Goal: Communication & Community: Answer question/provide support

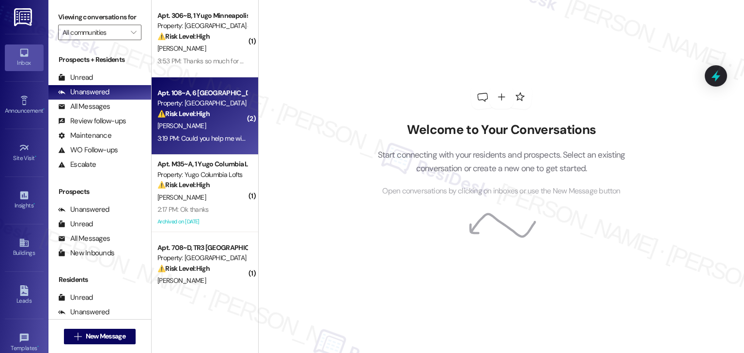
click at [204, 143] on div "3:19 PM: Could you help me with this 3:19 PM: Could you help me with this" at bounding box center [202, 139] width 92 height 12
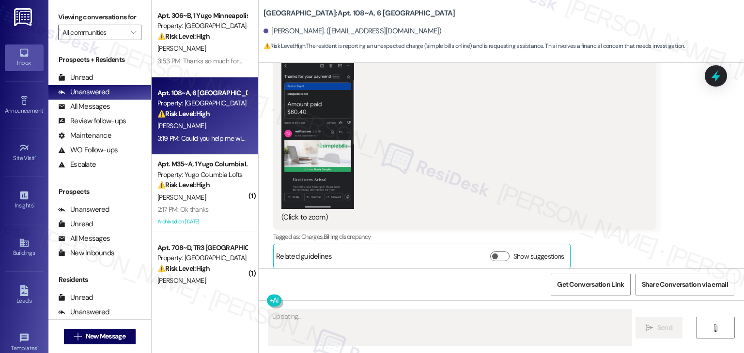
scroll to position [5664, 0]
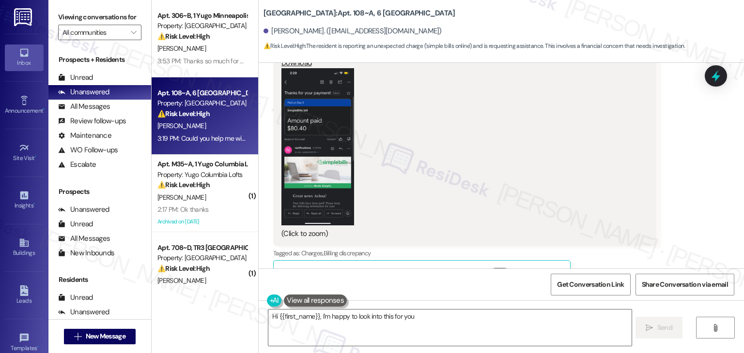
click at [284, 168] on button "Zoom image" at bounding box center [317, 146] width 73 height 157
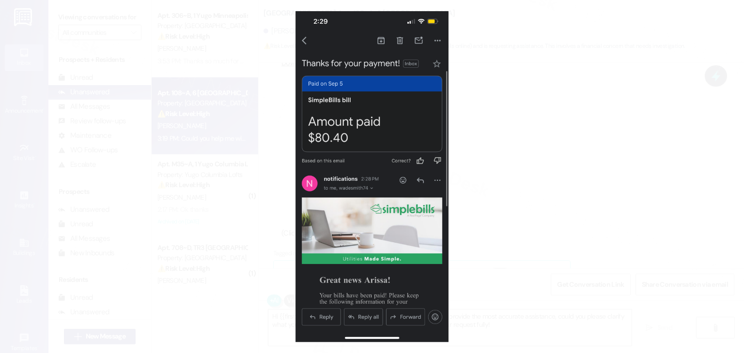
click at [360, 185] on button "Unzoom image" at bounding box center [372, 176] width 744 height 353
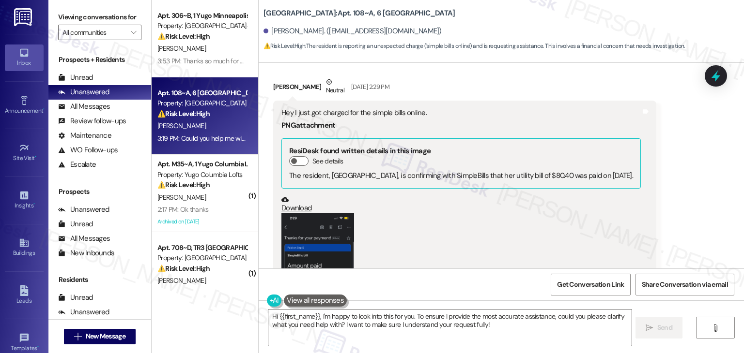
scroll to position [5470, 0]
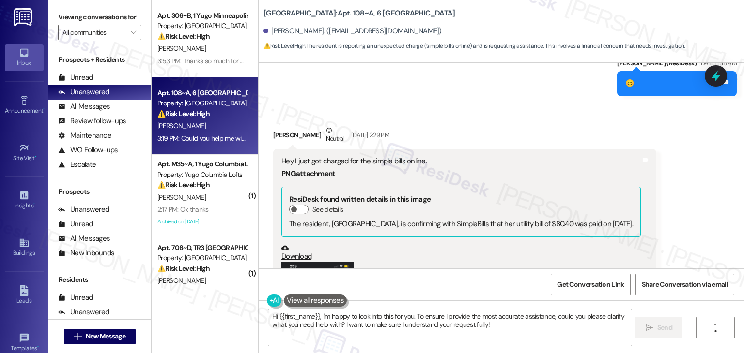
click at [465, 125] on div "Arissa Smith Neutral Sep 05, 2025 at 2:29 PM" at bounding box center [464, 137] width 383 height 24
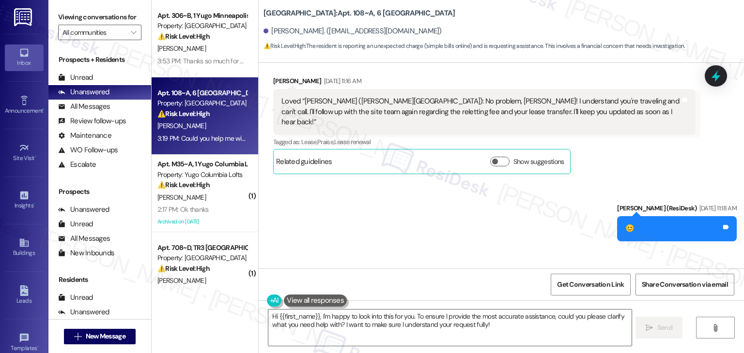
scroll to position [5276, 0]
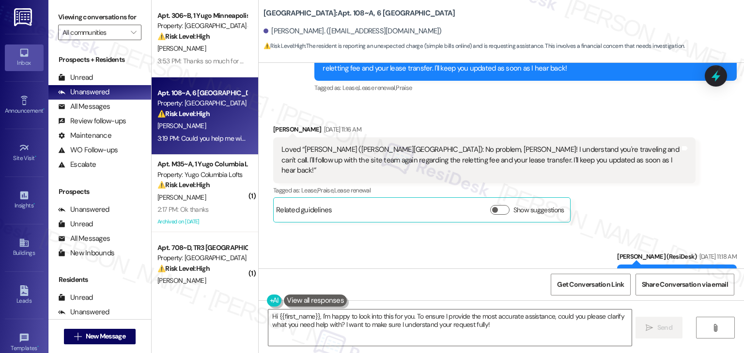
click at [374, 248] on div "Sent via SMS Sarah (ResiDesk) Sep 05, 2025 at 11:18 AM 😊 Tags and notes" at bounding box center [501, 263] width 485 height 67
click at [374, 246] on div "Sent via SMS Sarah (ResiDesk) Sep 05, 2025 at 11:18 AM 😊 Tags and notes" at bounding box center [501, 263] width 485 height 67
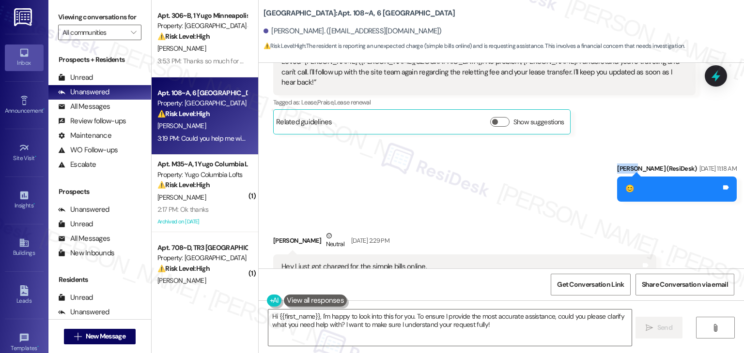
scroll to position [5470, 0]
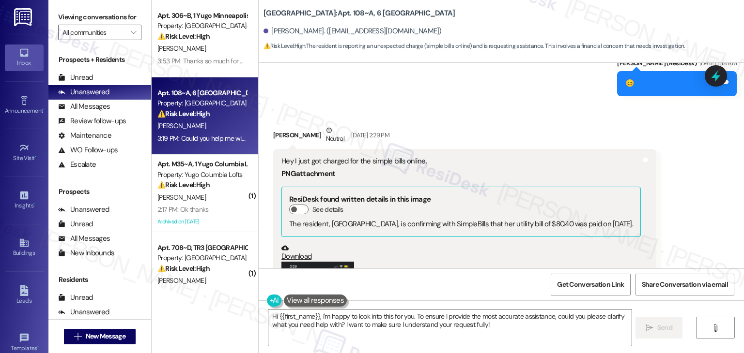
click at [449, 104] on div "Received via SMS Arissa Smith Neutral Sep 05, 2025 at 2:29 PM Hey I just got ch…" at bounding box center [501, 337] width 485 height 467
click at [378, 156] on div "Hey I just got charged for the simple bills online." at bounding box center [460, 161] width 359 height 10
copy div "Hey I just got charged for the simple bills online."
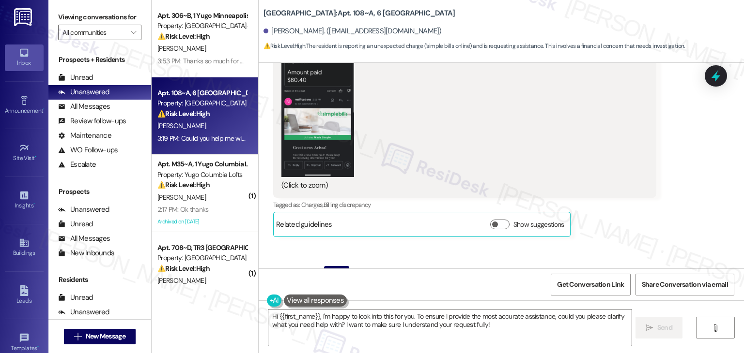
scroll to position [5761, 0]
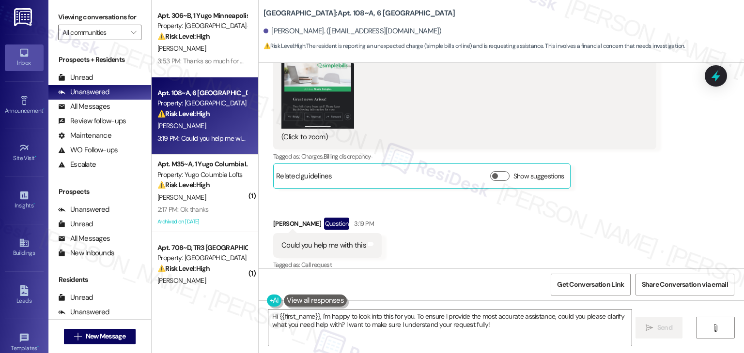
click at [444, 213] on div "Received via SMS Arissa Smith Neutral Sep 05, 2025 at 2:29 PM Hey I just got ch…" at bounding box center [501, 46] width 485 height 467
click at [337, 241] on div "Could you help me with this" at bounding box center [323, 246] width 85 height 10
copy div "Could you help me with this Tags and notes"
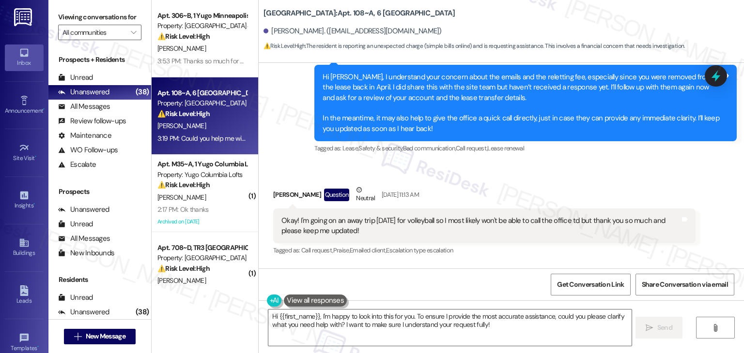
scroll to position [4889, 0]
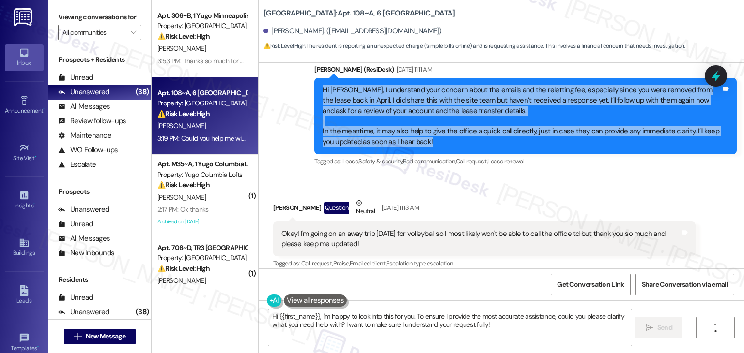
drag, startPoint x: 436, startPoint y: 144, endPoint x: 299, endPoint y: 91, distance: 146.4
click at [299, 91] on div "Sent via SMS Sarah (ResiDesk) Sep 05, 2025 at 11:11 AM Hi Arissa, I understand …" at bounding box center [501, 110] width 485 height 134
copy div "Hi Arissa, I understand your concern about the emails and the reletting fee, es…"
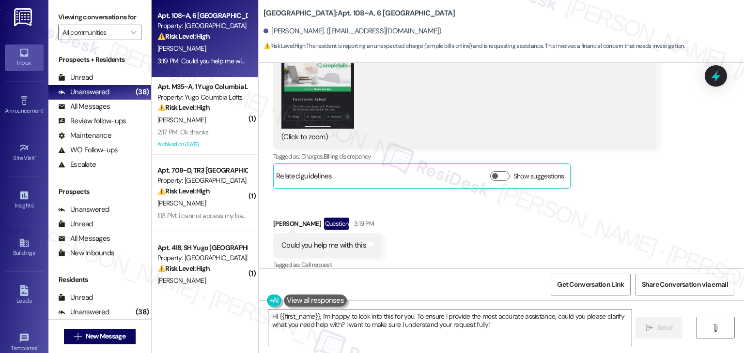
scroll to position [5761, 0]
click at [431, 326] on textarea "Hi {{first_name}}, I'm happy to look into this for you. To ensure I provide the…" at bounding box center [449, 328] width 363 height 36
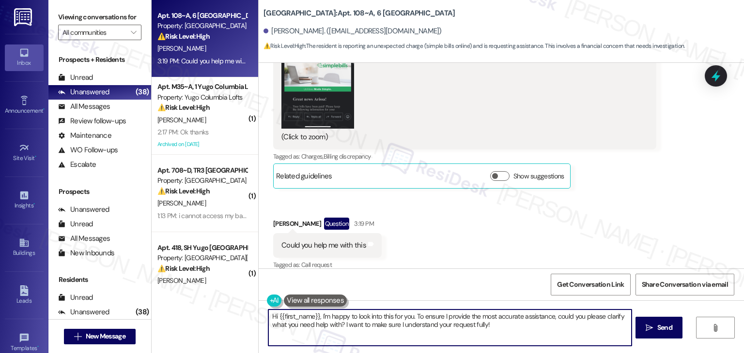
click at [431, 326] on textarea "Hi {{first_name}}, I'm happy to look into this for you. To ensure I provide the…" at bounding box center [449, 328] width 363 height 36
paste textarea "Arissa! Thanks for reaching out again. I already shared your concern with the s…"
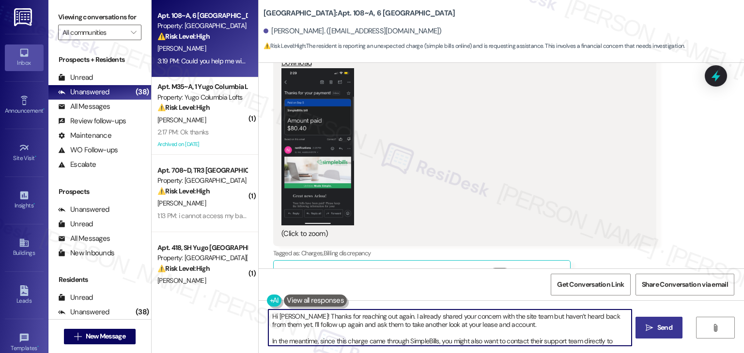
type textarea "Hi Arissa! Thanks for reaching out again. I already shared your concern with th…"
click at [658, 337] on button " Send" at bounding box center [658, 328] width 47 height 22
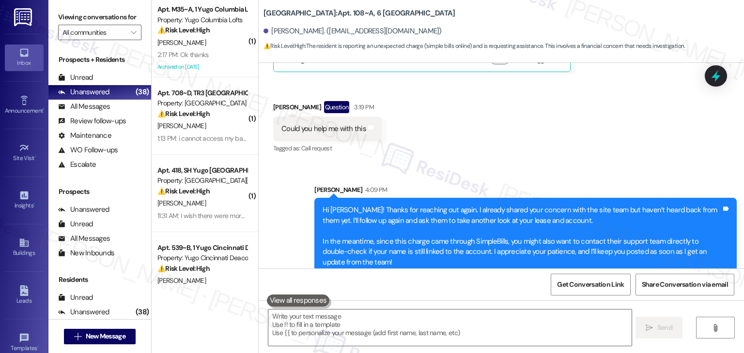
scroll to position [5880, 0]
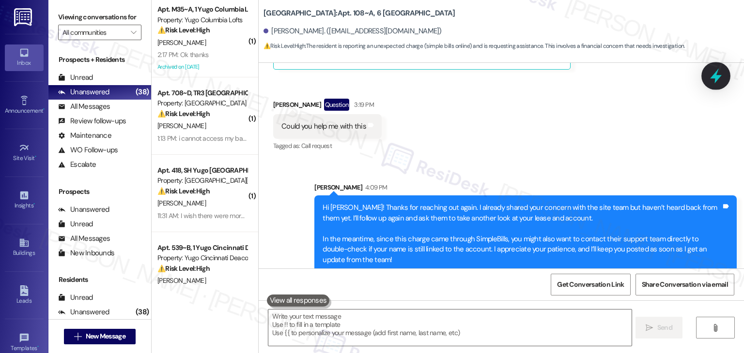
click at [722, 75] on div at bounding box center [715, 76] width 29 height 28
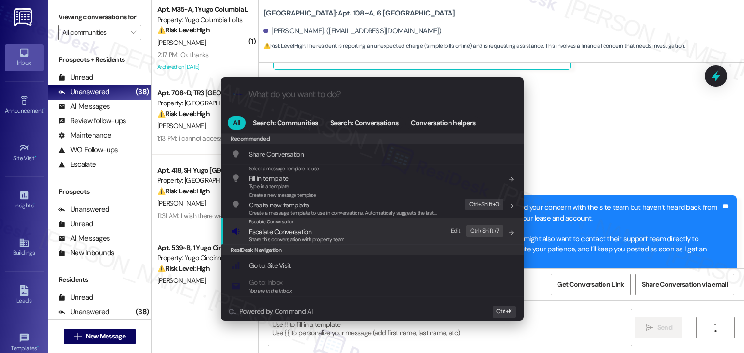
click at [270, 231] on span "Escalate Conversation" at bounding box center [280, 232] width 62 height 9
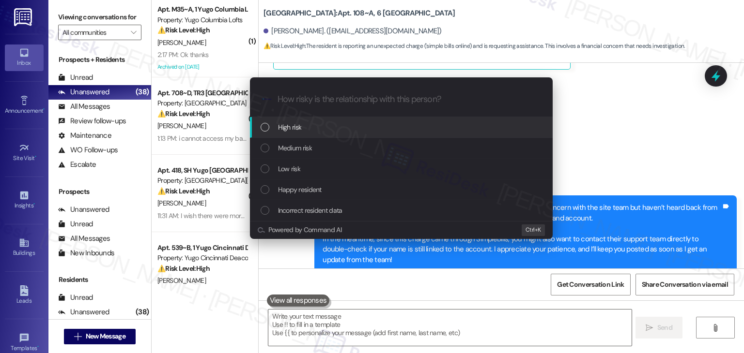
click at [265, 129] on div "List of options" at bounding box center [264, 127] width 9 height 9
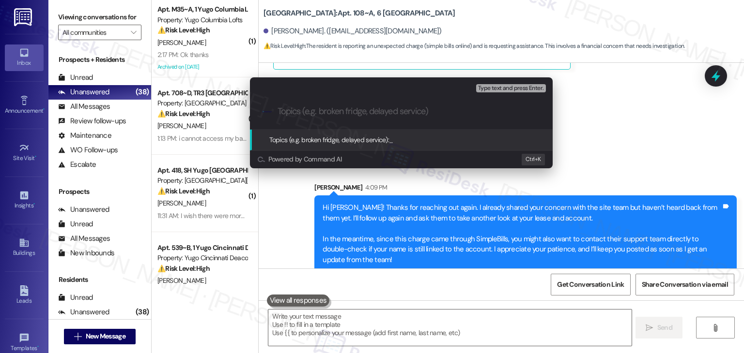
paste input "SimpleBills Charge After Lease Removal"
type input "SimpleBills Charge After Lease Removal"
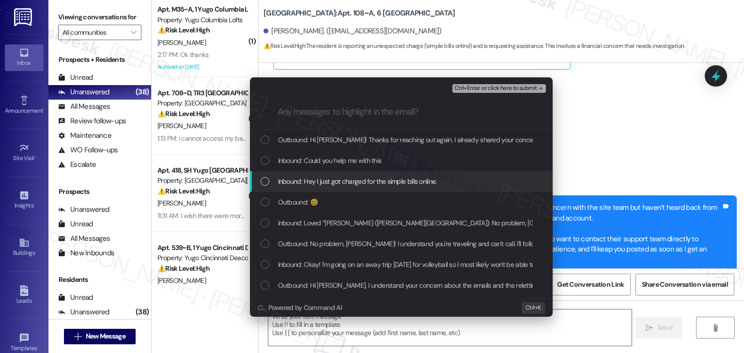
click at [266, 186] on div "Inbound: Hey I just got charged for the simple bills online." at bounding box center [401, 181] width 283 height 11
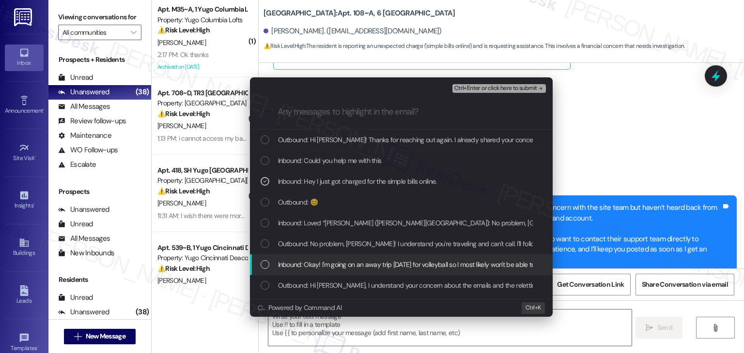
click at [265, 269] on div "List of options" at bounding box center [264, 264] width 9 height 9
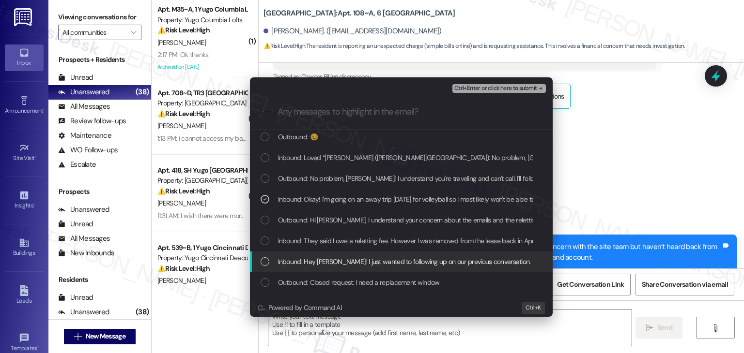
scroll to position [97, 0]
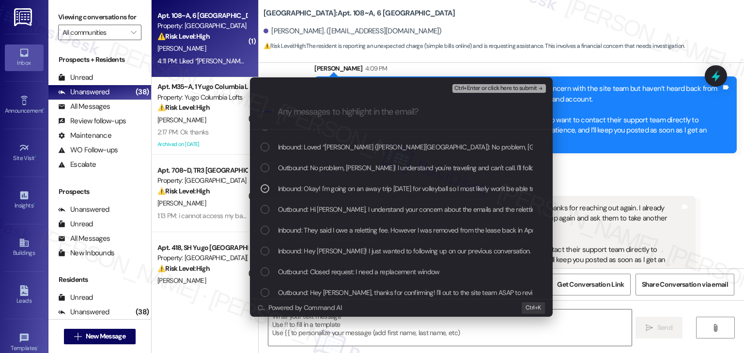
click at [267, 230] on div "List of options" at bounding box center [264, 230] width 9 height 9
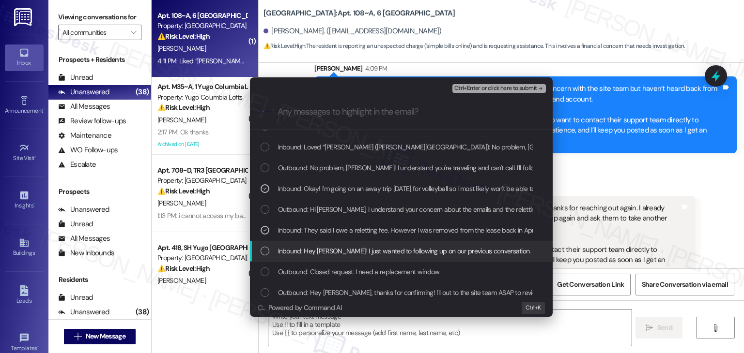
click at [270, 254] on div "Inbound: Hey Sarah! I just wanted to following up on our previous conversation.…" at bounding box center [401, 251] width 283 height 11
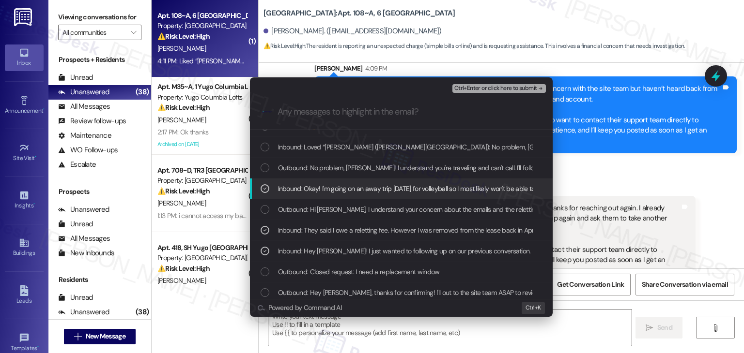
click at [600, 155] on div "Escalate Conversation High risk SimpleBills Charge After Lease Removal Inbound:…" at bounding box center [372, 176] width 744 height 353
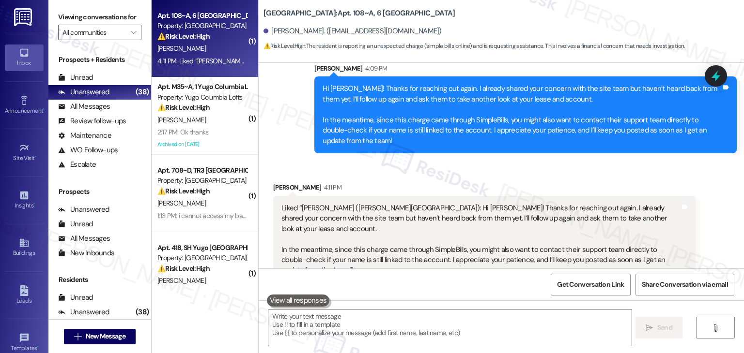
scroll to position [5999, 0]
drag, startPoint x: 718, startPoint y: 79, endPoint x: 655, endPoint y: 106, distance: 68.6
click at [718, 79] on icon at bounding box center [715, 76] width 13 height 13
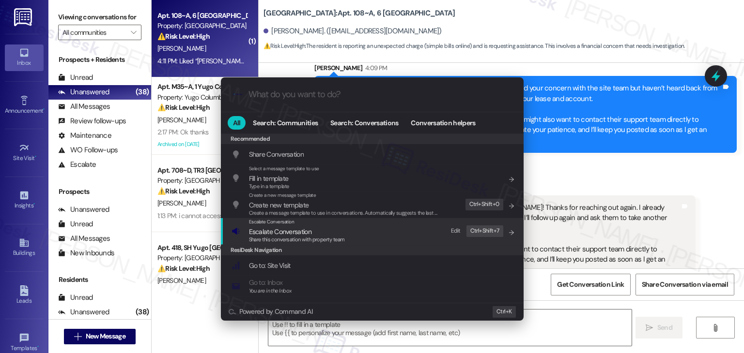
click at [294, 234] on span "Escalate Conversation" at bounding box center [280, 232] width 62 height 9
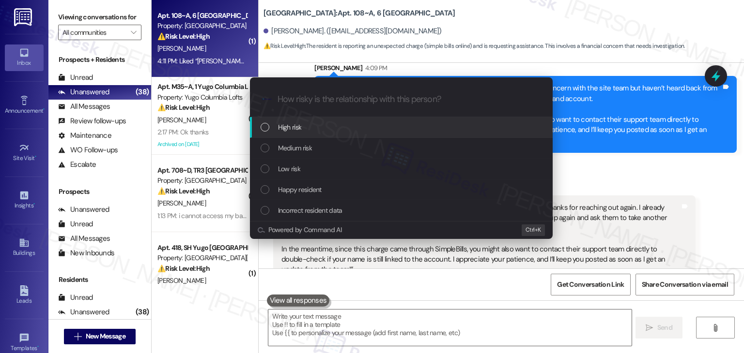
click at [264, 129] on div "List of options" at bounding box center [264, 127] width 9 height 9
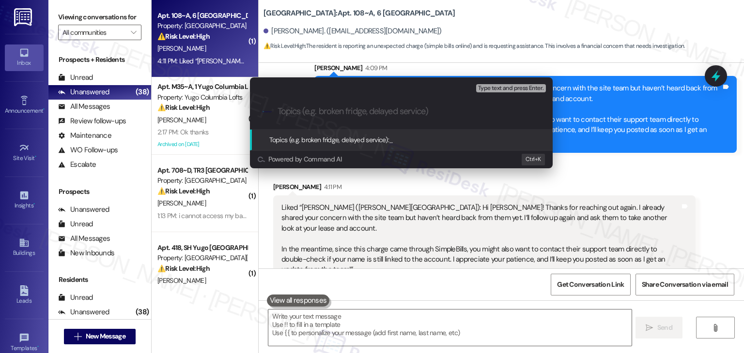
paste input "SimpleBills Charge After Lease Removal"
type input "SimpleBills Charge After Lease Removal"
click at [467, 113] on input "SimpleBills Charge After Lease Removal" at bounding box center [404, 112] width 255 height 10
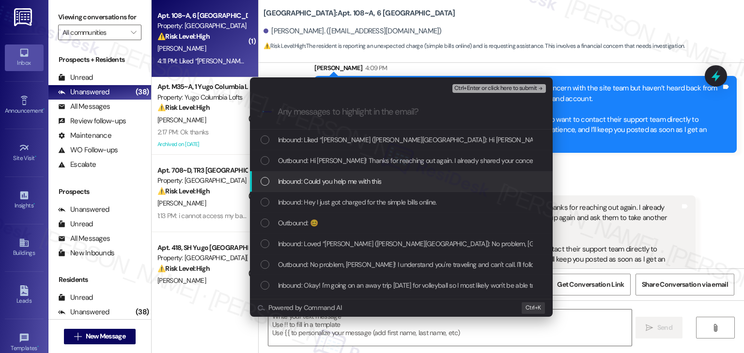
click at [262, 183] on div "List of options" at bounding box center [264, 181] width 9 height 9
drag, startPoint x: 262, startPoint y: 181, endPoint x: 264, endPoint y: 195, distance: 14.1
click at [263, 181] on icon "List of options" at bounding box center [264, 181] width 7 height 7
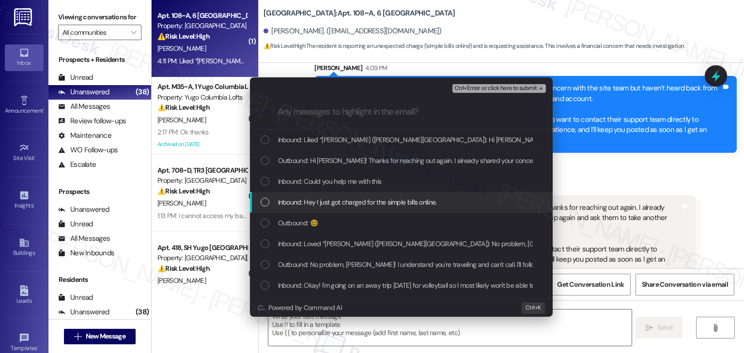
click at [265, 200] on div "List of options" at bounding box center [264, 202] width 9 height 9
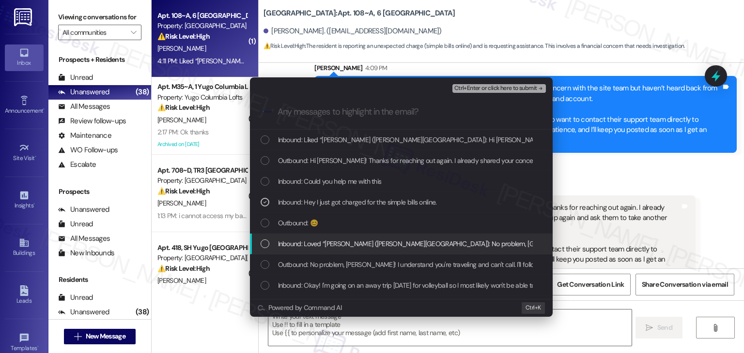
click at [267, 244] on div "List of options" at bounding box center [264, 244] width 9 height 9
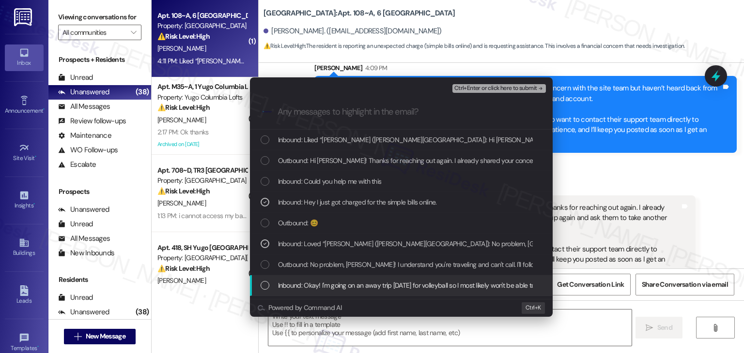
click at [265, 283] on div "List of options" at bounding box center [264, 285] width 9 height 9
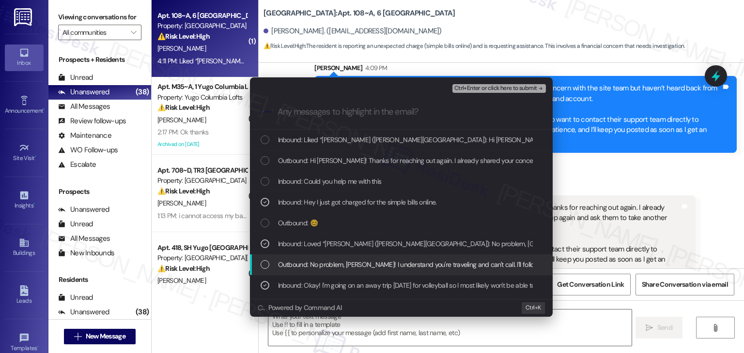
scroll to position [48, 0]
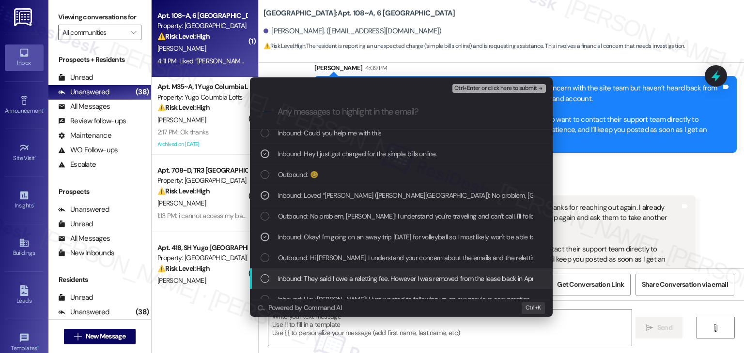
click at [263, 278] on div "List of options" at bounding box center [264, 279] width 9 height 9
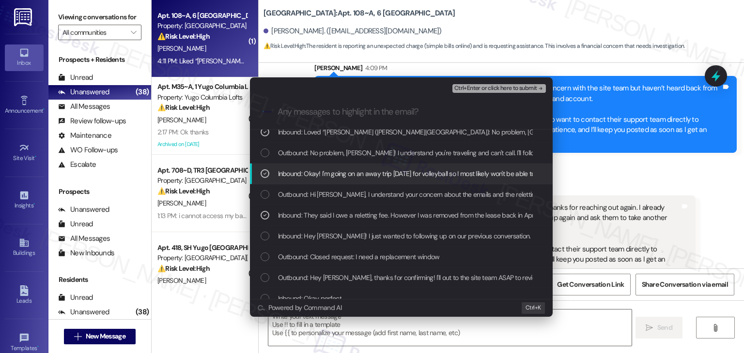
scroll to position [145, 0]
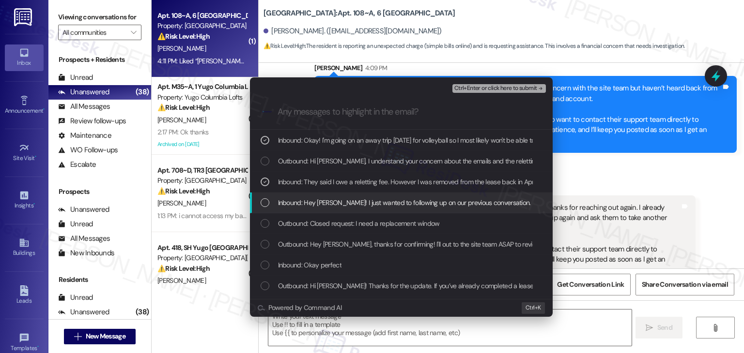
click at [261, 199] on div "List of options" at bounding box center [264, 203] width 9 height 9
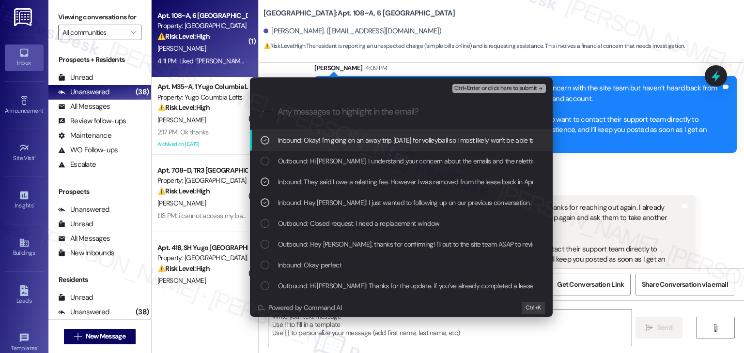
click at [498, 81] on div "Escalate Conversation High risk SimpleBills Charge After Lease Removal Inbound:…" at bounding box center [401, 85] width 303 height 17
click at [496, 83] on div "Ctrl+Enter or click here to submit" at bounding box center [499, 88] width 95 height 13
click at [496, 88] on span "Ctrl+Enter or click here to submit" at bounding box center [495, 88] width 83 height 7
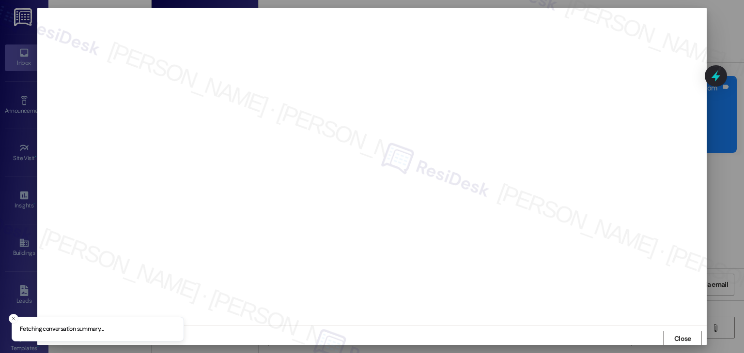
scroll to position [0, 0]
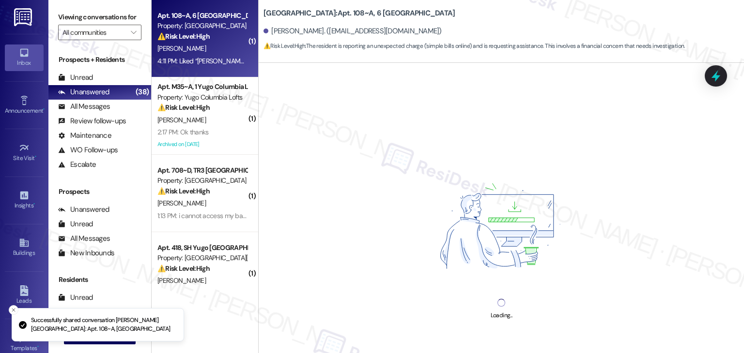
click at [539, 265] on img at bounding box center [501, 228] width 188 height 141
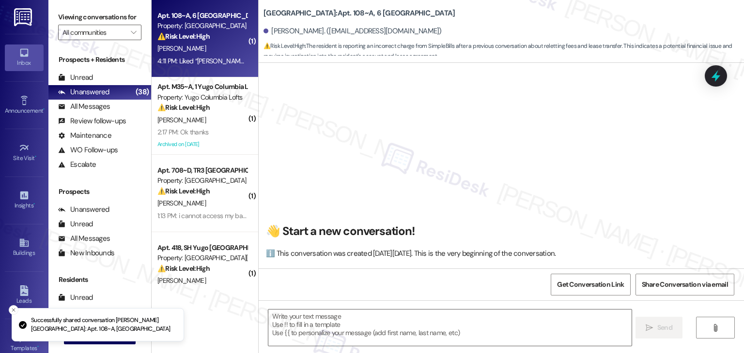
click at [550, 263] on div "👋 Start a new conversation! ℹ️ This conversation was created on Tuesday, Novemb…" at bounding box center [501, 170] width 485 height 198
click at [580, 154] on div "👋 Start a new conversation! ℹ️ This conversation was created on Tuesday, Novemb…" at bounding box center [501, 170] width 485 height 198
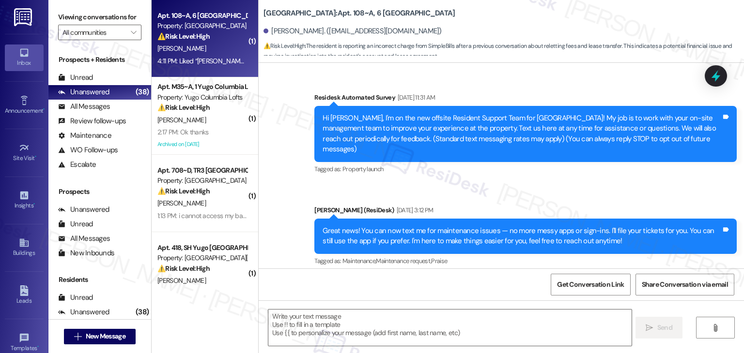
scroll to position [6195, 0]
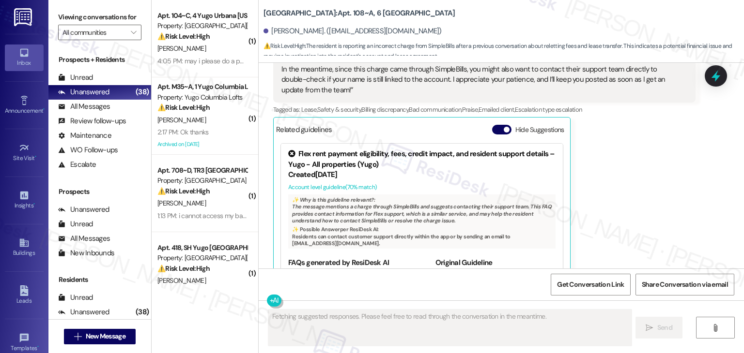
click at [675, 197] on div "Arissa Smith Question 4:11 PM Liked “Sarah (Yugo Starkville Campus Common): Hi …" at bounding box center [484, 141] width 422 height 283
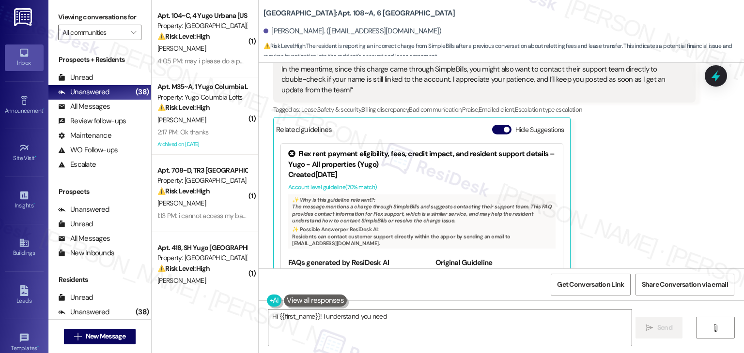
click at [605, 173] on div "Arissa Smith Question 4:11 PM Liked “Sarah (Yugo Starkville Campus Common): Hi …" at bounding box center [484, 141] width 422 height 283
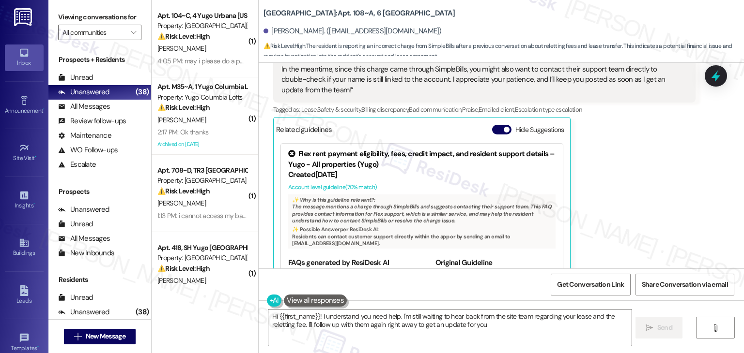
type textarea "Hi {{first_name}}! I understand you need help. I'm still waiting to hear back f…"
click at [604, 171] on div "Arissa Smith Question 4:11 PM Liked “Sarah (Yugo Starkville Campus Common): Hi …" at bounding box center [484, 141] width 422 height 283
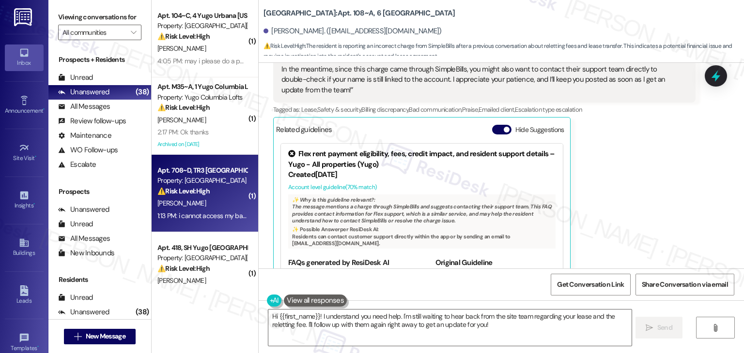
click at [218, 223] on div "Apt. 708~D, TR3 Yugo Flagstaff Grove Property: Yugo Flagstaff Grove ⚠️ Risk Lev…" at bounding box center [205, 193] width 107 height 77
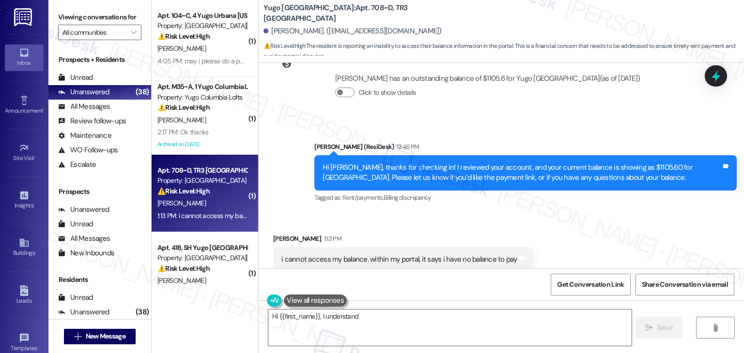
scroll to position [995, 0]
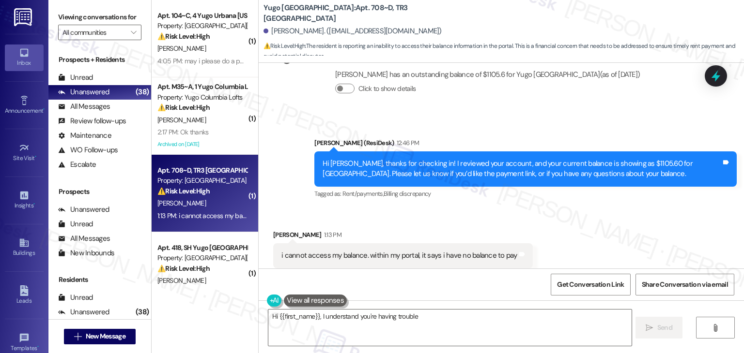
click at [596, 213] on div "Received via SMS Sophia Sheldon 1:13 PM i cannot access my balance. within my p…" at bounding box center [501, 249] width 485 height 82
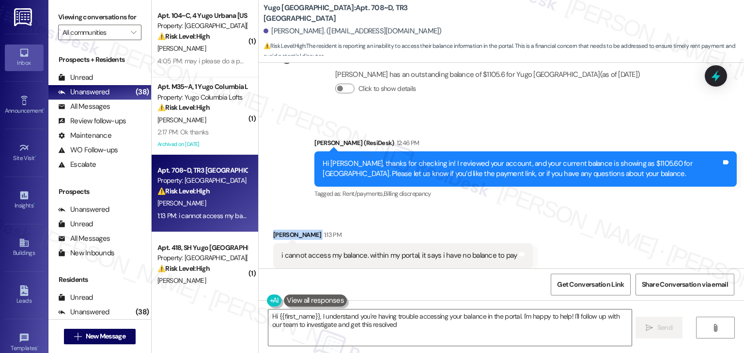
click at [596, 213] on div "Received via SMS Sophia Sheldon 1:13 PM i cannot access my balance. within my p…" at bounding box center [501, 249] width 485 height 82
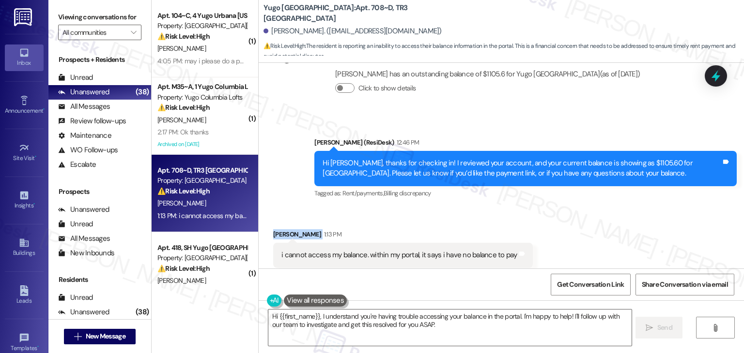
click at [596, 208] on div "Received via SMS Sophia Sheldon 1:13 PM i cannot access my balance. within my p…" at bounding box center [501, 249] width 485 height 82
click at [573, 208] on div "Received via SMS Sophia Sheldon 1:13 PM i cannot access my balance. within my p…" at bounding box center [501, 249] width 485 height 82
click at [516, 158] on div "Hi Sophia, thanks for checking in! I reviewed your account, and your current ba…" at bounding box center [521, 168] width 398 height 21
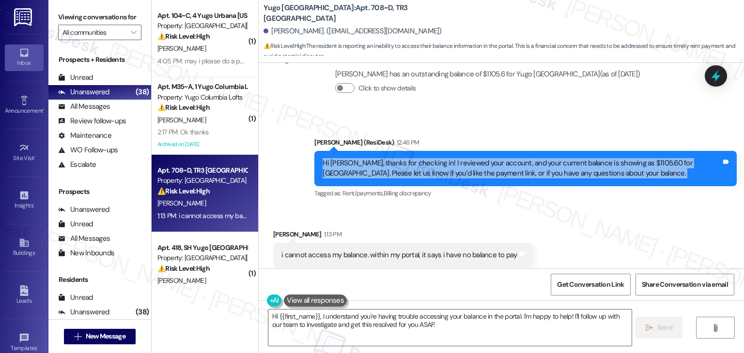
click at [516, 158] on div "Hi Sophia, thanks for checking in! I reviewed your account, and your current ba…" at bounding box center [521, 168] width 398 height 21
copy div "Hi Sophia, thanks for checking in! I reviewed your account, and your current ba…"
click at [341, 250] on div "i cannot access my balance. within my portal, it says i have no balance to pay" at bounding box center [399, 255] width 236 height 10
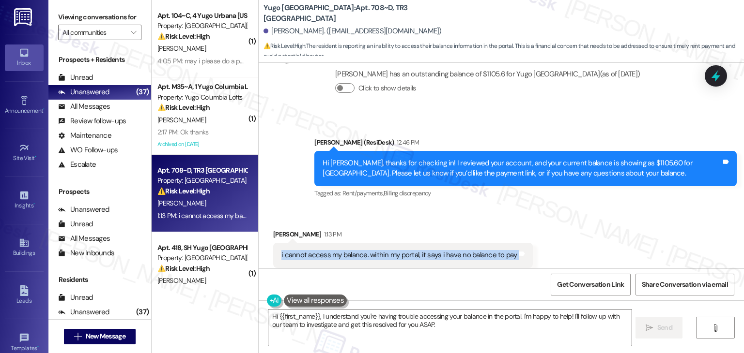
click at [341, 250] on div "i cannot access my balance. within my portal, it says i have no balance to pay" at bounding box center [399, 255] width 236 height 10
copy div "i cannot access my balance. within my portal, it says i have no balance to pay …"
click at [381, 334] on textarea "Hi {{first_name}}, I understand you're having trouble accessing your balance in…" at bounding box center [449, 328] width 363 height 36
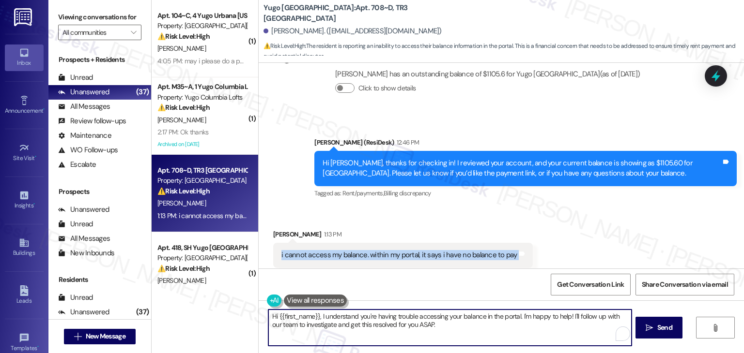
click at [381, 334] on textarea "Hi {{first_name}}, I understand you're having trouble accessing your balance in…" at bounding box center [449, 328] width 363 height 36
paste textarea "Sophia! Thanks for letting me know . I double-checked, and your current balance…"
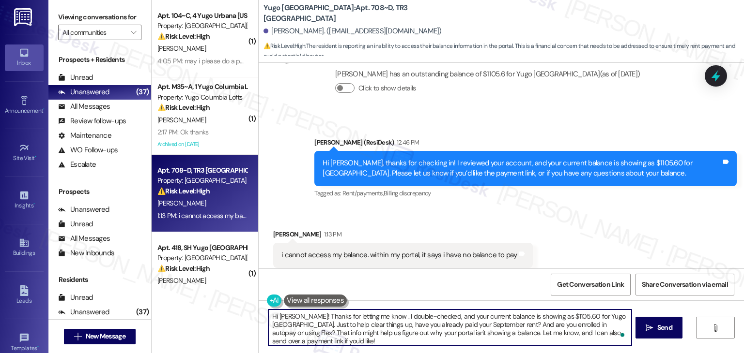
click at [473, 336] on textarea "Hi Sophia! Thanks for letting me know . I double-checked, and your current bala…" at bounding box center [449, 328] width 363 height 36
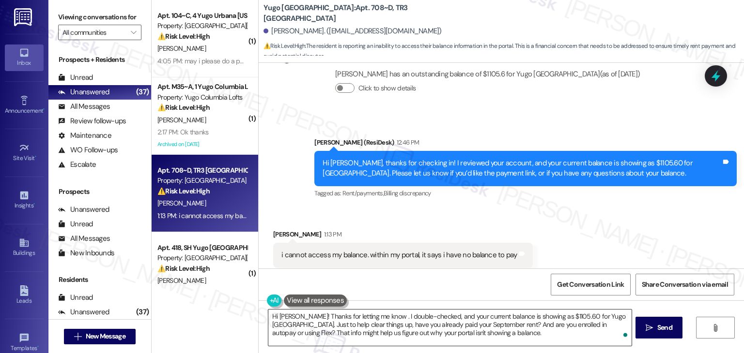
click at [338, 320] on textarea "Hi Sophia! Thanks for letting me know . I double-checked, and your current bala…" at bounding box center [449, 328] width 363 height 36
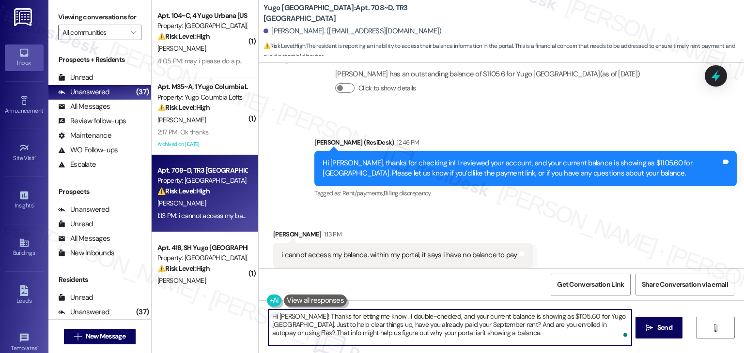
click at [482, 331] on textarea "Hi Sophia! Thanks for letting me know . I double-checked, and your current bala…" at bounding box center [449, 328] width 363 height 36
paste textarea "Let us know if there's anything else we can assist you with!"
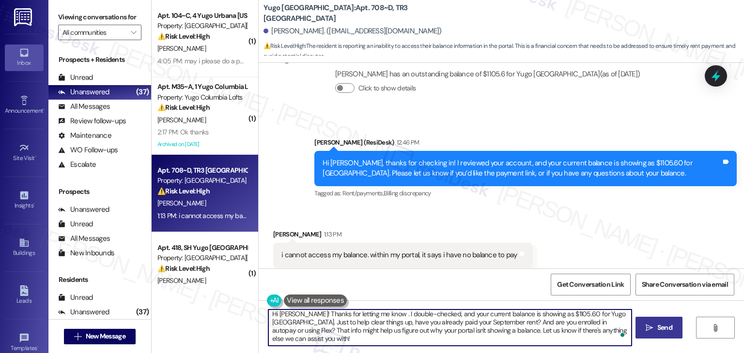
click at [664, 332] on span "Send" at bounding box center [664, 328] width 15 height 10
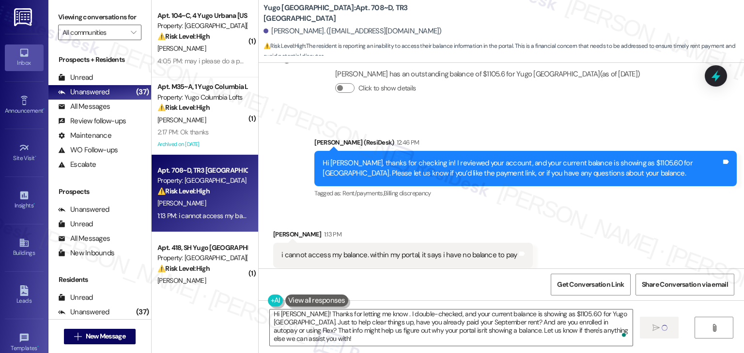
click at [548, 116] on div "Sent via SMS Sarah (ResiDesk) 12:46 PM Hi Sophia, thanks for checking in! I rev…" at bounding box center [501, 162] width 485 height 92
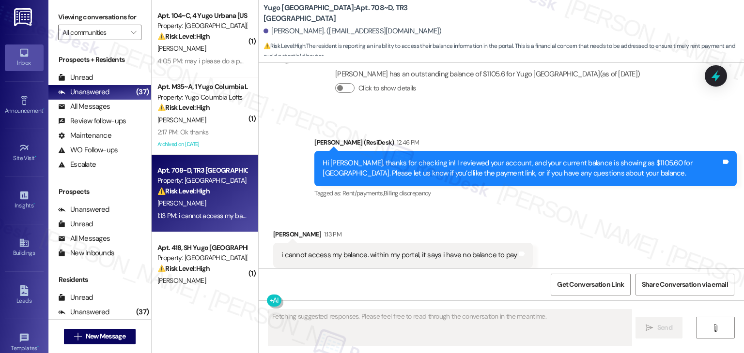
scroll to position [995, 0]
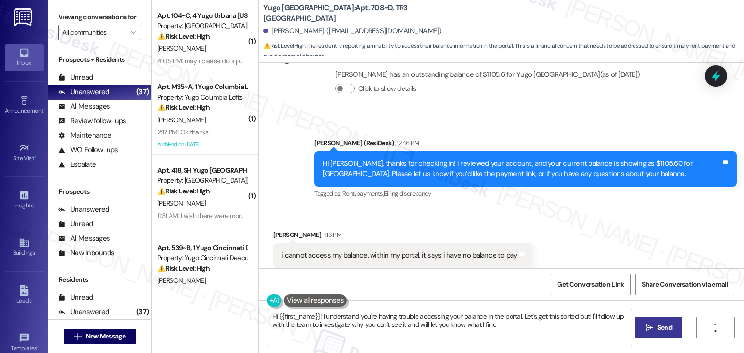
type textarea "Hi {{first_name}}! I understand you're having trouble accessing your balance in…"
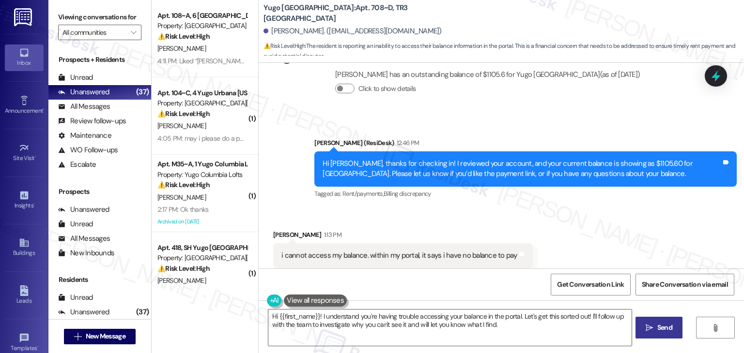
click at [548, 116] on div "Sent via SMS Sarah (ResiDesk) 12:46 PM Hi Sophia, thanks for checking in! I rev…" at bounding box center [501, 162] width 485 height 92
click at [553, 216] on div "Received via SMS Sophia Sheldon 1:13 PM i cannot access my balance. within my p…" at bounding box center [501, 249] width 485 height 82
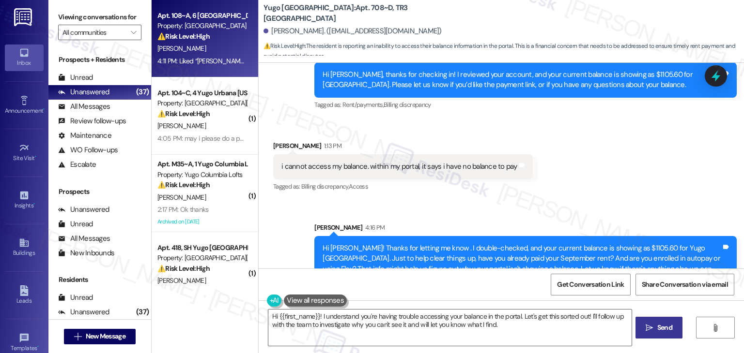
click at [188, 43] on div "A. Smith" at bounding box center [202, 49] width 92 height 12
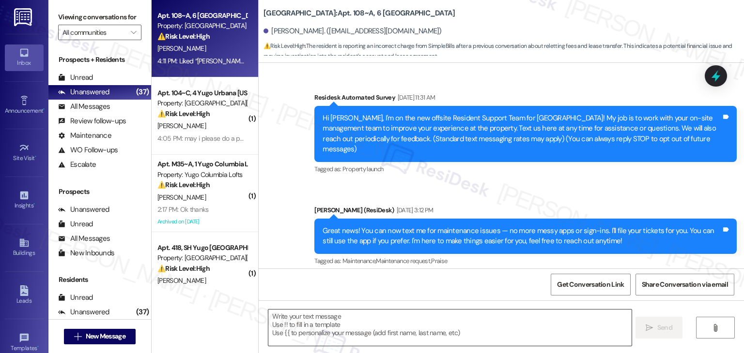
click at [366, 320] on textarea at bounding box center [449, 328] width 363 height 36
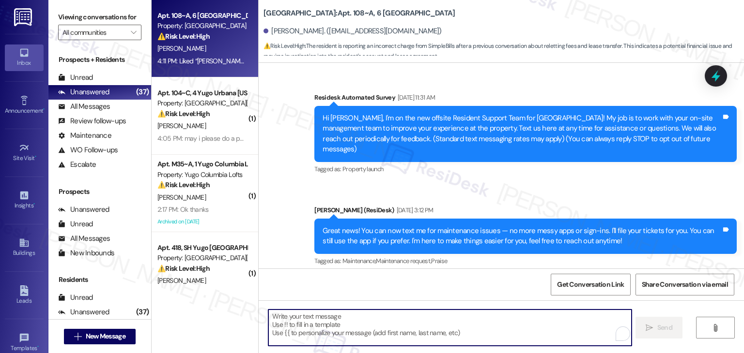
scroll to position [6315, 0]
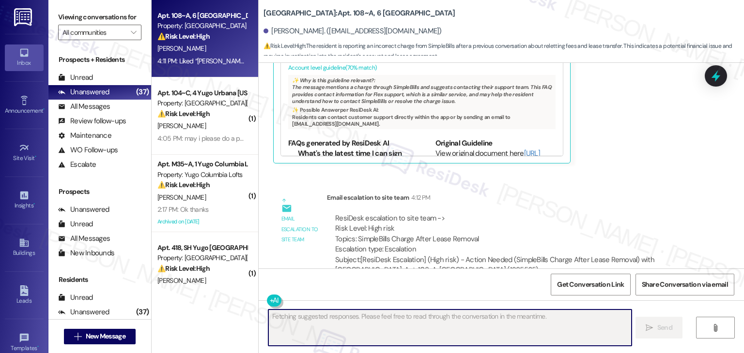
click at [368, 278] on div "Get Conversation Link Share Conversation via email" at bounding box center [501, 285] width 485 height 32
click at [492, 15] on button "Hide Suggestions" at bounding box center [501, 10] width 19 height 10
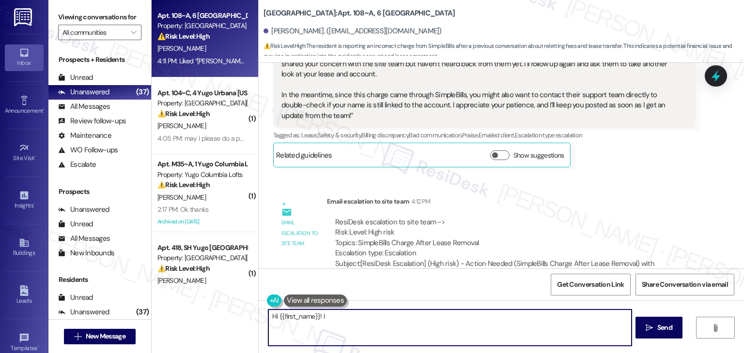
scroll to position [6174, 0]
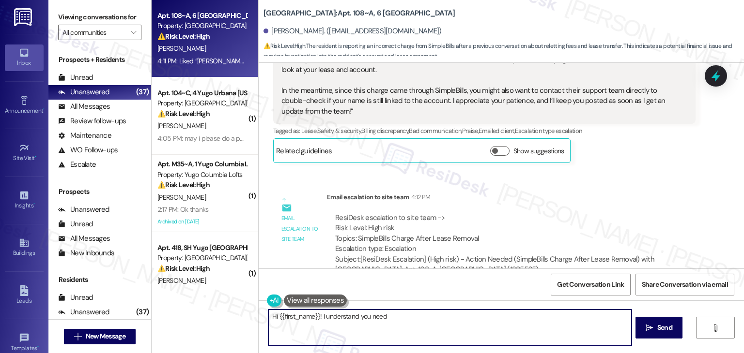
click at [358, 318] on textarea "Hi {{first_name}}! I understand you need" at bounding box center [449, 328] width 363 height 36
type textarea "Hi {{first_name}}! I understand you need help."
click at [358, 318] on textarea "Hi {{first_name}}! I understand you need help." at bounding box center [449, 328] width 363 height 36
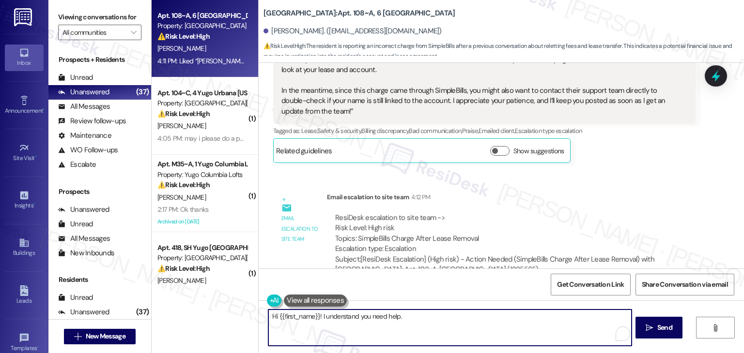
click at [358, 318] on textarea "Hi {{first_name}}! I understand you need help." at bounding box center [449, 328] width 363 height 36
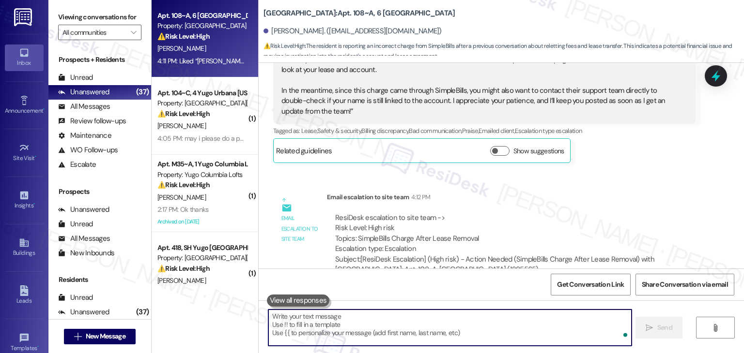
click at [358, 318] on textarea "To enrich screen reader interactions, please activate Accessibility in Grammarl…" at bounding box center [449, 328] width 363 height 36
click at [376, 321] on textarea "To enrich screen reader interactions, please activate Accessibility in Grammarl…" at bounding box center [449, 328] width 363 height 36
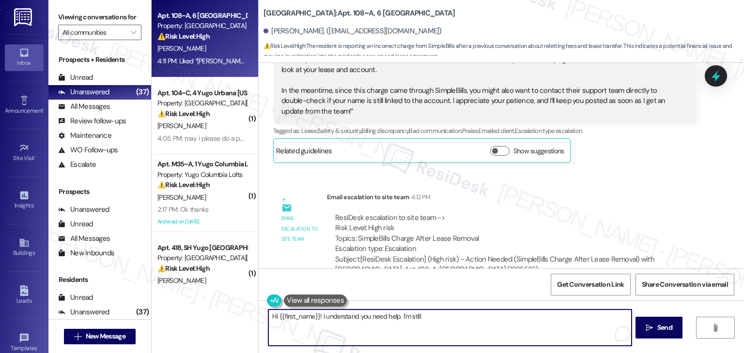
click at [376, 320] on textarea "Hi {{first_name}}! I understand you need help. I'm still" at bounding box center [449, 328] width 363 height 36
click at [376, 321] on textarea "Hi {{first_name}}! I understand you need help. I'm still" at bounding box center [449, 328] width 363 height 36
type textarea "Hi {{first_name}}! I understand you need help. I'm still waitin"
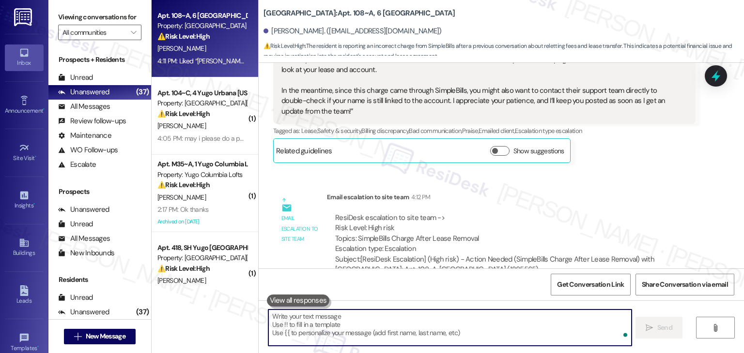
click at [376, 321] on textarea "To enrich screen reader interactions, please activate Accessibility in Grammarl…" at bounding box center [449, 328] width 363 height 36
click at [376, 320] on textarea "To enrich screen reader interactions, please activate Accessibility in Grammarl…" at bounding box center [449, 328] width 363 height 36
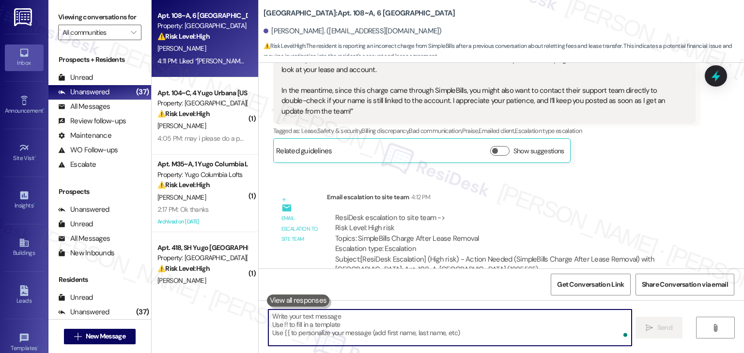
click at [376, 320] on textarea "To enrich screen reader interactions, please activate Accessibility in Grammarl…" at bounding box center [449, 328] width 363 height 36
click at [397, 287] on div "Get Conversation Link Share Conversation via email" at bounding box center [501, 285] width 485 height 32
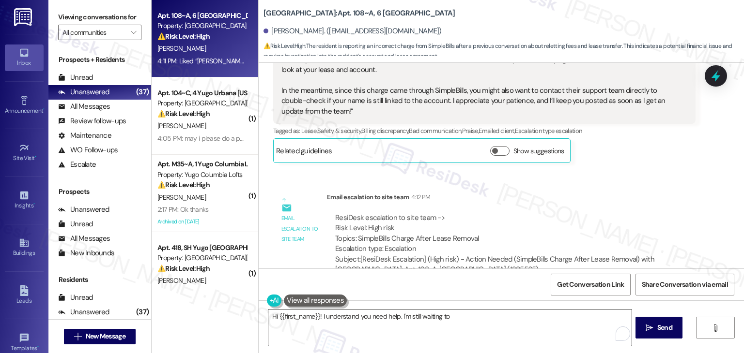
click at [376, 316] on textarea "Hi {{first_name}}! I understand you need help. I'm still waiting to" at bounding box center [449, 328] width 363 height 36
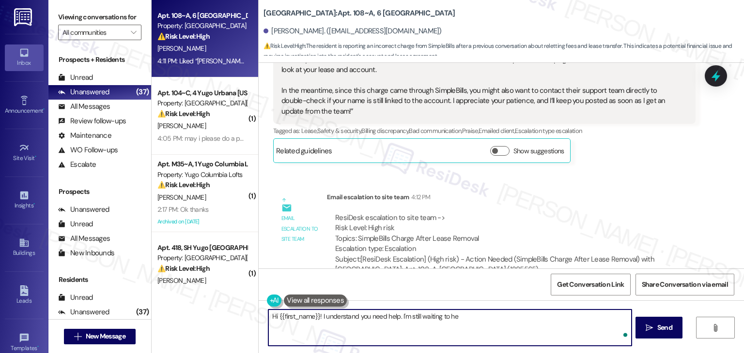
click at [376, 316] on textarea "Hi {{first_name}}! I understand you need help. I'm still waiting to he" at bounding box center [449, 328] width 363 height 36
type textarea "Hi {{first_name}}! I understand you nedhelp. I'm still waiting to he"
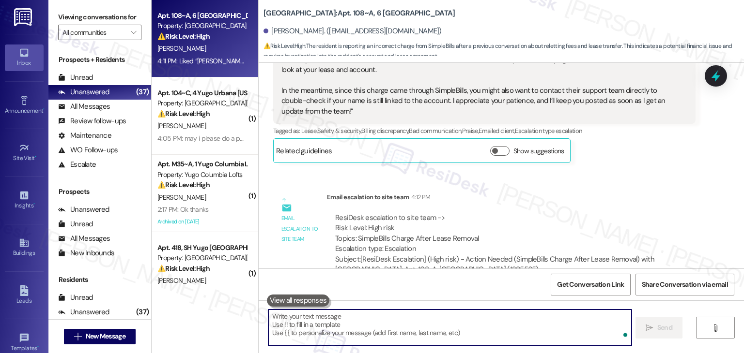
click at [376, 316] on textarea "To enrich screen reader interactions, please activate Accessibility in Grammarl…" at bounding box center [449, 328] width 363 height 36
drag, startPoint x: 376, startPoint y: 316, endPoint x: 390, endPoint y: 283, distance: 35.3
click at [376, 316] on textarea "To enrich screen reader interactions, please activate Accessibility in Grammarl…" at bounding box center [449, 328] width 363 height 36
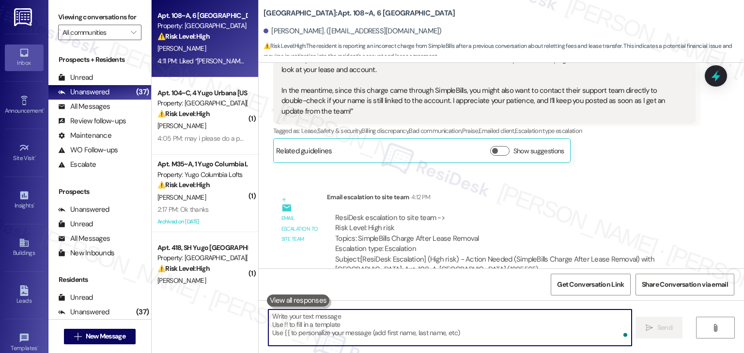
click at [376, 316] on textarea "To enrich screen reader interactions, please activate Accessibility in Grammarl…" at bounding box center [449, 328] width 363 height 36
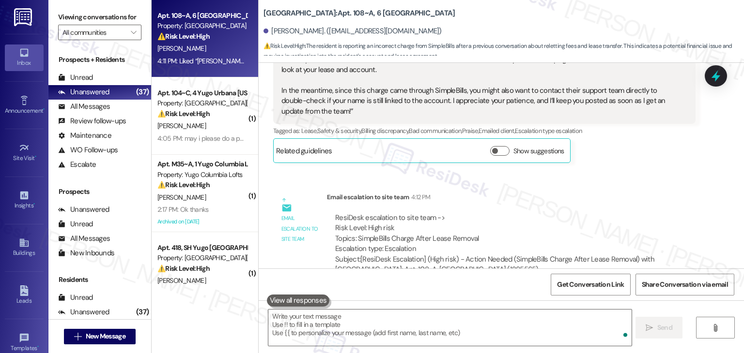
click at [390, 283] on div "Get Conversation Link Share Conversation via email" at bounding box center [501, 285] width 485 height 32
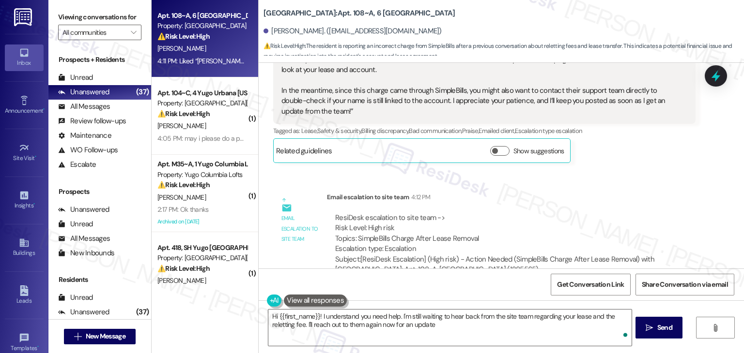
type textarea "Hi {{first_name}}! I understand you need help. I'm still waiting to hear back f…"
click at [327, 321] on textarea "Hi {{first_name}}! I understand you need help. I'm still waiting to hear back f…" at bounding box center [449, 328] width 363 height 36
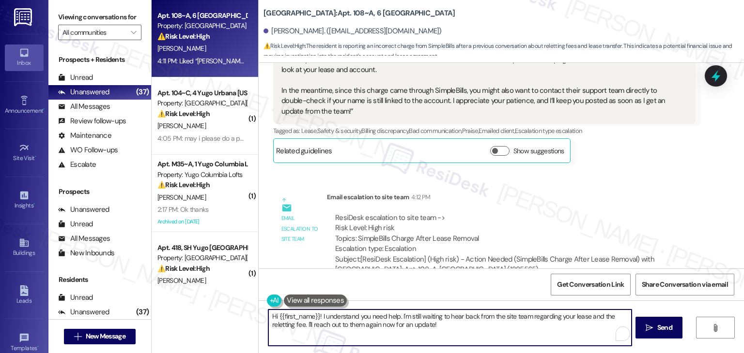
click at [327, 321] on textarea "Hi {{first_name}}! I understand you need help. I'm still waiting to hear back f…" at bounding box center [449, 328] width 363 height 36
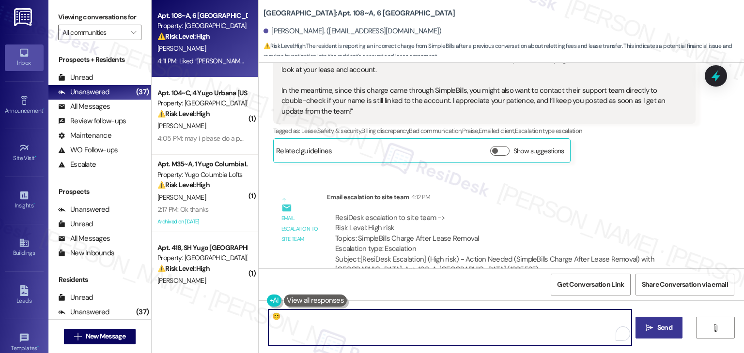
type textarea "😊"
click at [667, 332] on span "Send" at bounding box center [664, 328] width 15 height 10
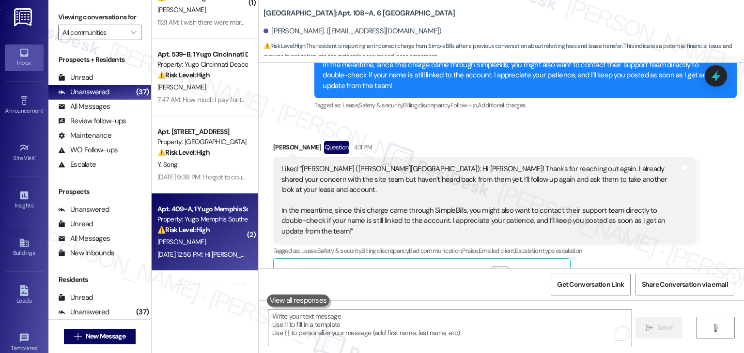
scroll to position [290, 0]
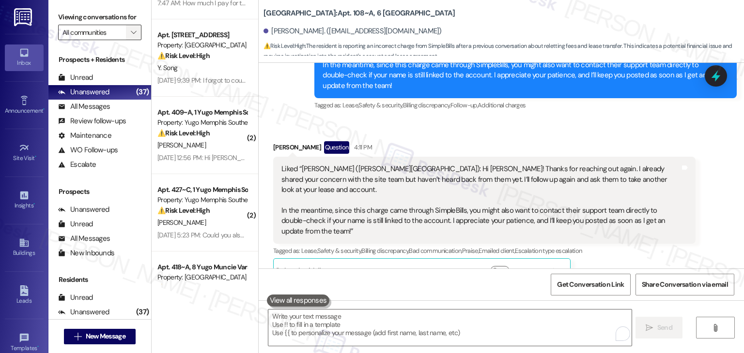
click at [131, 35] on icon "" at bounding box center [133, 33] width 5 height 8
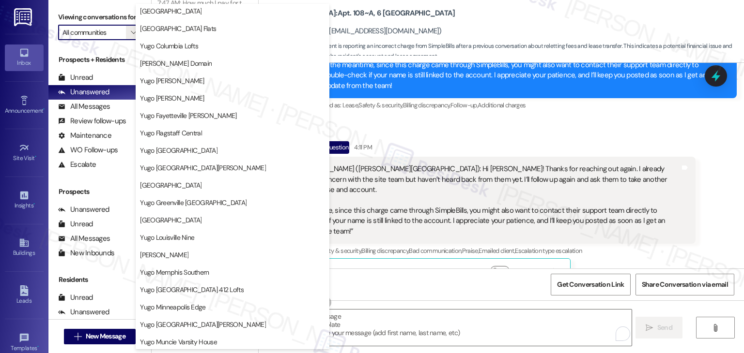
scroll to position [339, 0]
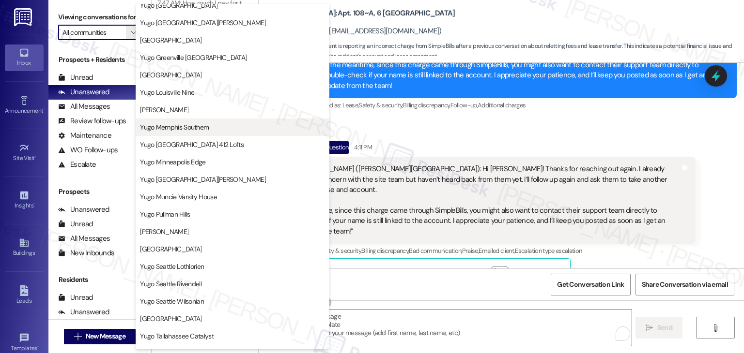
click at [200, 128] on span "Yugo Memphis Southern" at bounding box center [174, 127] width 69 height 10
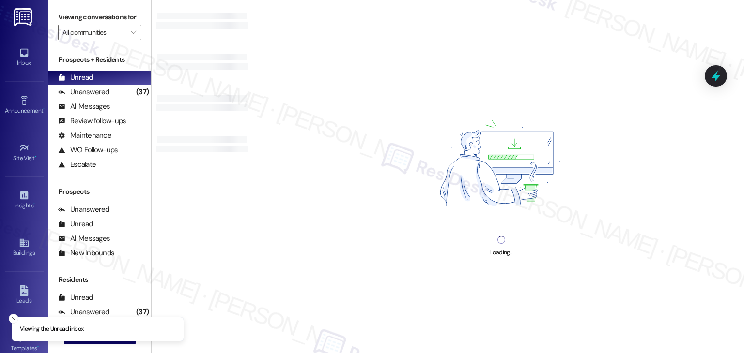
type input "Yugo Memphis Southern"
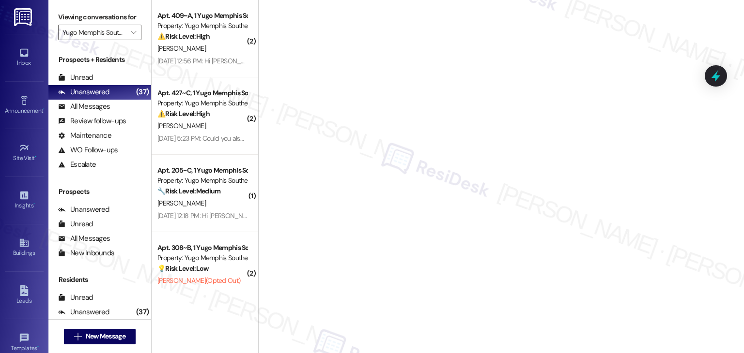
click at [333, 124] on div "Welcome to Your Conversations Start connecting with your residents and prospect…" at bounding box center [501, 176] width 486 height 353
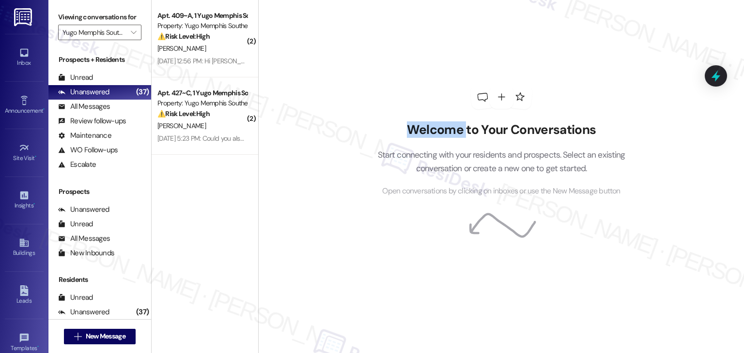
click at [333, 124] on div "Welcome to Your Conversations Start connecting with your residents and prospect…" at bounding box center [501, 176] width 486 height 353
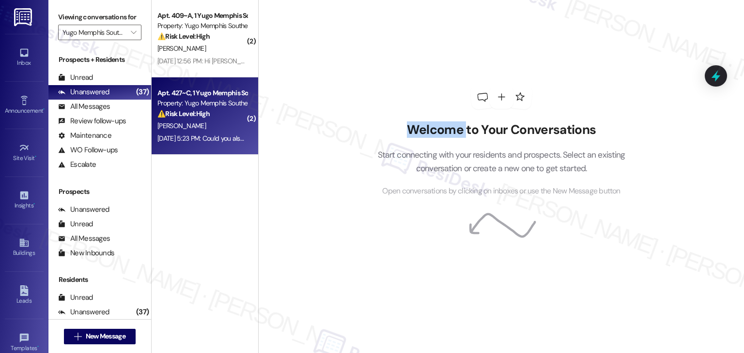
click at [213, 134] on div "Sep 05, 2025 at 5:23 PM: Could you also confirm the exact amount I will be payi…" at bounding box center [361, 138] width 409 height 9
click at [191, 107] on div "Property: Yugo Memphis Southern" at bounding box center [202, 103] width 90 height 10
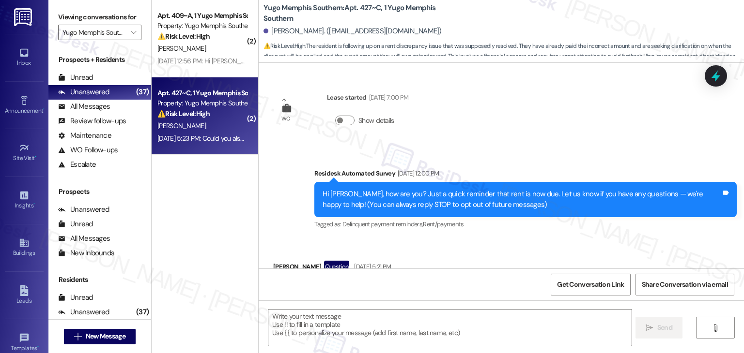
scroll to position [995, 0]
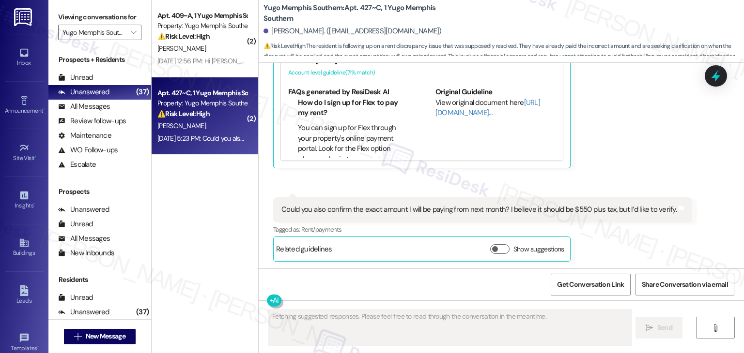
click at [661, 160] on div "Sai Narasimhulu Duddu Question Sep 05, 2025 at 5:22 PM Thank you so much for yo…" at bounding box center [484, 21] width 422 height 293
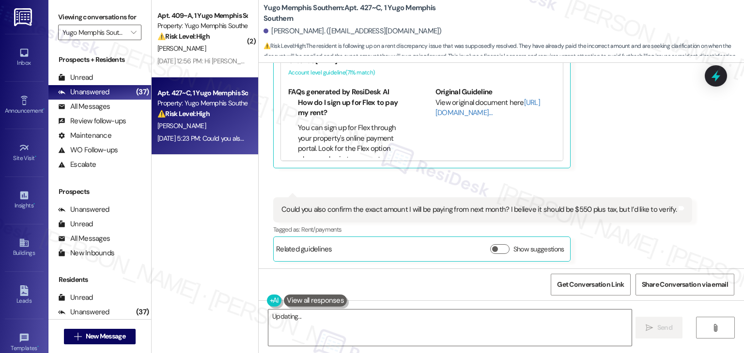
scroll to position [1085, 0]
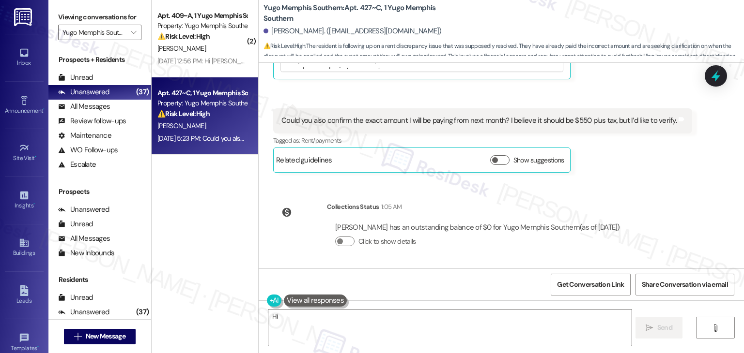
click at [655, 190] on div "WO Lease started Aug 17, 2025 at 7:00 PM Show details Survey, sent via SMS Resi…" at bounding box center [501, 166] width 485 height 206
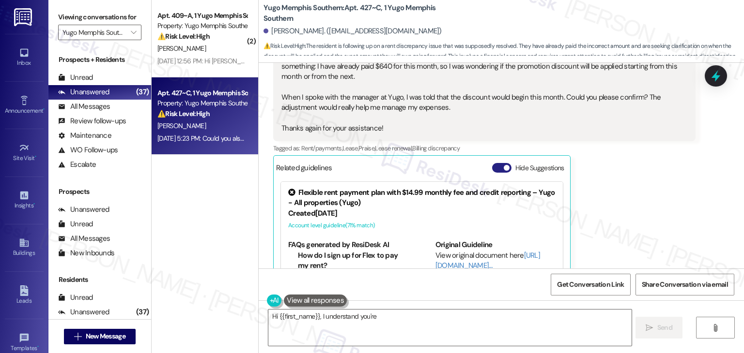
click at [492, 169] on button "Hide Suggestions" at bounding box center [501, 168] width 19 height 10
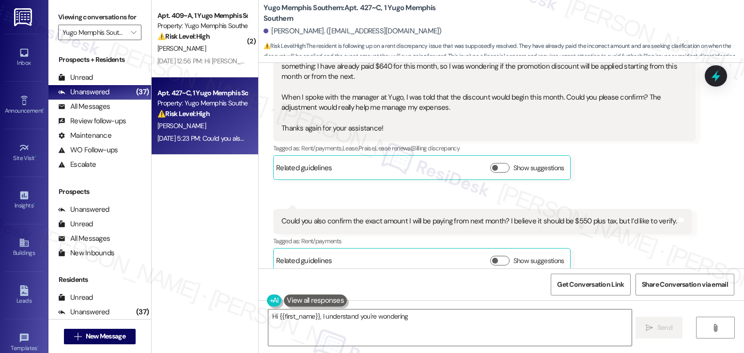
click at [612, 190] on div "Received via SMS Sai Narasimhulu Duddu Question Sep 05, 2025 at 5:22 PM Thank y…" at bounding box center [501, 143] width 485 height 274
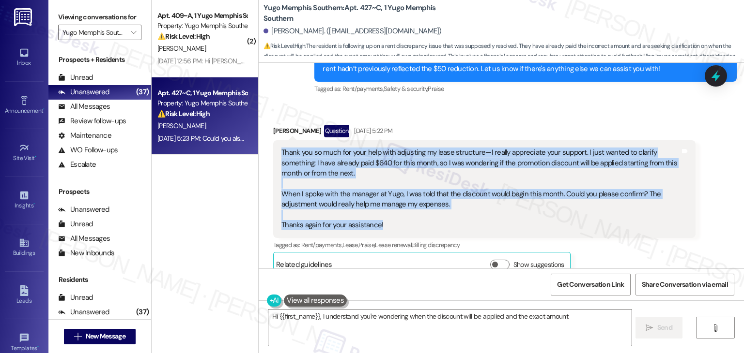
drag, startPoint x: 374, startPoint y: 225, endPoint x: 270, endPoint y: 153, distance: 126.5
click at [273, 153] on div "Thank you so much for your help with adjusting my lease structure—I really appr…" at bounding box center [484, 188] width 422 height 97
copy div "Thank you so much for your help with adjusting my lease structure—I really appr…"
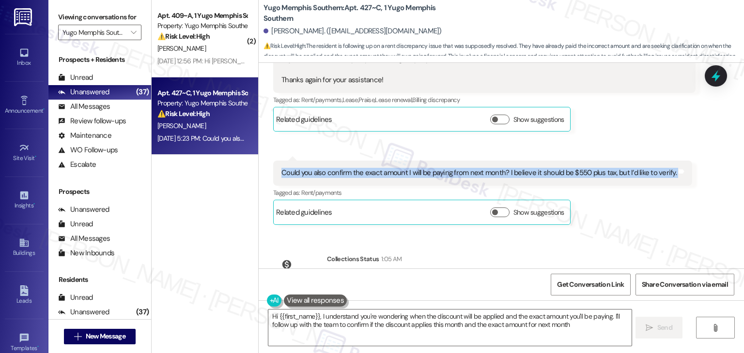
type textarea "Hi {{first_name}}, I understand you're wondering when the discount will be appl…"
copy div "Could you also confirm the exact amount I will be paying from next month? I bel…"
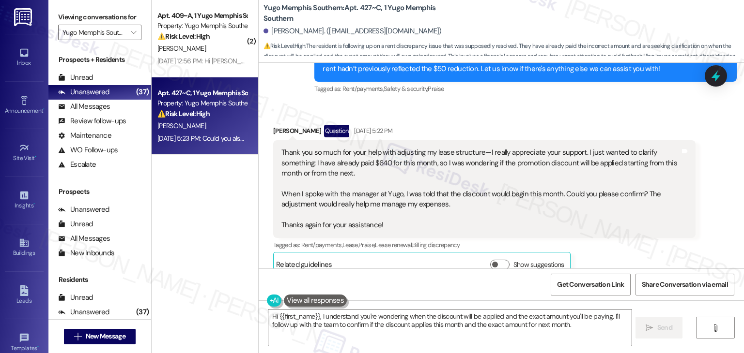
scroll to position [649, 0]
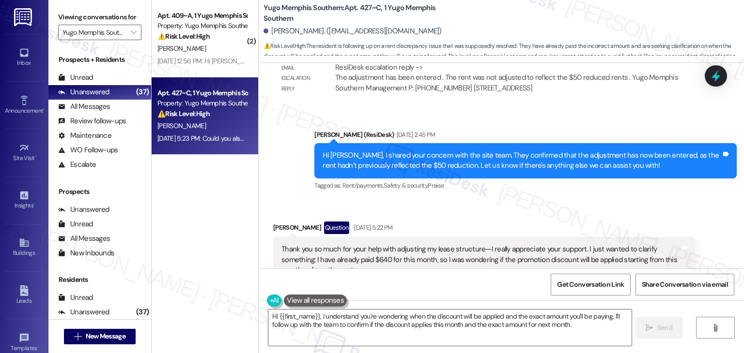
click at [529, 193] on div "Sent via SMS Sarah (ResiDesk) Sep 05, 2025 at 2:45 PM Hi Sai, I shared your con…" at bounding box center [525, 160] width 437 height 77
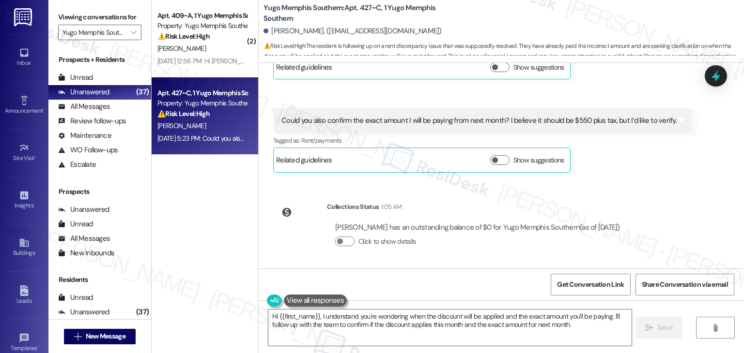
click at [688, 181] on div "WO Lease started Aug 17, 2025 at 7:00 PM Show details Survey, sent via SMS Resi…" at bounding box center [501, 166] width 485 height 206
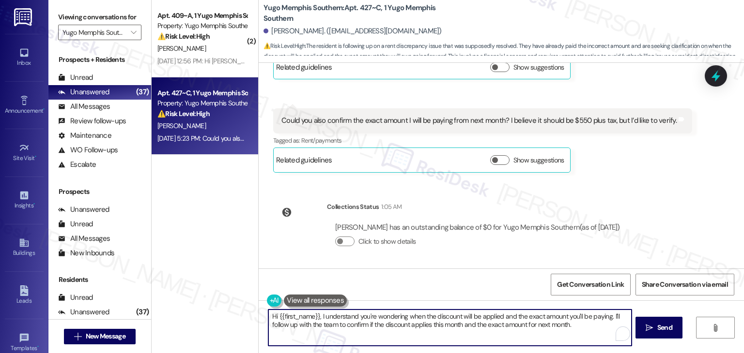
drag, startPoint x: 463, startPoint y: 322, endPoint x: 317, endPoint y: 311, distance: 147.1
click at [317, 311] on textarea "Hi {{first_name}}, I understand you're wondering when the discount will be appl…" at bounding box center [449, 328] width 363 height 36
click at [411, 315] on textarea "Hi {{first_name}}, I understand you're wondering when the discount will be appl…" at bounding box center [449, 328] width 363 height 36
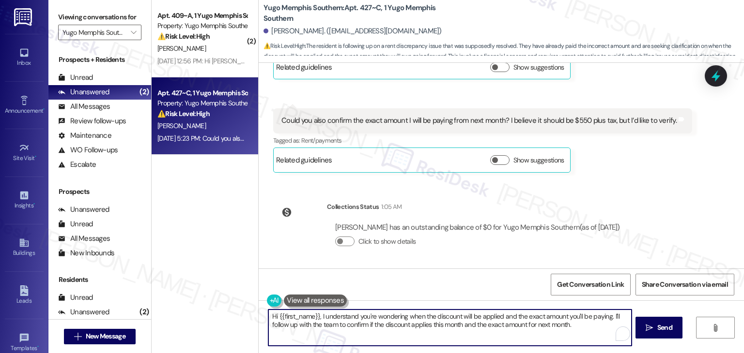
click at [411, 315] on textarea "Hi {{first_name}}, I understand you're wondering when the discount will be appl…" at bounding box center [449, 328] width 363 height 36
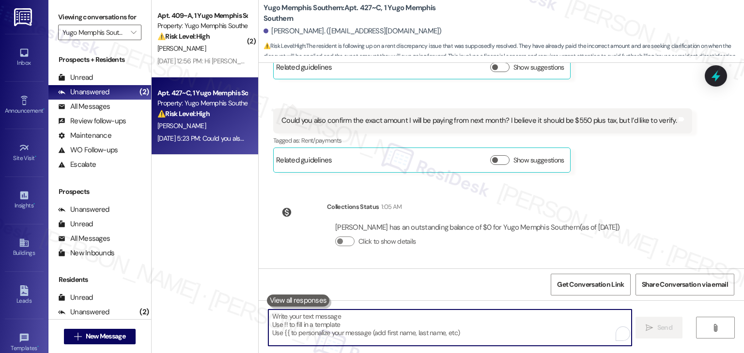
click at [401, 319] on textarea "To enrich screen reader interactions, please activate Accessibility in Grammarl…" at bounding box center [449, 328] width 363 height 36
paste textarea "Hi Sai! You're very welcome — I’m realy glad I could help. 😊 I understand you’r…"
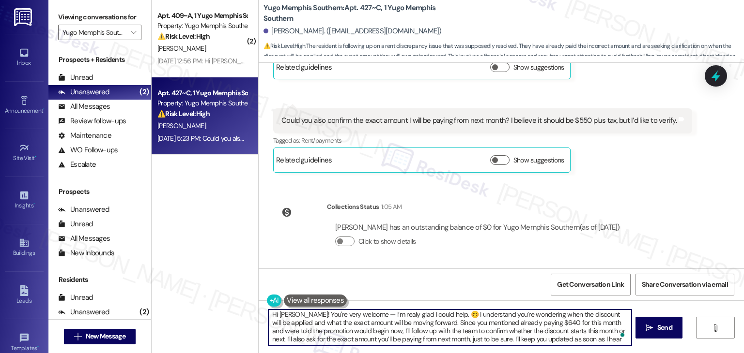
scroll to position [2, 0]
type textarea "Hi Sai! You're very welcome — I’m realy glad I could help. 😊 I understand you’r…"
click at [660, 326] on span "Send" at bounding box center [664, 328] width 15 height 10
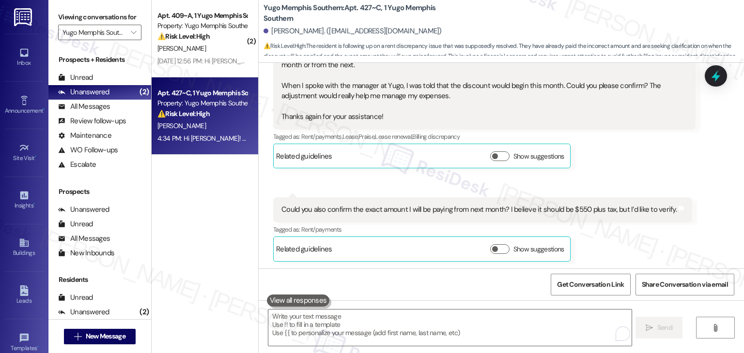
scroll to position [1042, 0]
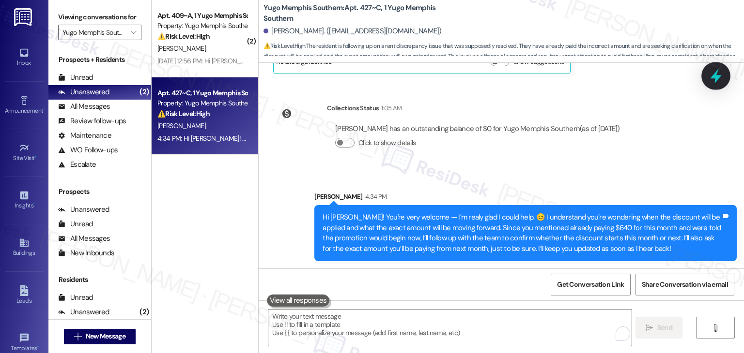
click at [717, 76] on icon at bounding box center [716, 76] width 12 height 15
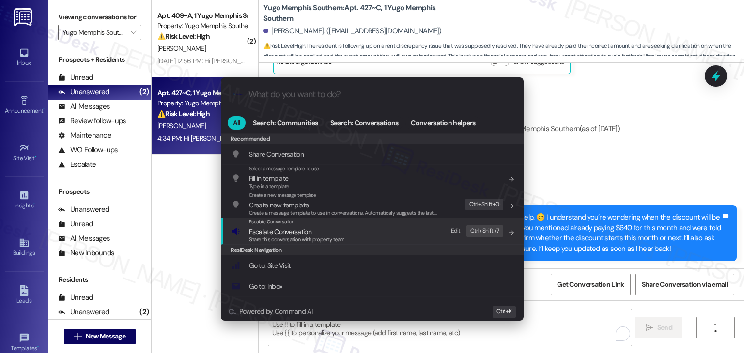
click at [321, 233] on span "Escalate Conversation" at bounding box center [297, 232] width 96 height 11
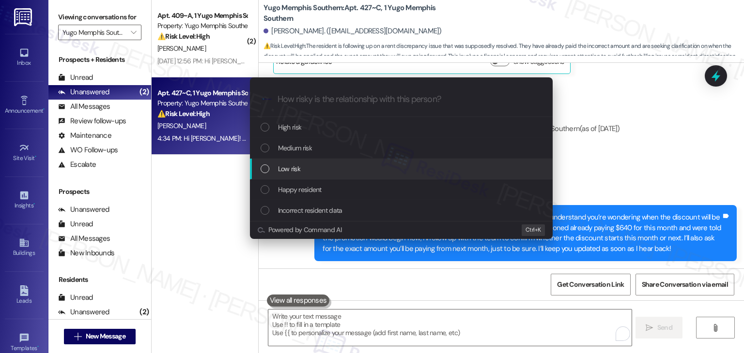
click at [265, 171] on div "List of options" at bounding box center [264, 169] width 9 height 9
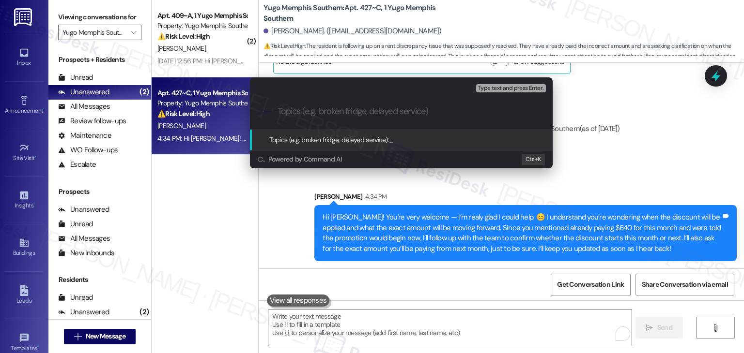
paste input "Resident Inquiry: Lease Discount Start Date & Monthly Amount"
type input "Resident Inquiry: Lease Discount Start Date & Monthly Amount"
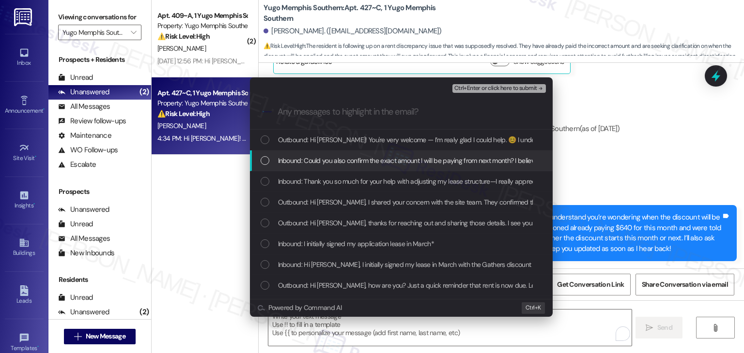
click at [269, 161] on div "List of options" at bounding box center [264, 160] width 9 height 9
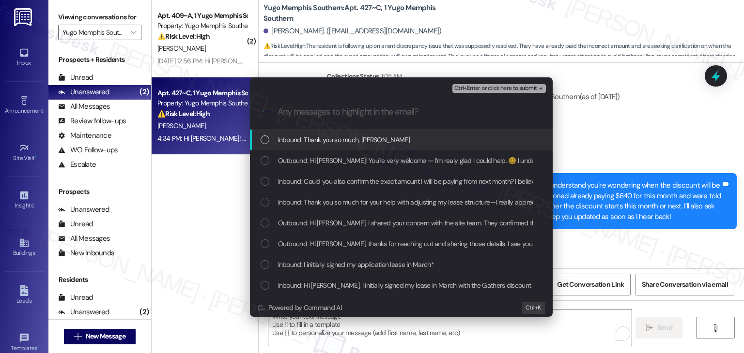
scroll to position [1109, 0]
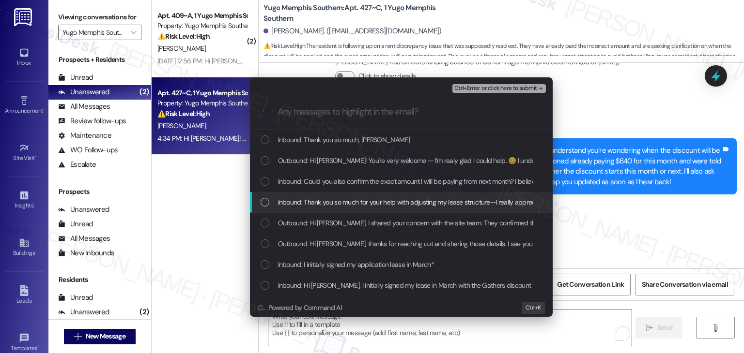
click at [589, 222] on div "Escalate Conversation Low risk Resident Inquiry: Lease Discount Start Date & Mo…" at bounding box center [372, 176] width 744 height 353
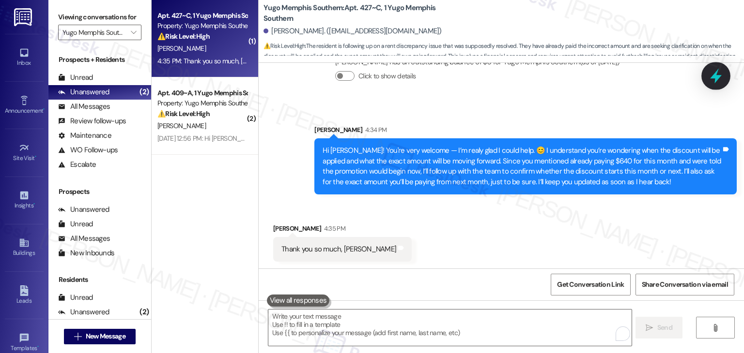
click at [712, 81] on icon at bounding box center [715, 76] width 16 height 16
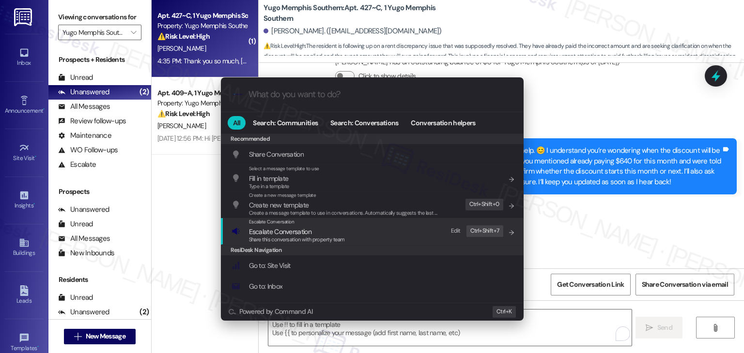
click at [334, 239] on span "Share this conversation with property team" at bounding box center [297, 239] width 96 height 7
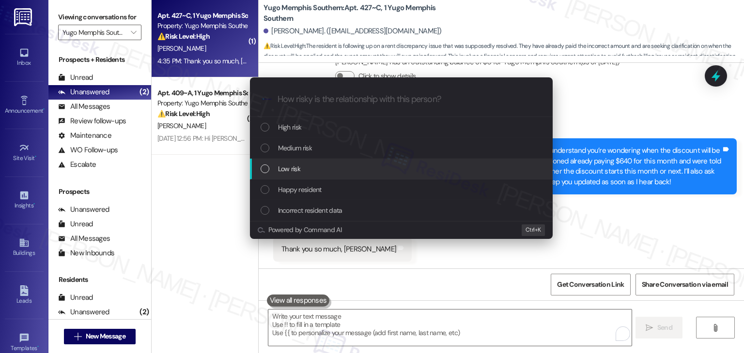
click at [267, 167] on div "List of options" at bounding box center [264, 169] width 9 height 9
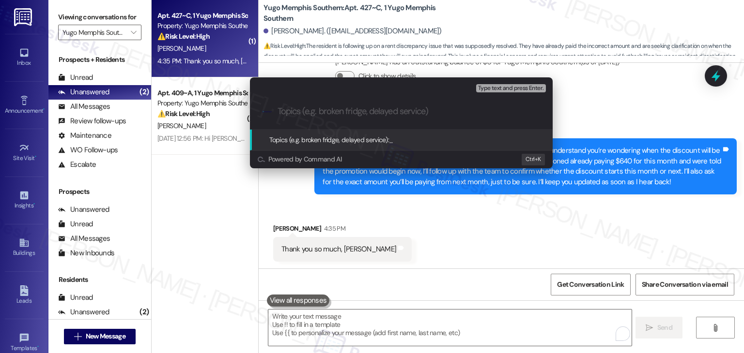
paste input "Resident Inquiry: Lease Discount Start Date & Monthly Amount"
click at [337, 110] on input "Resident Inquiry: Lease Discount Start Date & Monthly Amount" at bounding box center [404, 112] width 255 height 10
click at [336, 109] on input "Resident Inquiry: Lease Discount Start Date & Monthly Amount" at bounding box center [404, 112] width 255 height 10
type input "Resident Inquiry : Lease Discount Start Date & Monthly Amount"
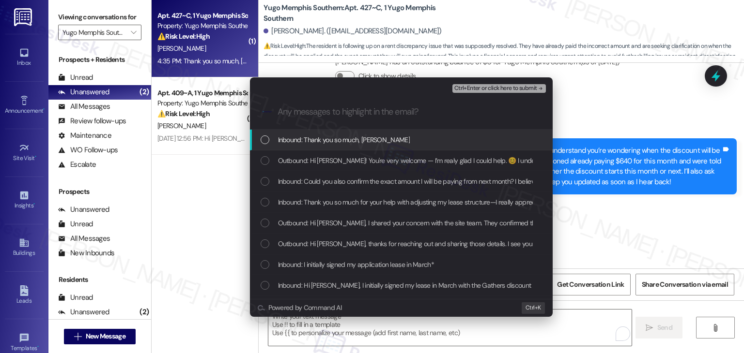
click at [264, 142] on div "List of options" at bounding box center [264, 140] width 9 height 9
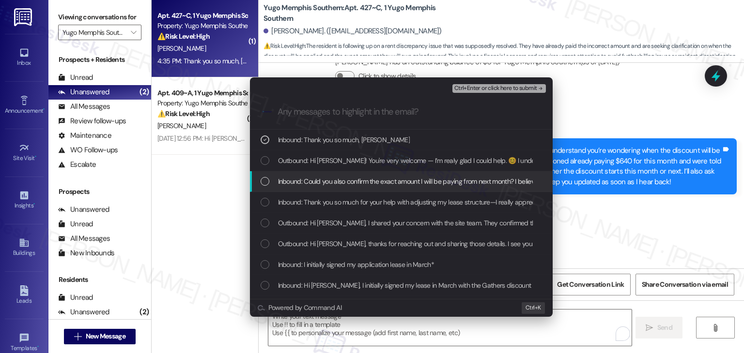
click at [265, 183] on div "List of options" at bounding box center [264, 181] width 9 height 9
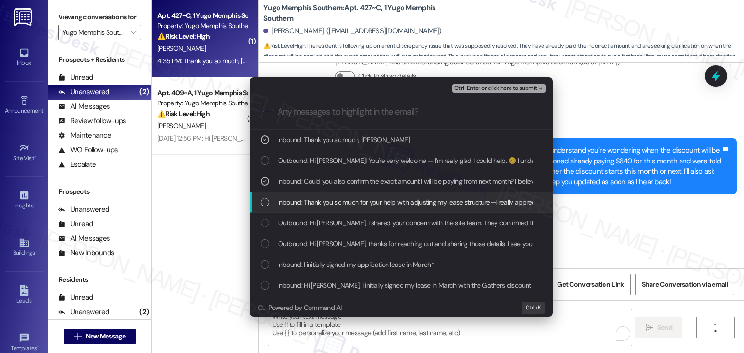
click at [265, 200] on div "List of options" at bounding box center [264, 202] width 9 height 9
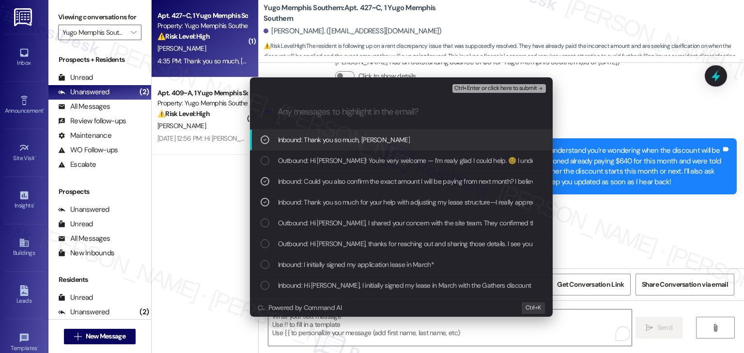
click at [504, 87] on span "Ctrl+Enter or click here to submit" at bounding box center [495, 88] width 83 height 7
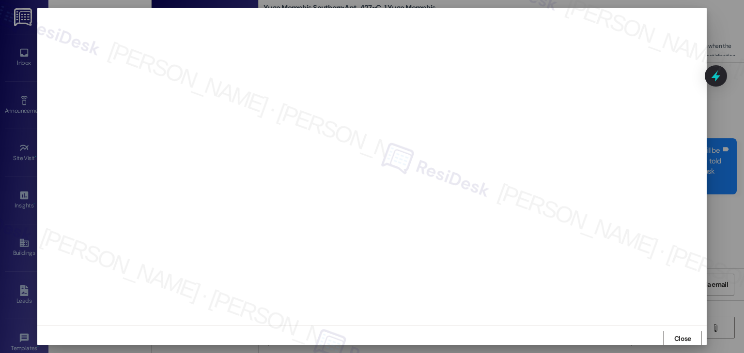
scroll to position [0, 0]
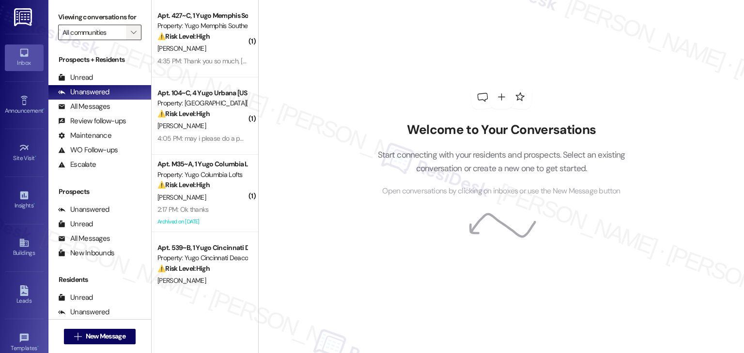
click at [131, 33] on icon "" at bounding box center [133, 33] width 5 height 8
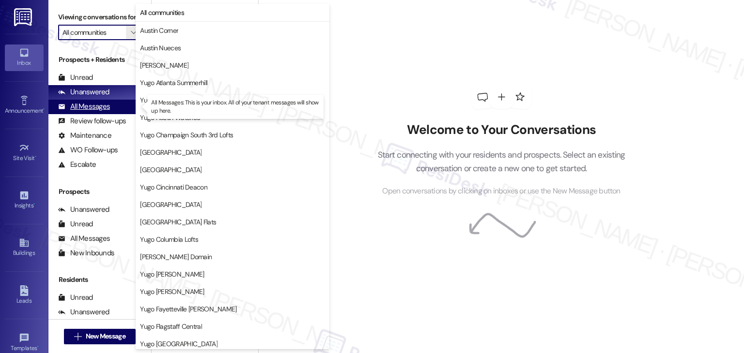
click at [93, 110] on div "All Messages" at bounding box center [84, 107] width 52 height 10
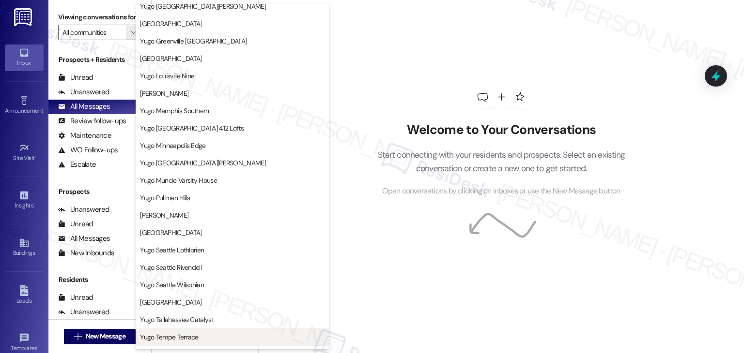
scroll to position [421, 0]
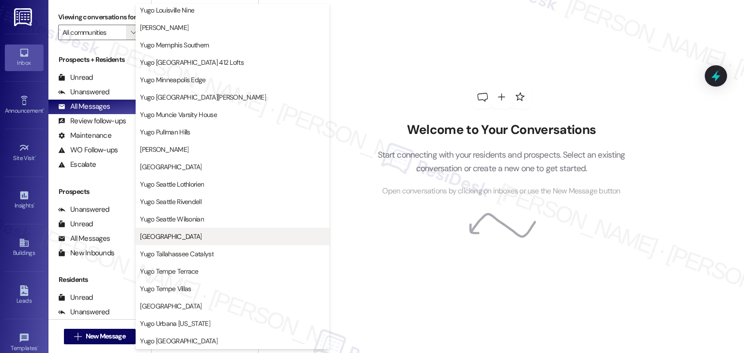
click at [201, 236] on span "[GEOGRAPHIC_DATA]" at bounding box center [170, 237] width 61 height 10
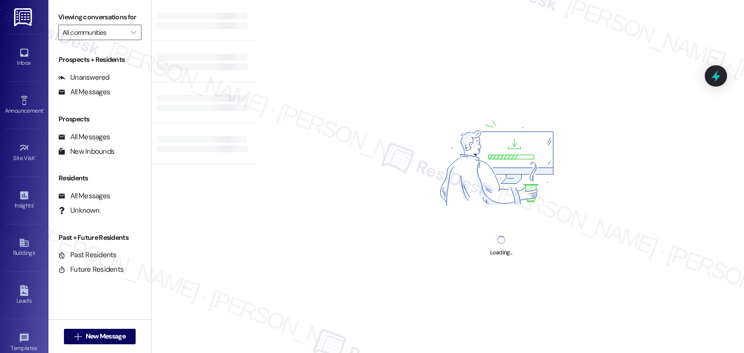
type input "[GEOGRAPHIC_DATA]"
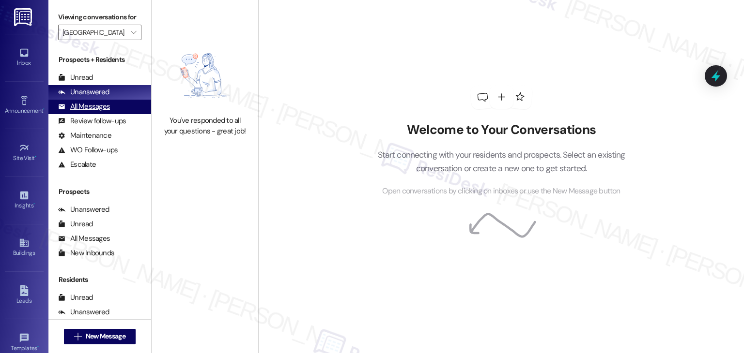
click at [97, 108] on div "All Messages" at bounding box center [84, 107] width 52 height 10
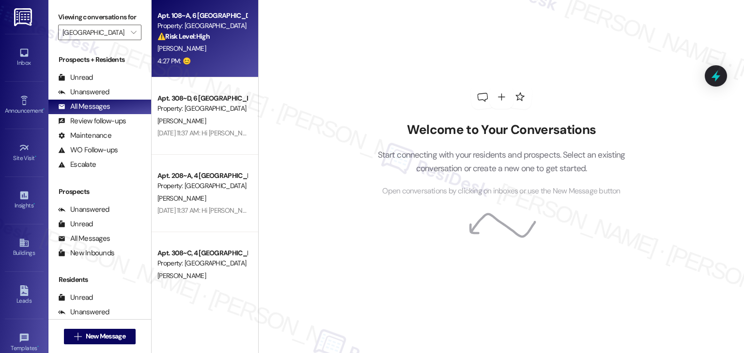
click at [211, 59] on div "4:27 PM: 😊 4:27 PM: 😊" at bounding box center [202, 61] width 92 height 12
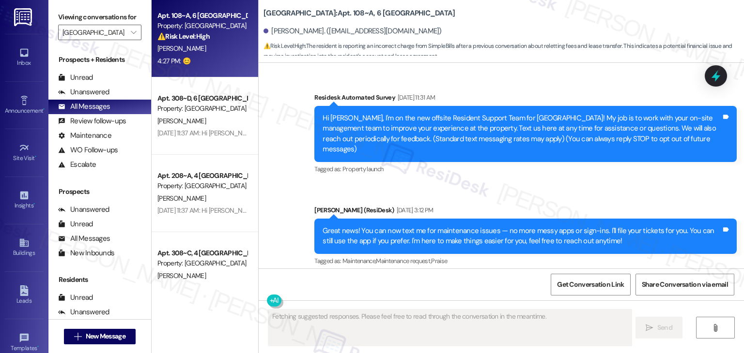
scroll to position [6382, 0]
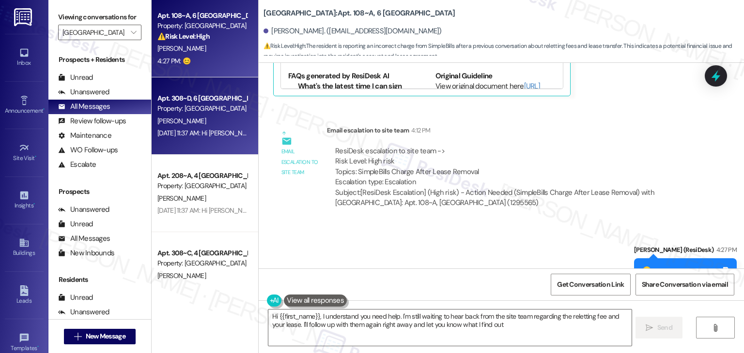
type textarea "Hi {{first_name}}, I understand you need help. I'm still waiting to hear back f…"
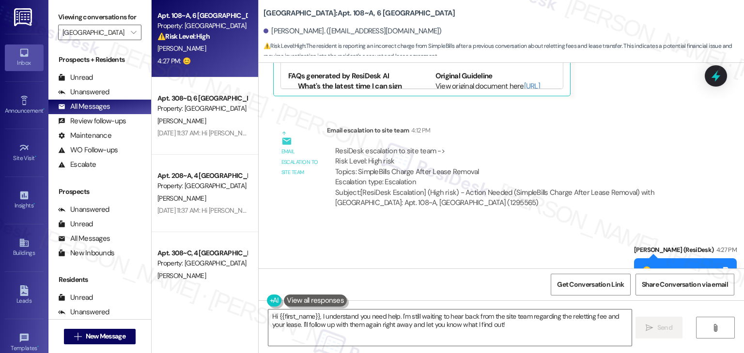
click at [22, 58] on div "Inbox" at bounding box center [24, 63] width 48 height 10
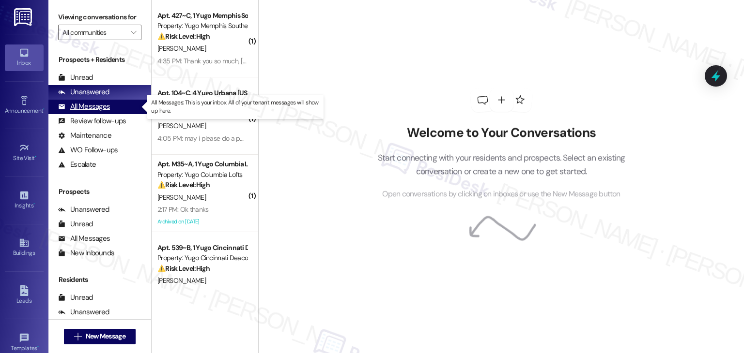
click at [90, 108] on div "All Messages" at bounding box center [84, 107] width 52 height 10
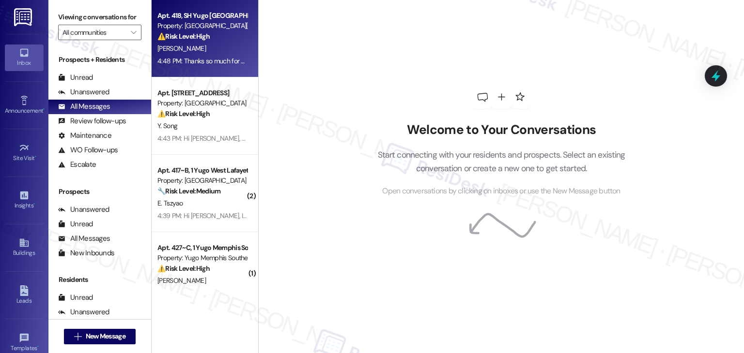
click at [213, 73] on div "Apt. 418, SH Yugo Minneapolis Sydney Hall Property: Yugo Minneapolis Sydney Hal…" at bounding box center [205, 38] width 107 height 77
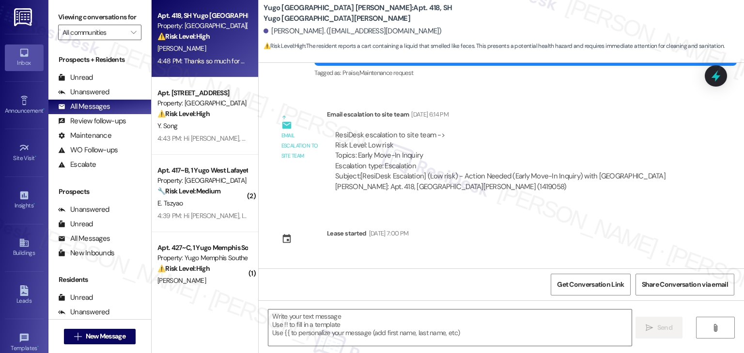
type textarea "Fetching suggested responses. Please feel free to read through the conversation…"
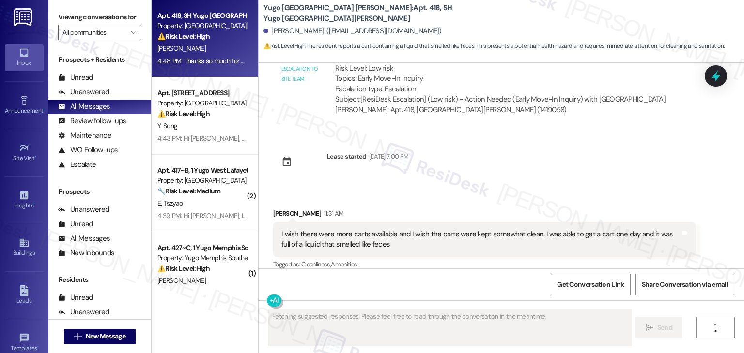
scroll to position [380, 0]
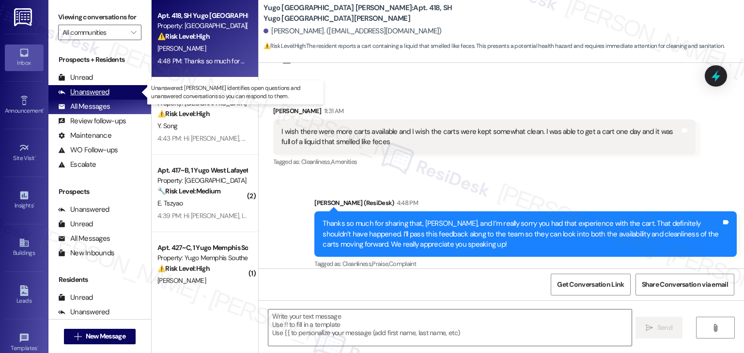
click at [108, 92] on div "Unanswered (0)" at bounding box center [99, 92] width 103 height 15
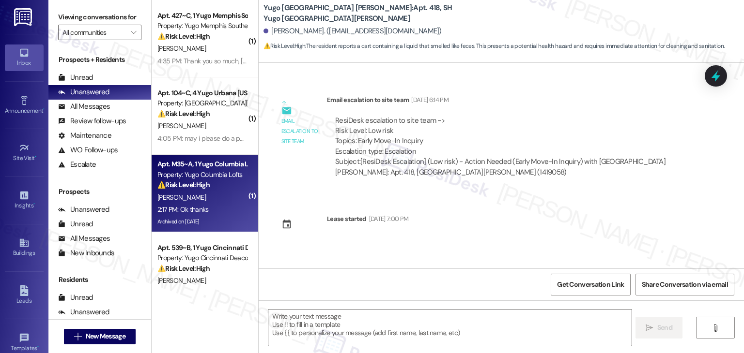
type textarea "Fetching suggested responses. Please feel free to read through the conversation…"
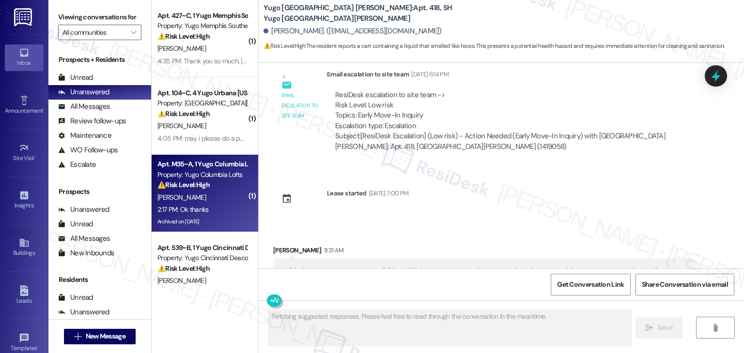
scroll to position [277, 0]
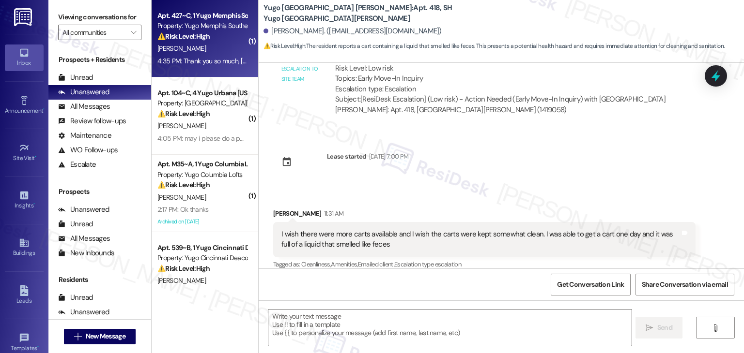
click at [197, 55] on div "4:35 PM: Thank you so much, Sarah 4:35 PM: Thank you so much, Sarah" at bounding box center [202, 61] width 92 height 12
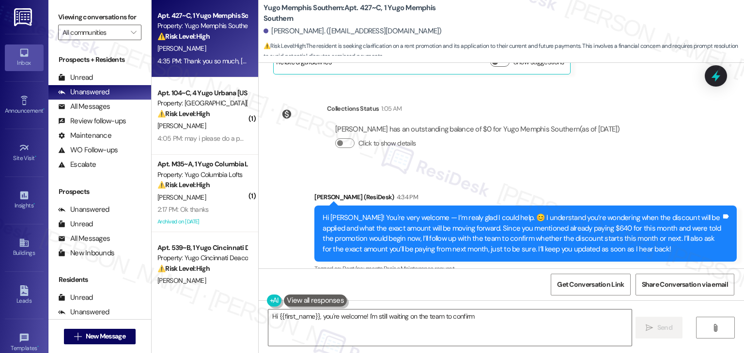
scroll to position [1138, 0]
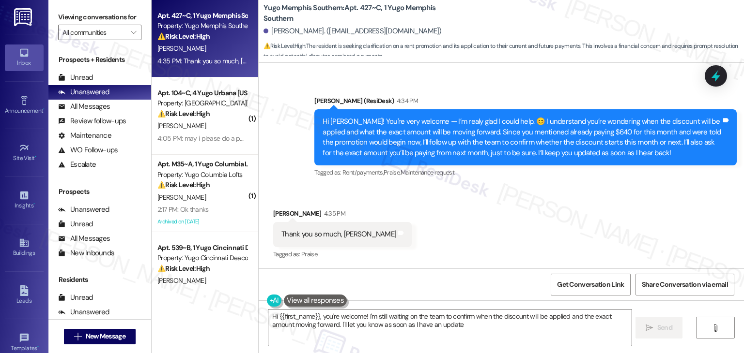
type textarea "Hi {{first_name}}, you're welcome! I'm still waiting on the team to confirm whe…"
click at [716, 82] on icon at bounding box center [715, 76] width 16 height 16
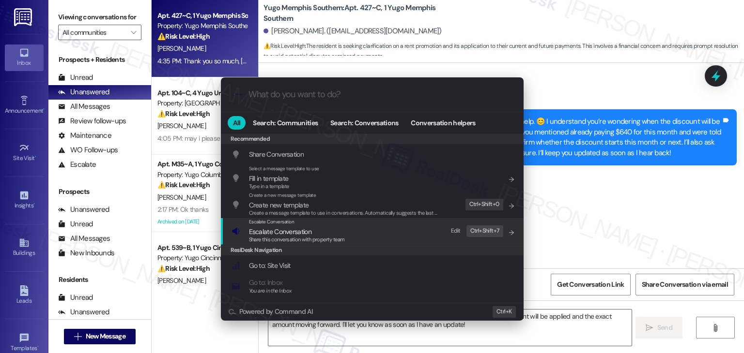
click at [299, 234] on span "Escalate Conversation" at bounding box center [280, 232] width 62 height 9
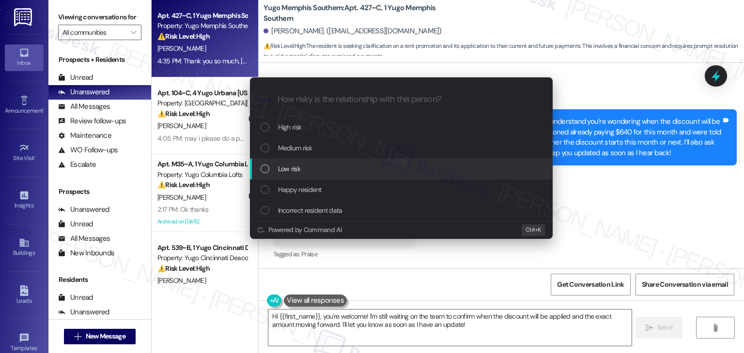
click at [265, 170] on div "List of options" at bounding box center [264, 169] width 9 height 9
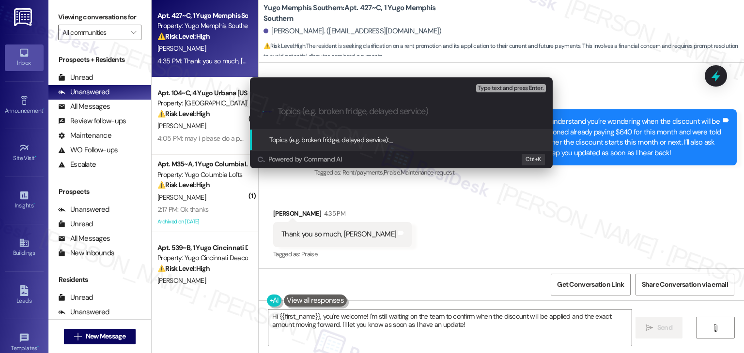
paste input "Resident Inquiry: Lease Discount Start Date & Monthly Amount"
type input "Resident Inquiry: Lease Discount Start Date & Monthly Amount"
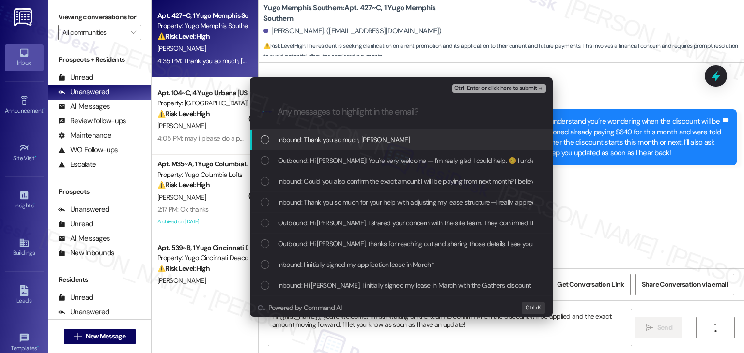
click at [261, 141] on div "List of options" at bounding box center [264, 140] width 9 height 9
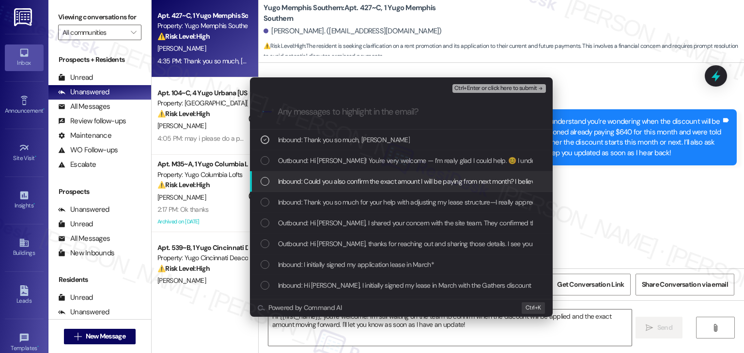
click at [264, 183] on div "List of options" at bounding box center [264, 181] width 9 height 9
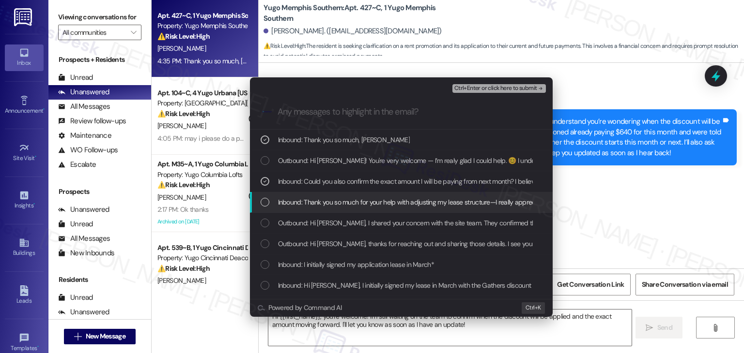
click at [263, 199] on div "List of options" at bounding box center [264, 202] width 9 height 9
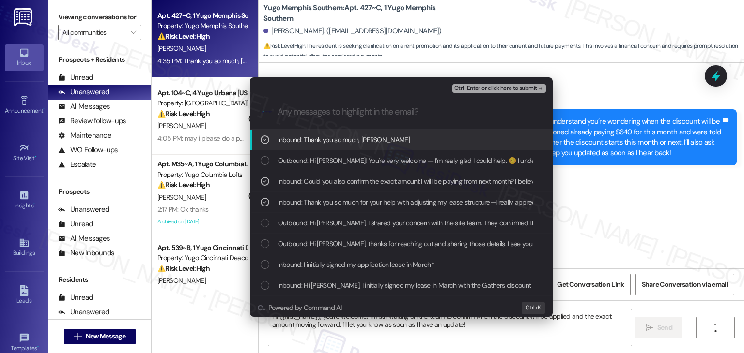
click at [523, 91] on span "Ctrl+Enter or click here to submit" at bounding box center [495, 88] width 83 height 7
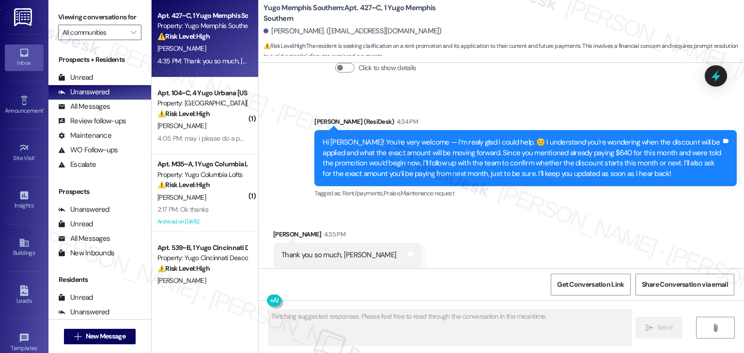
scroll to position [1137, 0]
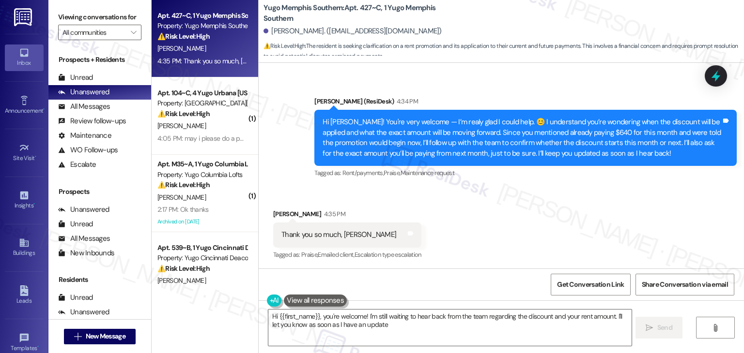
type textarea "Hi {{first_name}}, you're welcome! I'm still waiting to hear back from the team…"
click at [480, 238] on div "Received via SMS Sai Narasimhulu Duddu 4:35 PM Thank you so much, Sarah Tags an…" at bounding box center [501, 228] width 485 height 82
click at [488, 227] on div "Received via SMS Sai Narasimhulu Duddu 4:35 PM Thank you so much, Sarah Tags an…" at bounding box center [501, 228] width 485 height 82
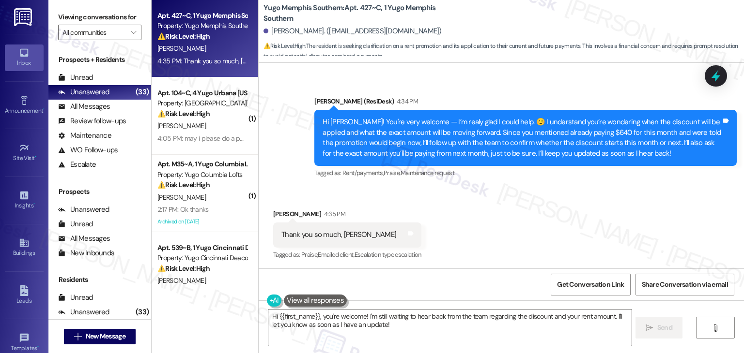
click at [488, 227] on div "Received via SMS Sai Narasimhulu Duddu 4:35 PM Thank you so much, Sarah Tags an…" at bounding box center [501, 228] width 485 height 82
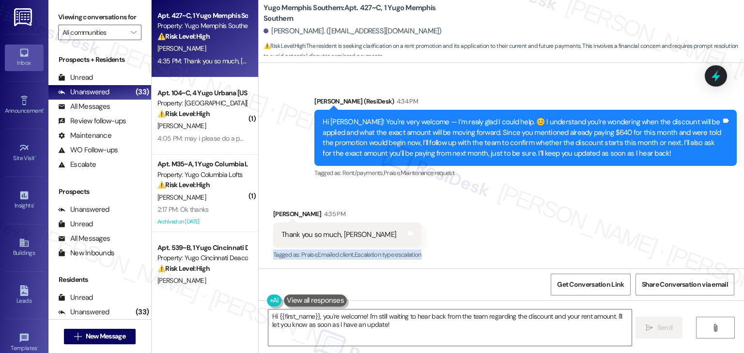
click at [488, 227] on div "Received via SMS Sai Narasimhulu Duddu 4:35 PM Thank you so much, Sarah Tags an…" at bounding box center [501, 228] width 485 height 82
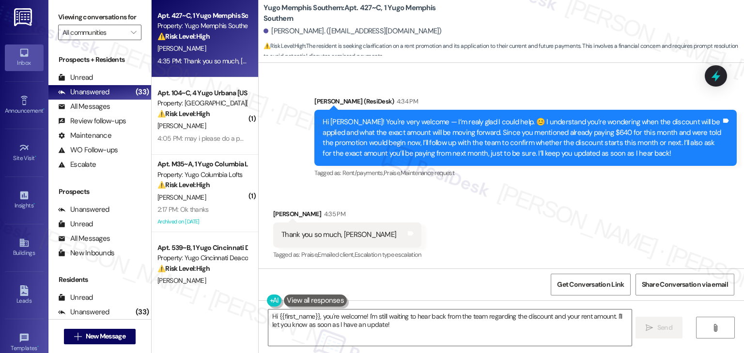
click at [488, 227] on div "Received via SMS Sai Narasimhulu Duddu 4:35 PM Thank you so much, Sarah Tags an…" at bounding box center [501, 228] width 485 height 82
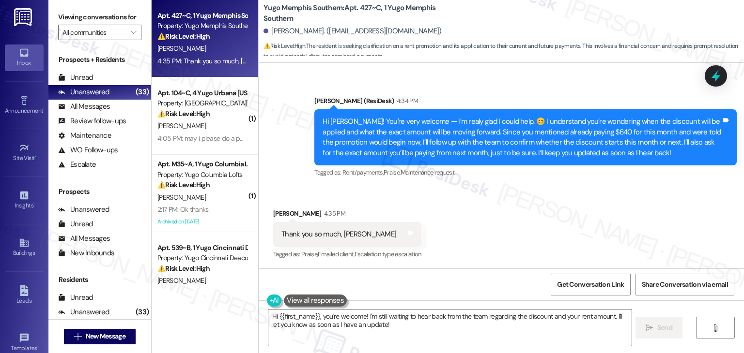
click at [489, 229] on div "Received via SMS Sai Narasimhulu Duddu 4:35 PM Thank you so much, Sarah Tags an…" at bounding box center [501, 228] width 485 height 82
click at [489, 232] on div "Received via SMS Sai Narasimhulu Duddu 4:35 PM Thank you so much, Sarah Tags an…" at bounding box center [501, 228] width 485 height 82
click at [492, 241] on div "Received via SMS Sai Narasimhulu Duddu 4:35 PM Thank you so much, Sarah Tags an…" at bounding box center [501, 228] width 485 height 82
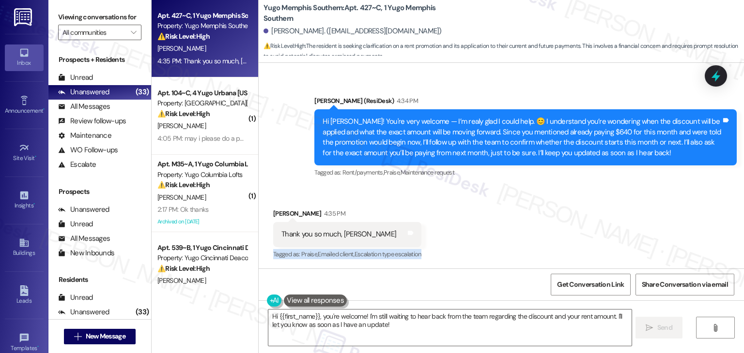
click at [492, 241] on div "Received via SMS Sai Narasimhulu Duddu 4:35 PM Thank you so much, Sarah Tags an…" at bounding box center [501, 228] width 485 height 82
click at [500, 227] on div "Received via SMS Sai Narasimhulu Duddu 4:35 PM Thank you so much, Sarah Tags an…" at bounding box center [501, 228] width 485 height 82
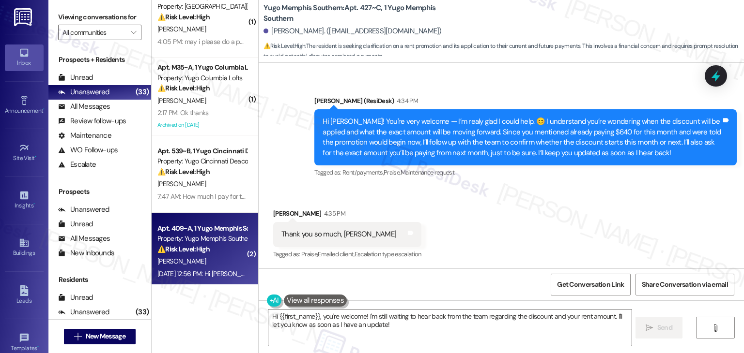
scroll to position [145, 0]
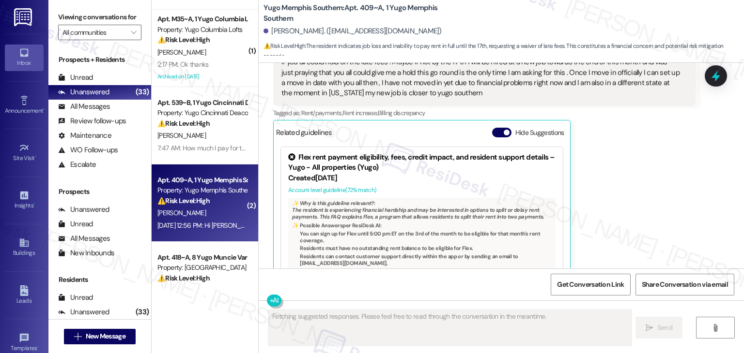
scroll to position [490, 0]
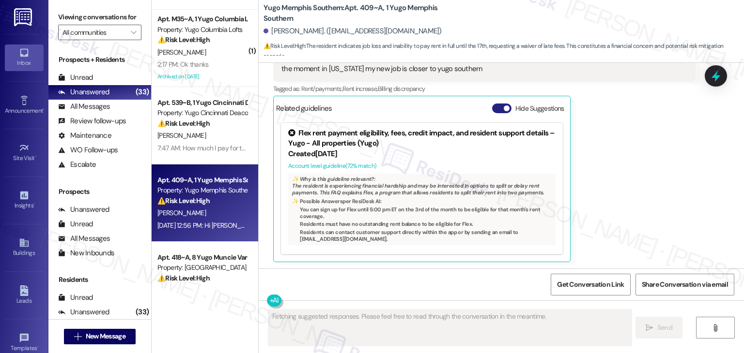
click at [496, 107] on button "Hide Suggestions" at bounding box center [501, 109] width 19 height 10
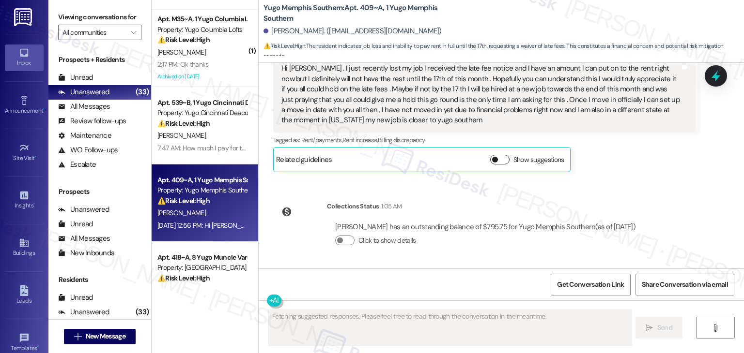
scroll to position [438, 0]
click at [645, 181] on div "Lease started Aug 17, 2025 at 7:00 PM Survey, sent via SMS Residesk Automated S…" at bounding box center [501, 166] width 485 height 206
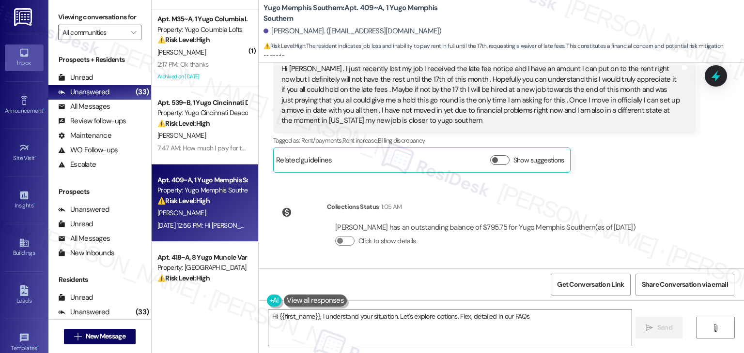
click at [645, 182] on div "Lease started Aug 17, 2025 at 7:00 PM Survey, sent via SMS Residesk Automated S…" at bounding box center [501, 166] width 485 height 206
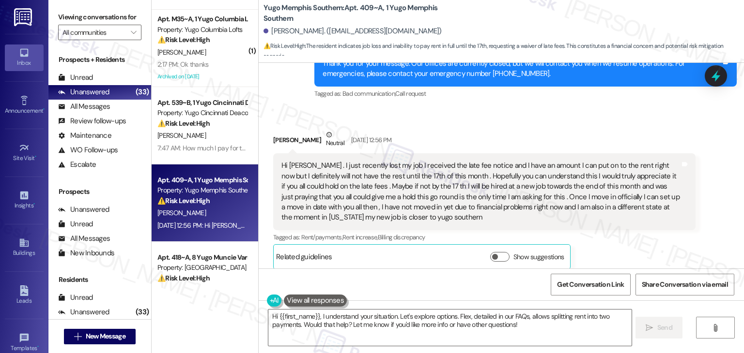
scroll to position [293, 0]
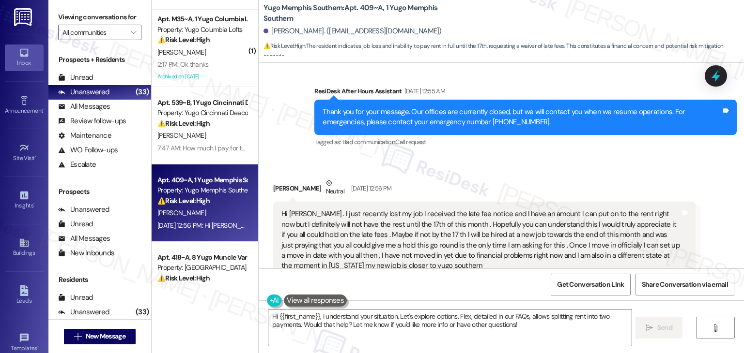
click at [589, 171] on div "Received via SMS Amber King Neutral Sep 06, 2025 at 12:56 PM Hi Sarah . I just …" at bounding box center [484, 248] width 437 height 154
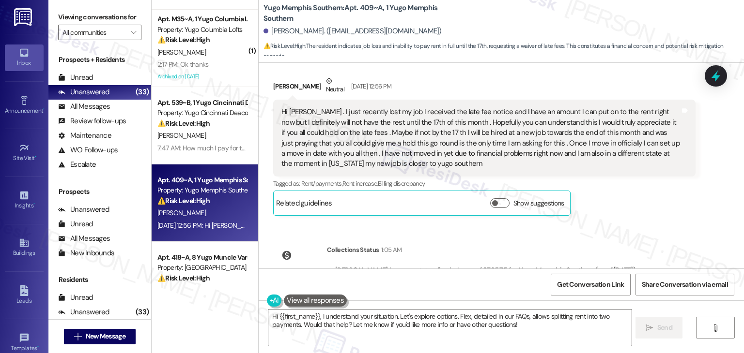
scroll to position [438, 0]
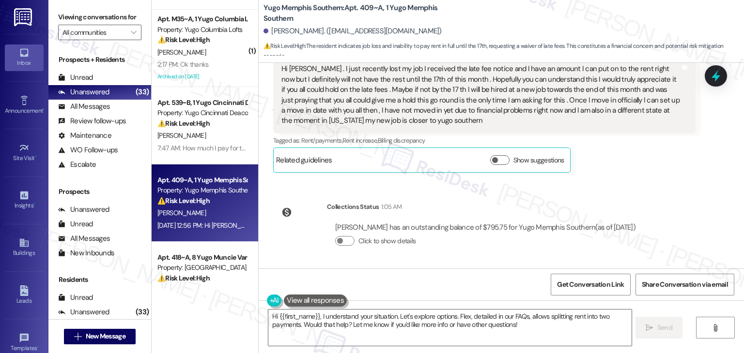
click at [590, 175] on div "Received via SMS Amber King Neutral Sep 06, 2025 at 12:56 PM Hi Sarah . I just …" at bounding box center [484, 103] width 437 height 154
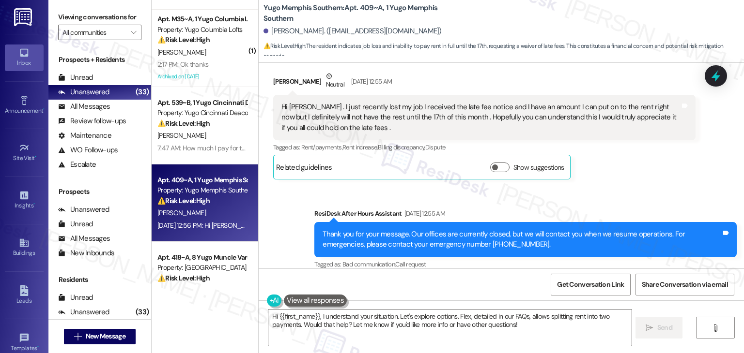
scroll to position [148, 0]
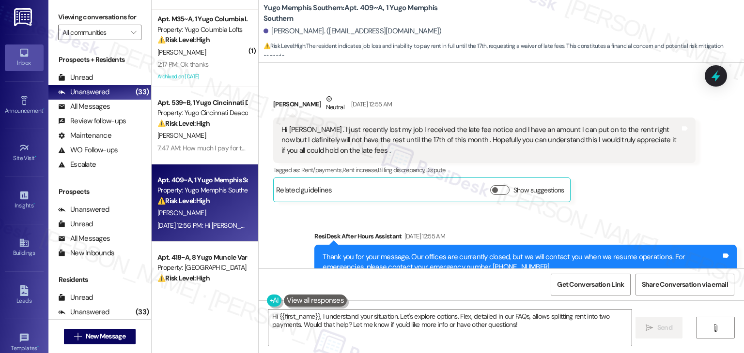
click at [632, 193] on div "Amber King Neutral Sep 06, 2025 at 12:55 AM Hi Sarah . I just recently lost my …" at bounding box center [484, 148] width 422 height 108
click at [581, 208] on div "Received via SMS Amber King Neutral Sep 06, 2025 at 12:55 AM Hi Sarah . I just …" at bounding box center [484, 148] width 437 height 123
click at [596, 203] on div "Received via SMS Amber King Neutral Sep 06, 2025 at 12:55 AM Hi Sarah . I just …" at bounding box center [484, 148] width 437 height 123
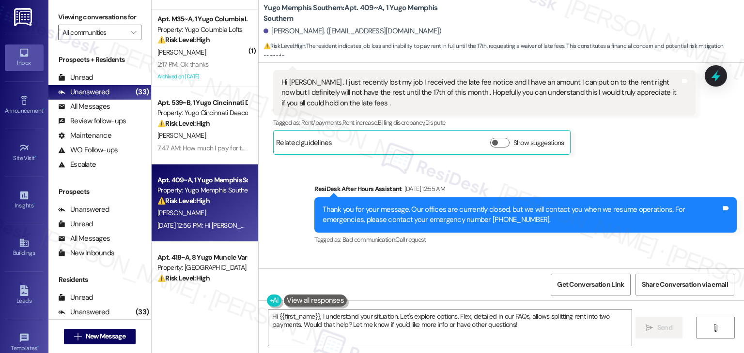
scroll to position [196, 0]
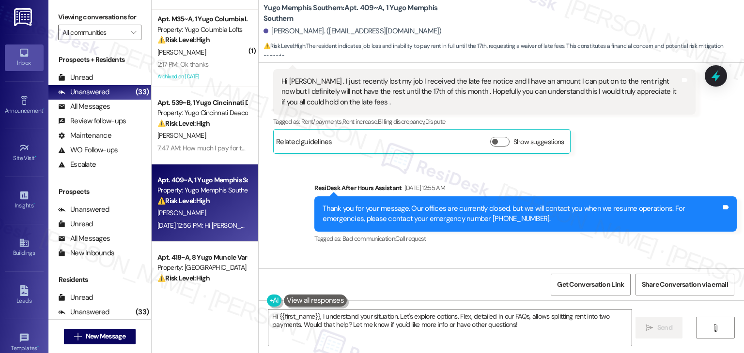
click at [657, 163] on div "Sent via SMS ResiDesk After Hours Assistant Sep 06, 2025 at 12:55 AM Thank you …" at bounding box center [501, 207] width 485 height 92
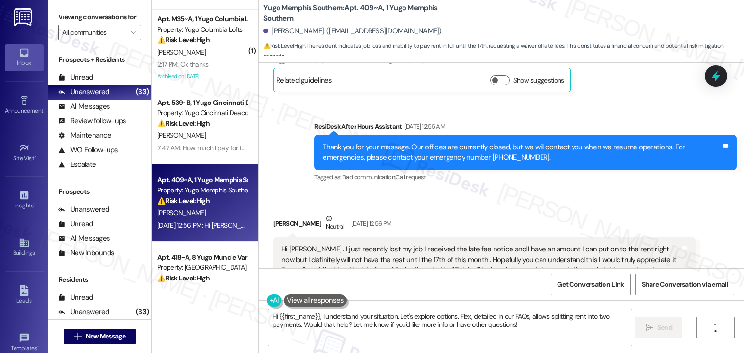
scroll to position [341, 0]
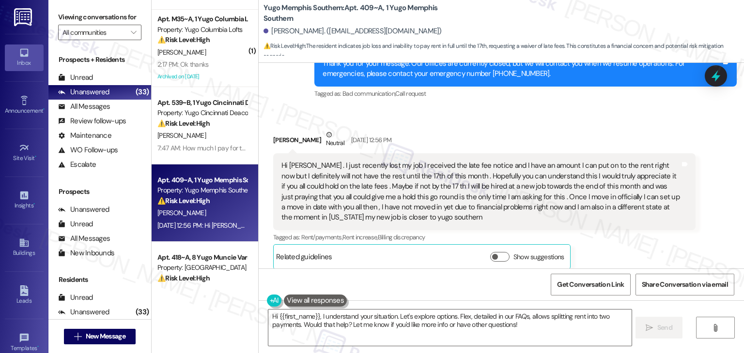
click at [595, 136] on div "Amber King Neutral Sep 06, 2025 at 12:56 PM" at bounding box center [484, 142] width 422 height 24
click at [599, 130] on div "Amber King Neutral Sep 06, 2025 at 12:56 PM" at bounding box center [484, 142] width 422 height 24
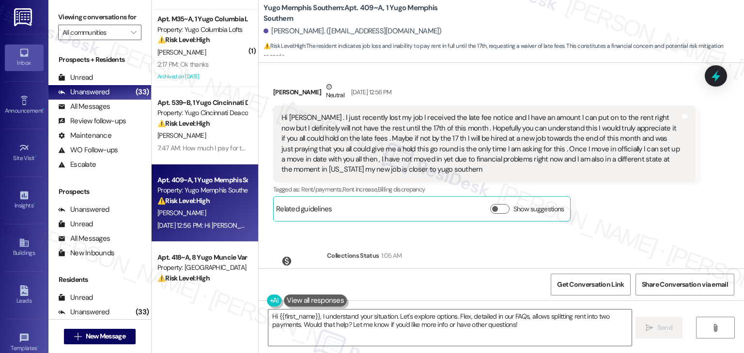
scroll to position [390, 0]
click at [650, 194] on div "Tagged as: Rent/payments , Click to highlight conversations about Rent/payments…" at bounding box center [484, 189] width 422 height 14
click at [631, 230] on div "Lease started Aug 17, 2025 at 7:00 PM Survey, sent via SMS Residesk Automated S…" at bounding box center [501, 166] width 485 height 206
click at [633, 223] on div "Received via SMS Amber King Neutral Sep 06, 2025 at 12:56 PM Hi Sarah . I just …" at bounding box center [484, 151] width 437 height 154
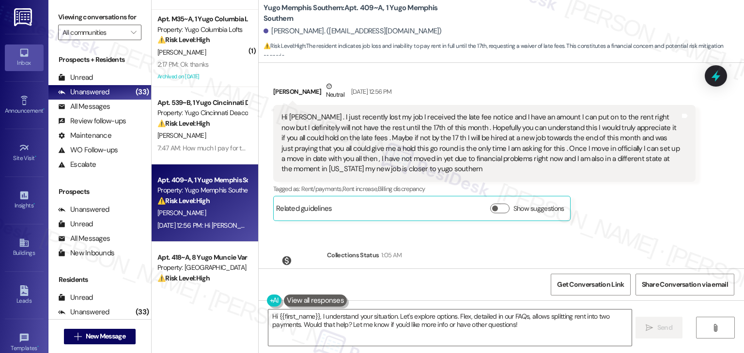
click at [633, 223] on div "Received via SMS Amber King Neutral Sep 06, 2025 at 12:56 PM Hi Sarah . I just …" at bounding box center [484, 151] width 437 height 154
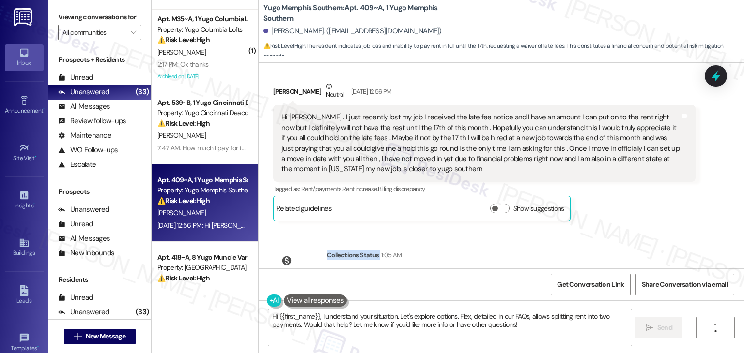
click at [633, 223] on div "Received via SMS Amber King Neutral Sep 06, 2025 at 12:56 PM Hi Sarah . I just …" at bounding box center [484, 151] width 437 height 154
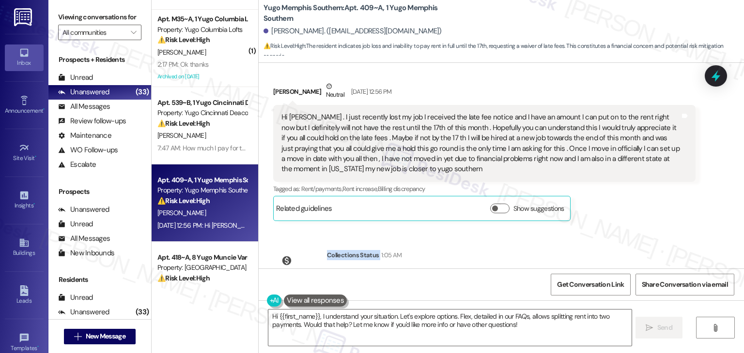
click at [633, 223] on div "Received via SMS Amber King Neutral Sep 06, 2025 at 12:56 PM Hi Sarah . I just …" at bounding box center [484, 151] width 437 height 154
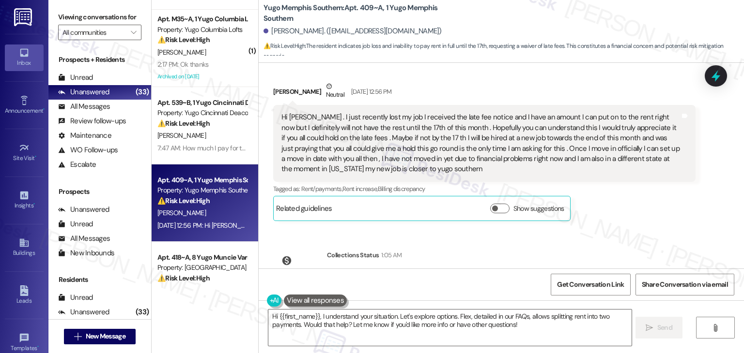
click at [633, 224] on div "Received via SMS Amber King Neutral Sep 06, 2025 at 12:56 PM Hi Sarah . I just …" at bounding box center [484, 151] width 437 height 154
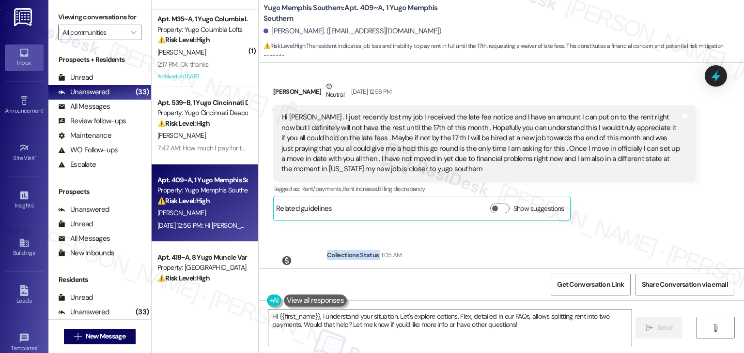
click at [633, 224] on div "Received via SMS Amber King Neutral Sep 06, 2025 at 12:56 PM Hi Sarah . I just …" at bounding box center [484, 151] width 437 height 154
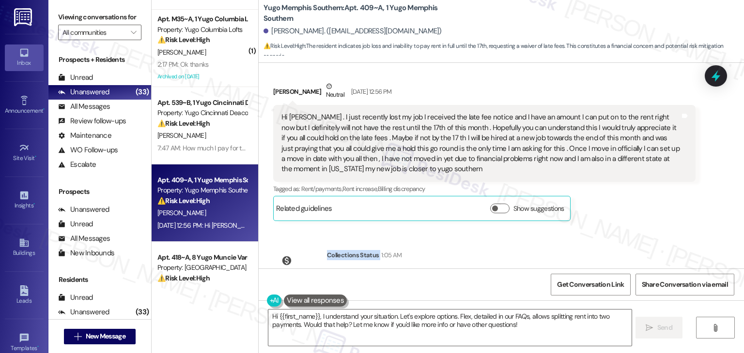
click at [633, 224] on div "Received via SMS Amber King Neutral Sep 06, 2025 at 12:56 PM Hi Sarah . I just …" at bounding box center [484, 151] width 437 height 154
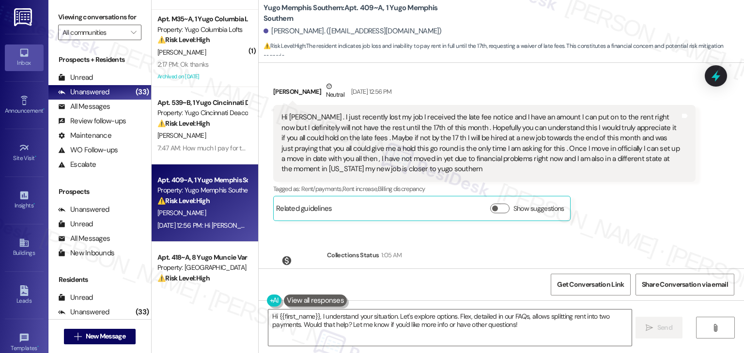
click at [633, 224] on div "Received via SMS Amber King Neutral Sep 06, 2025 at 12:56 PM Hi Sarah . I just …" at bounding box center [484, 151] width 437 height 154
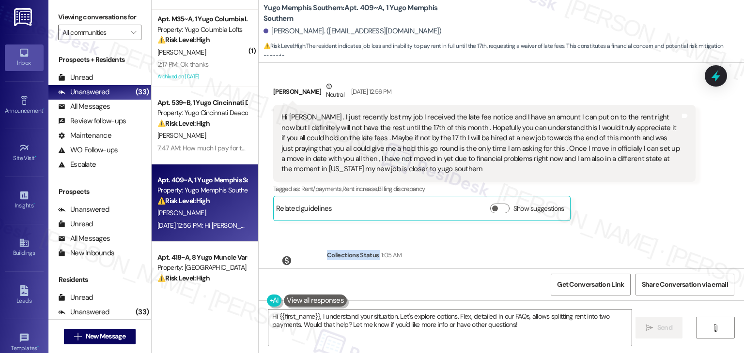
click at [633, 224] on div "Received via SMS Amber King Neutral Sep 06, 2025 at 12:56 PM Hi Sarah . I just …" at bounding box center [484, 151] width 437 height 154
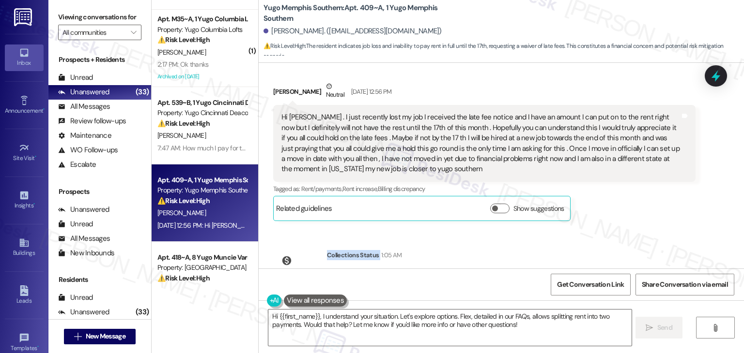
click at [633, 224] on div "Received via SMS Amber King Neutral Sep 06, 2025 at 12:56 PM Hi Sarah . I just …" at bounding box center [484, 151] width 437 height 154
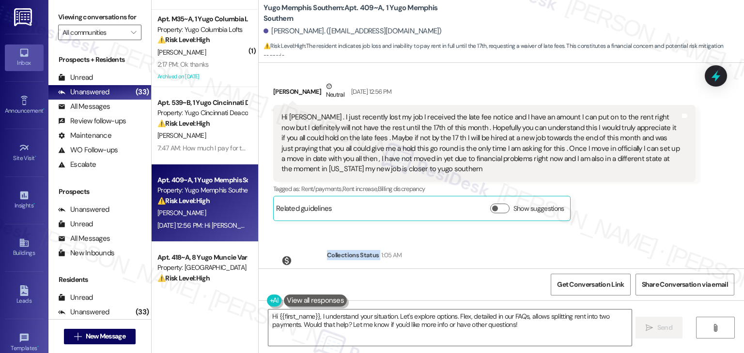
click at [633, 224] on div "Received via SMS Amber King Neutral Sep 06, 2025 at 12:56 PM Hi Sarah . I just …" at bounding box center [484, 151] width 437 height 154
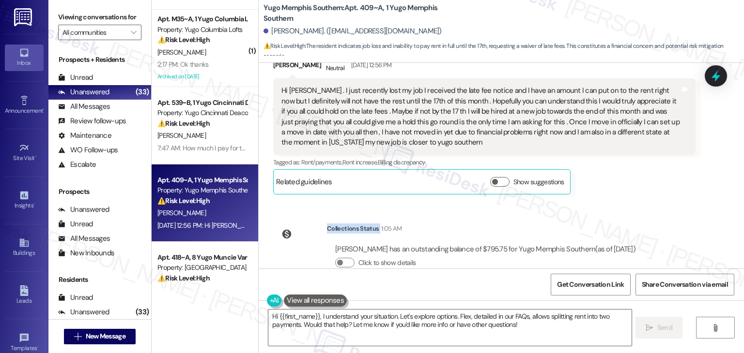
scroll to position [438, 0]
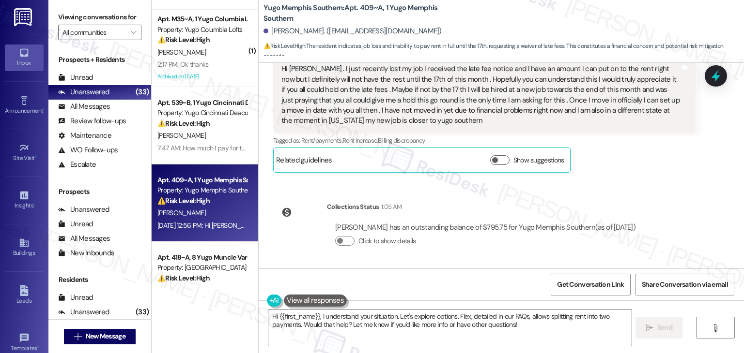
click at [641, 203] on div "Collections Status 1:05 AM Amber King has an outstanding balance of $795.75 for…" at bounding box center [458, 232] width 385 height 75
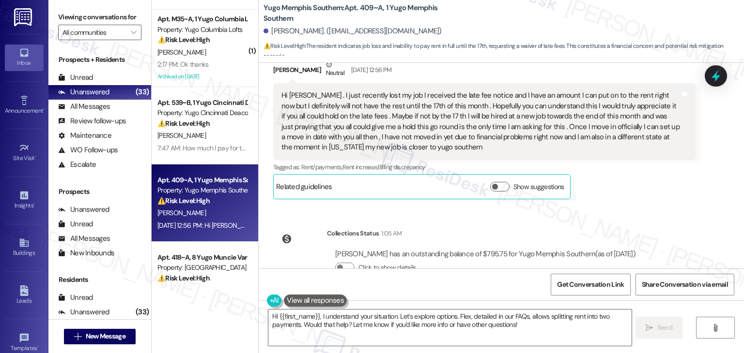
scroll to position [390, 0]
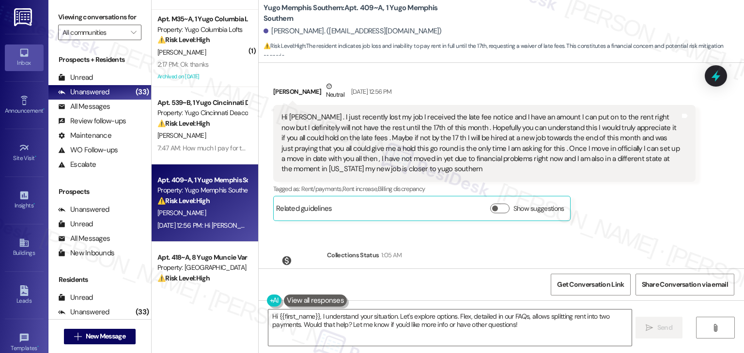
click at [459, 152] on div "Hi Sarah . I just recently lost my job I received the late fee notice and I hav…" at bounding box center [480, 143] width 398 height 62
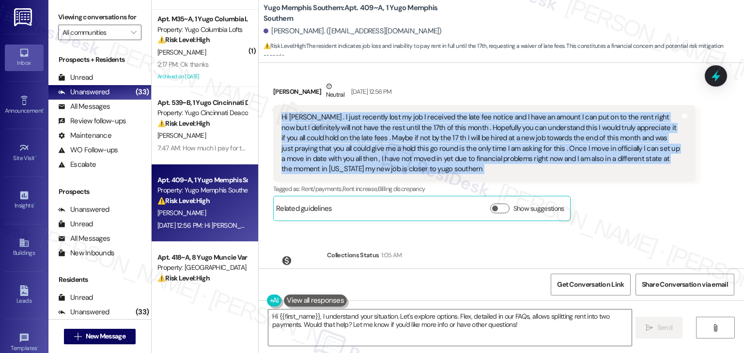
click at [459, 152] on div "Hi Sarah . I just recently lost my job I received the late fee notice and I hav…" at bounding box center [480, 143] width 398 height 62
copy div "Hi Sarah . I just recently lost my job I received the late fee notice and I hav…"
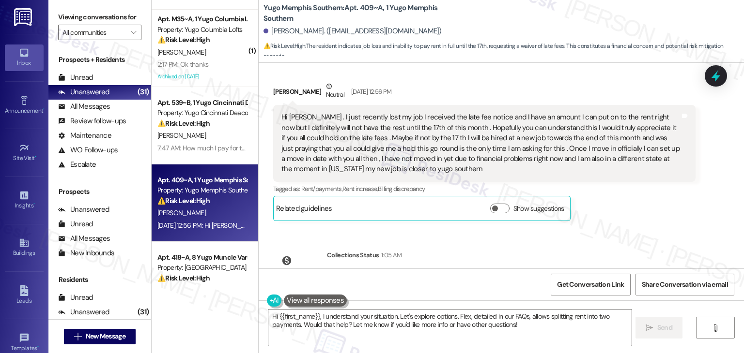
click at [604, 227] on div "Received via SMS Amber King Neutral Sep 06, 2025 at 12:56 PM Hi Sarah . I just …" at bounding box center [484, 151] width 437 height 154
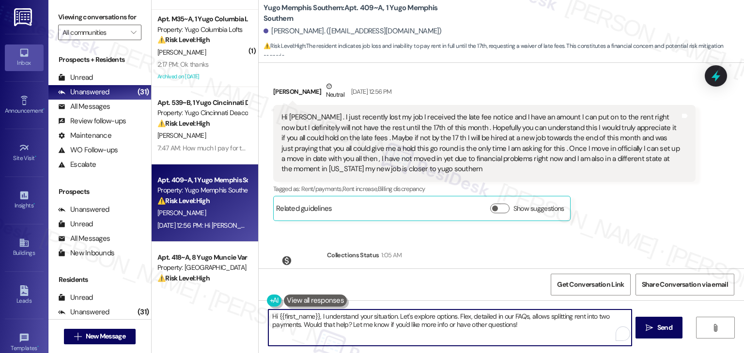
drag, startPoint x: 296, startPoint y: 328, endPoint x: 317, endPoint y: 312, distance: 25.6
click at [317, 312] on textarea "Hi {{first_name}}, I understand your situation. Let's explore options. Flex, de…" at bounding box center [449, 328] width 363 height 36
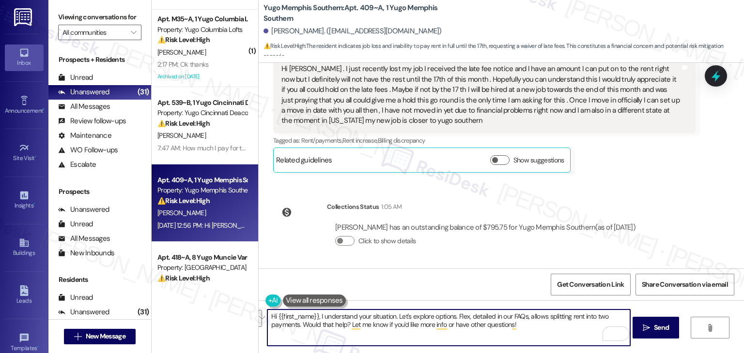
click at [413, 317] on textarea "Hi {{first_name}}, I understand your situation. Let's explore options. Flex, de…" at bounding box center [448, 328] width 363 height 36
paste textarea "Amber, thank you for reaching out and for being so open about what you're going…"
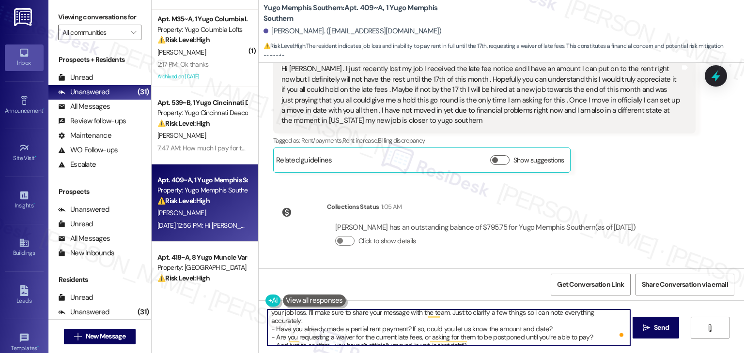
scroll to position [0, 0]
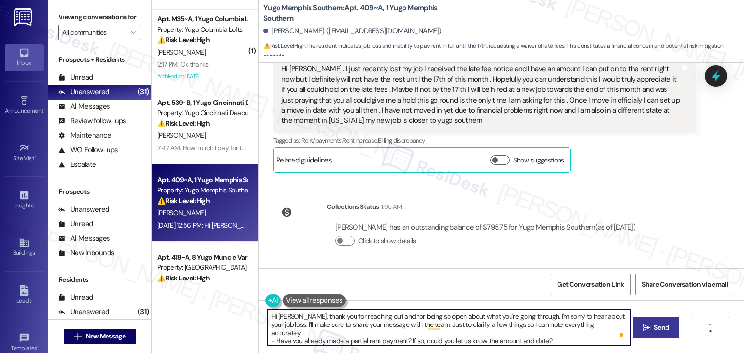
type textarea "Hi Amber, thank you for reaching out and for being so open about what you're go…"
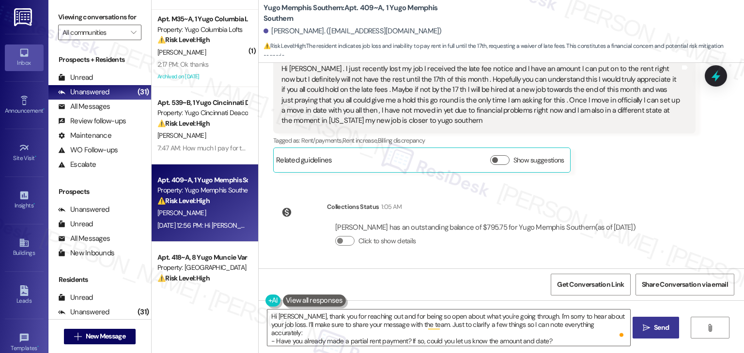
click at [665, 327] on span "Send" at bounding box center [661, 328] width 15 height 10
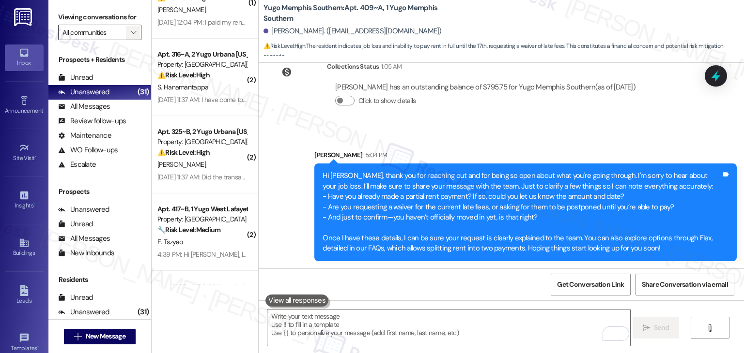
click at [131, 31] on icon "" at bounding box center [133, 33] width 5 height 8
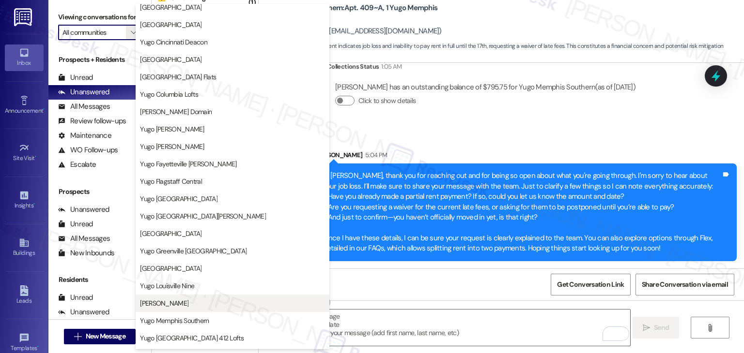
click at [204, 300] on span "[PERSON_NAME]" at bounding box center [232, 304] width 185 height 10
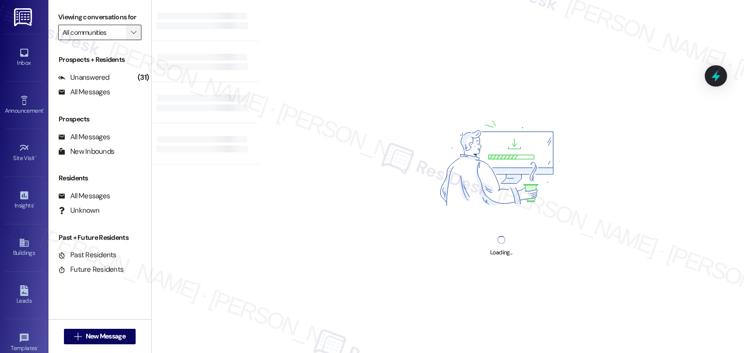
type input "[PERSON_NAME]"
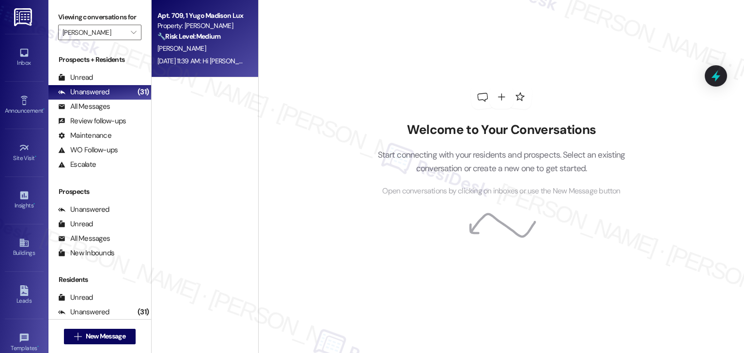
click at [187, 34] on strong "🔧 Risk Level: Medium" at bounding box center [188, 36] width 63 height 9
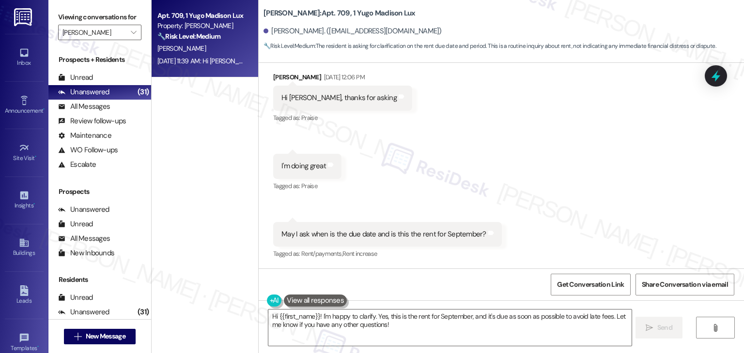
click at [511, 186] on div "Received via SMS Enzhe Yuan Sep 03, 2025 at 12:06 PM Hi Sarah, thanks for askin…" at bounding box center [501, 159] width 485 height 218
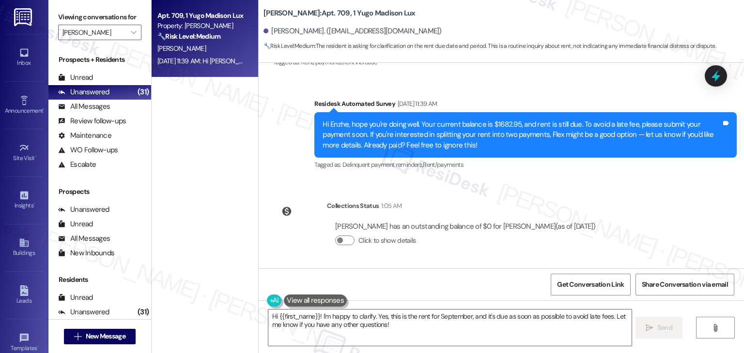
click at [628, 213] on div "Sent via SMS Sarah (ResiDesk) Aug 11, 2025 at 5:33 PM Hi Enzhe! We’re so excite…" at bounding box center [501, 166] width 485 height 206
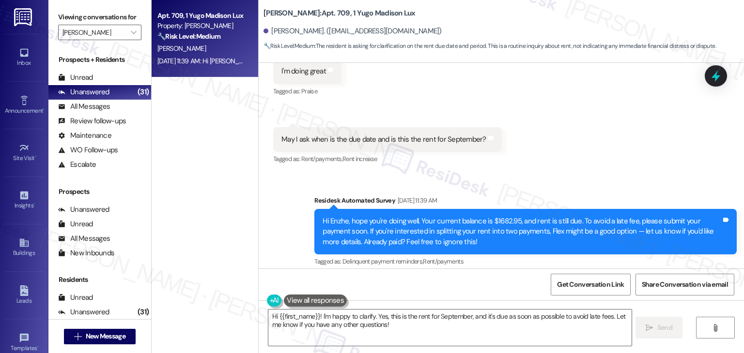
click at [398, 227] on div "Hi Enzhe, hope you're doing well. Your current balance is $1682.95, and rent is…" at bounding box center [521, 231] width 398 height 31
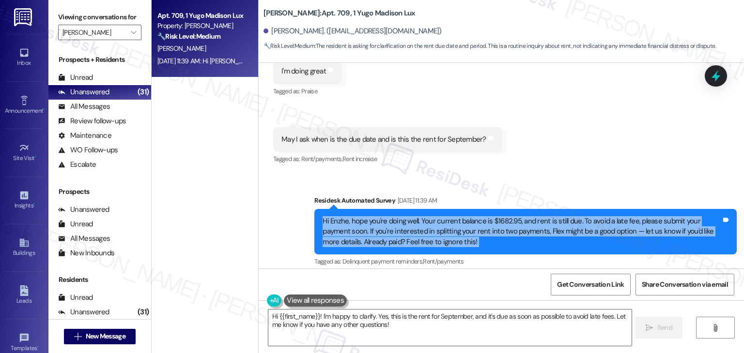
click at [398, 227] on div "Hi Enzhe, hope you're doing well. Your current balance is $1682.95, and rent is…" at bounding box center [521, 231] width 398 height 31
copy div "Hi Enzhe, hope you're doing well. Your current balance is $1682.95, and rent is…"
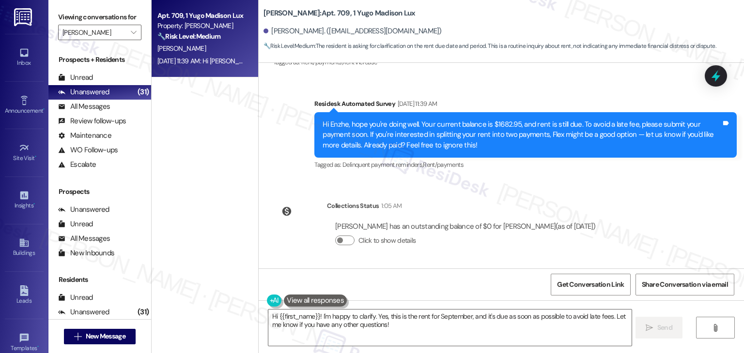
click at [487, 229] on div "Enzhe Yuan has an outstanding balance of $0 for Yugo Madison Lux (as of Sep 08,…" at bounding box center [465, 227] width 260 height 10
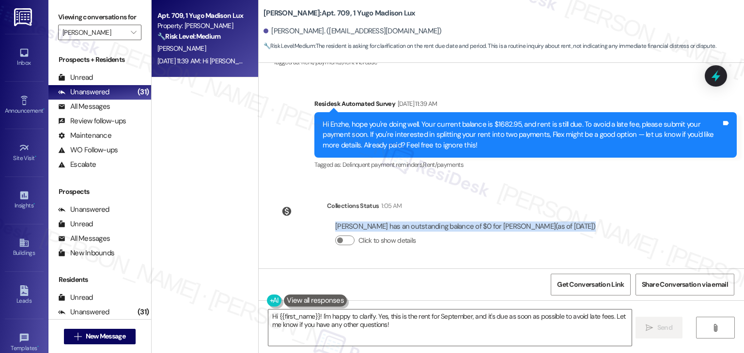
click at [487, 229] on div "Enzhe Yuan has an outstanding balance of $0 for Yugo Madison Lux (as of Sep 08,…" at bounding box center [465, 227] width 260 height 10
copy div "Enzhe Yuan has an outstanding balance of $0 for Yugo Madison Lux (as of Sep 08,…"
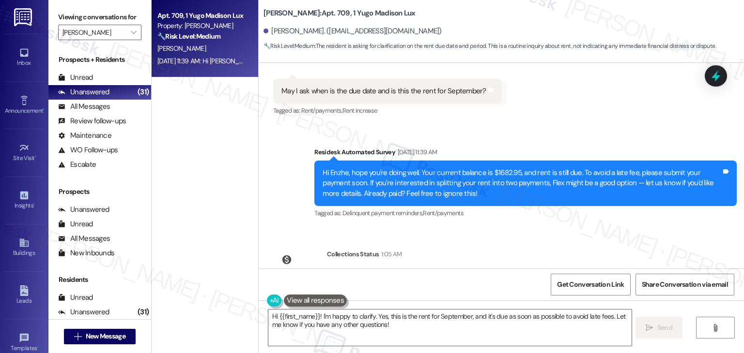
click at [404, 93] on div "May I ask when is the due date and is this the rent for September?" at bounding box center [383, 91] width 205 height 10
copy div "May I ask when is the due date and is this the rent for September? Tags and not…"
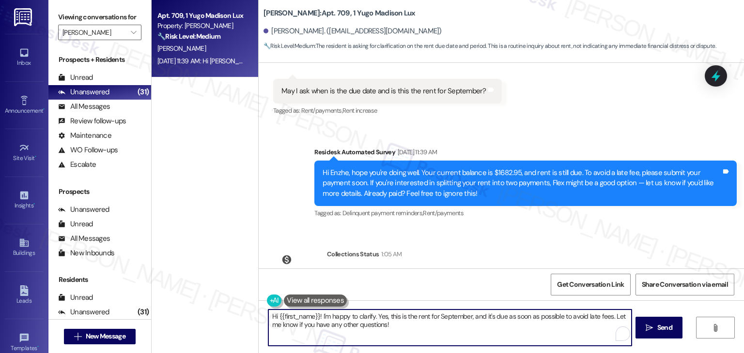
drag, startPoint x: 371, startPoint y: 318, endPoint x: 317, endPoint y: 311, distance: 54.6
click at [317, 311] on textarea "Hi {{first_name}}! I'm happy to clarify. Yes, this is the rent for September, a…" at bounding box center [449, 328] width 363 height 36
paste textarea "Thanks for checking in"
drag, startPoint x: 478, startPoint y: 328, endPoint x: 474, endPoint y: 316, distance: 12.6
click at [474, 316] on textarea "Hi {{first_name}}! Thanks for checking in. Yes, this is the rent for September,…" at bounding box center [448, 328] width 363 height 36
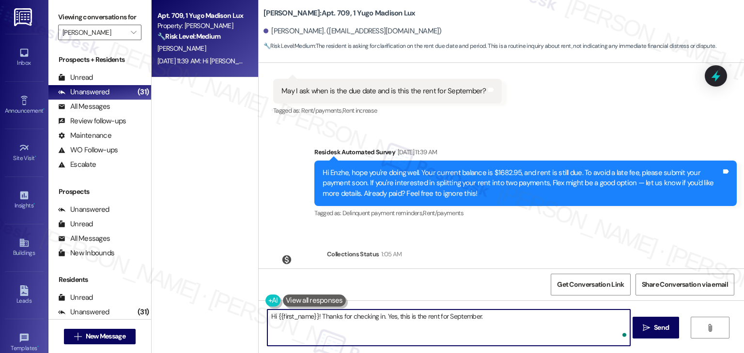
paste textarea "As of today, your balance is showing $0 for Yugo Madison Lux. Rent is typically…"
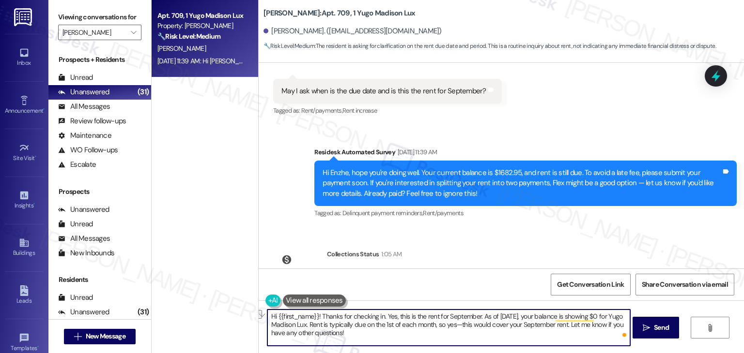
drag, startPoint x: 562, startPoint y: 326, endPoint x: 471, endPoint y: 321, distance: 91.6
click at [471, 321] on textarea "Hi {{first_name}}! Thanks for checking in. Yes, this is the rent for September.…" at bounding box center [448, 328] width 363 height 36
click at [353, 323] on textarea "Hi {{first_name}}! Thanks for checking in. Yes, this is the rent for September.…" at bounding box center [448, 328] width 363 height 36
drag, startPoint x: 565, startPoint y: 325, endPoint x: 434, endPoint y: 326, distance: 130.7
click at [434, 326] on textarea "Hi {{first_name}}! Thanks for checking in. Yes, this is the rent for September.…" at bounding box center [448, 328] width 363 height 36
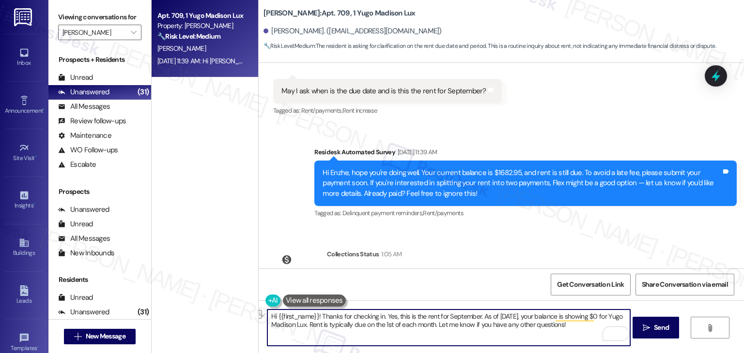
paste textarea "us know if there's anything else we can assist you with!"
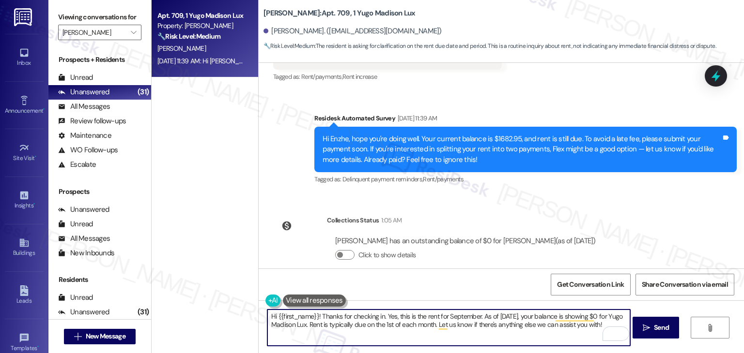
scroll to position [600, 0]
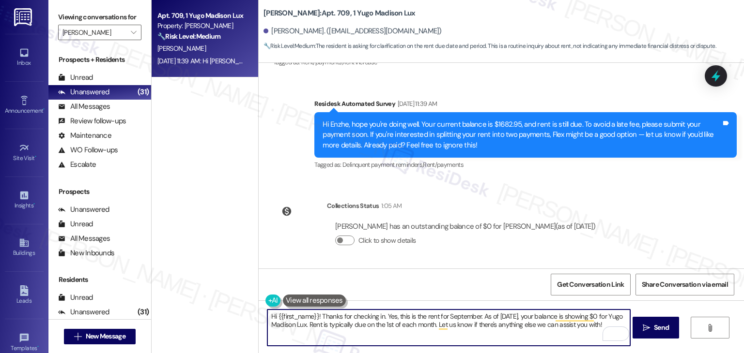
click at [599, 188] on div "Sent via SMS Sarah (ResiDesk) Aug 11, 2025 at 5:33 PM Hi Enzhe! We’re so excite…" at bounding box center [501, 166] width 485 height 206
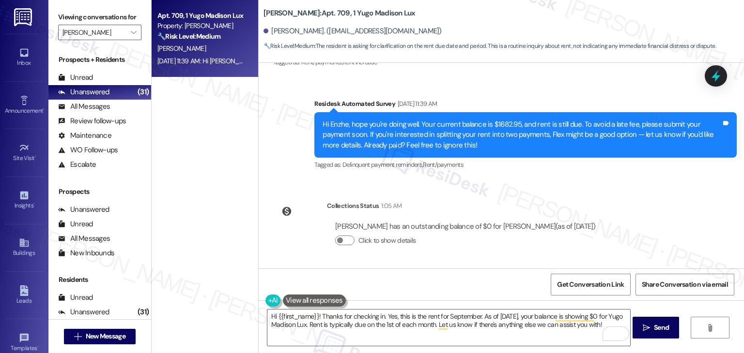
click at [636, 189] on div "Sent via SMS Sarah (ResiDesk) Aug 11, 2025 at 5:33 PM Hi Enzhe! We’re so excite…" at bounding box center [501, 166] width 485 height 206
click at [668, 328] on span "Send" at bounding box center [661, 328] width 19 height 10
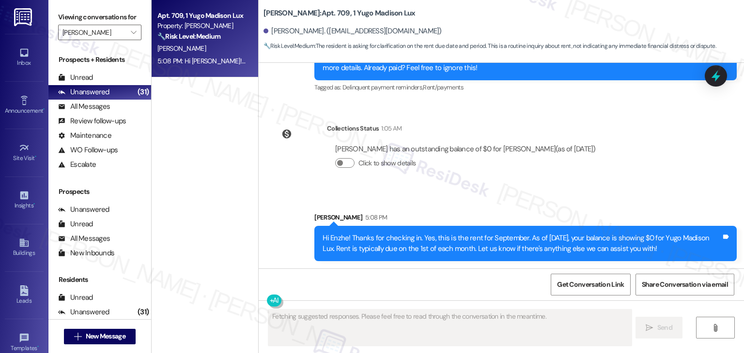
scroll to position [678, 0]
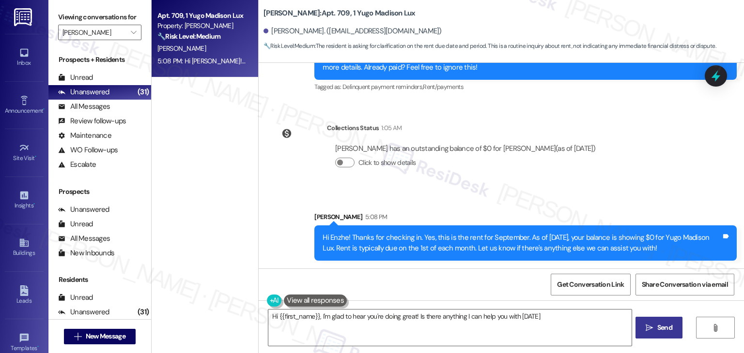
type textarea "Hi {{first_name}}, I'm glad to hear you're doing great! Is there anything I can…"
click at [131, 29] on span "" at bounding box center [133, 32] width 9 height 15
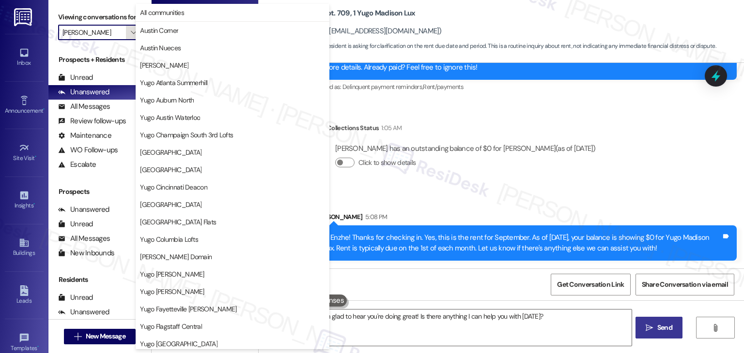
scroll to position [331, 0]
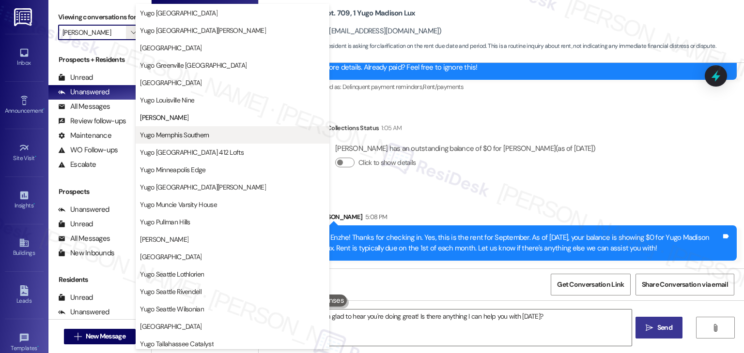
click at [184, 134] on span "Yugo Memphis Southern" at bounding box center [174, 135] width 69 height 10
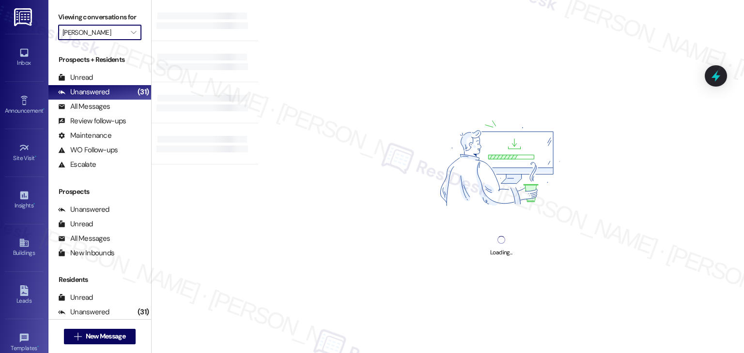
type input "Yugo Memphis Southern"
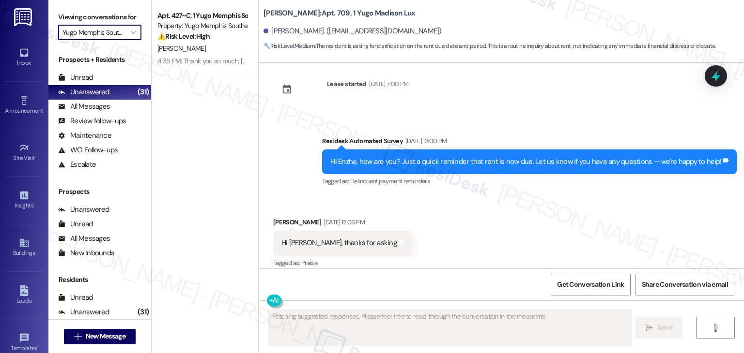
scroll to position [408, 0]
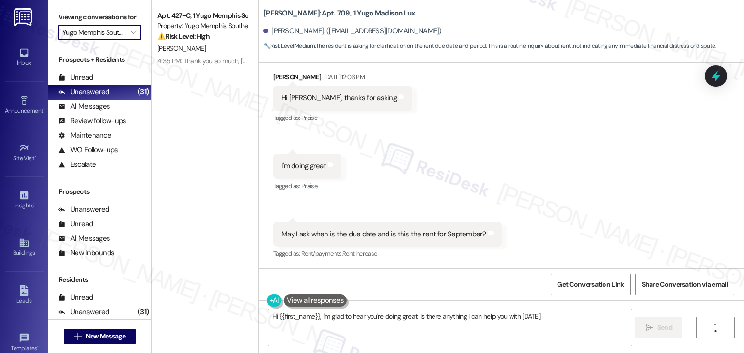
type textarea "Hi {{first_name}}, I'm glad to hear you're doing great! Is there anything I can…"
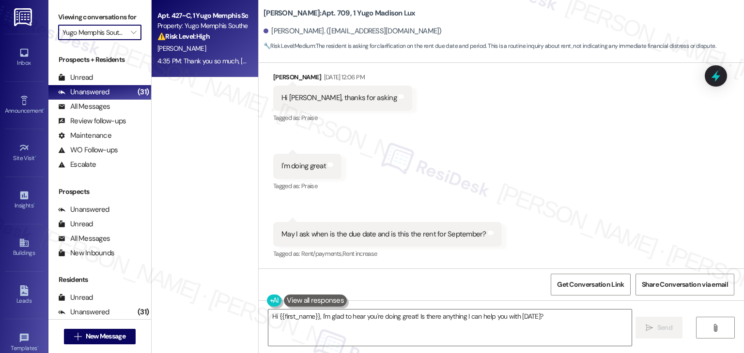
click at [201, 66] on div "4:35 PM: Thank you so much, Sarah 4:35 PM: Thank you so much, Sarah" at bounding box center [202, 61] width 92 height 12
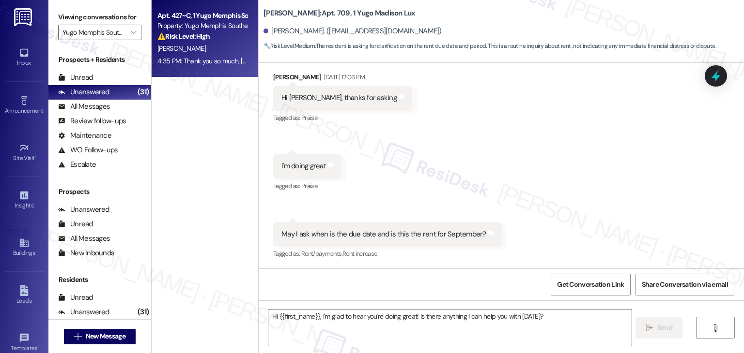
type textarea "Fetching suggested responses. Please feel free to read through the conversation…"
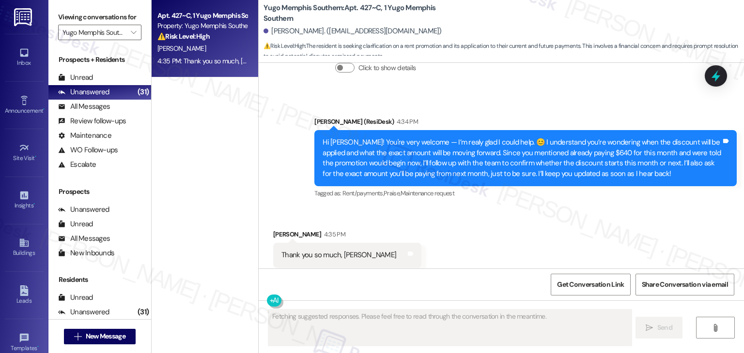
scroll to position [1137, 0]
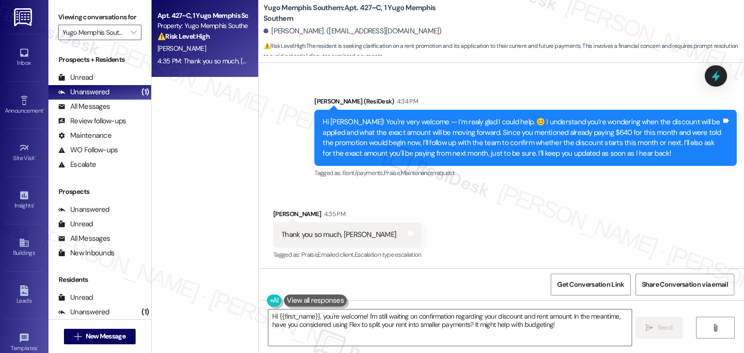
click at [501, 204] on div "Received via SMS Sai Narasimhulu Duddu 4:35 PM Thank you so much, Sarah Tags an…" at bounding box center [501, 228] width 485 height 82
click at [499, 204] on div "Received via SMS Sai Narasimhulu Duddu 4:35 PM Thank you so much, Sarah Tags an…" at bounding box center [501, 228] width 485 height 82
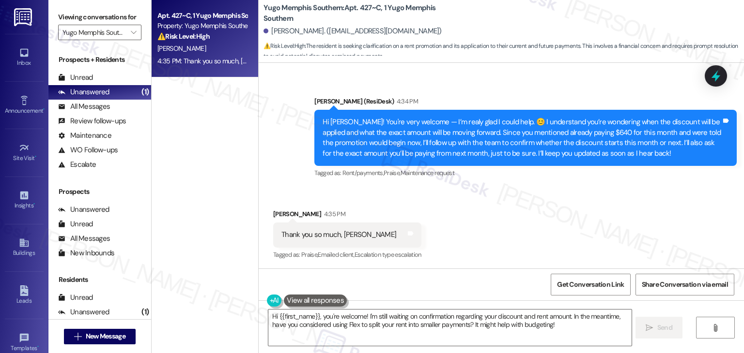
click at [499, 204] on div "Received via SMS Sai Narasimhulu Duddu 4:35 PM Thank you so much, Sarah Tags an…" at bounding box center [501, 228] width 485 height 82
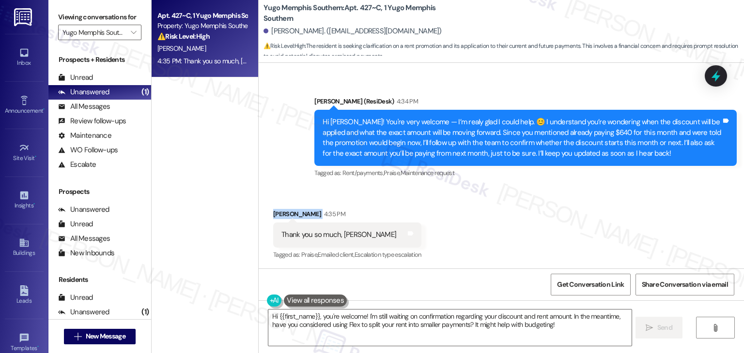
scroll to position [1257, 0]
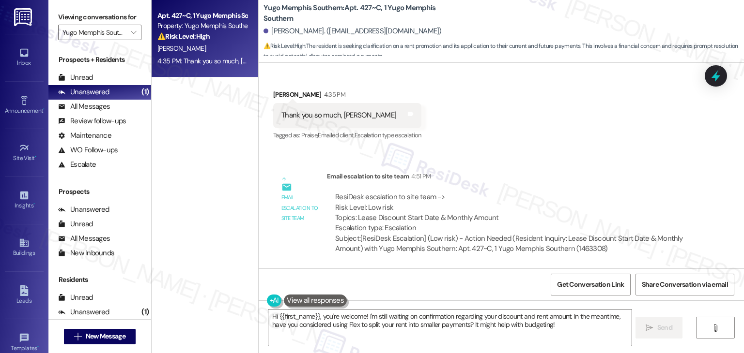
click at [585, 156] on div "WO Lease started Aug 17, 2025 at 7:00 PM Show details Survey, sent via SMS Resi…" at bounding box center [501, 166] width 485 height 206
drag, startPoint x: 357, startPoint y: 325, endPoint x: 397, endPoint y: 325, distance: 39.7
click at [357, 325] on textarea "Hi {{first_name}}, you're welcome! I'm still waiting on confirmation regarding …" at bounding box center [449, 328] width 363 height 36
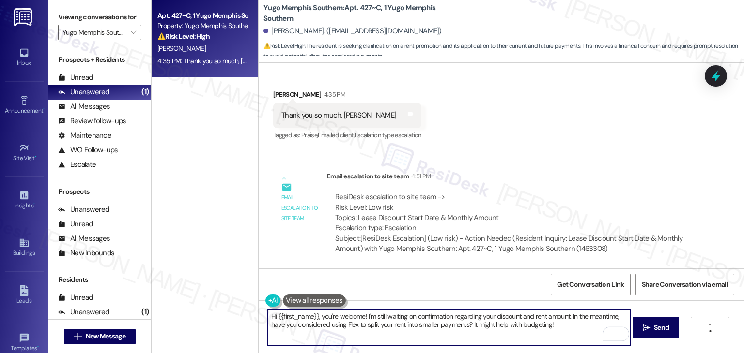
drag, startPoint x: 564, startPoint y: 325, endPoint x: 567, endPoint y: 316, distance: 9.4
click at [567, 316] on textarea "Hi {{first_name}}, you're welcome! I'm still waiting on confirmation regarding …" at bounding box center [448, 328] width 363 height 36
paste textarea "Let us know if there's anything else we can assist you with!"
type textarea "Hi {{first_name}}, you're welcome! I'm still waiting on confirmation regarding …"
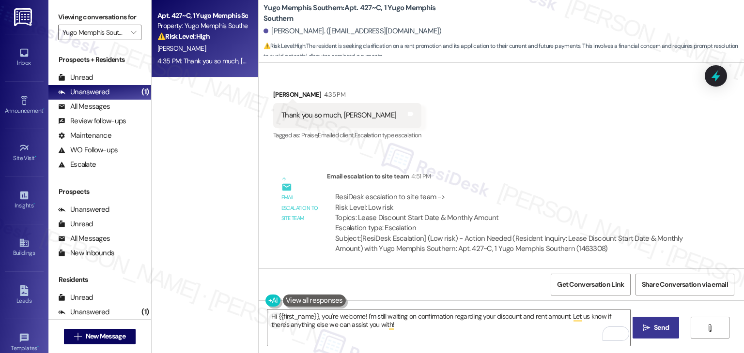
click at [652, 330] on span "Send" at bounding box center [661, 328] width 19 height 10
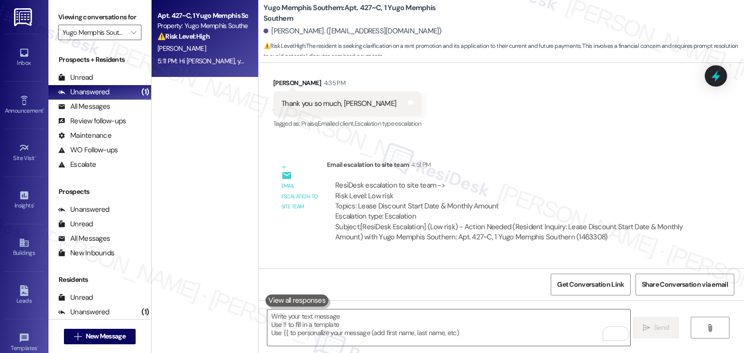
scroll to position [1335, 0]
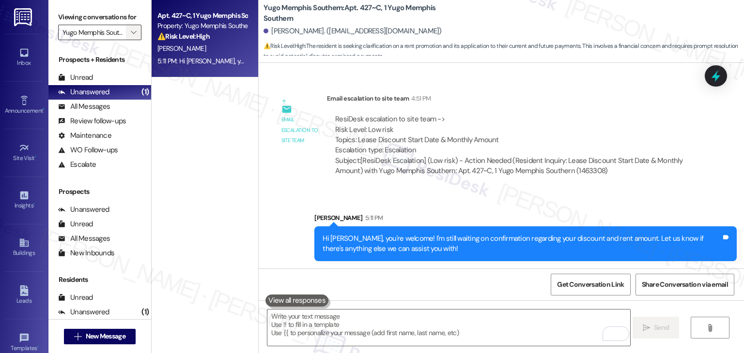
click at [129, 28] on span "" at bounding box center [133, 32] width 9 height 15
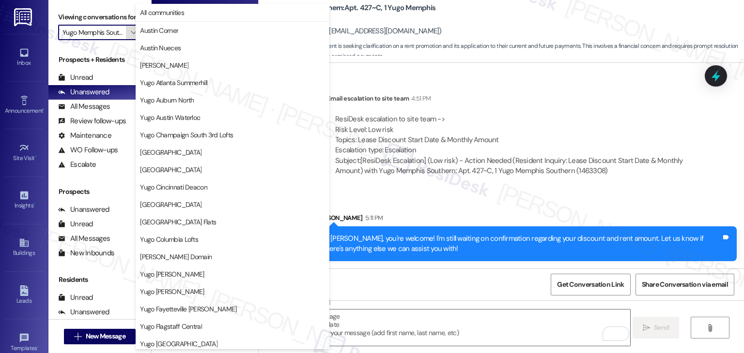
scroll to position [331, 0]
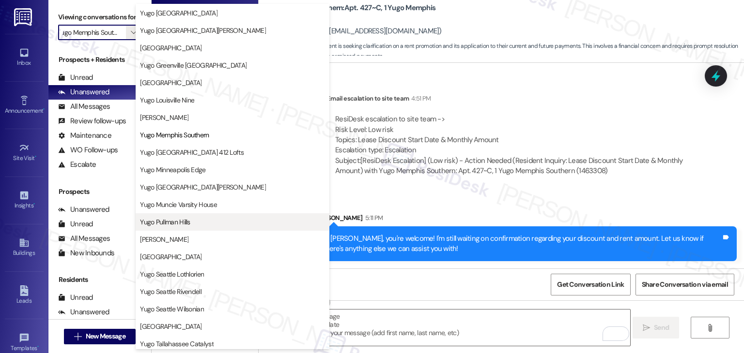
click at [187, 222] on span "Yugo Pullman Hills" at bounding box center [165, 222] width 50 height 10
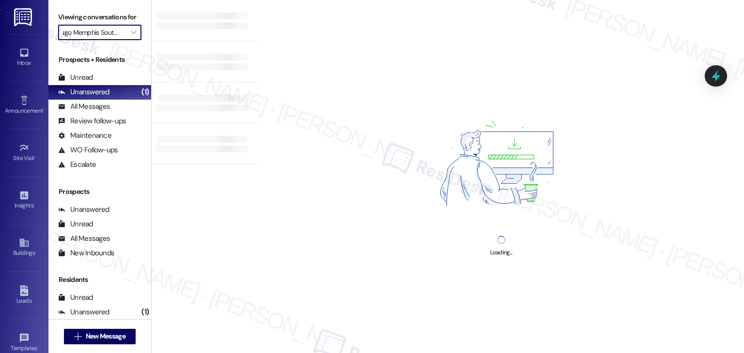
type input "Yugo Pullman Hills"
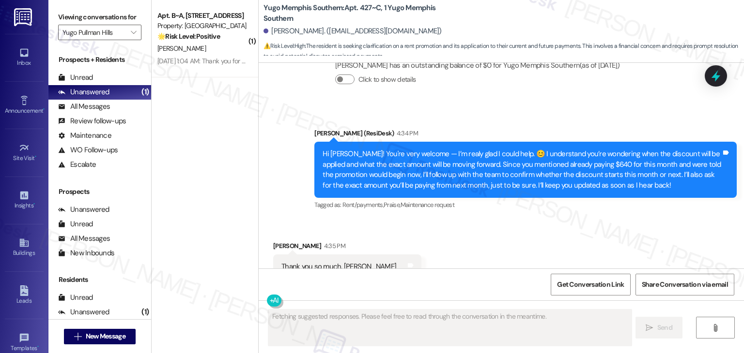
scroll to position [1137, 0]
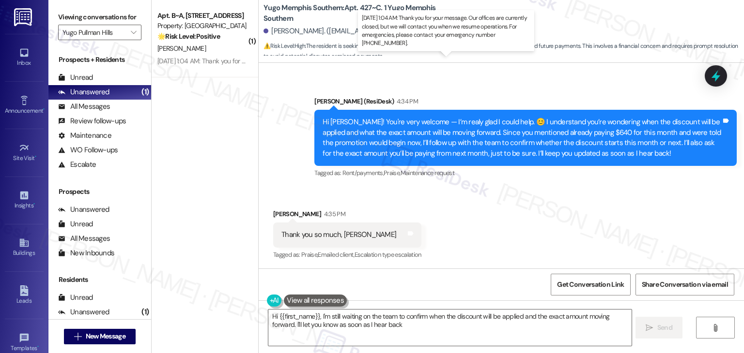
type textarea "Hi {{first_name}}, I'm still waiting on the team to confirm when the discount w…"
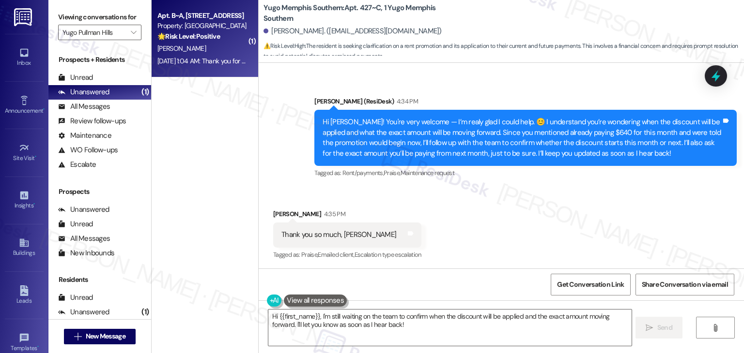
click at [210, 55] on div "Sep 06, 2025 at 1:04 AM: Thank you for your message. Our offices are currently …" at bounding box center [202, 61] width 92 height 12
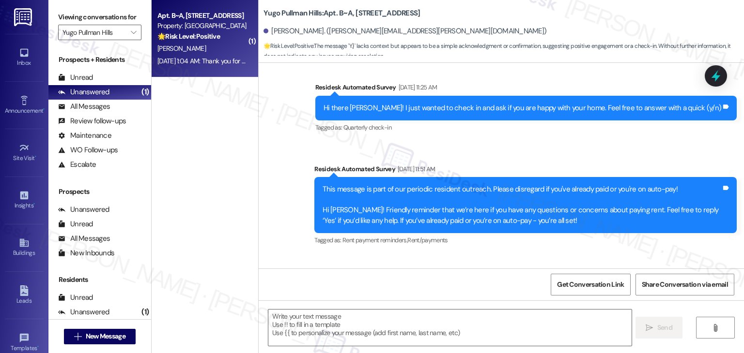
type textarea "Fetching suggested responses. Please feel free to read through the conversation…"
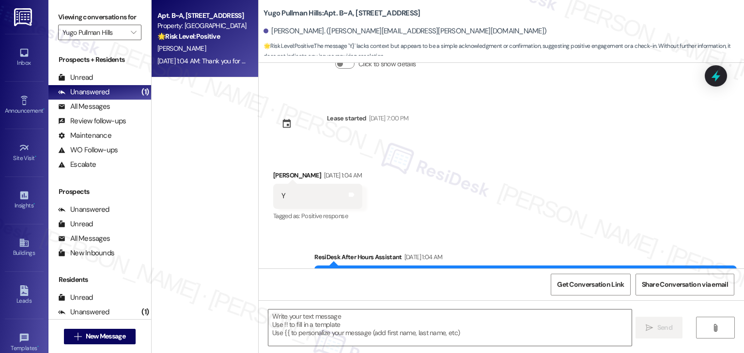
scroll to position [675, 0]
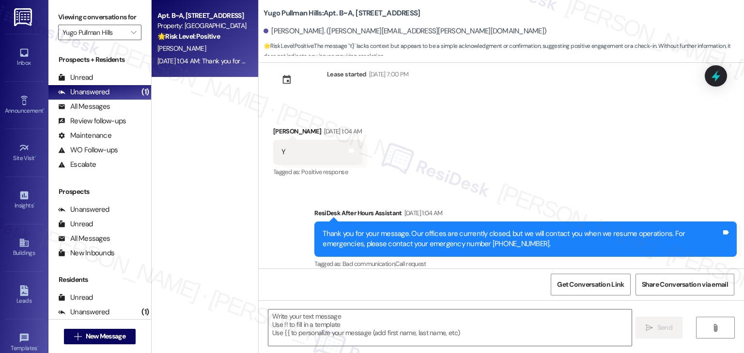
click at [559, 165] on div "Received via SMS Carson Burtz Sep 06, 2025 at 1:04 AM Y Tags and notes Tagged a…" at bounding box center [501, 146] width 485 height 82
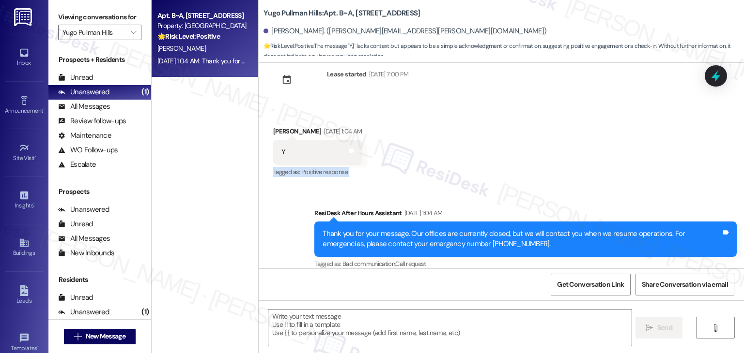
click at [560, 163] on div "Received via SMS Carson Burtz Sep 06, 2025 at 1:04 AM Y Tags and notes Tagged a…" at bounding box center [501, 146] width 485 height 82
click at [560, 153] on div "Received via SMS Carson Burtz Sep 06, 2025 at 1:04 AM Y Tags and notes Tagged a…" at bounding box center [501, 146] width 485 height 82
click at [349, 317] on textarea at bounding box center [449, 328] width 363 height 36
paste textarea "Hi {{first_name}}, hope you're having a wonderful day! Just wanted to follow up…"
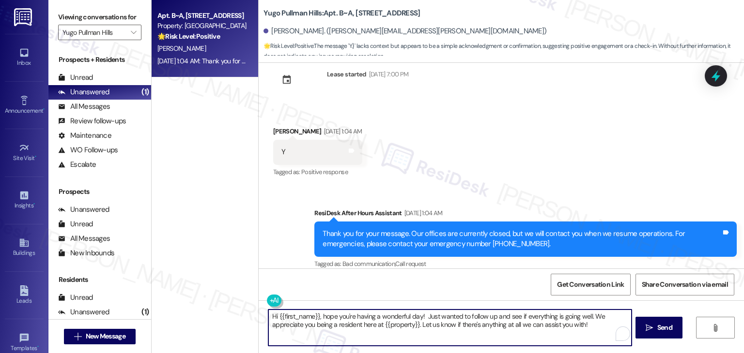
type textarea "Hi {{first_name}}, hope you're having a wonderful day! Just wanted to follow up…"
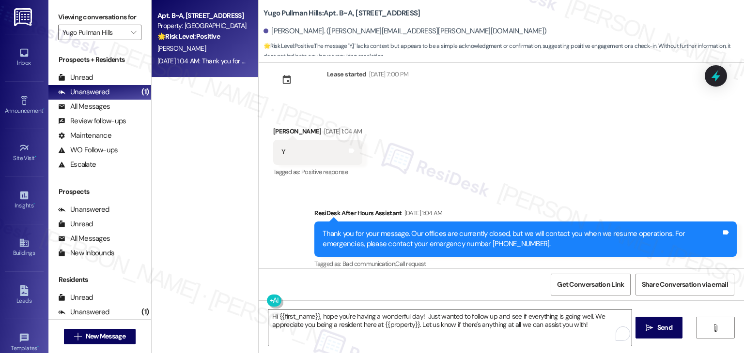
click at [465, 328] on textarea "Hi {{first_name}}, hope you're having a wonderful day! Just wanted to follow up…" at bounding box center [449, 328] width 363 height 36
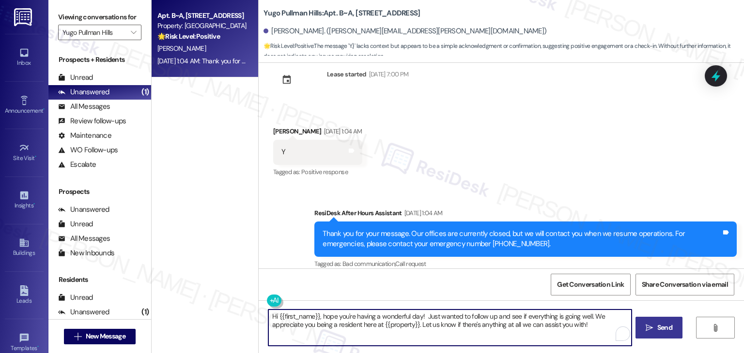
click at [670, 332] on span "Send" at bounding box center [664, 328] width 15 height 10
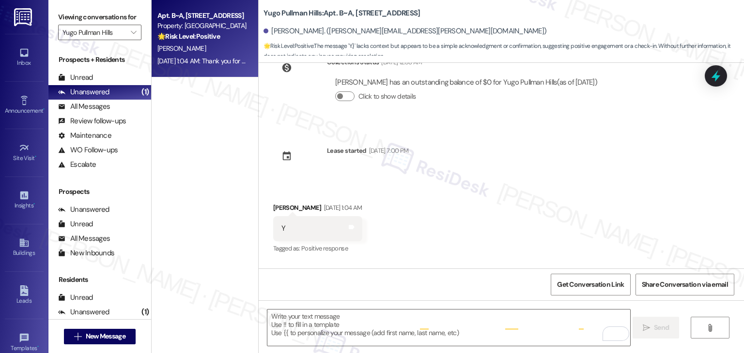
click at [521, 153] on div "Survey, sent via SMS Residesk Automated Survey Nov 06, 2024 at 11:30 AM Hi Cars…" at bounding box center [501, 166] width 485 height 206
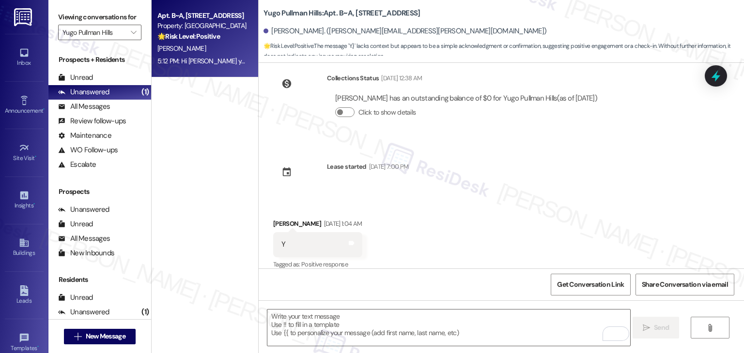
click at [521, 151] on div "Survey, sent via SMS Residesk Automated Survey Nov 06, 2024 at 11:30 AM Hi Cars…" at bounding box center [501, 166] width 485 height 206
click at [509, 148] on div "Survey, sent via SMS Residesk Automated Survey Nov 06, 2024 at 11:30 AM Hi Cars…" at bounding box center [501, 166] width 485 height 206
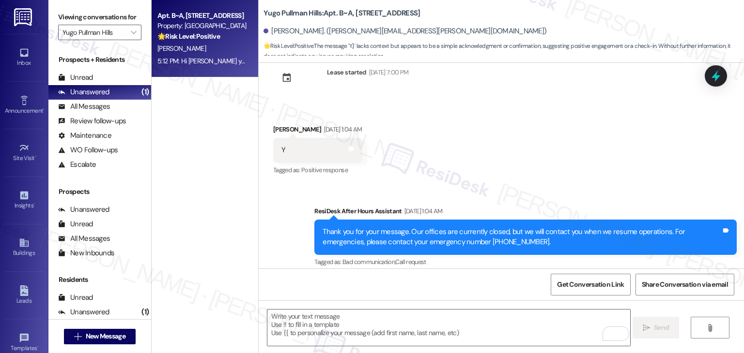
scroll to position [753, 0]
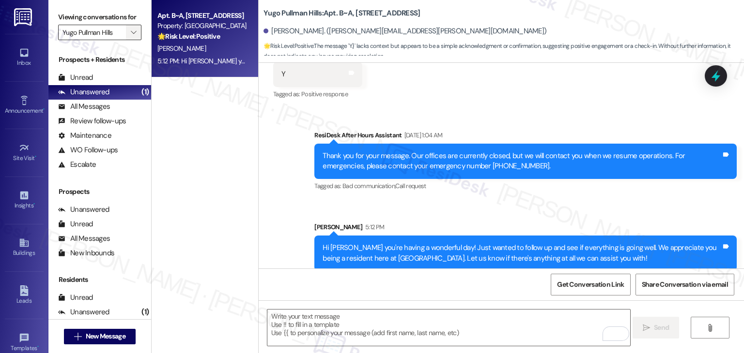
click at [131, 32] on icon "" at bounding box center [133, 33] width 5 height 8
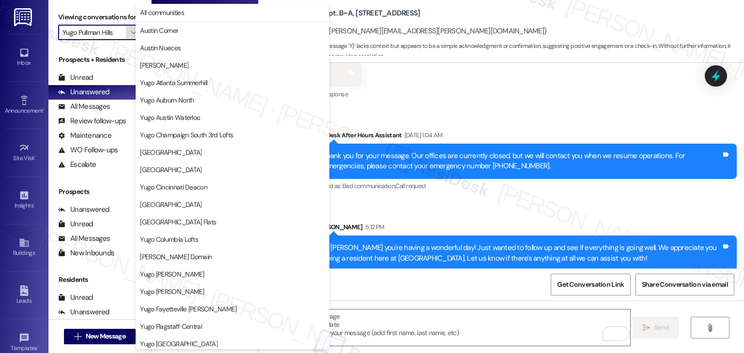
scroll to position [421, 0]
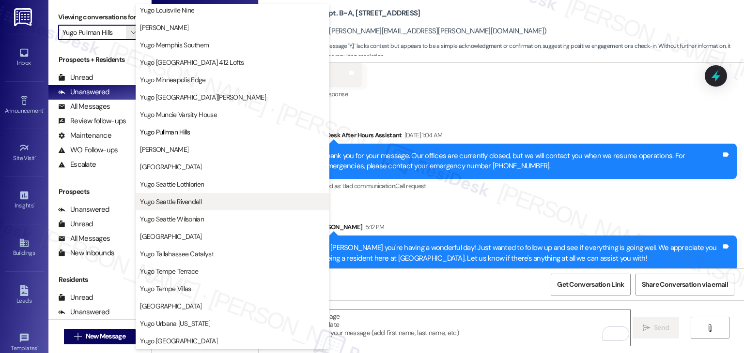
click at [189, 199] on span "Yugo Seattle Rivendell" at bounding box center [170, 202] width 61 height 10
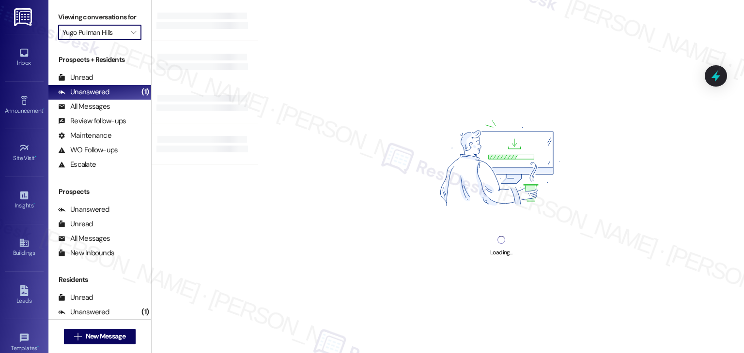
type input "Yugo Seattle Rivendell"
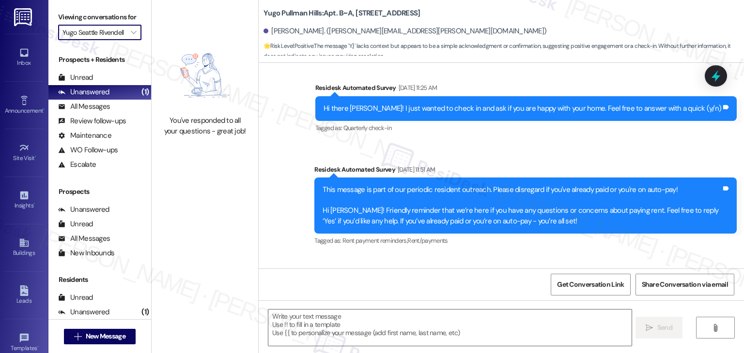
type textarea "Fetching suggested responses. Please feel free to read through the conversation…"
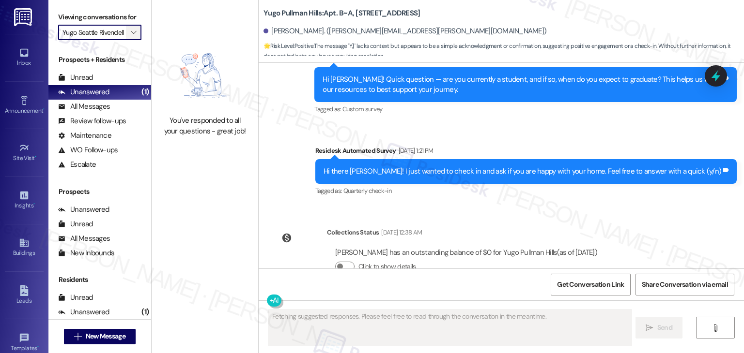
scroll to position [582, 0]
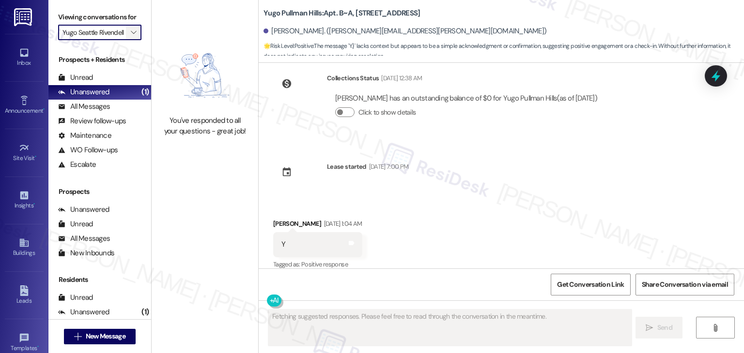
click at [131, 33] on icon "" at bounding box center [133, 33] width 5 height 8
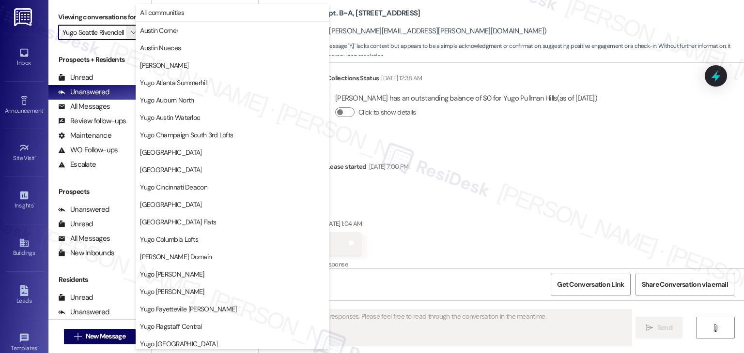
scroll to position [421, 0]
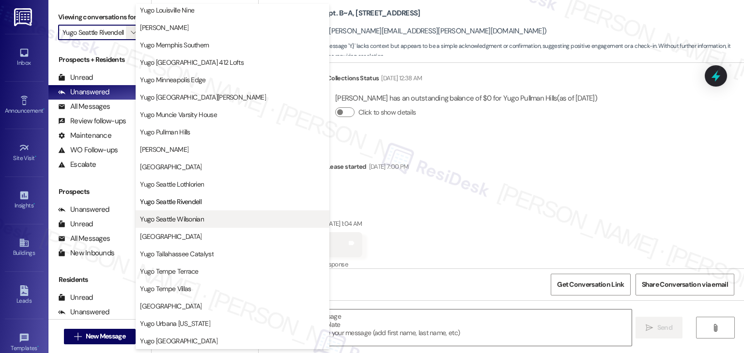
click at [202, 215] on span "Yugo Seattle Wilsonian" at bounding box center [172, 219] width 64 height 10
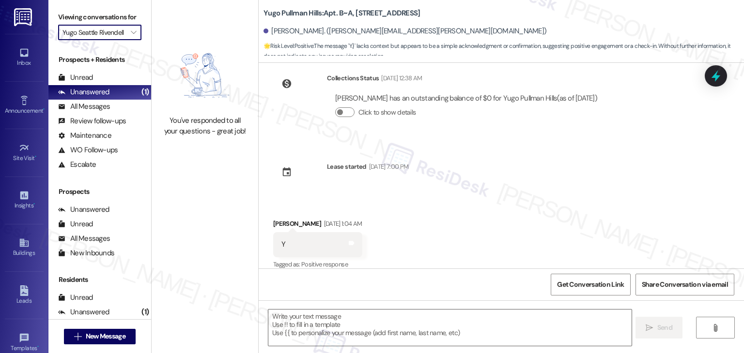
type input "Yugo Seattle Wilsonian"
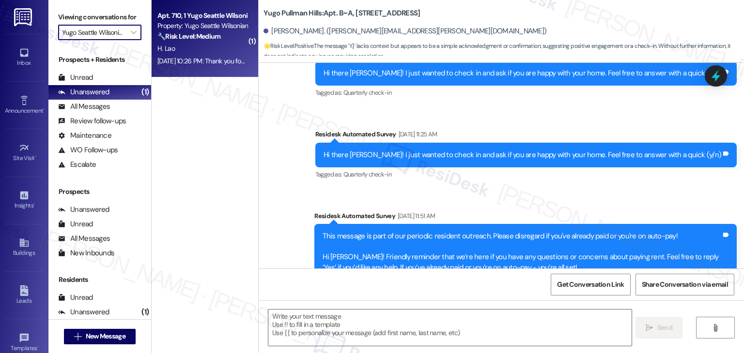
type textarea "Fetching suggested responses. Please feel free to read through the conversation…"
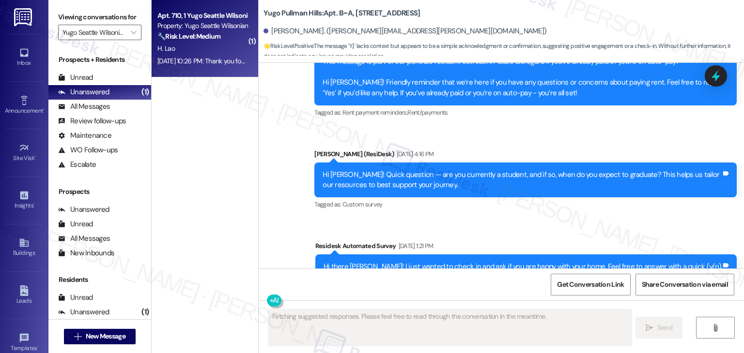
click at [203, 48] on div "H. Lao" at bounding box center [202, 49] width 92 height 12
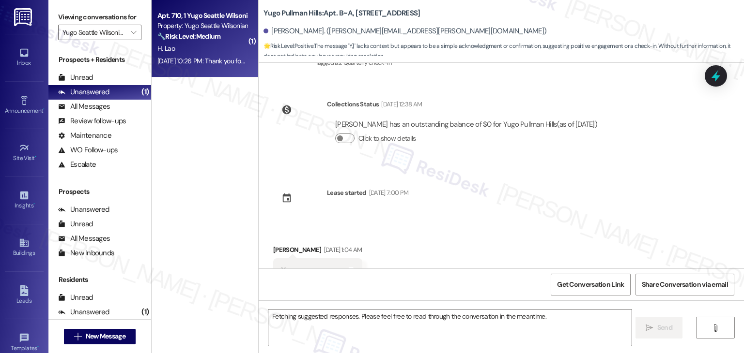
scroll to position [582, 0]
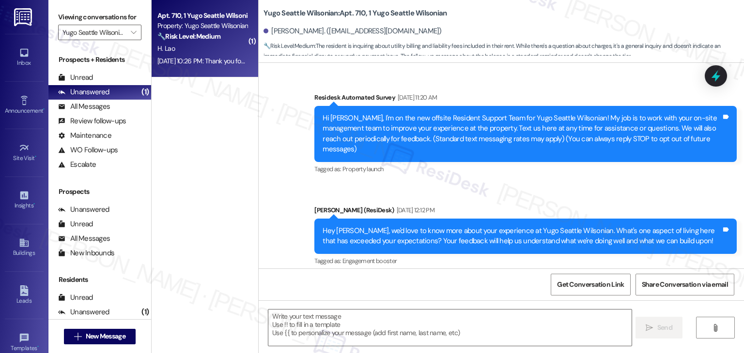
type textarea "Fetching suggested responses. Please feel free to read through the conversation…"
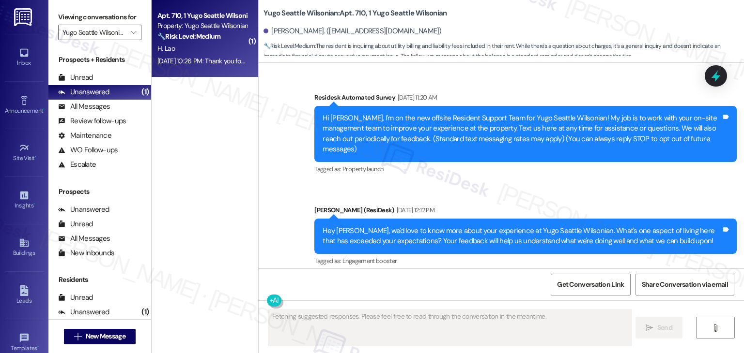
scroll to position [2611, 0]
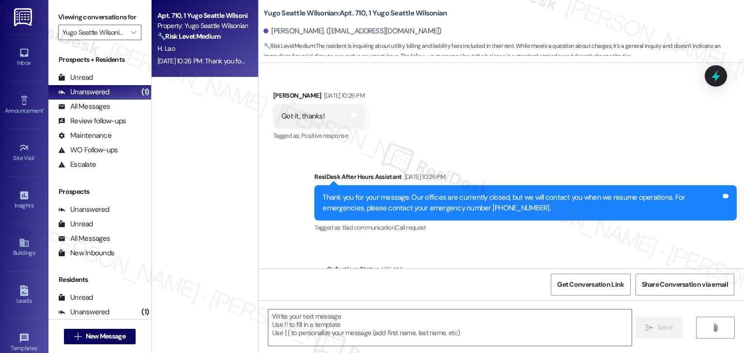
click at [215, 70] on div "Apt. 710, 1 Yugo Seattle Wilsonian Property: Yugo Seattle Wilsonian 🔧 Risk Leve…" at bounding box center [205, 38] width 107 height 77
click at [633, 206] on div "Survey, sent via SMS Residesk Automated Survey Nov 14, 2024 at 11:20 AM Hi Howa…" at bounding box center [501, 166] width 485 height 206
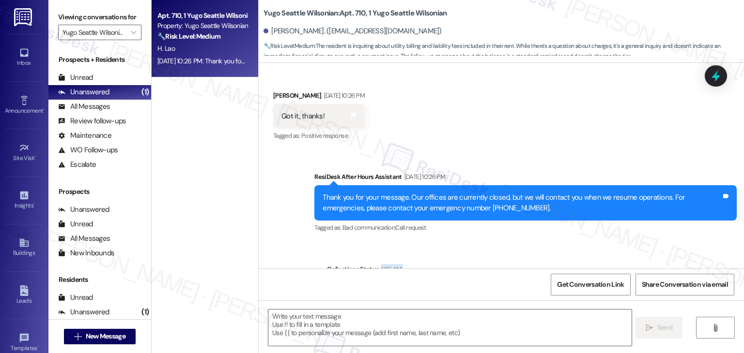
click at [633, 206] on div "Survey, sent via SMS Residesk Automated Survey Nov 14, 2024 at 11:20 AM Hi Howa…" at bounding box center [501, 166] width 485 height 206
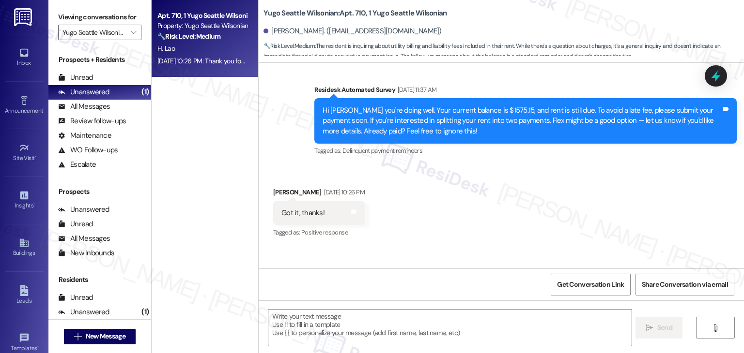
click at [616, 173] on div "Received via SMS Howard Lao Sep 05, 2025 at 10:26 PM Got it, thanks! Tags and n…" at bounding box center [501, 207] width 485 height 82
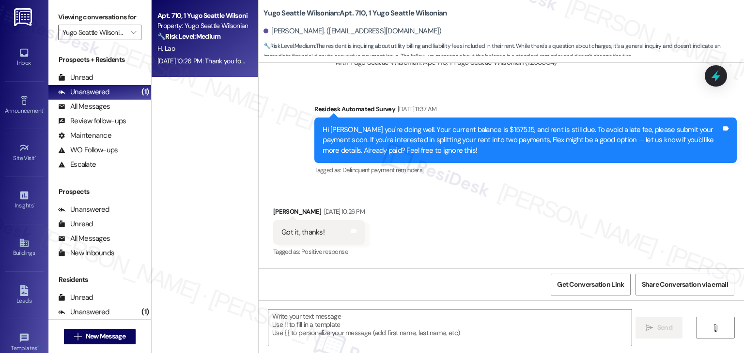
scroll to position [2476, 0]
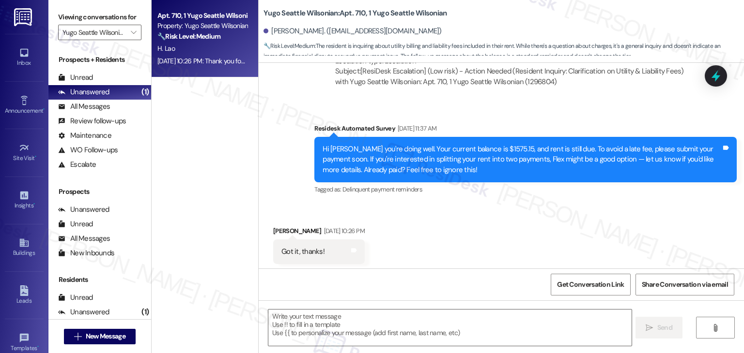
click at [608, 204] on div "Received via SMS Howard Lao Sep 05, 2025 at 10:26 PM Got it, thanks! Tags and n…" at bounding box center [501, 245] width 485 height 82
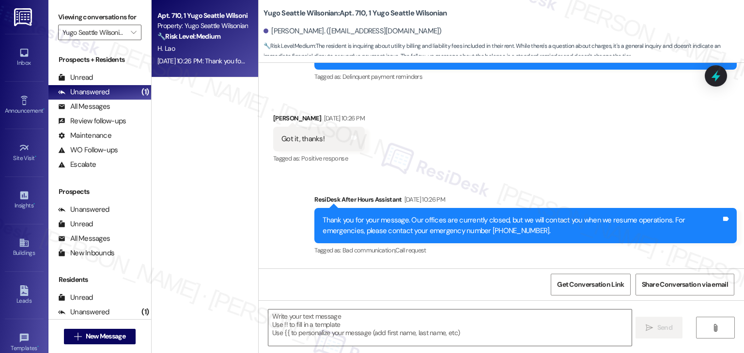
scroll to position [2611, 0]
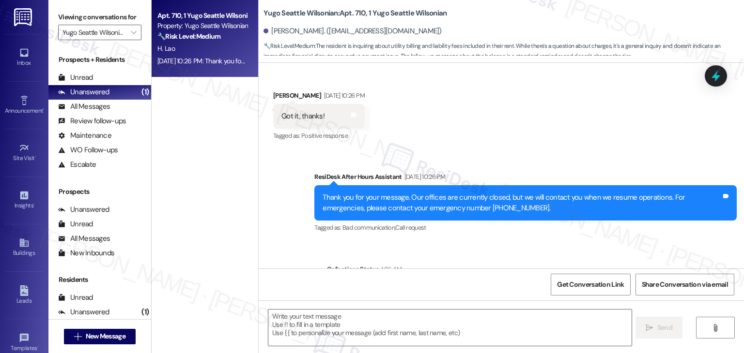
click at [608, 184] on div "Survey, sent via SMS Residesk Automated Survey Nov 14, 2024 at 11:20 AM Hi Howa…" at bounding box center [501, 166] width 485 height 206
click at [508, 285] on div "Howard Lao has an outstanding balance of $0 for Yugo Seattle Wilsonian (as of S…" at bounding box center [474, 290] width 278 height 10
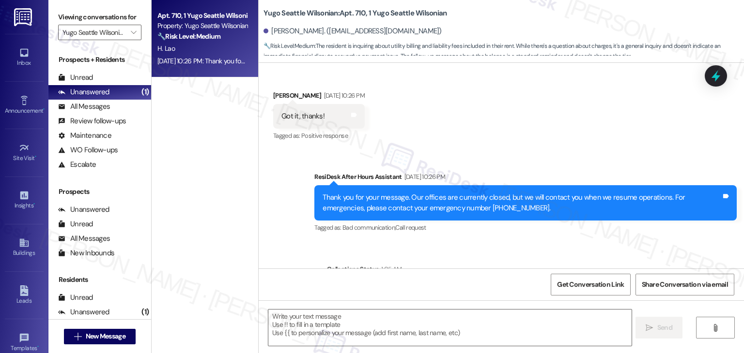
copy div "Howard Lao has an outstanding balance of $0 for Yugo Seattle Wilsonian (as of S…"
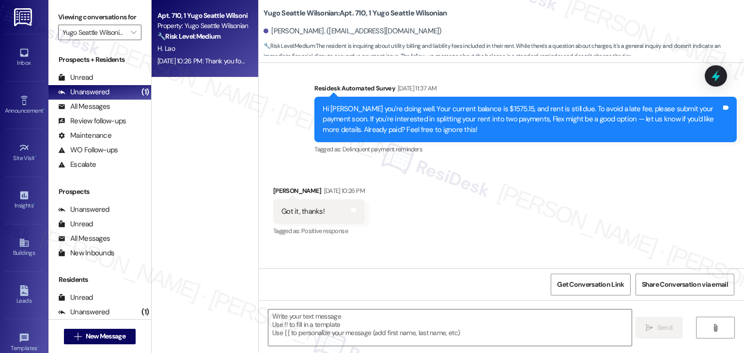
scroll to position [2514, 0]
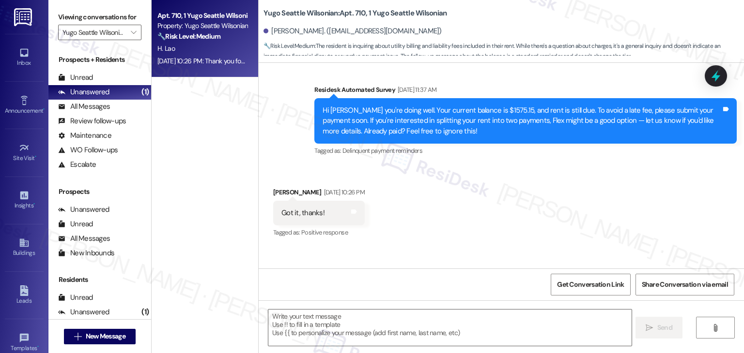
click at [303, 208] on div "Got it, thanks!" at bounding box center [302, 213] width 43 height 10
copy div "Got it, thanks! Tags and notes"
click at [318, 326] on textarea at bounding box center [449, 328] width 363 height 36
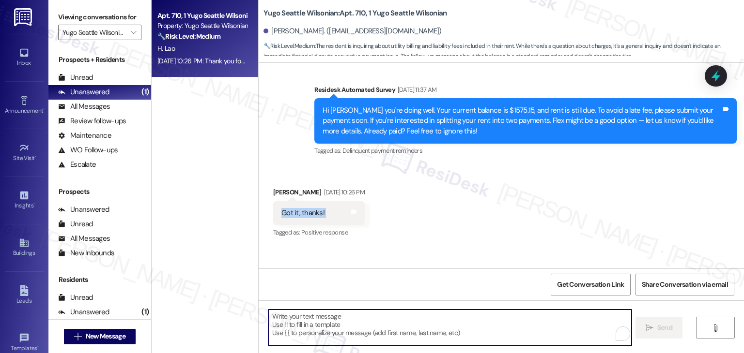
paste textarea "You're welcome, Howard! Glad I could help. Let me know if you need anything els…"
type textarea "You're welcome, Howard! Glad I could help. Let me know if you need anything els…"
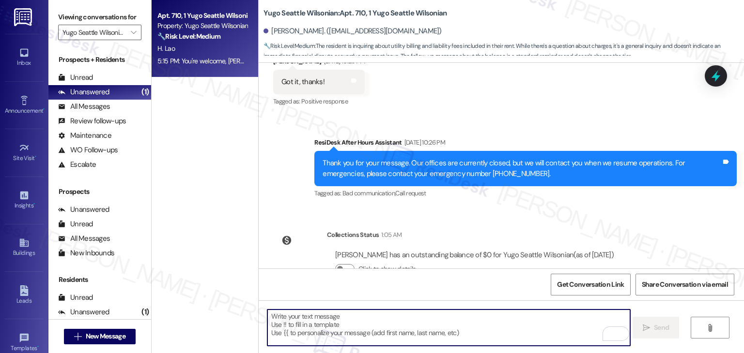
scroll to position [2679, 0]
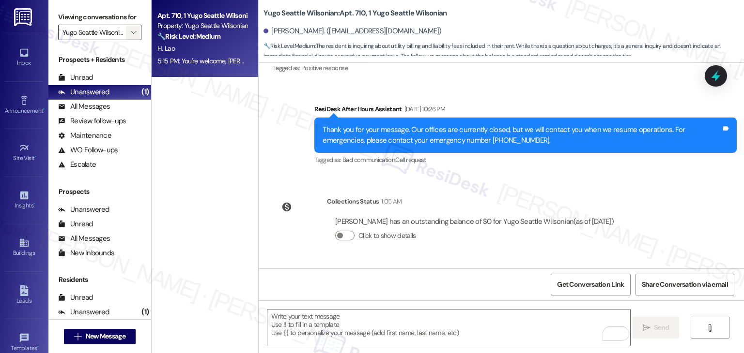
click at [129, 28] on span "" at bounding box center [133, 32] width 9 height 15
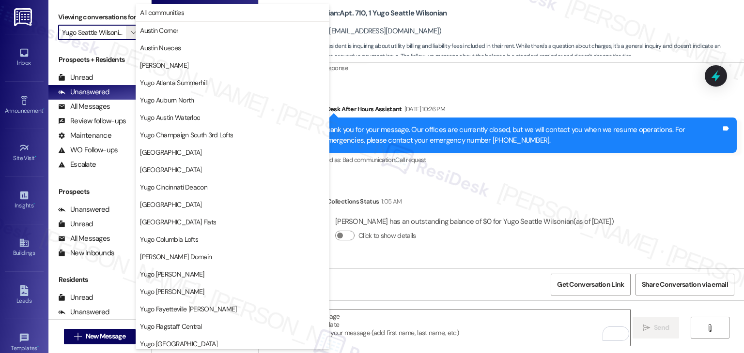
scroll to position [421, 0]
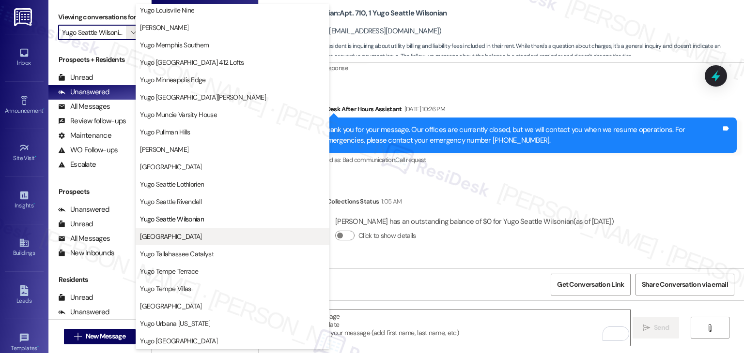
click at [201, 237] on span "Yugo Starkville Campus Common" at bounding box center [170, 237] width 61 height 10
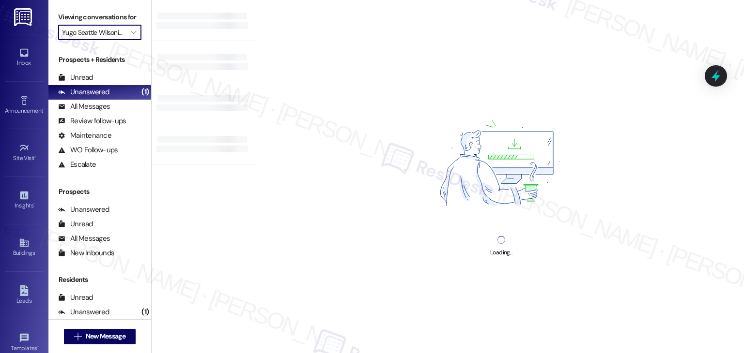
type input "Yugo Starkville Campus Common"
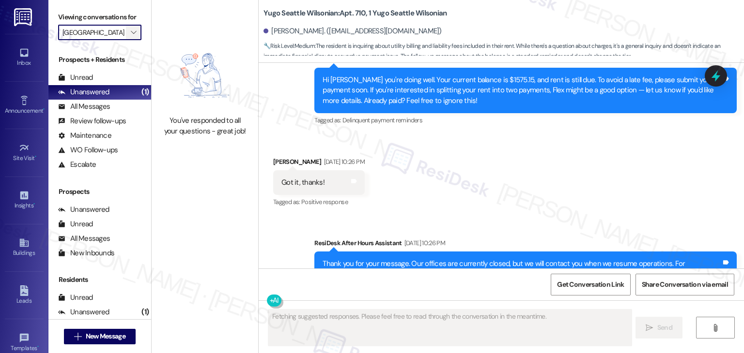
type textarea "Fetching suggested responses. Please feel free to read through the conversation…"
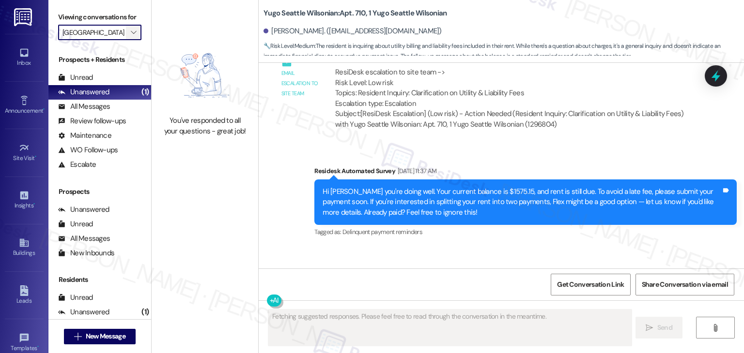
scroll to position [2430, 0]
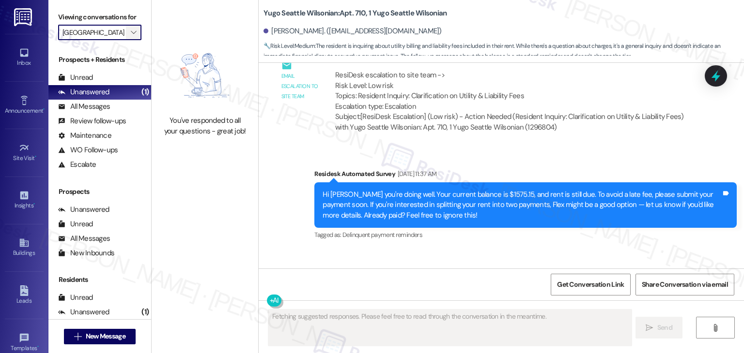
click at [131, 29] on icon "" at bounding box center [133, 33] width 5 height 8
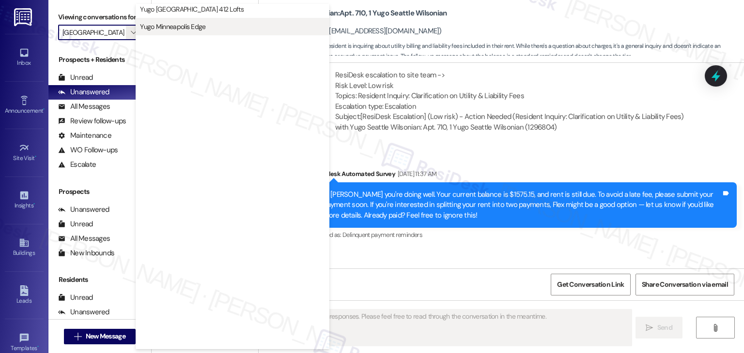
scroll to position [421, 0]
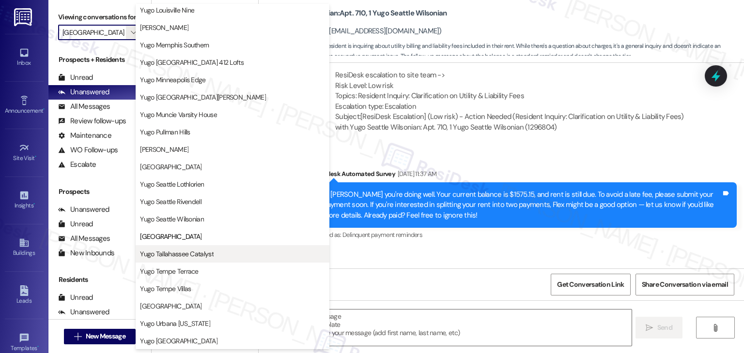
click at [198, 258] on span "Yugo Tallahassee Catalyst" at bounding box center [177, 254] width 74 height 10
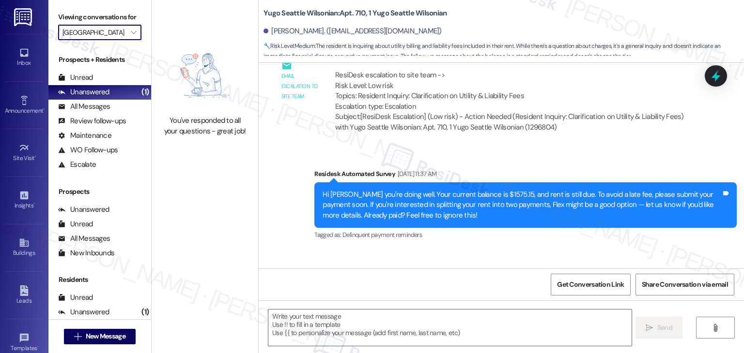
type input "Yugo Tallahassee Catalyst"
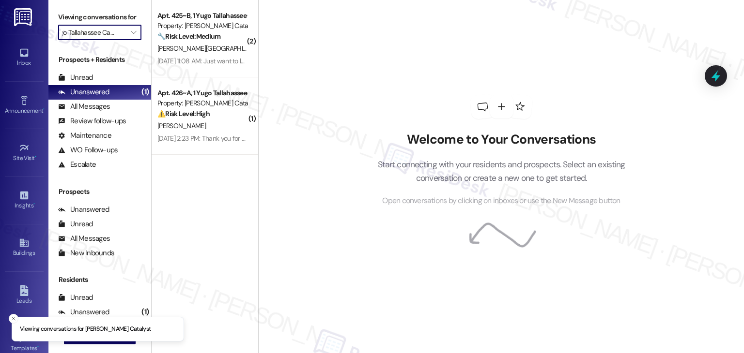
scroll to position [0, 14]
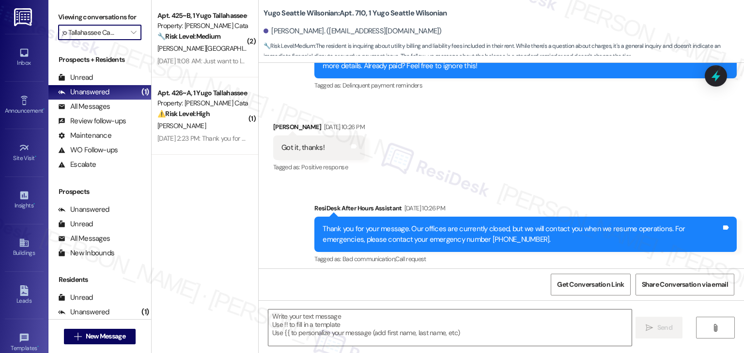
type textarea "Fetching suggested responses. Please feel free to read through the conversation…"
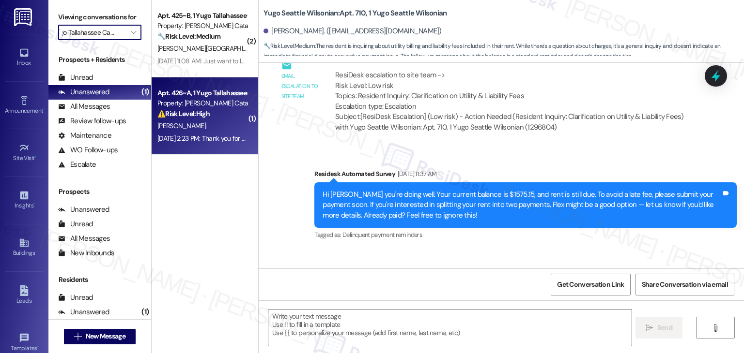
scroll to position [0, 0]
click at [197, 121] on div "N. Garcia" at bounding box center [202, 126] width 92 height 12
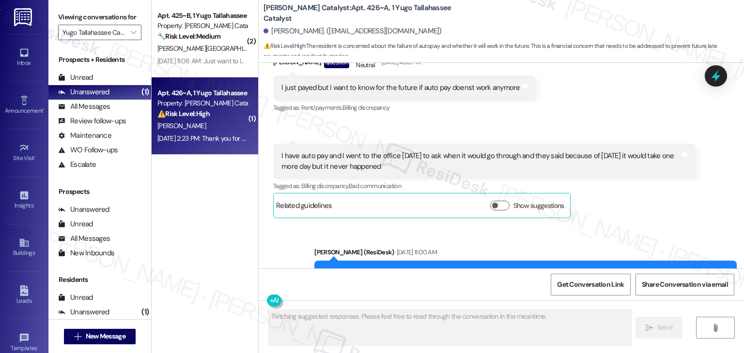
scroll to position [1492, 0]
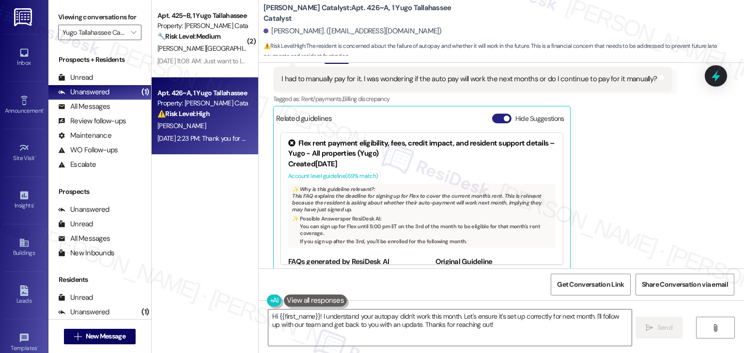
click at [492, 114] on button "Hide Suggestions" at bounding box center [501, 119] width 19 height 10
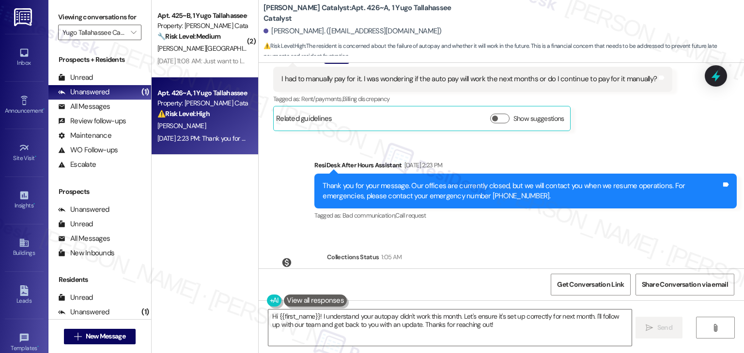
click at [625, 138] on div "Sent via SMS ResiDesk After Hours Assistant Sep 06, 2025 at 2:23 PM Thank you f…" at bounding box center [501, 184] width 485 height 92
click at [624, 138] on div "Sent via SMS ResiDesk After Hours Assistant Sep 06, 2025 at 2:23 PM Thank you f…" at bounding box center [501, 184] width 485 height 92
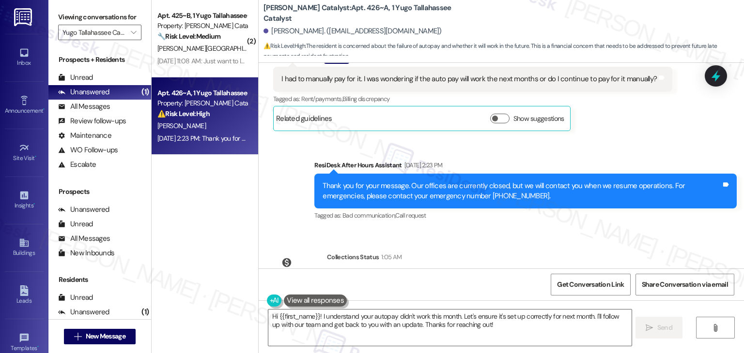
click at [615, 126] on div "Received via SMS Narda Garcia Question Sep 06, 2025 at 2:23 PM I had to manuall…" at bounding box center [472, 91] width 413 height 94
click at [614, 126] on div "Received via SMS Narda Garcia Question Sep 06, 2025 at 2:23 PM I had to manuall…" at bounding box center [472, 91] width 413 height 94
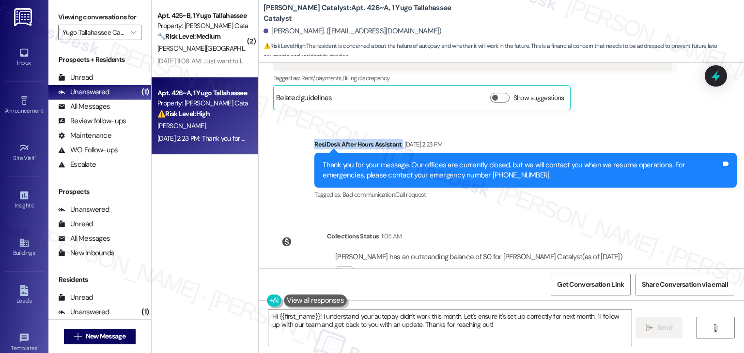
scroll to position [1532, 0]
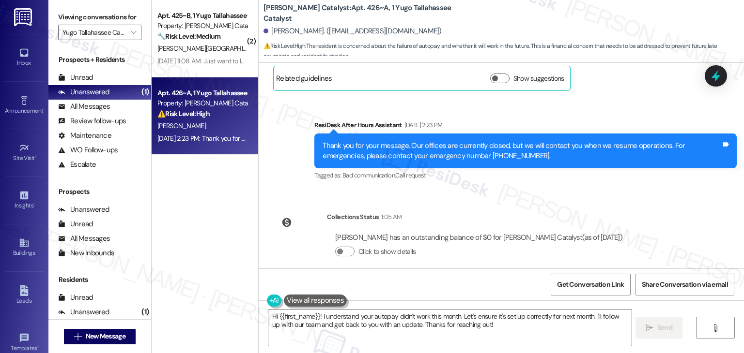
click at [580, 185] on div "Announcement, sent via SMS Sarah (ResiDesk) Feb 17, 2025 at 3:29 PM Hi Narda, I…" at bounding box center [501, 166] width 485 height 206
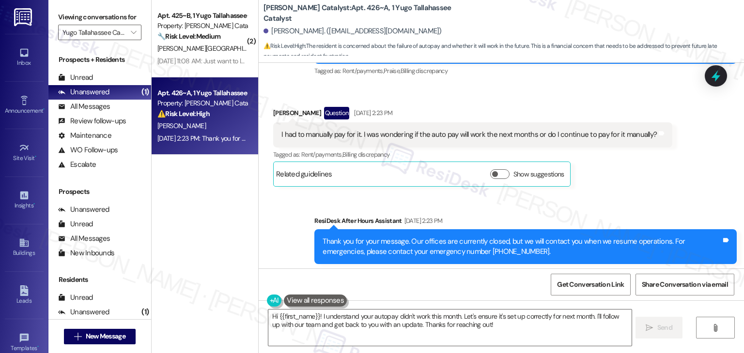
scroll to position [1435, 0]
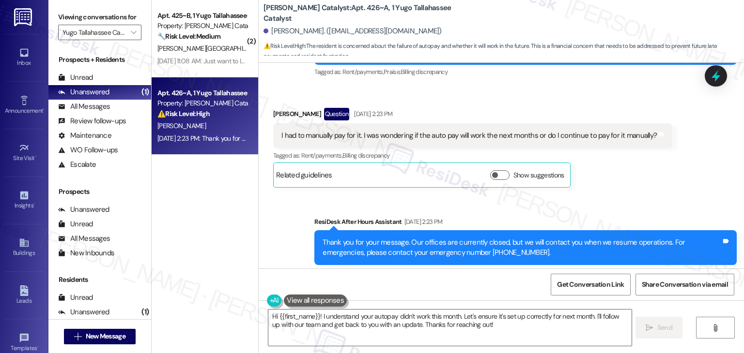
click at [443, 131] on div "I had to manually pay for it. I was wondering if the auto pay will work the nex…" at bounding box center [468, 136] width 375 height 10
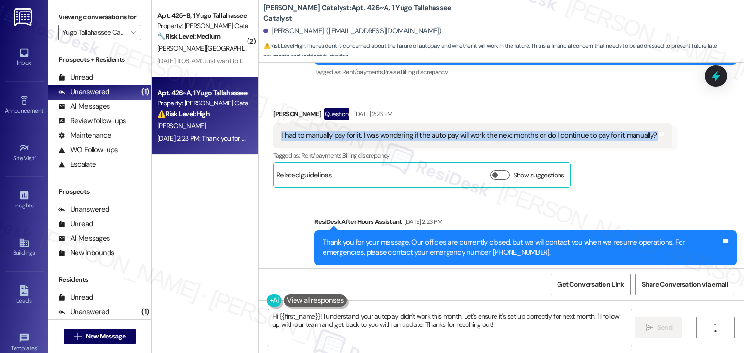
click at [443, 131] on div "I had to manually pay for it. I was wondering if the auto pay will work the nex…" at bounding box center [468, 136] width 375 height 10
copy div "I had to manually pay for it. I was wondering if the auto pay will work the nex…"
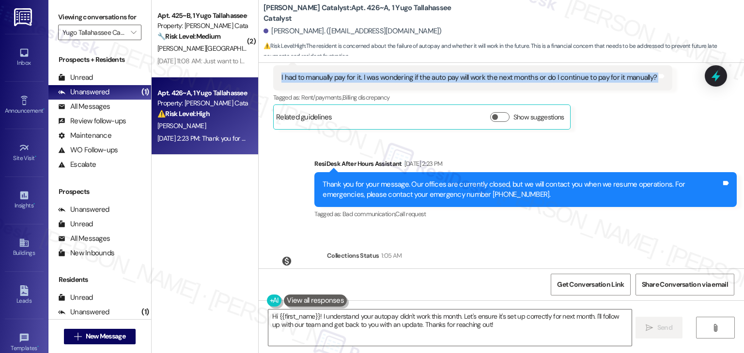
scroll to position [1532, 0]
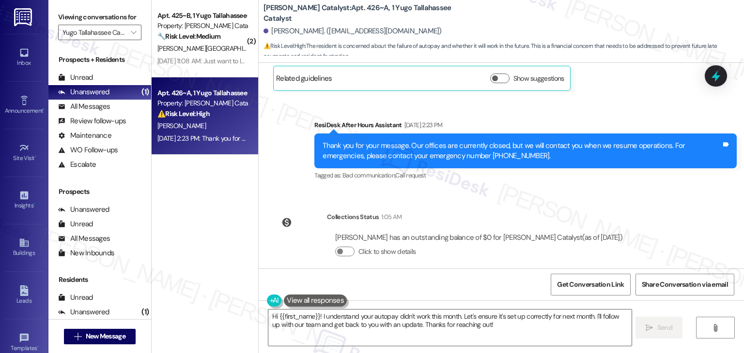
click at [494, 233] on div "Narda Garcia has an outstanding balance of $0 for Yugo Tallahassee Catalyst (as…" at bounding box center [478, 238] width 287 height 10
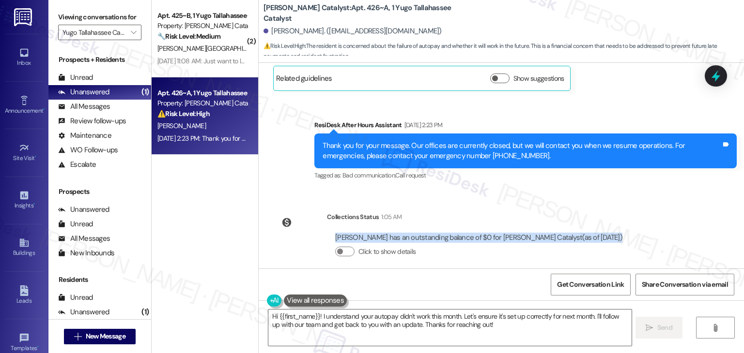
click at [493, 233] on div "Narda Garcia has an outstanding balance of $0 for Yugo Tallahassee Catalyst (as…" at bounding box center [478, 238] width 287 height 10
copy div "Narda Garcia has an outstanding balance of $0 for Yugo Tallahassee Catalyst (as…"
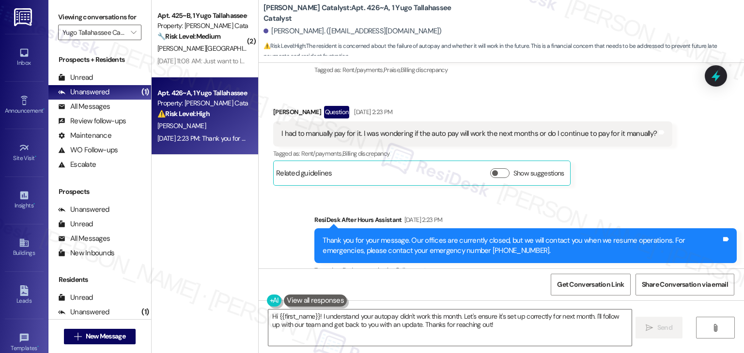
scroll to position [1435, 0]
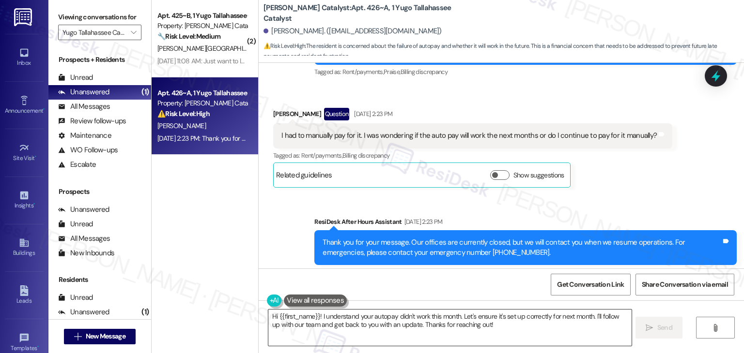
click at [391, 321] on textarea "Hi {{first_name}}! I understand your autopay didn't work this month. Let's ensu…" at bounding box center [449, 328] width 363 height 36
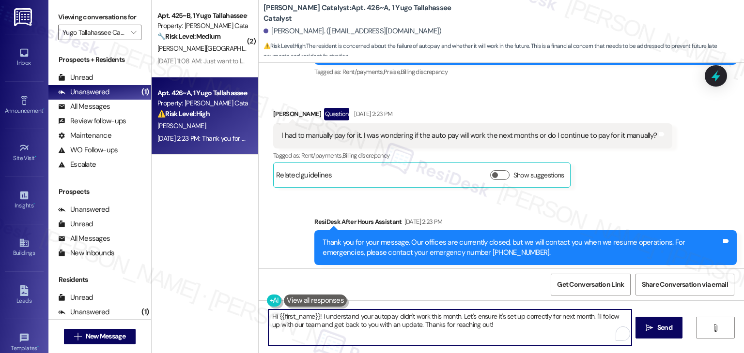
click at [391, 321] on textarea "Hi {{first_name}}! I understand your autopay didn't work this month. Let's ensu…" at bounding box center [449, 328] width 363 height 36
paste textarea "Narda! Thanks for the heads-up. I see your balance is all clear—great job stayi…"
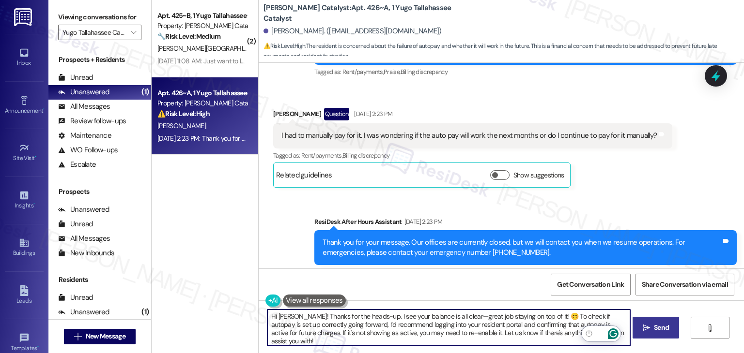
type textarea "Hi Narda! Thanks for the heads-up. I see your balance is all clear—great job st…"
click at [655, 331] on span "Send" at bounding box center [661, 328] width 15 height 10
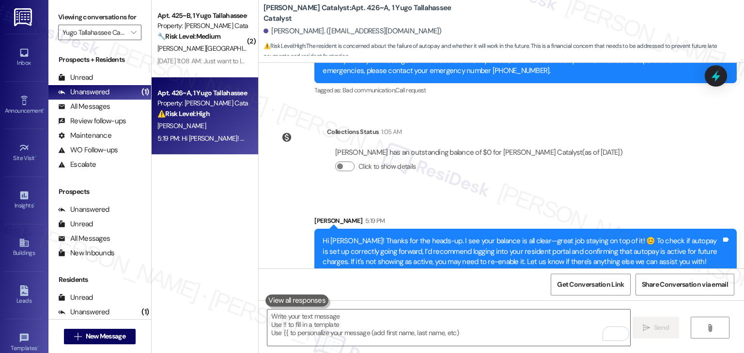
scroll to position [1620, 0]
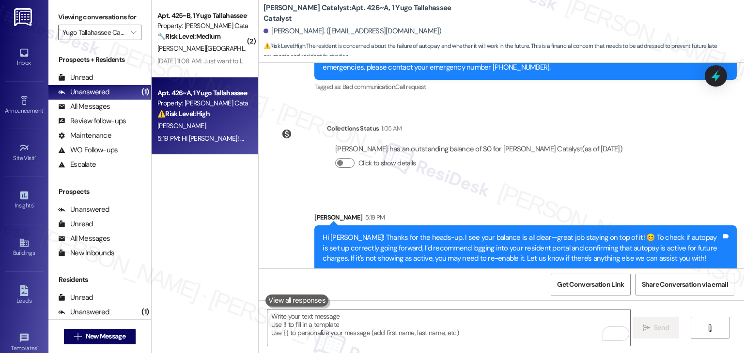
click at [607, 191] on div "Sent via SMS Sarah 5:19 PM Hi Narda! Thanks for the heads-up. I see your balanc…" at bounding box center [501, 235] width 485 height 88
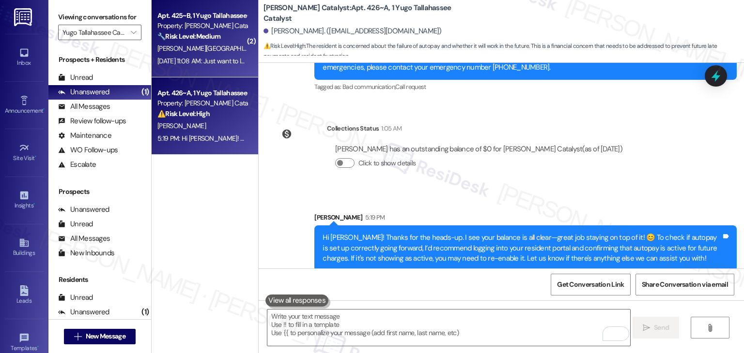
click at [215, 71] on div "Apt. 425~B, 1 Yugo Tallahassee Catalyst Property: Yugo Tallahassee Catalyst 🔧 R…" at bounding box center [205, 38] width 107 height 77
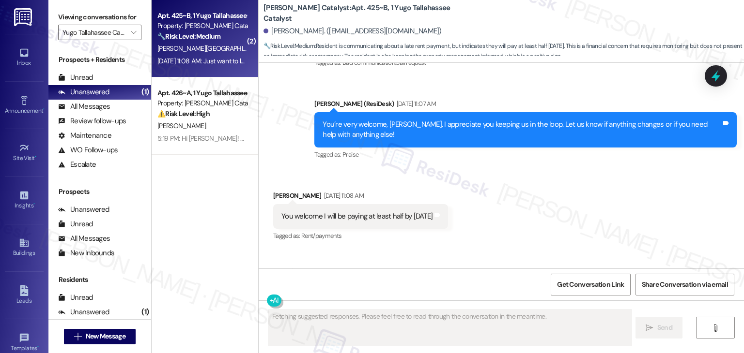
scroll to position [912, 0]
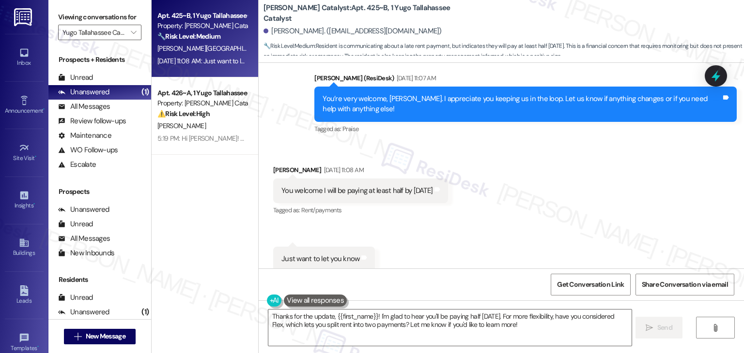
click at [522, 217] on div "Received via SMS Lorenzo Lugo Sep 05, 2025 at 11:08 AM You welcome I will be pa…" at bounding box center [501, 211] width 485 height 136
click at [574, 184] on div "Received via SMS Lorenzo Lugo Sep 05, 2025 at 11:08 AM You welcome I will be pa…" at bounding box center [501, 211] width 485 height 136
click at [577, 191] on div "Received via SMS Lorenzo Lugo Sep 05, 2025 at 11:08 AM You welcome I will be pa…" at bounding box center [501, 211] width 485 height 136
click at [579, 194] on div "Received via SMS Lorenzo Lugo Sep 05, 2025 at 11:08 AM You welcome I will be pa…" at bounding box center [501, 211] width 485 height 136
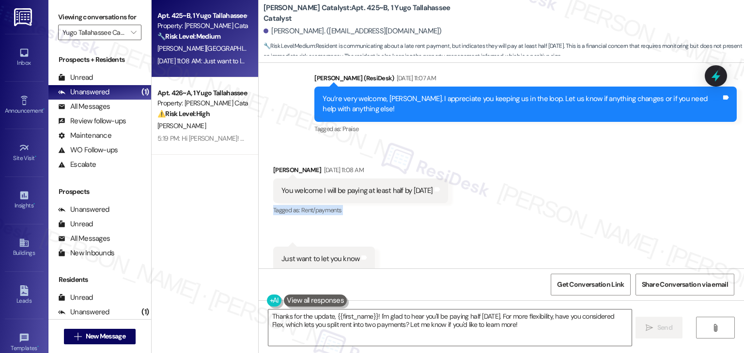
click at [579, 194] on div "Received via SMS Lorenzo Lugo Sep 05, 2025 at 11:08 AM You welcome I will be pa…" at bounding box center [501, 211] width 485 height 136
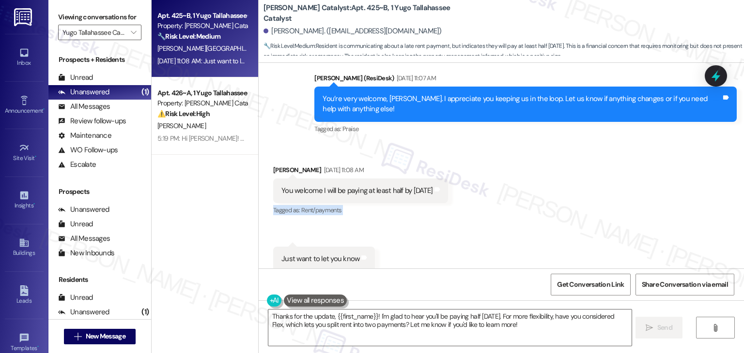
click at [579, 194] on div "Received via SMS Lorenzo Lugo Sep 05, 2025 at 11:08 AM You welcome I will be pa…" at bounding box center [501, 211] width 485 height 136
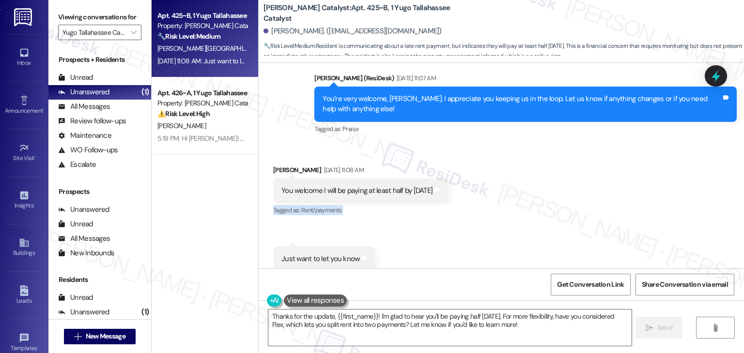
click at [579, 194] on div "Received via SMS Lorenzo Lugo Sep 05, 2025 at 11:08 AM You welcome I will be pa…" at bounding box center [501, 211] width 485 height 136
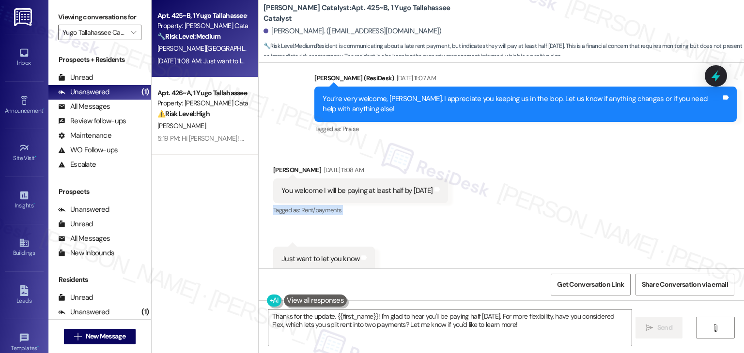
click at [579, 194] on div "Received via SMS Lorenzo Lugo Sep 05, 2025 at 11:08 AM You welcome I will be pa…" at bounding box center [501, 211] width 485 height 136
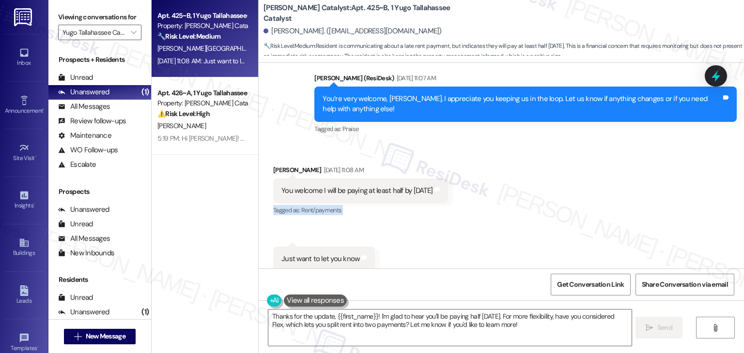
click at [579, 194] on div "Received via SMS Lorenzo Lugo Sep 05, 2025 at 11:08 AM You welcome I will be pa…" at bounding box center [501, 211] width 485 height 136
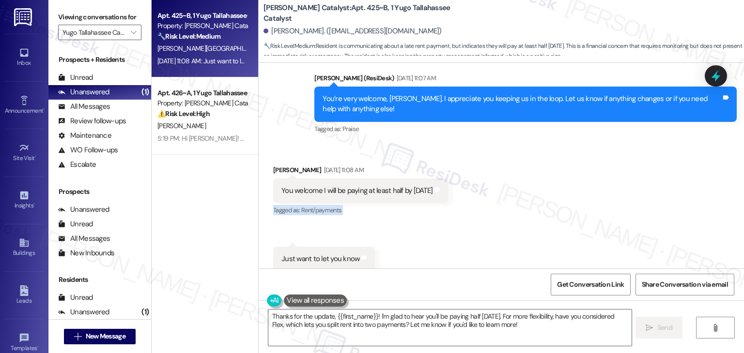
click at [579, 194] on div "Received via SMS Lorenzo Lugo Sep 05, 2025 at 11:08 AM You welcome I will be pa…" at bounding box center [501, 211] width 485 height 136
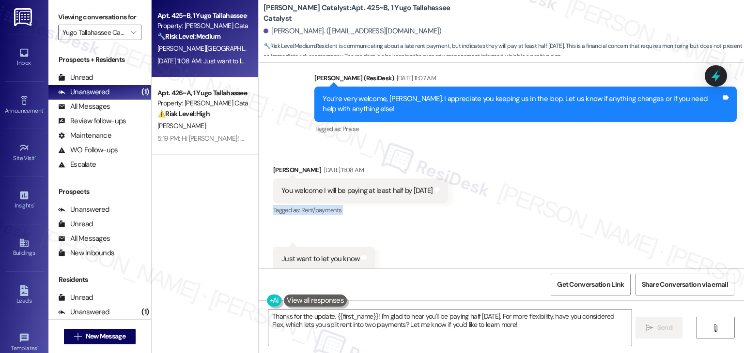
click at [579, 194] on div "Received via SMS Lorenzo Lugo Sep 05, 2025 at 11:08 AM You welcome I will be pa…" at bounding box center [501, 211] width 485 height 136
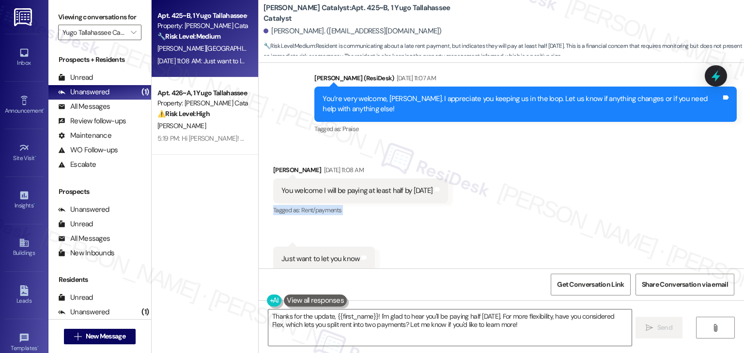
click at [579, 194] on div "Received via SMS Lorenzo Lugo Sep 05, 2025 at 11:08 AM You welcome I will be pa…" at bounding box center [501, 211] width 485 height 136
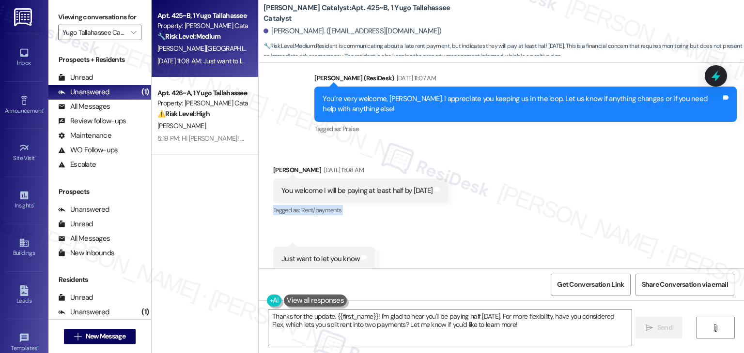
click at [579, 194] on div "Received via SMS Lorenzo Lugo Sep 05, 2025 at 11:08 AM You welcome I will be pa…" at bounding box center [501, 211] width 485 height 136
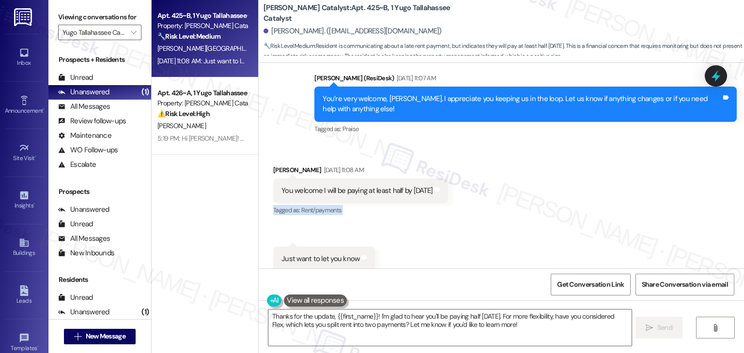
click at [579, 194] on div "Received via SMS Lorenzo Lugo Sep 05, 2025 at 11:08 AM You welcome I will be pa…" at bounding box center [501, 211] width 485 height 136
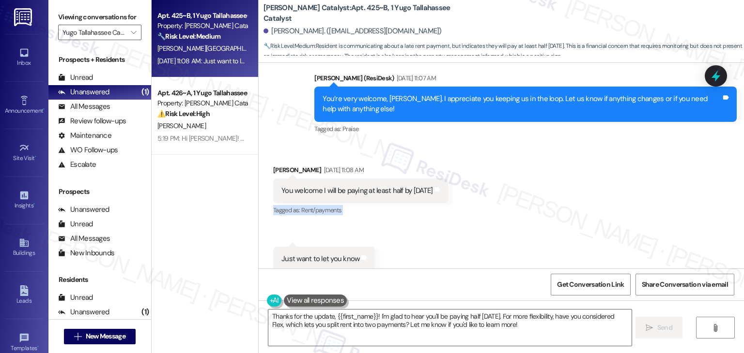
click at [579, 194] on div "Received via SMS Lorenzo Lugo Sep 05, 2025 at 11:08 AM You welcome I will be pa…" at bounding box center [501, 211] width 485 height 136
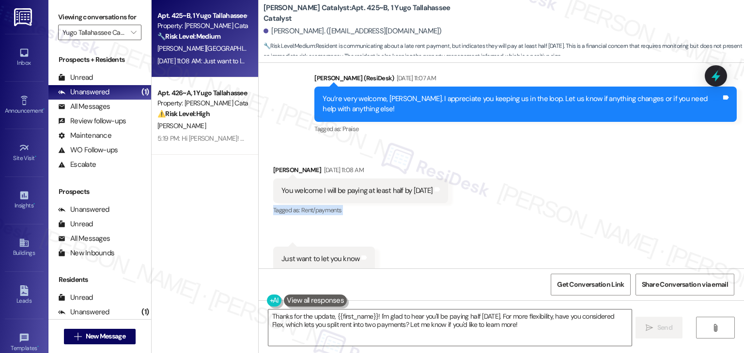
click at [579, 194] on div "Received via SMS Lorenzo Lugo Sep 05, 2025 at 11:08 AM You welcome I will be pa…" at bounding box center [501, 211] width 485 height 136
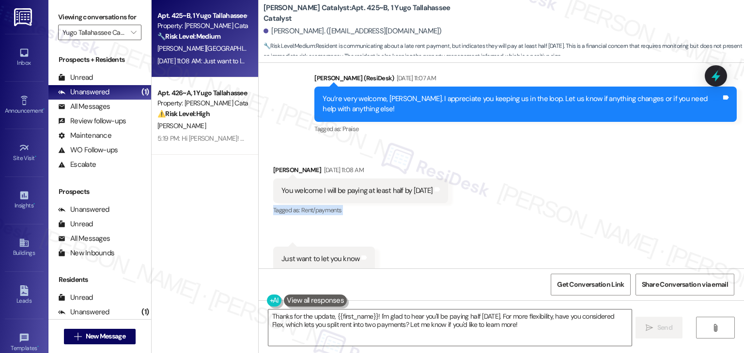
click at [579, 194] on div "Received via SMS Lorenzo Lugo Sep 05, 2025 at 11:08 AM You welcome I will be pa…" at bounding box center [501, 211] width 485 height 136
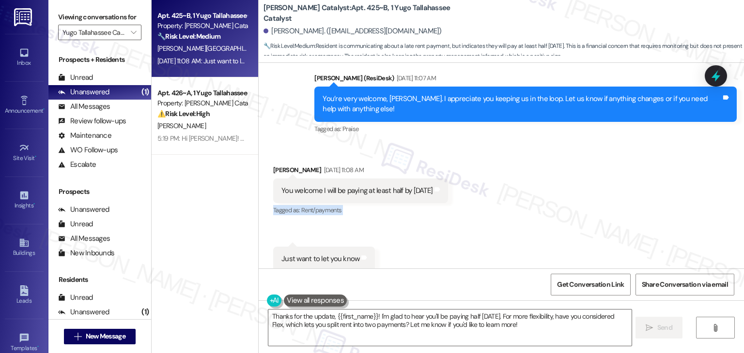
click at [579, 194] on div "Received via SMS Lorenzo Lugo Sep 05, 2025 at 11:08 AM You welcome I will be pa…" at bounding box center [501, 211] width 485 height 136
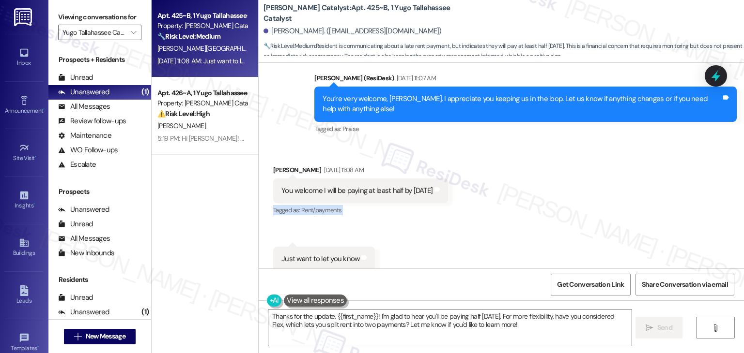
click at [579, 194] on div "Received via SMS Lorenzo Lugo Sep 05, 2025 at 11:08 AM You welcome I will be pa…" at bounding box center [501, 211] width 485 height 136
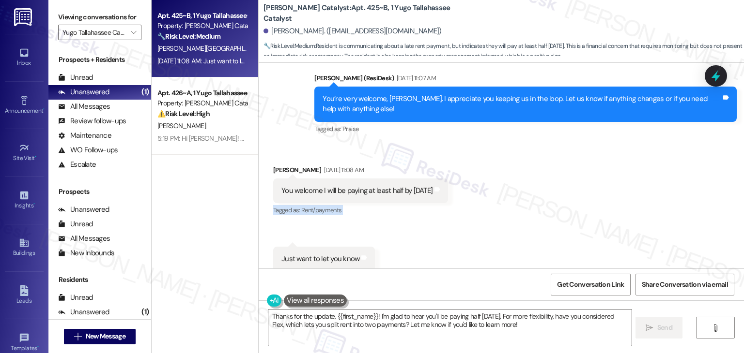
click at [579, 194] on div "Received via SMS Lorenzo Lugo Sep 05, 2025 at 11:08 AM You welcome I will be pa…" at bounding box center [501, 211] width 485 height 136
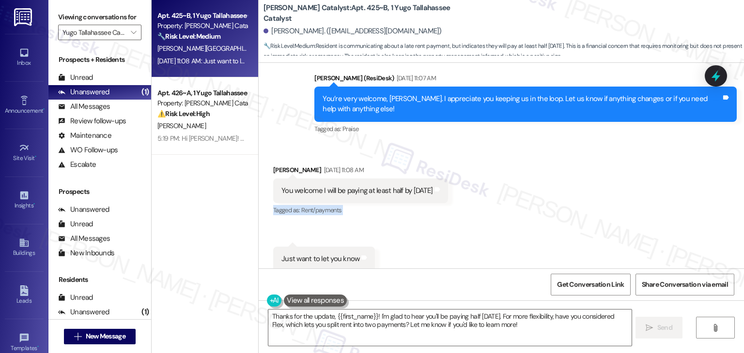
click at [579, 194] on div "Received via SMS Lorenzo Lugo Sep 05, 2025 at 11:08 AM You welcome I will be pa…" at bounding box center [501, 211] width 485 height 136
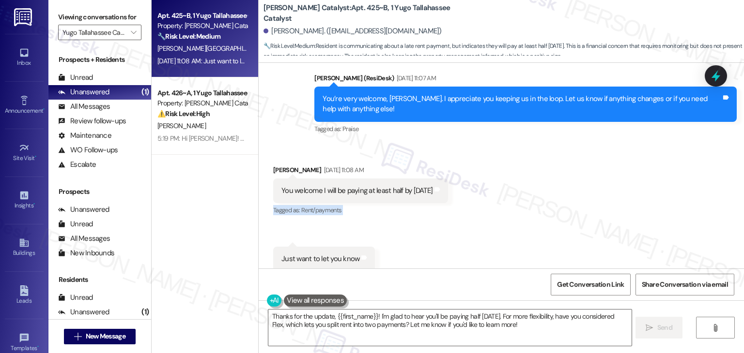
click at [579, 194] on div "Received via SMS Lorenzo Lugo Sep 05, 2025 at 11:08 AM You welcome I will be pa…" at bounding box center [501, 211] width 485 height 136
click at [575, 195] on div "Received via SMS Lorenzo Lugo Sep 05, 2025 at 11:08 AM You welcome I will be pa…" at bounding box center [501, 211] width 485 height 136
click at [511, 212] on div "Received via SMS Lorenzo Lugo Sep 05, 2025 at 11:08 AM You welcome I will be pa…" at bounding box center [501, 211] width 485 height 136
click at [477, 314] on textarea "Thanks for the update, {{first_name}}! I'm glad to hear you'll be paying half t…" at bounding box center [449, 328] width 363 height 36
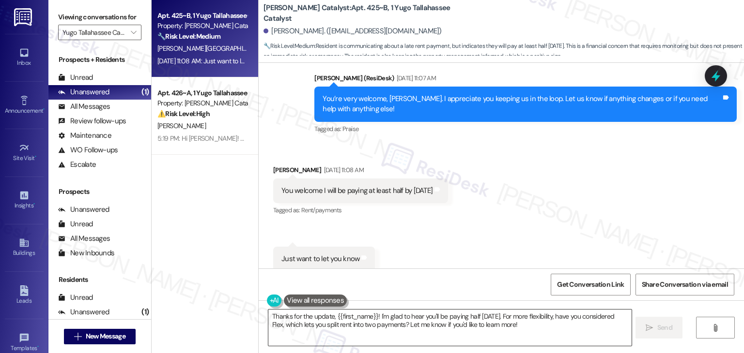
click at [477, 314] on textarea "Thanks for the update, {{first_name}}! I'm glad to hear you'll be paying half t…" at bounding box center [449, 328] width 363 height 36
click at [358, 282] on div "Get Conversation Link Share Conversation via email" at bounding box center [501, 285] width 485 height 32
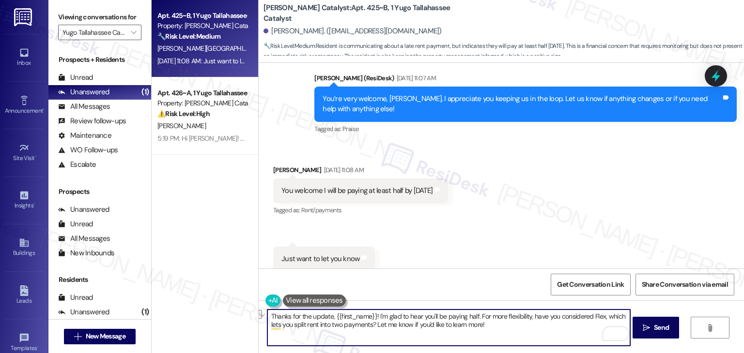
drag, startPoint x: 506, startPoint y: 323, endPoint x: 373, endPoint y: 324, distance: 132.7
click at [373, 324] on textarea "Thanks for the update, {{first_name}}! I'm glad to hear you'll be paying half. …" at bounding box center [448, 328] width 363 height 36
paste textarea "us know if there's anything else we can assist you with!"
click at [564, 328] on textarea "Thanks for the update, {{first_name}}! I'm glad to hear you'll be paying half. …" at bounding box center [448, 328] width 363 height 36
type textarea "Thanks for the update, {{first_name}}! I'm glad to hear you'll be paying half. …"
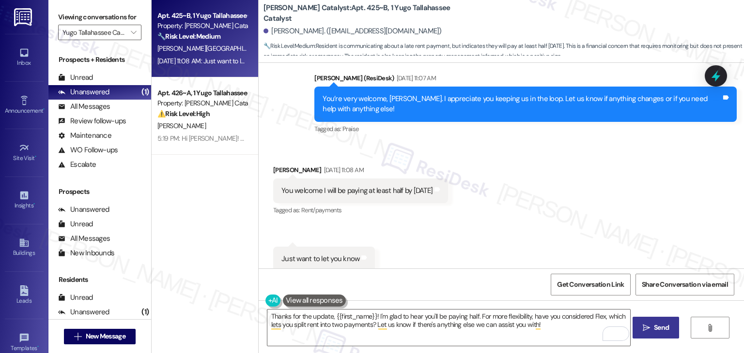
click at [642, 329] on icon "" at bounding box center [645, 328] width 7 height 8
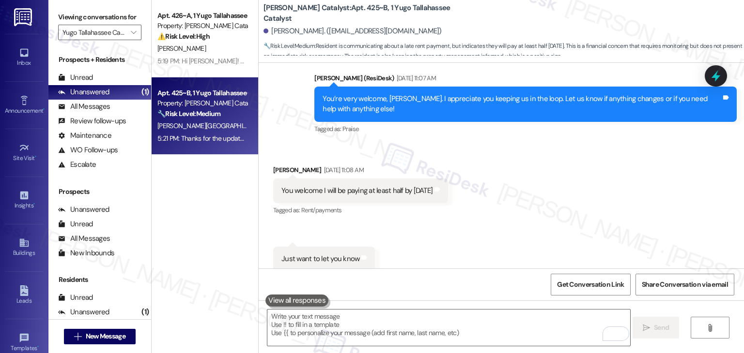
click at [562, 214] on div "Received via SMS Lorenzo Lugo Sep 05, 2025 at 11:08 AM You welcome I will be pa…" at bounding box center [501, 211] width 485 height 136
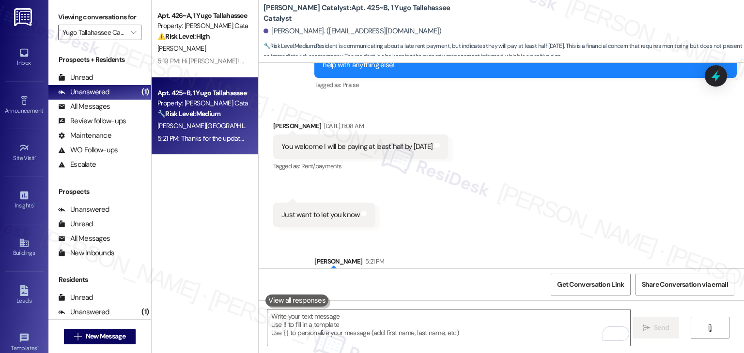
scroll to position [990, 0]
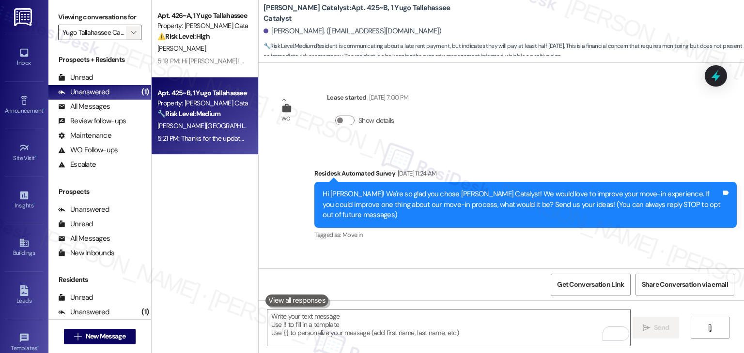
click at [131, 29] on icon "" at bounding box center [133, 33] width 5 height 8
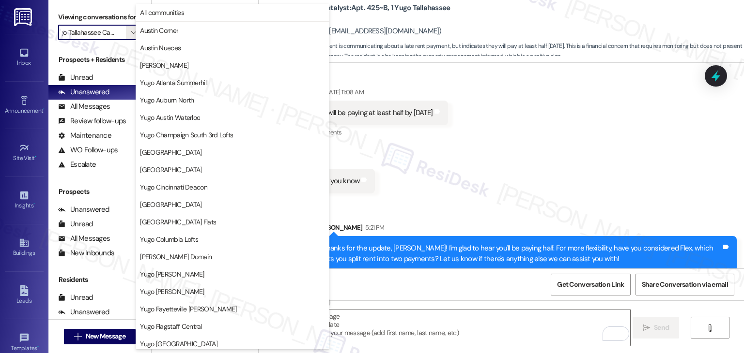
scroll to position [421, 0]
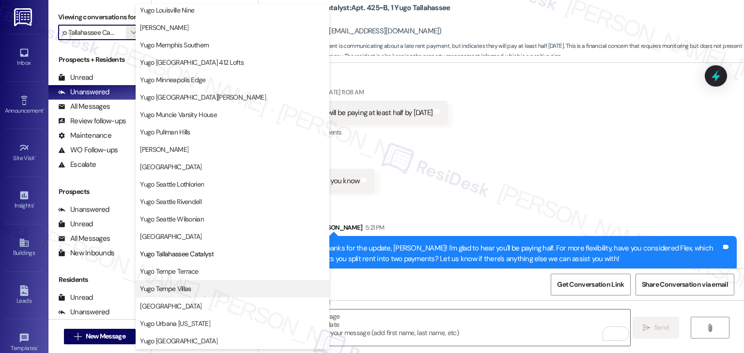
click at [193, 292] on span "Yugo Tempe Villas" at bounding box center [232, 289] width 185 height 10
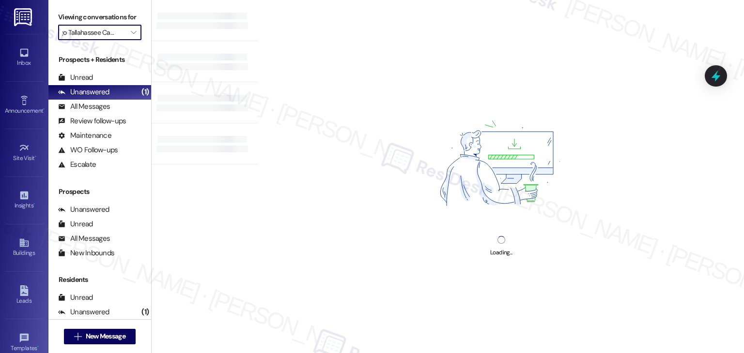
type input "Yugo Tempe Villas"
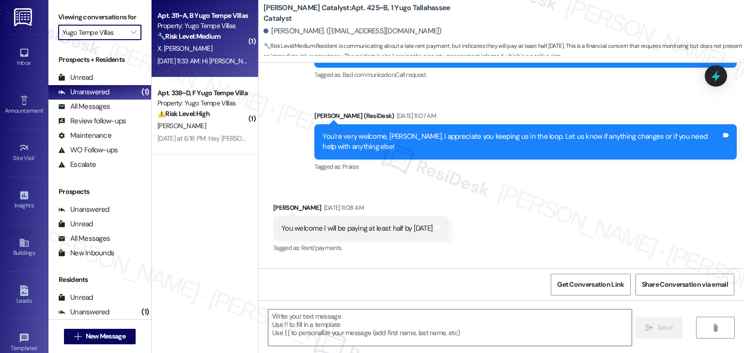
type textarea "Fetching suggested responses. Please feel free to read through the conversation…"
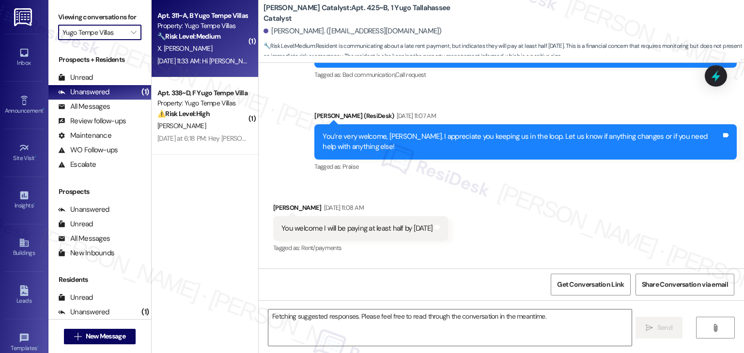
scroll to position [912, 0]
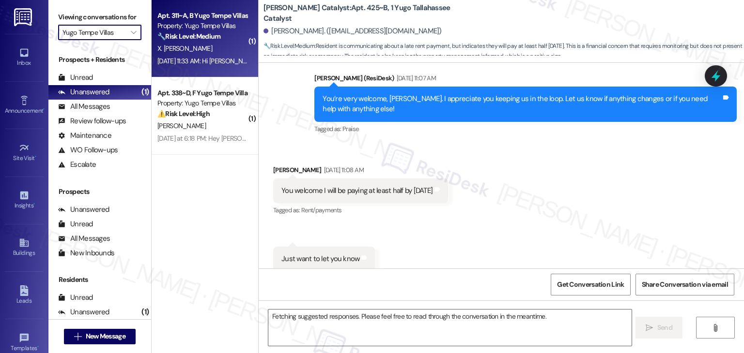
click at [192, 57] on div "[DATE] 11:33 AM: Hi [PERSON_NAME], I submitted my payment [DATE]. :) [DATE] 11:…" at bounding box center [256, 61] width 198 height 9
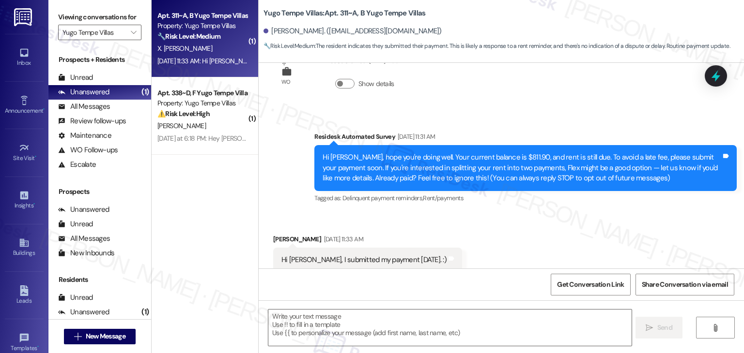
scroll to position [62, 0]
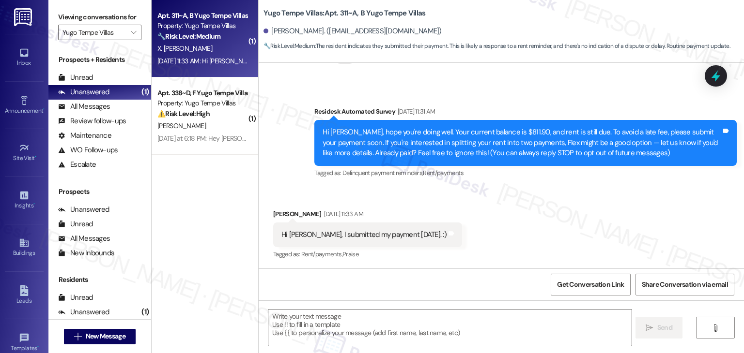
type textarea "Fetching suggested responses. Please feel free to read through the conversation…"
click at [478, 214] on div "Received via SMS Ximena Velazquez Hernandez Sep 05, 2025 at 11:33 AM Hi Sarah, …" at bounding box center [501, 228] width 485 height 82
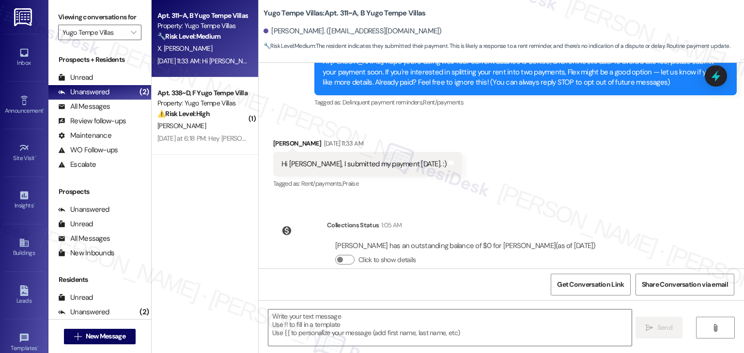
scroll to position [152, 0]
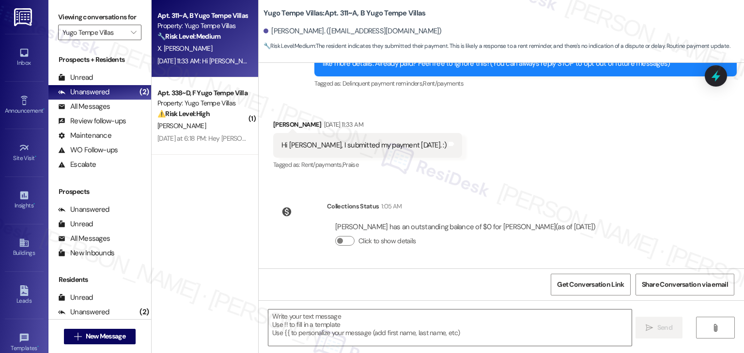
click at [517, 167] on div "Received via SMS Ximena Velazquez Hernandez Sep 05, 2025 at 11:33 AM Hi Sarah, …" at bounding box center [501, 139] width 485 height 82
click at [469, 231] on div "Ximena Velazquez Hernandez has an outstanding balance of $0 for Yugo Tempe Vill…" at bounding box center [465, 227] width 260 height 10
click at [472, 225] on div "Ximena Velazquez Hernandez has an outstanding balance of $0 for Yugo Tempe Vill…" at bounding box center [465, 227] width 260 height 10
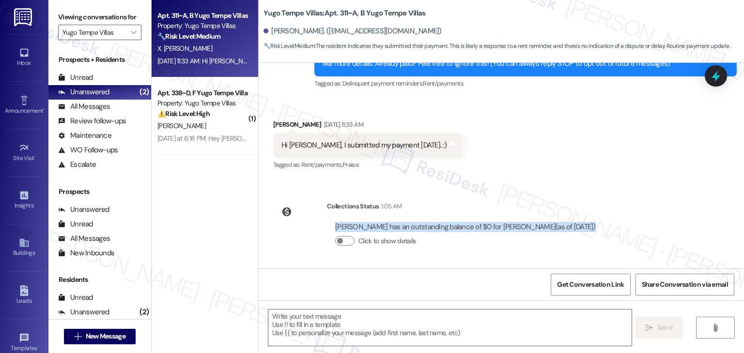
click at [472, 225] on div "Ximena Velazquez Hernandez has an outstanding balance of $0 for Yugo Tempe Vill…" at bounding box center [465, 227] width 260 height 10
copy div "Ximena Velazquez Hernandez has an outstanding balance of $0 for Yugo Tempe Vill…"
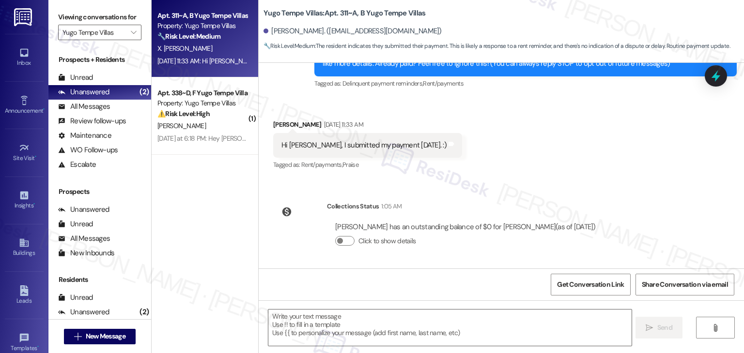
click at [323, 144] on div "Hi Sarah, I submitted my payment yesterday. :)" at bounding box center [363, 145] width 165 height 10
copy div "Hi Sarah, I submitted my payment yesterday. :) Tags and notes"
click at [405, 318] on textarea at bounding box center [449, 328] width 363 height 36
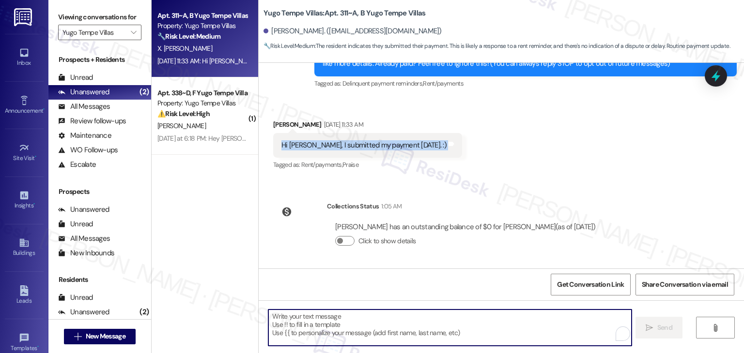
paste textarea "Hi Ximena! Thanks for the update 😊 I just checked and your balance shows $0, so…"
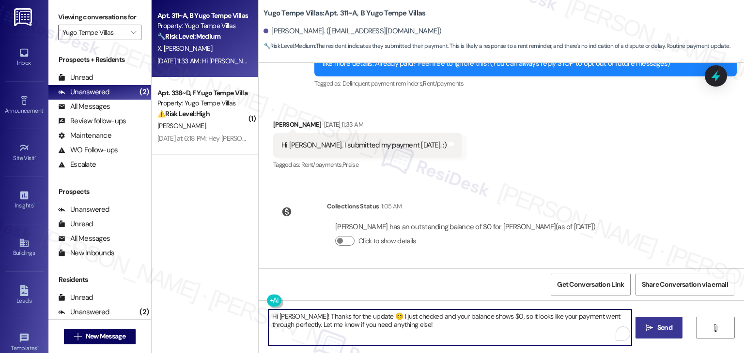
type textarea "Hi Ximena! Thanks for the update 😊 I just checked and your balance shows $0, so…"
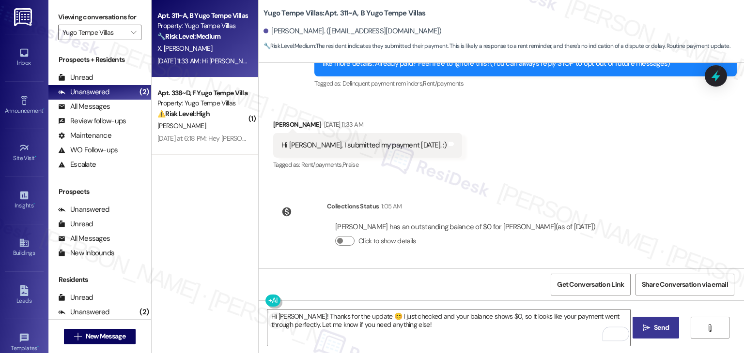
click at [668, 328] on span "Send" at bounding box center [661, 328] width 15 height 10
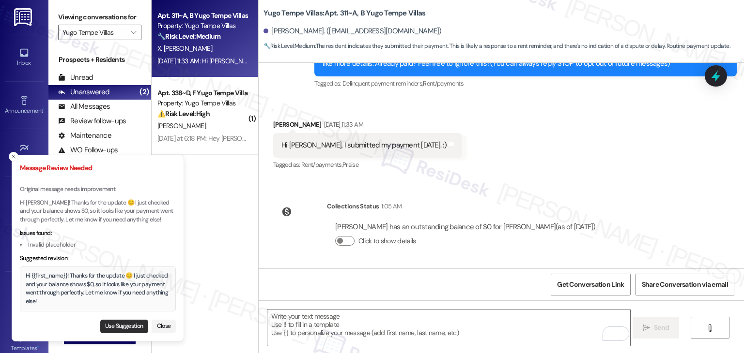
click at [130, 324] on button "Use Suggestion" at bounding box center [124, 327] width 48 height 14
type textarea "Hi {{first_name}}! Thanks for the update 😊 I just checked and your balance show…"
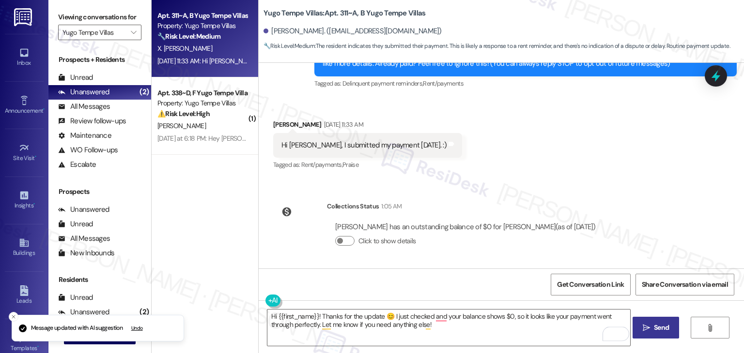
click at [660, 334] on button " Send" at bounding box center [655, 328] width 47 height 22
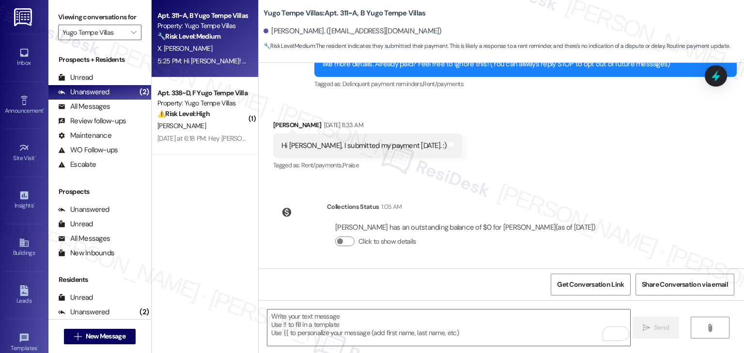
scroll to position [229, 0]
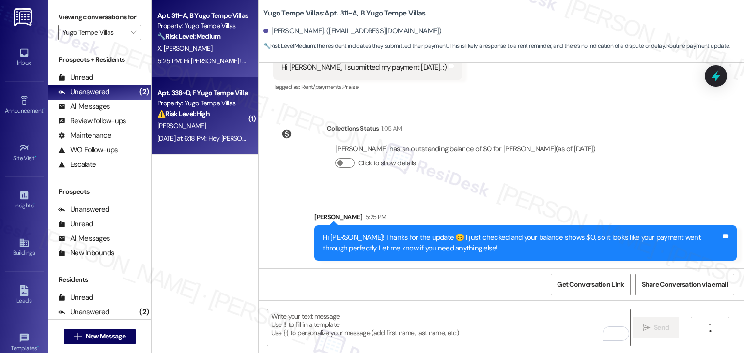
click at [202, 149] on div "Apt. 338~D, F Yugo Tempe Villas Property: Yugo Tempe Villas ⚠️ Risk Level: High…" at bounding box center [205, 115] width 107 height 77
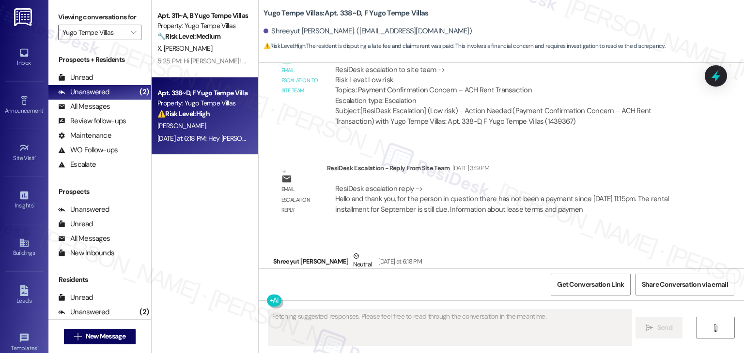
scroll to position [713, 0]
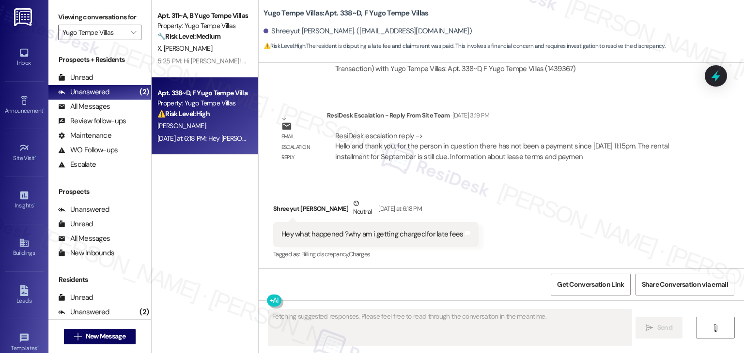
click at [564, 227] on div "Received via SMS Shreeyut Poudel Neutral Yesterday at 6:18 PM Hey what happened…" at bounding box center [501, 223] width 485 height 92
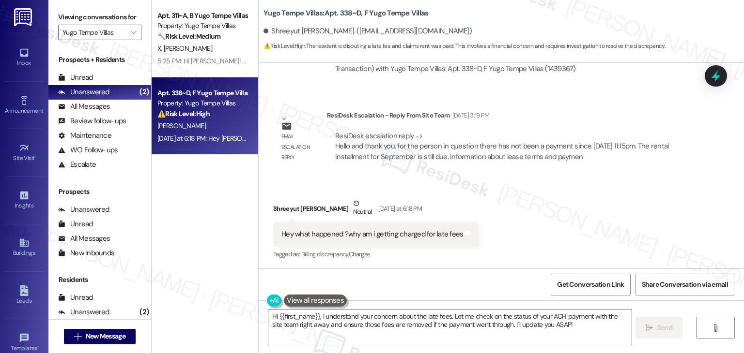
click at [564, 227] on div "Received via SMS Shreeyut Poudel Neutral Yesterday at 6:18 PM Hey what happened…" at bounding box center [501, 223] width 485 height 92
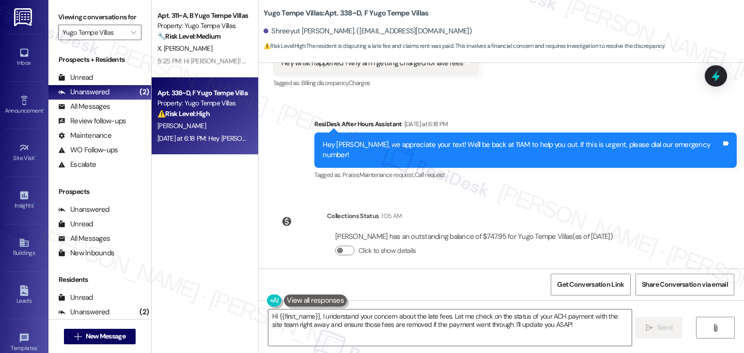
click at [660, 192] on div "Sent via SMS Sarah (ResiDesk) Aug 13, 2025 at 5:46 PM Hi Shreeyut! We’re so exc…" at bounding box center [501, 166] width 485 height 206
click at [410, 325] on textarea "Hi {{first_name}}, I understand your concern about the late fees. Let me check …" at bounding box center [449, 328] width 363 height 36
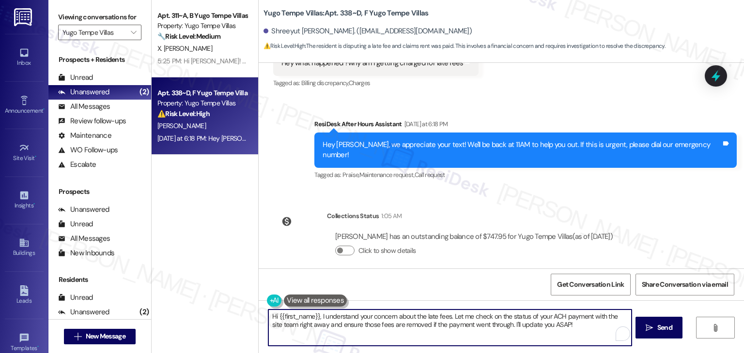
paste textarea "Shreeyut, I’ve shared your concern with the site team. According to their recor…"
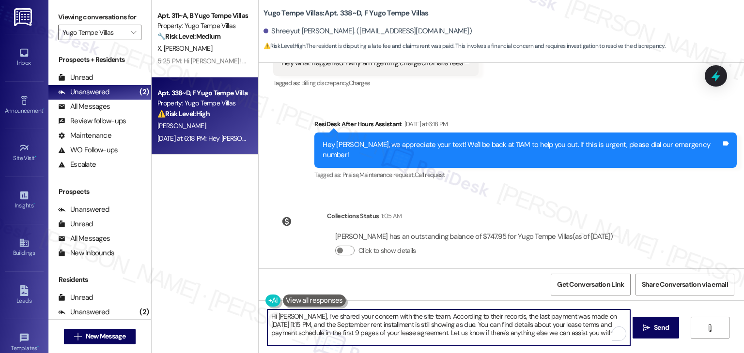
type textarea "Hi Shreeyut, I’ve shared your concern with the site team. According to their re…"
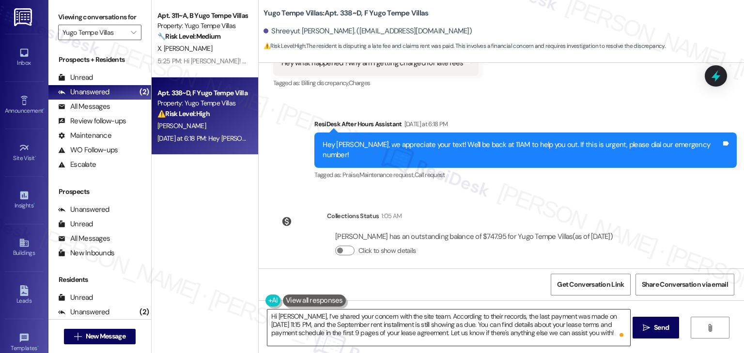
scroll to position [2, 0]
click at [662, 326] on span "Send" at bounding box center [661, 328] width 15 height 10
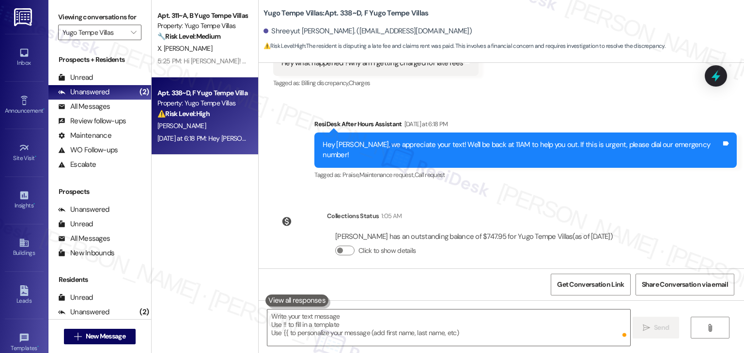
scroll to position [0, 0]
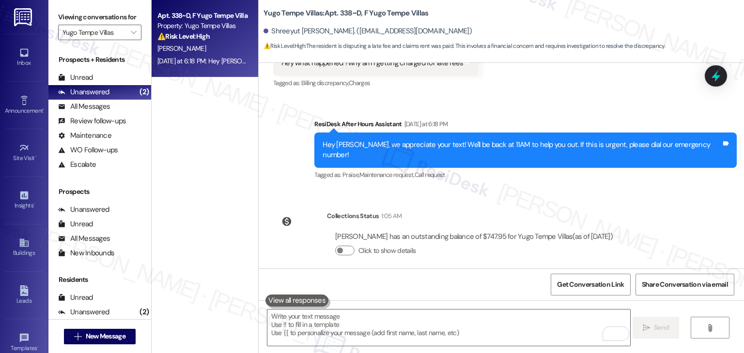
click at [646, 197] on div "Sent via SMS Sarah (ResiDesk) Aug 13, 2025 at 5:46 PM Hi Shreeyut! We’re so exc…" at bounding box center [501, 166] width 485 height 206
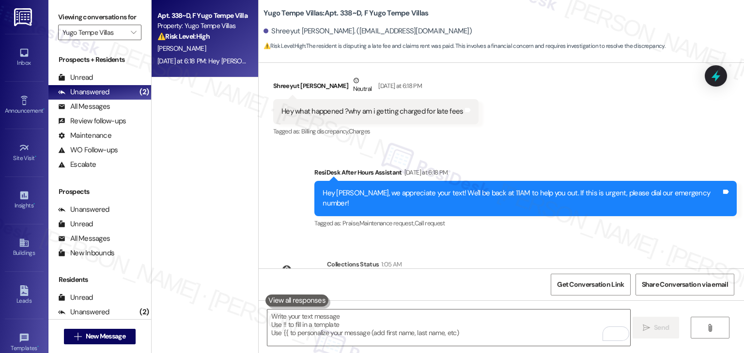
scroll to position [885, 0]
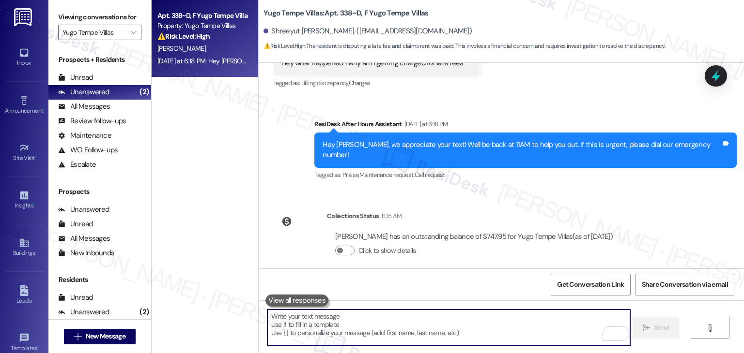
click at [451, 326] on textarea "To enrich screen reader interactions, please activate Accessibility in Grammarl…" at bounding box center [448, 328] width 363 height 36
paste textarea "Hi Shreeyut, I’ve shared your concern with the site team. According to their re…"
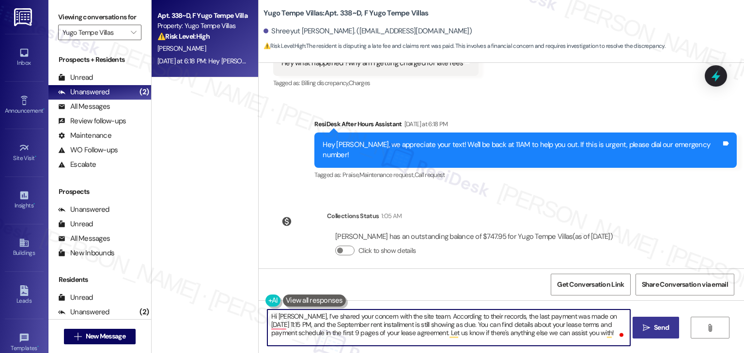
type textarea "Hi Shreeyut, I’ve shared your concern with the site team. According to their re…"
click at [661, 326] on span "Send" at bounding box center [661, 328] width 15 height 10
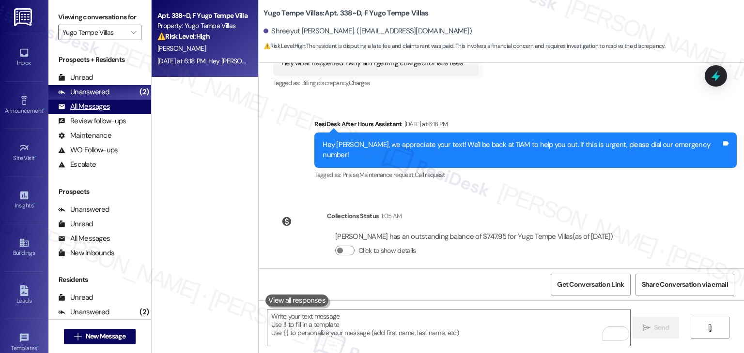
click at [97, 106] on div "All Messages" at bounding box center [84, 107] width 52 height 10
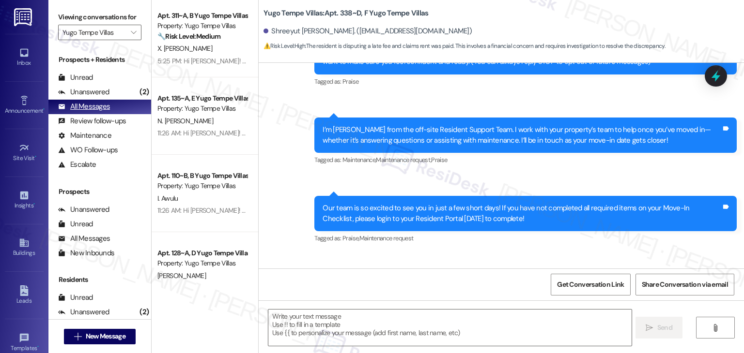
type textarea "Fetching suggested responses. Please feel free to read through the conversation…"
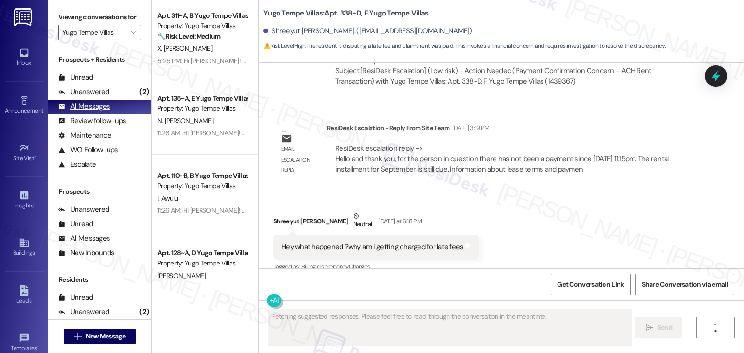
scroll to position [713, 0]
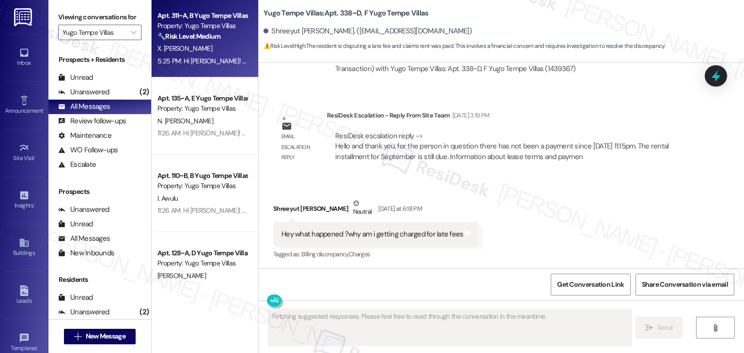
click at [185, 51] on span "X. Velazquez Hernandez" at bounding box center [184, 48] width 55 height 9
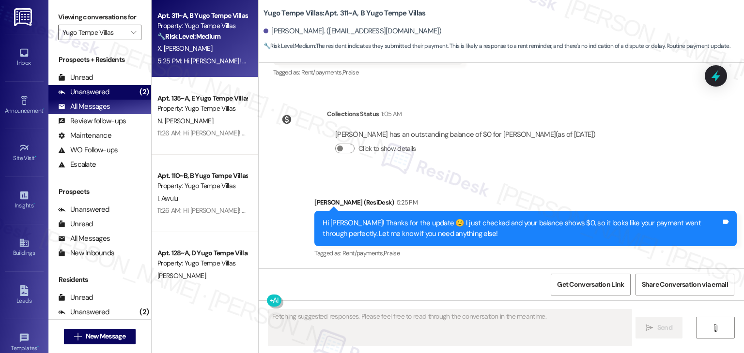
scroll to position [244, 0]
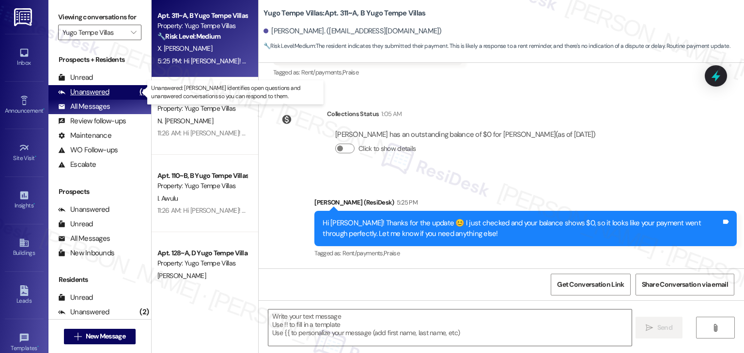
click at [95, 91] on div "Unanswered" at bounding box center [83, 92] width 51 height 10
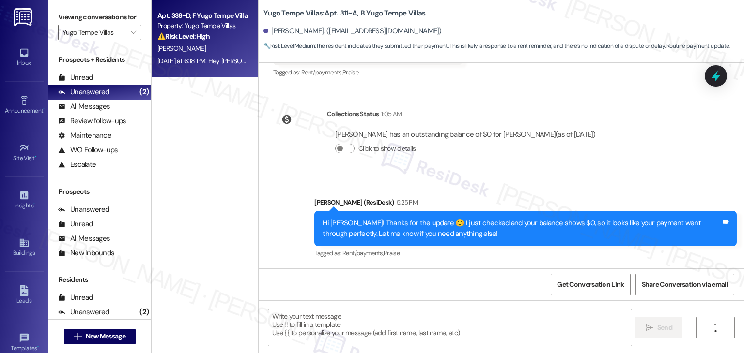
click at [202, 70] on div "Apt. 338~D, F Yugo Tempe Villas Property: Yugo Tempe Villas ⚠️ Risk Level: High…" at bounding box center [205, 38] width 107 height 77
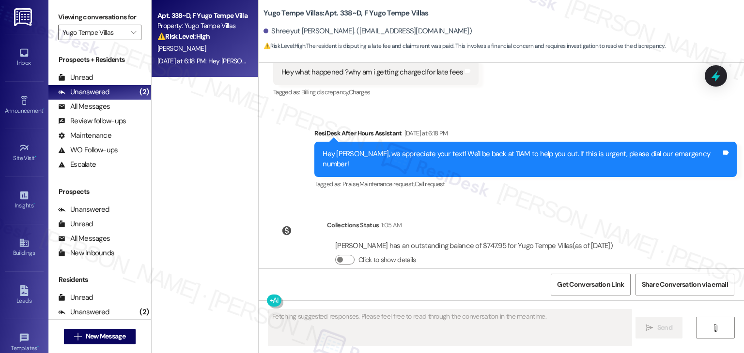
scroll to position [885, 0]
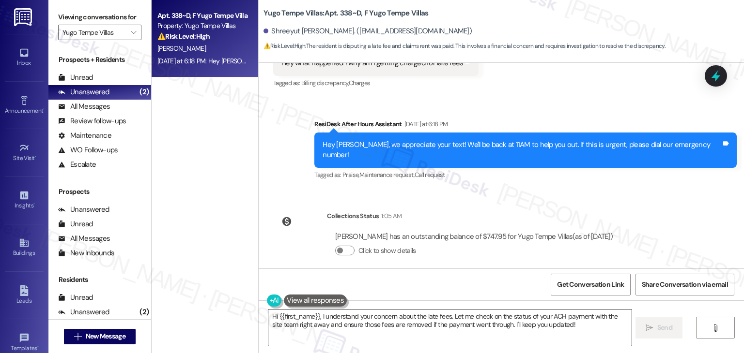
click at [382, 322] on textarea "Hi {{first_name}}, I understand your concern about the late fees. Let me check …" at bounding box center [449, 328] width 363 height 36
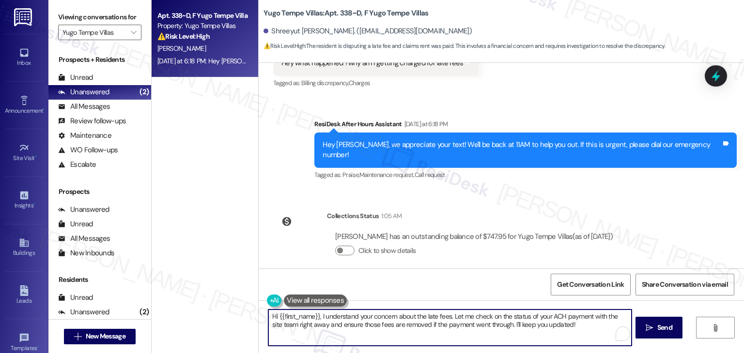
click at [382, 322] on textarea "Hi {{first_name}}, I understand your concern about the late fees. Let me check …" at bounding box center [449, 328] width 363 height 36
paste textarea "Shreeyut, I’ve shared your concern with the site team. According to their recor…"
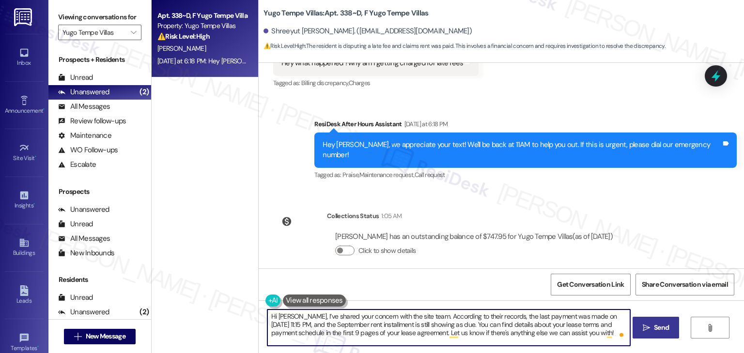
type textarea "Hi Shreeyut, I’ve shared your concern with the site team. According to their re…"
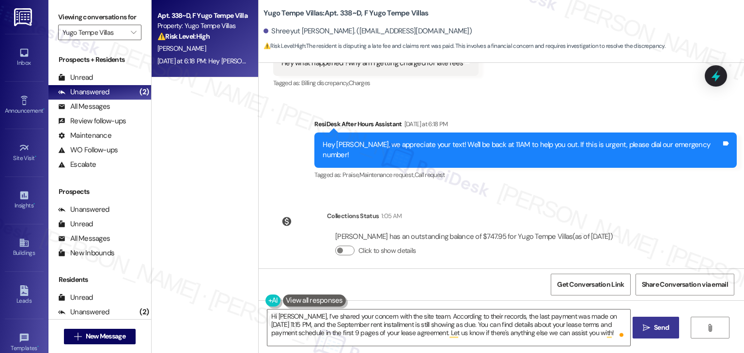
click at [654, 326] on span "Send" at bounding box center [661, 328] width 15 height 10
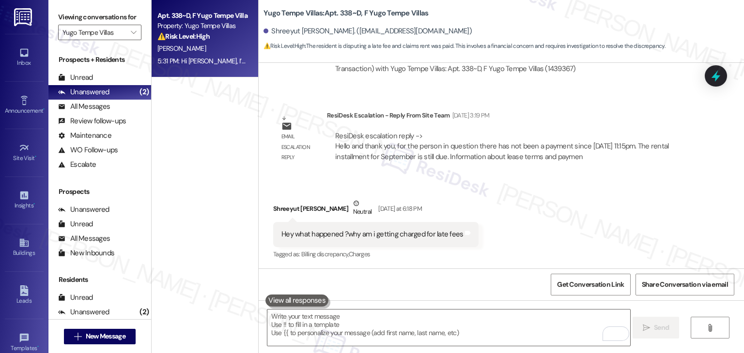
scroll to position [972, 0]
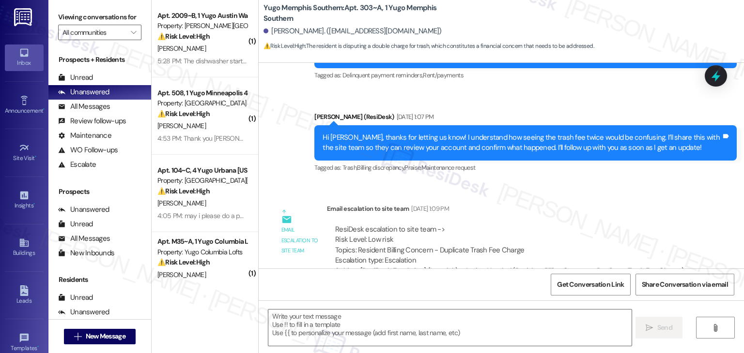
scroll to position [320, 0]
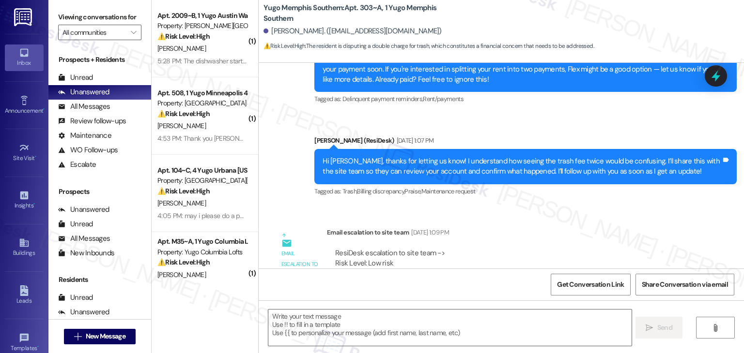
click at [567, 212] on div "WO Lease started Aug 17, 2025 at 7:00 PM Show details Survey, sent via SMS Resi…" at bounding box center [501, 166] width 485 height 206
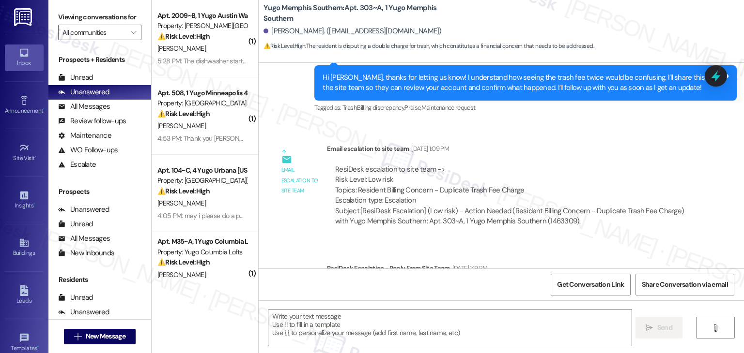
scroll to position [465, 0]
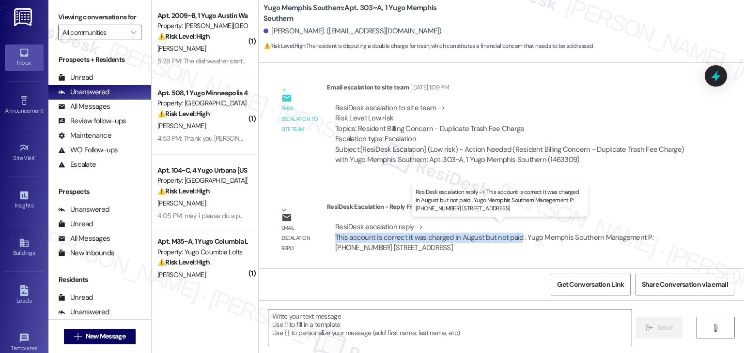
drag, startPoint x: 329, startPoint y: 235, endPoint x: 510, endPoint y: 240, distance: 181.6
click at [510, 240] on div "ResiDesk escalation reply -> This account is correct it was charged in August b…" at bounding box center [494, 237] width 318 height 31
copy div "This account is correct it was charged in August but not paid"
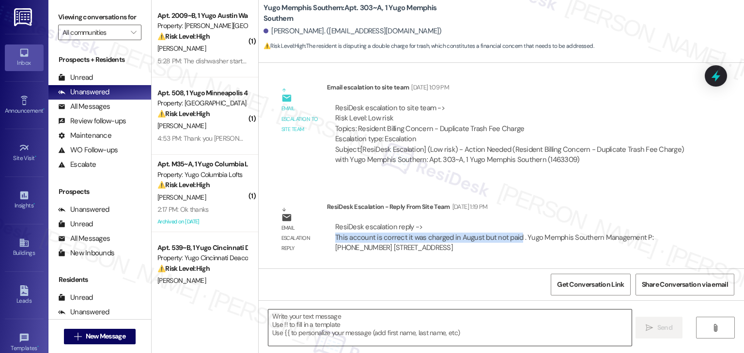
click at [319, 326] on textarea at bounding box center [449, 328] width 363 height 36
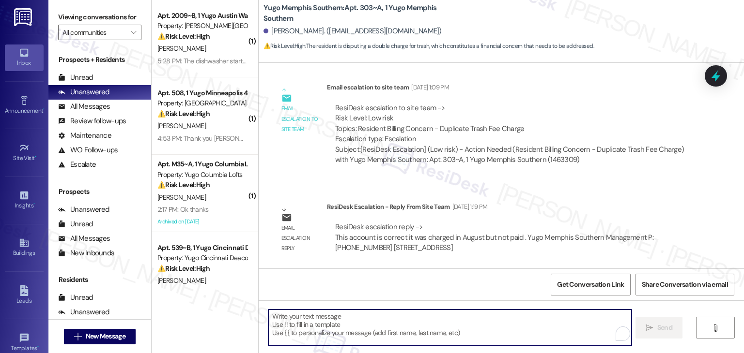
paste textarea "Hi Ashlee, I’ve checked with the site team about the trash fee charge, and they…"
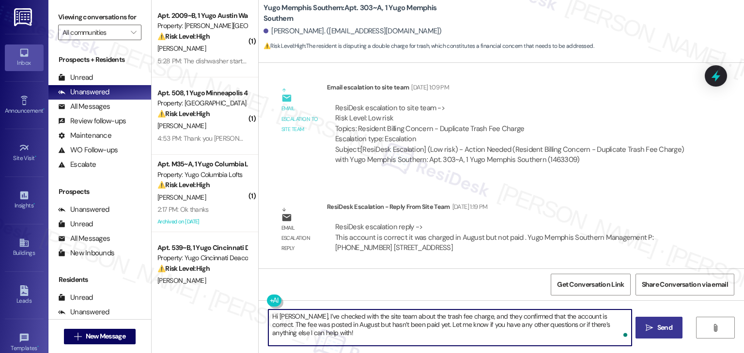
type textarea "Hi Ashlee, I’ve checked with the site team about the trash fee charge, and they…"
click at [660, 330] on span "Send" at bounding box center [664, 328] width 15 height 10
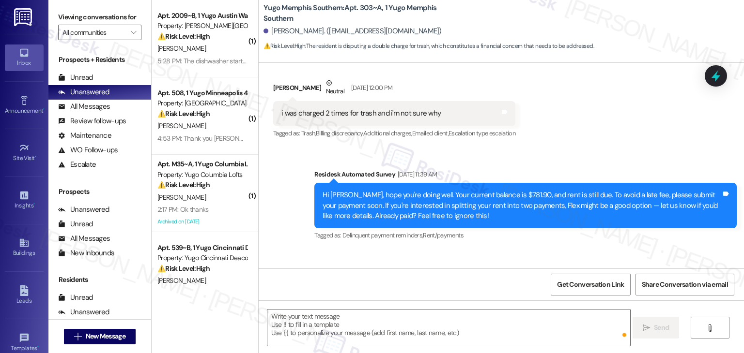
scroll to position [62, 0]
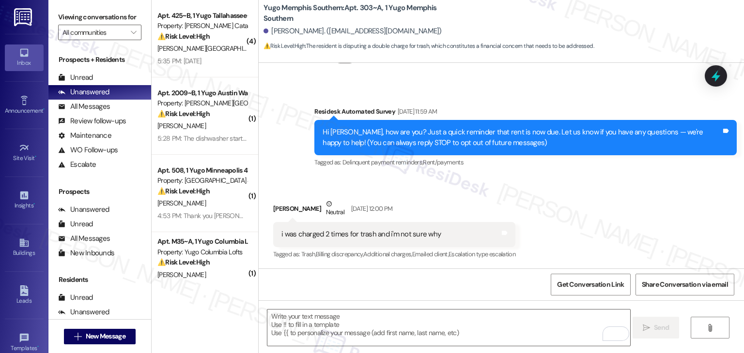
click at [608, 226] on div "Received via SMS Ashlee Mithamo Neutral Sep 03, 2025 at 12:00 PM i was charged …" at bounding box center [501, 223] width 485 height 92
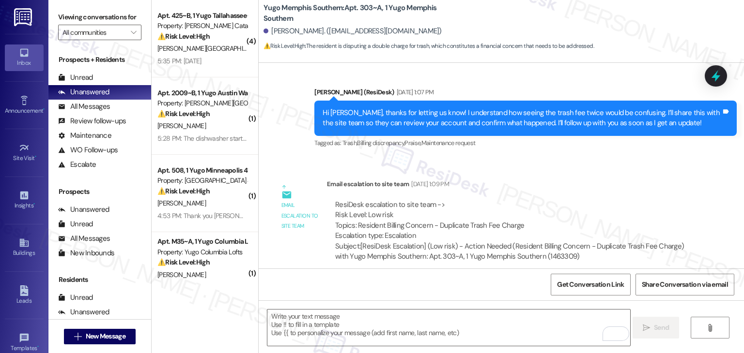
scroll to position [542, 0]
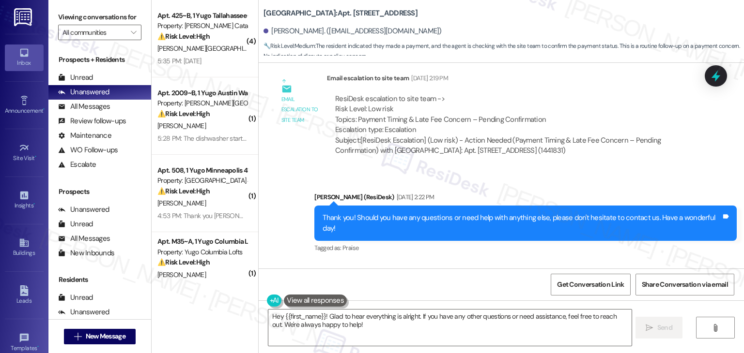
scroll to position [1148, 0]
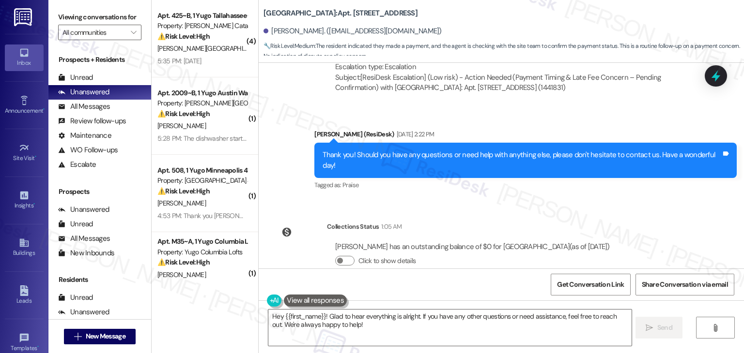
click at [547, 183] on div "Lease started [DATE] 7:00 PM Survey, sent via SMS Residesk Automated Survey [DA…" at bounding box center [501, 166] width 485 height 206
click at [443, 242] on div "[PERSON_NAME] has an outstanding balance of $0 for Yugo Lexington Campus Court …" at bounding box center [472, 247] width 275 height 10
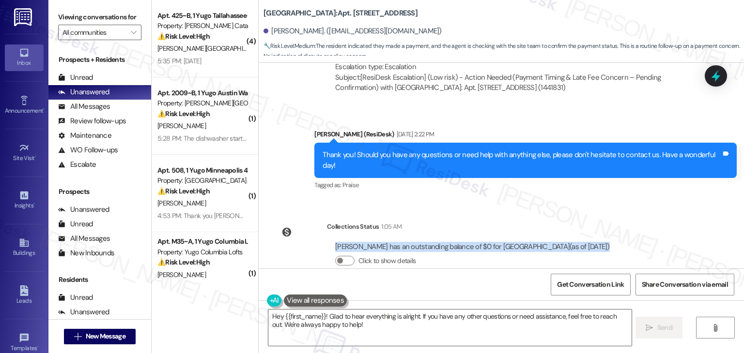
click at [443, 242] on div "[PERSON_NAME] has an outstanding balance of $0 for Yugo Lexington Campus Court …" at bounding box center [472, 247] width 275 height 10
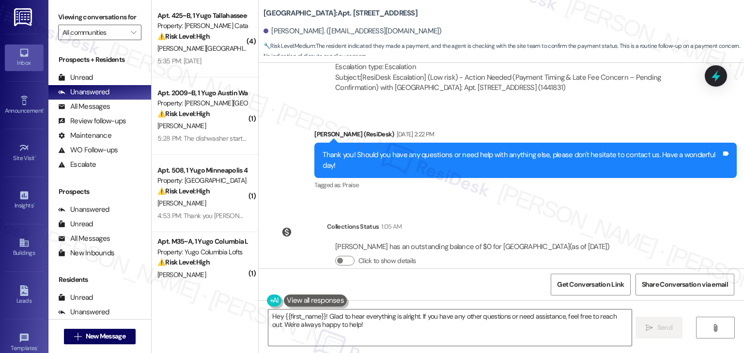
click at [494, 259] on div "[PERSON_NAME] has an outstanding balance of $0 for Yugo Lexington Campus Court …" at bounding box center [472, 258] width 291 height 46
click at [487, 242] on div "[PERSON_NAME] has an outstanding balance of $0 for Yugo Lexington Campus Court …" at bounding box center [472, 247] width 275 height 10
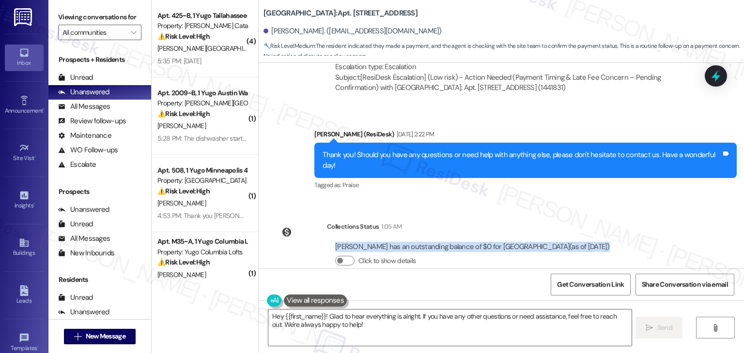
click at [487, 242] on div "[PERSON_NAME] has an outstanding balance of $0 for Yugo Lexington Campus Court …" at bounding box center [472, 247] width 275 height 10
copy div "[PERSON_NAME] has an outstanding balance of $0 for Yugo Lexington Campus Court …"
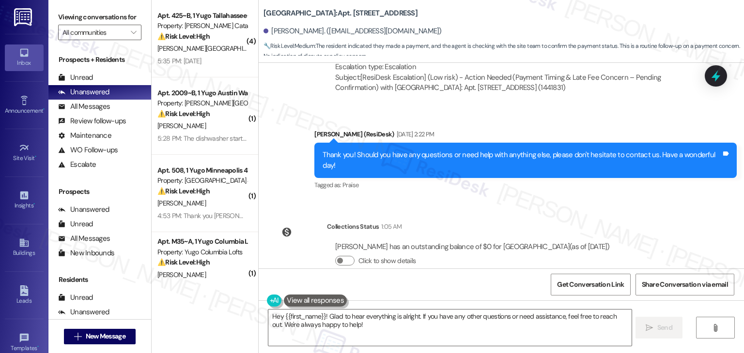
click at [284, 32] on div "[PERSON_NAME]. ([EMAIL_ADDRESS][DOMAIN_NAME])" at bounding box center [352, 31] width 178 height 10
copy div "[PERSON_NAME]"
click at [457, 319] on textarea "Hey {{first_name}}! Glad to hear everything is alright. If you have any other q…" at bounding box center [449, 328] width 363 height 36
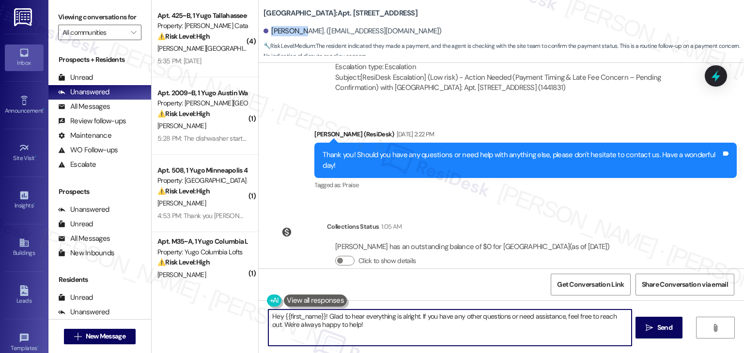
click at [457, 319] on textarea "Hey {{first_name}}! Glad to hear everything is alright. If you have any other q…" at bounding box center [449, 328] width 363 height 36
paste textarea "Thanks, [PERSON_NAME]! Let me know if you need anything else. 😊"
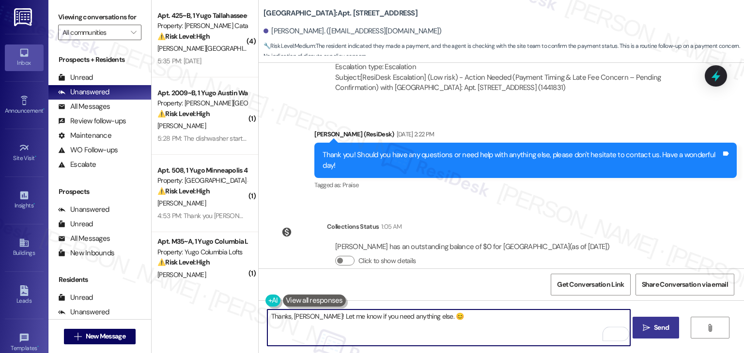
type textarea "Thanks, [PERSON_NAME]! Let me know if you need anything else. 😊"
click at [660, 328] on span "Send" at bounding box center [661, 328] width 15 height 10
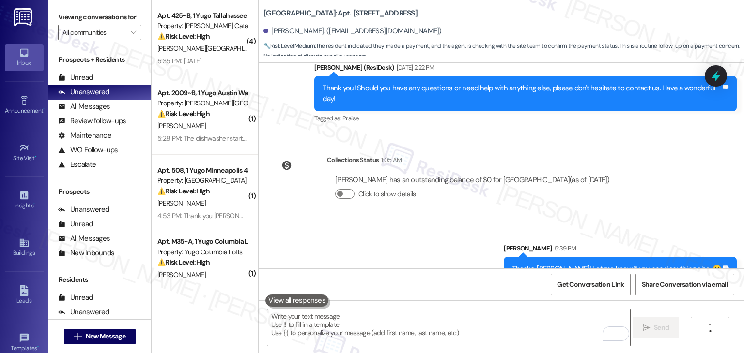
scroll to position [1215, 0]
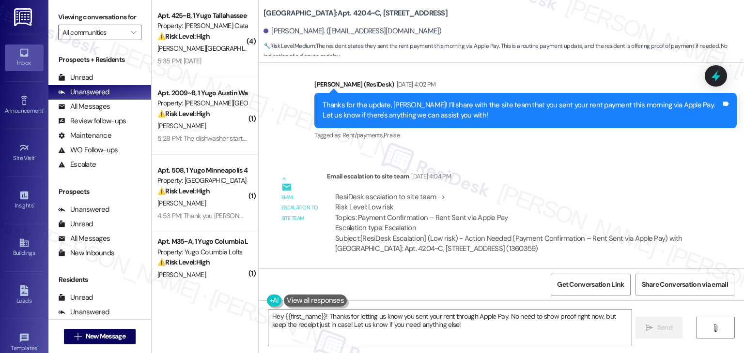
scroll to position [2688, 0]
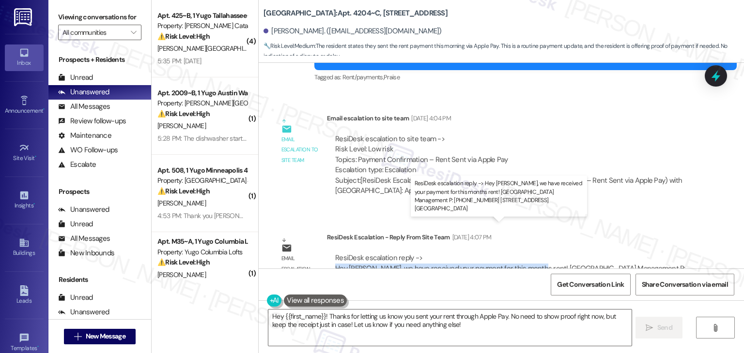
drag, startPoint x: 327, startPoint y: 236, endPoint x: 525, endPoint y: 238, distance: 198.0
click at [525, 246] on div "ResiDesk escalation reply -> Hey [PERSON_NAME], we have received your payment f…" at bounding box center [511, 269] width 368 height 46
copy div "Hey [PERSON_NAME], we have received your payment for this months rent!"
click at [409, 319] on textarea "Hey {{first_name}}! Thanks for letting us know you sent your rent through Apple…" at bounding box center [449, 328] width 363 height 36
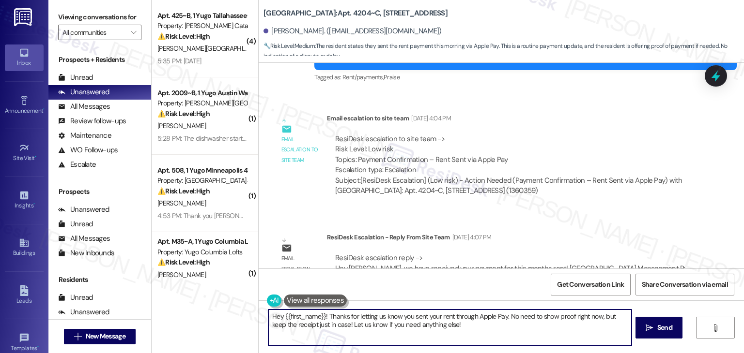
click at [409, 319] on textarea "Hey {{first_name}}! Thanks for letting us know you sent your rent through Apple…" at bounding box center [449, 328] width 363 height 36
paste textarea "[PERSON_NAME]! We’ve received your payment for this month’s rent. Let us know i…"
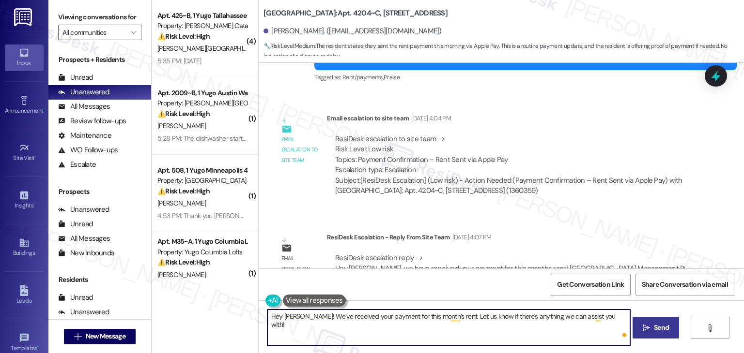
type textarea "Hey [PERSON_NAME]! We’ve received your payment for this month’s rent. Let us kn…"
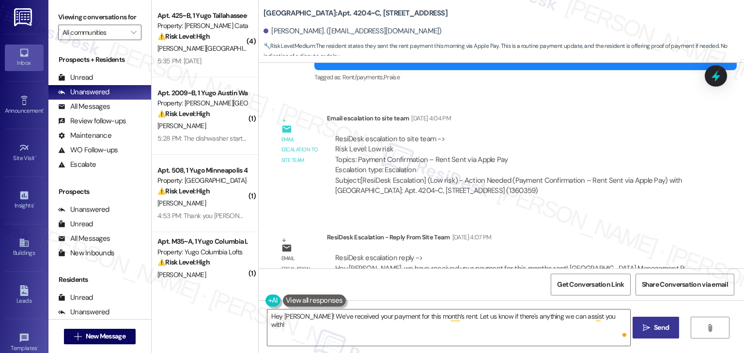
click at [657, 330] on span "Send" at bounding box center [661, 328] width 15 height 10
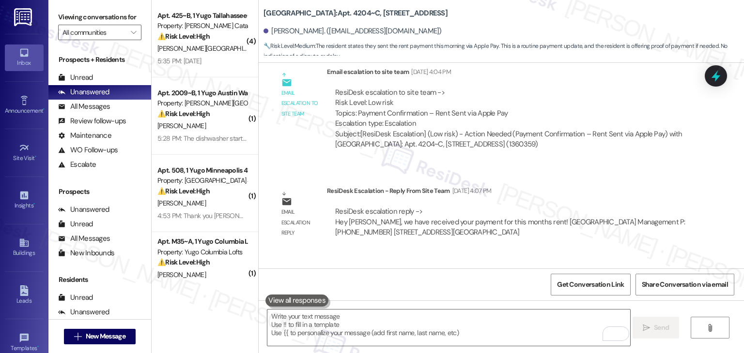
scroll to position [2755, 0]
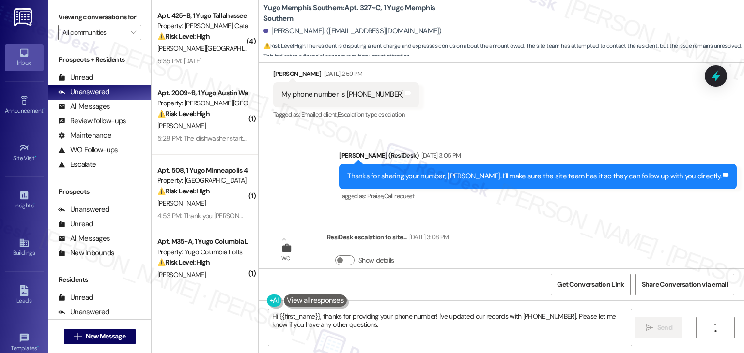
scroll to position [2244, 0]
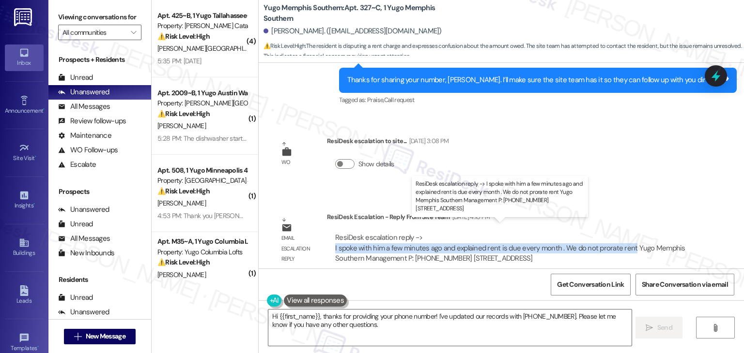
drag, startPoint x: 328, startPoint y: 237, endPoint x: 624, endPoint y: 237, distance: 295.8
click at [624, 237] on div "ResiDesk escalation reply -> I spoke with him a few minutes ago and explained r…" at bounding box center [511, 248] width 354 height 31
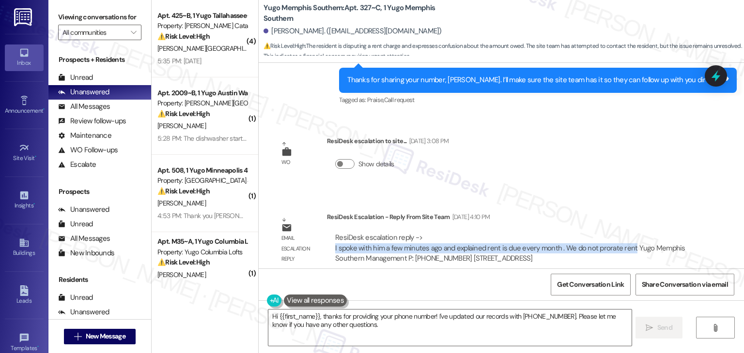
copy div "I spoke with him a few minutes ago and explained rent is due every month . We d…"
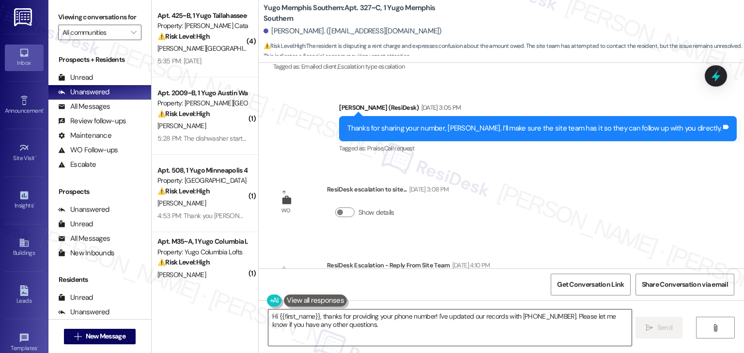
click at [357, 314] on textarea "Hi {{first_name}}, thanks for providing your phone number! I've updated our rec…" at bounding box center [449, 328] width 363 height 36
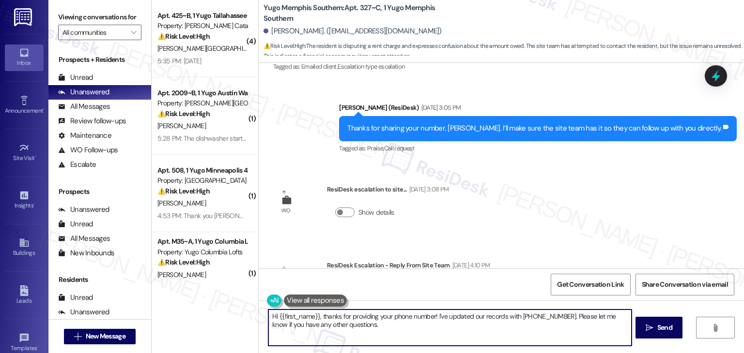
paste textarea "[PERSON_NAME], I’ve shared your number with the site team, and they mentioned t…"
type textarea "Hi [PERSON_NAME], I’ve shared your number with the site team, and they mentione…"
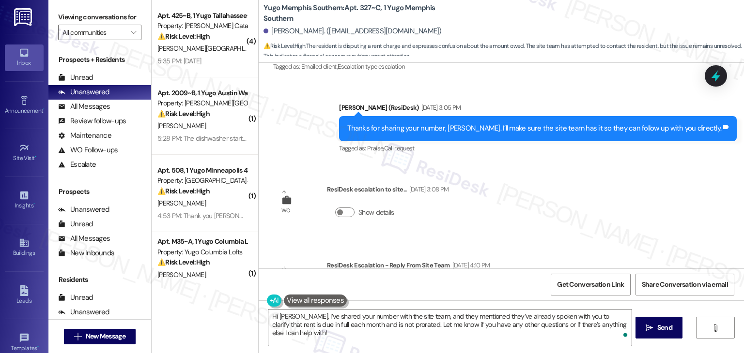
click at [576, 203] on div "WO Opened request: My plug soc... [DATE] 3:35 AM Status : Completed Show detail…" at bounding box center [501, 166] width 485 height 206
click at [647, 329] on icon "" at bounding box center [648, 328] width 7 height 8
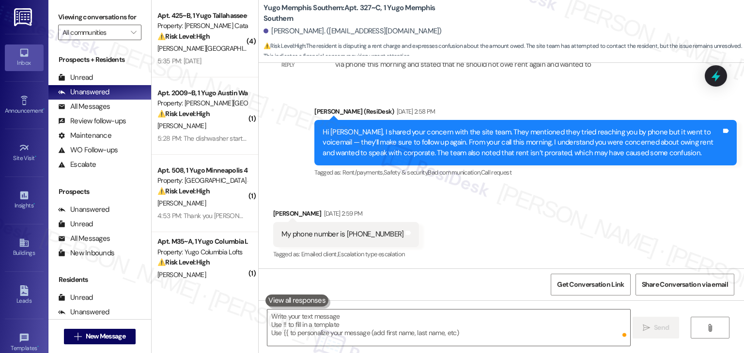
scroll to position [1998, 0]
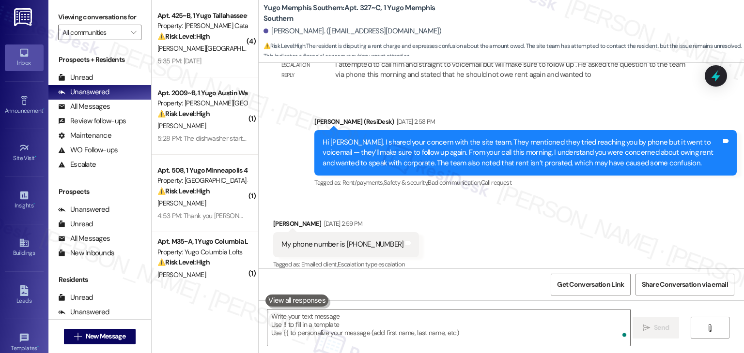
click at [569, 216] on div "Received via SMS [PERSON_NAME] [DATE] 2:59 PM My phone number is [PHONE_NUMBER]…" at bounding box center [501, 238] width 485 height 82
click at [509, 216] on div "Received via SMS [PERSON_NAME] [DATE] 2:59 PM My phone number is [PHONE_NUMBER]…" at bounding box center [501, 238] width 485 height 82
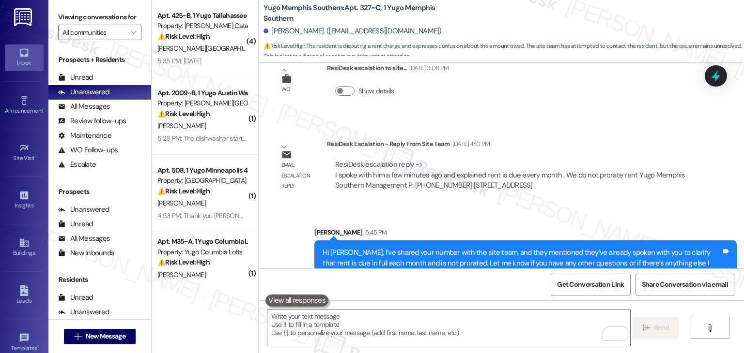
scroll to position [2322, 0]
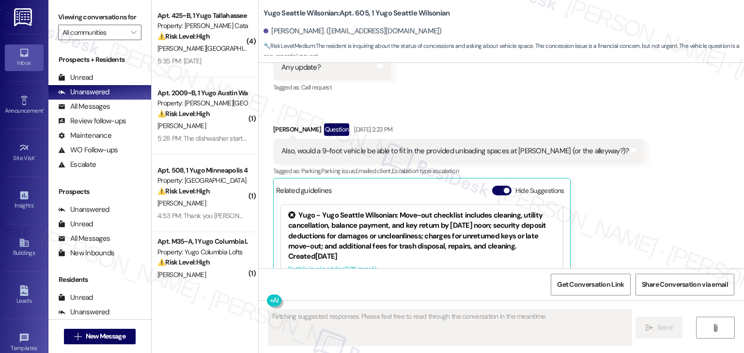
scroll to position [1105, 0]
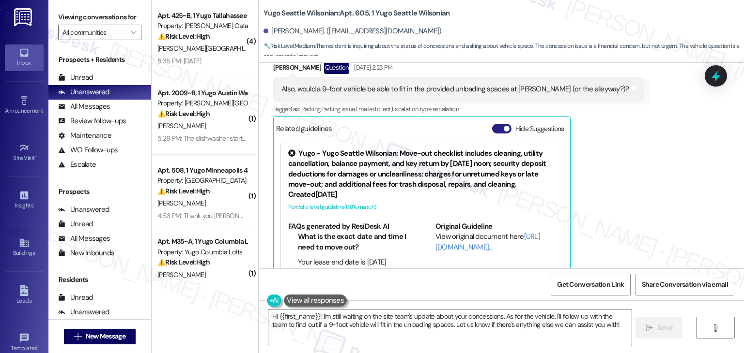
click at [494, 124] on button "Hide Suggestions" at bounding box center [501, 129] width 19 height 10
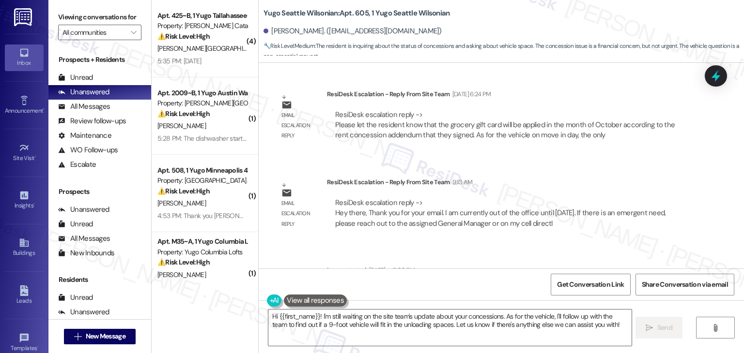
scroll to position [1409, 0]
click at [639, 176] on div "ResiDesk Escalation - Reply From Site Team 9:13 AM" at bounding box center [511, 183] width 368 height 14
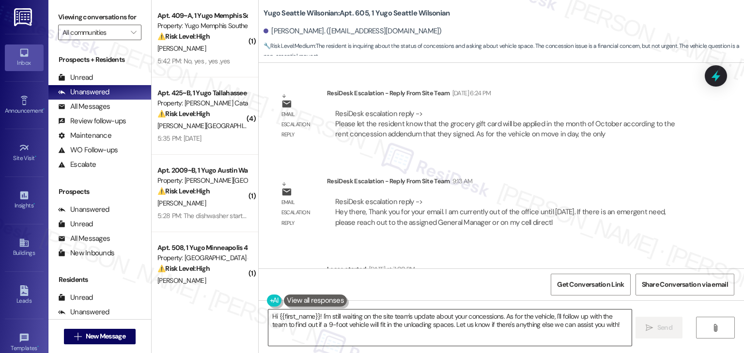
click at [403, 320] on textarea "Hi {{first_name}}! I'm still waiting on the site team's update about your conce…" at bounding box center [449, 328] width 363 height 36
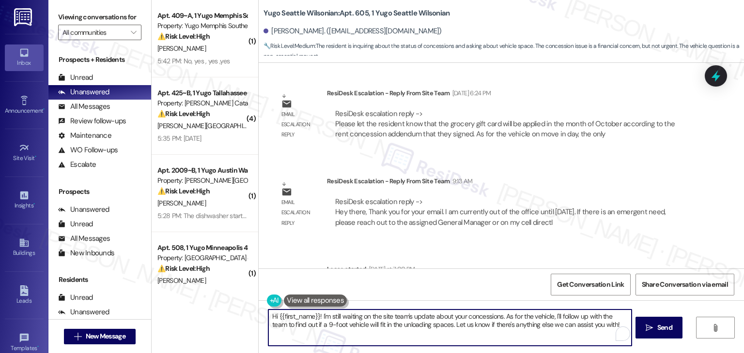
paste textarea "[PERSON_NAME], I’ve shared your concern with the site team. They confirmed that…"
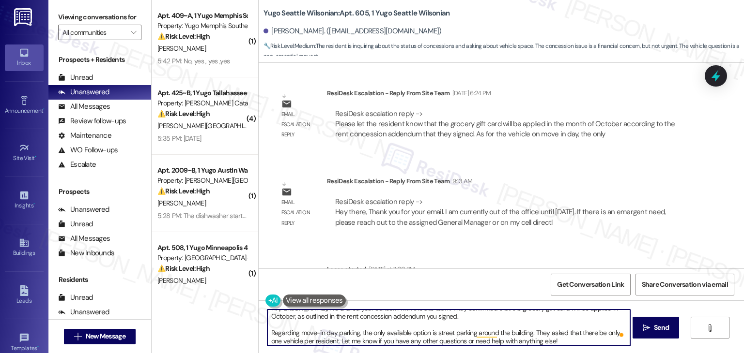
scroll to position [10, 0]
type textarea "Hi [PERSON_NAME], I’ve shared your concern with the site team. They confirmed t…"
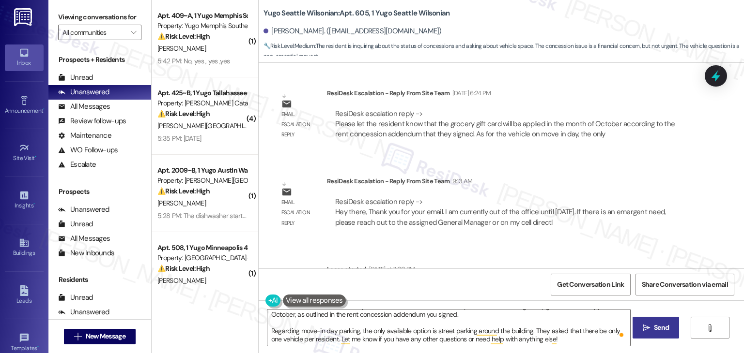
click at [652, 323] on span "Send" at bounding box center [661, 328] width 19 height 10
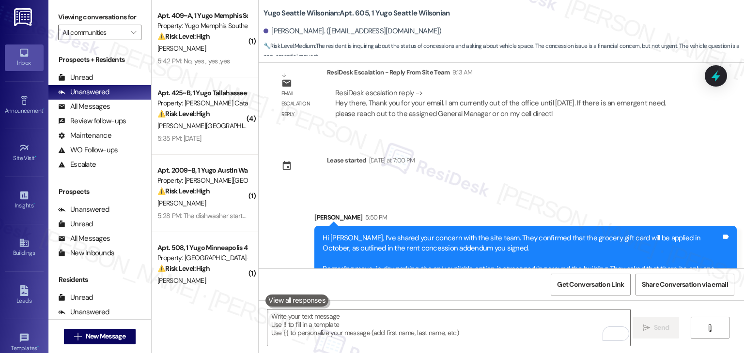
click at [519, 191] on div "Sent via SMS [PERSON_NAME] 5:50 PM Hi [PERSON_NAME], I’ve shared your concern w…" at bounding box center [501, 245] width 485 height 109
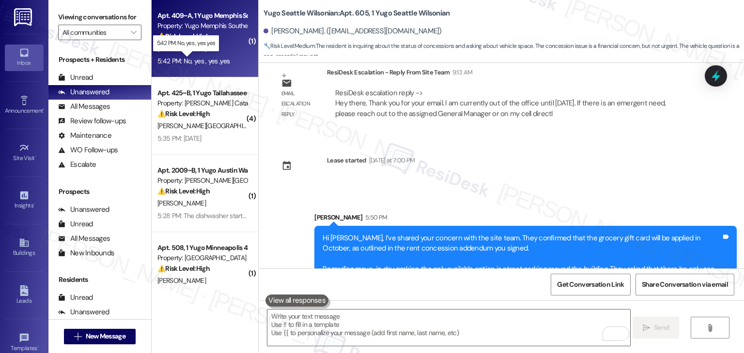
click at [196, 63] on div "5:42 PM: No, yes , yes ,yes 5:42 PM: No, yes , yes ,yes" at bounding box center [193, 61] width 72 height 9
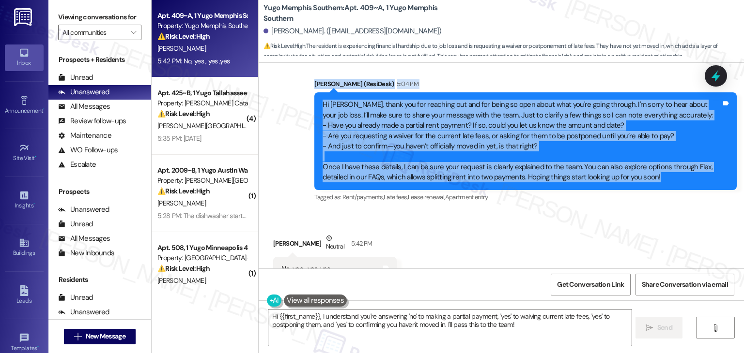
scroll to position [615, 0]
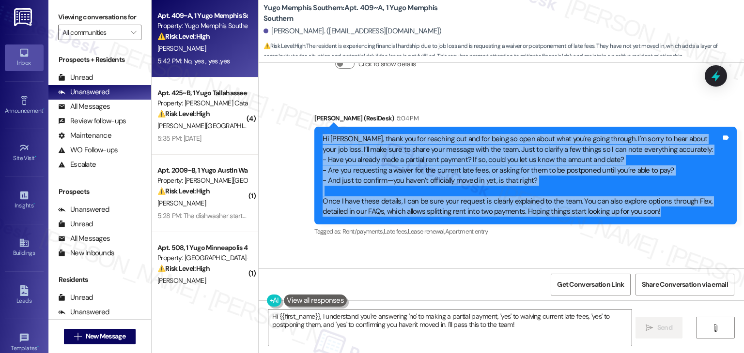
drag, startPoint x: 657, startPoint y: 142, endPoint x: 313, endPoint y: 138, distance: 343.8
click at [314, 138] on div "Hi [PERSON_NAME], thank you for reaching out and for being so open about what y…" at bounding box center [525, 175] width 422 height 97
copy div "Hi [PERSON_NAME], thank you for reaching out and for being so open about what y…"
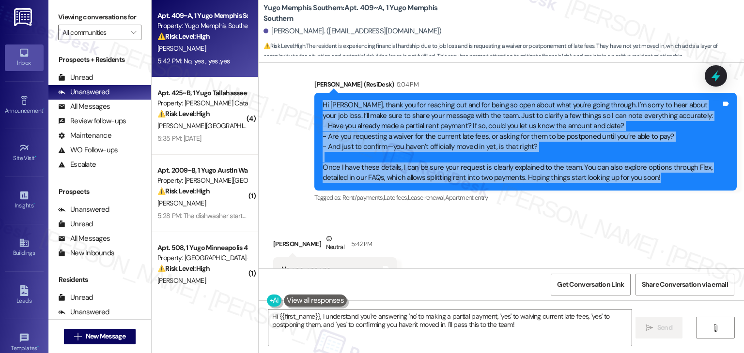
scroll to position [685, 0]
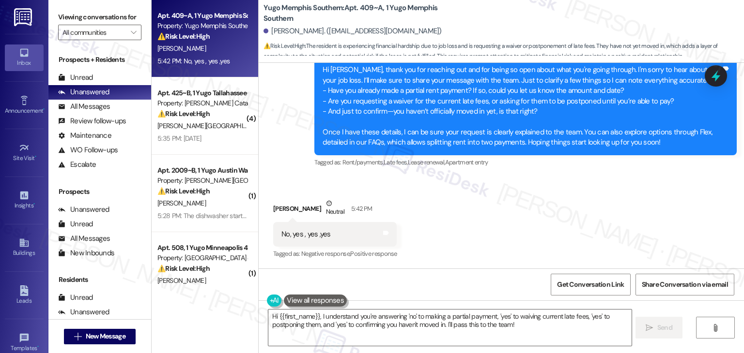
click at [312, 235] on div "No, yes , yes ,yes" at bounding box center [305, 234] width 49 height 10
copy div "No, yes , yes ,yes Tags and notes"
click at [409, 331] on textarea "Hi {{first_name}}, I understand you're answering 'no' to making a partial payme…" at bounding box center [449, 328] width 363 height 36
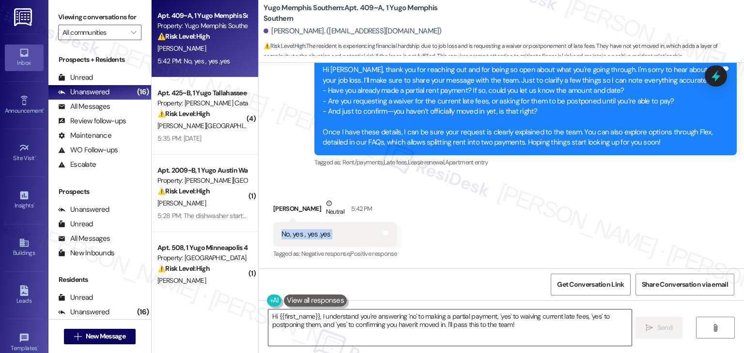
click at [409, 331] on textarea "Hi {{first_name}}, I understand you're answering 'no' to making a partial payme…" at bounding box center [449, 328] width 363 height 36
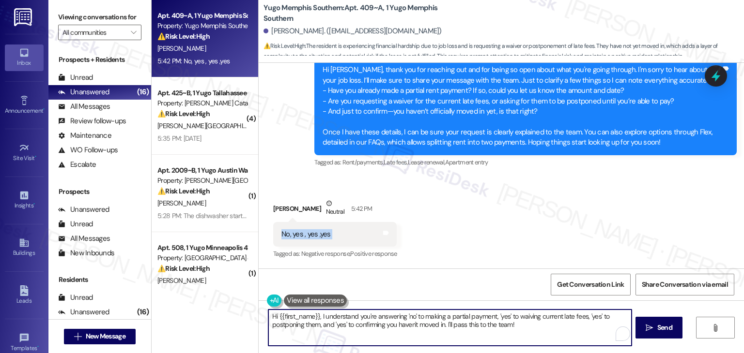
click at [409, 331] on textarea "Hi {{first_name}}, I understand you're answering 'no' to making a partial payme…" at bounding box center [449, 328] width 363 height 36
paste textarea "Thanks for getting back to me, [PERSON_NAME]! Just to confirm what I understood…"
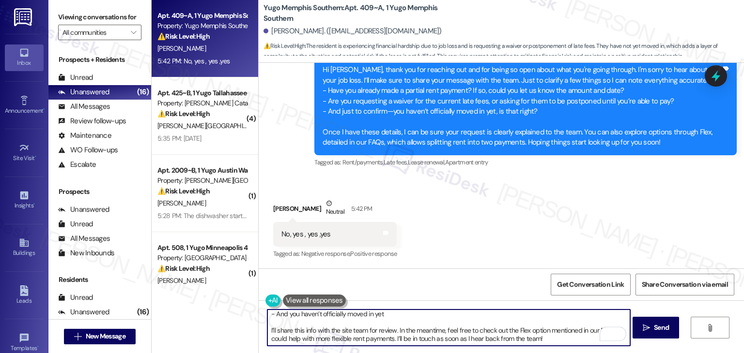
scroll to position [27, 0]
click at [661, 321] on button " Send" at bounding box center [655, 328] width 47 height 22
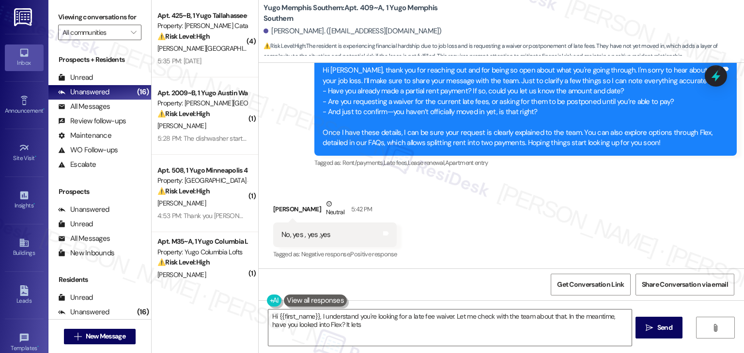
scroll to position [814, 0]
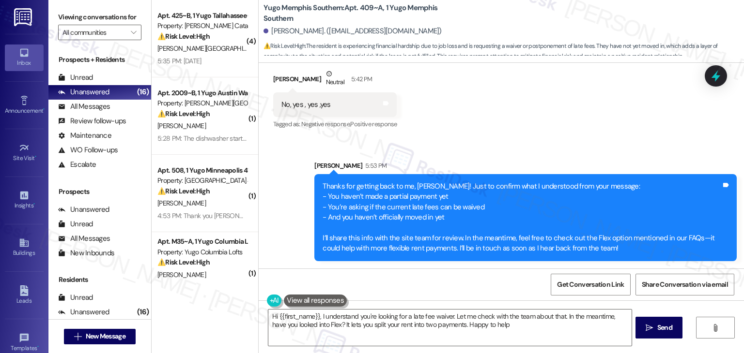
type textarea "Hi {{first_name}}, I understand you're looking for a late fee waiver. Let me ch…"
click at [717, 78] on icon at bounding box center [716, 76] width 12 height 15
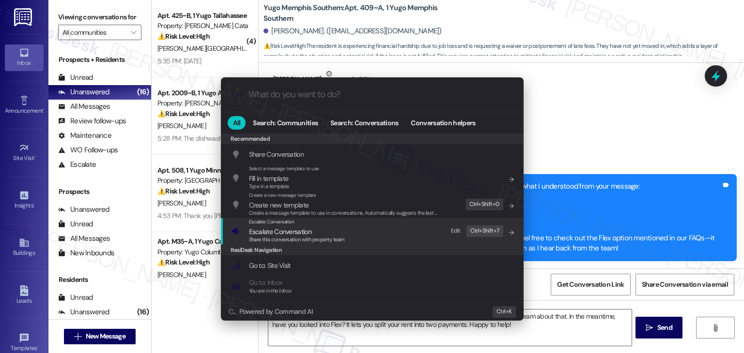
click at [278, 242] on span "Share this conversation with property team" at bounding box center [297, 239] width 96 height 7
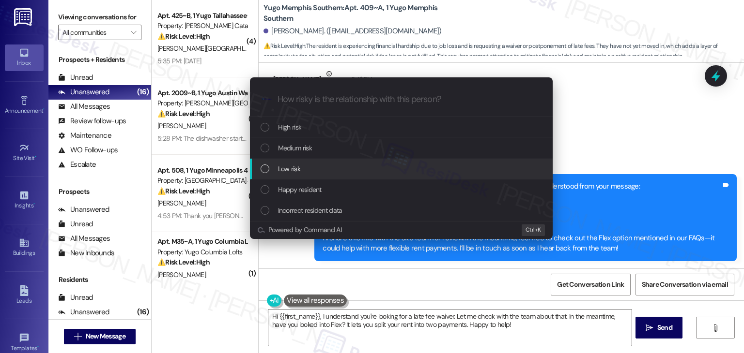
click at [266, 170] on div "List of options" at bounding box center [264, 169] width 9 height 9
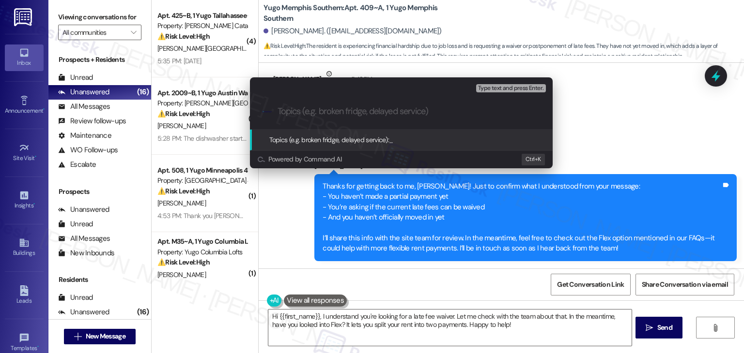
paste input "Request for Late Fee Waiver & Move-In Clarification"
type input "Request for Late Fee Waiver & Move-In Clarification"
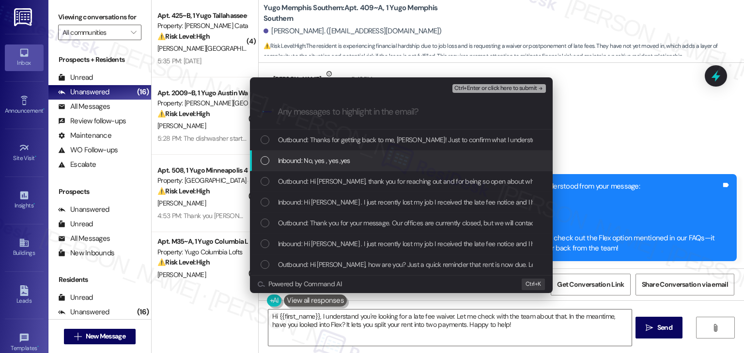
click at [263, 162] on div "List of options" at bounding box center [264, 160] width 9 height 9
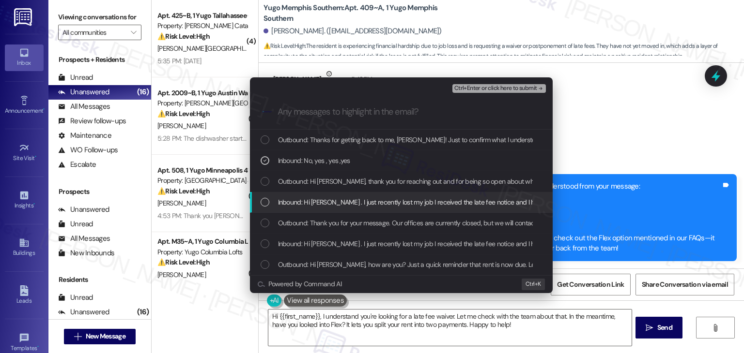
click at [260, 198] on div "List of options" at bounding box center [264, 202] width 9 height 9
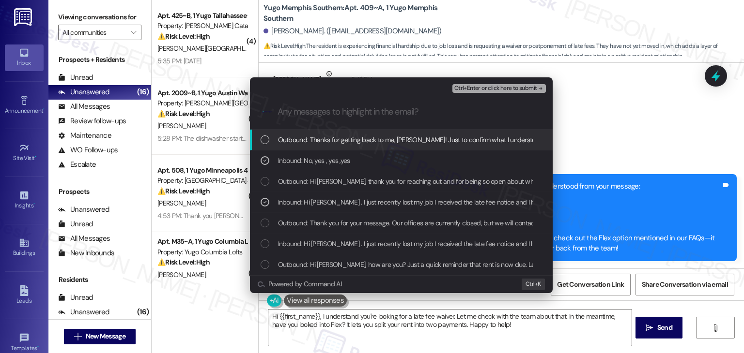
click at [504, 92] on span "Ctrl+Enter or click here to submit" at bounding box center [495, 88] width 83 height 7
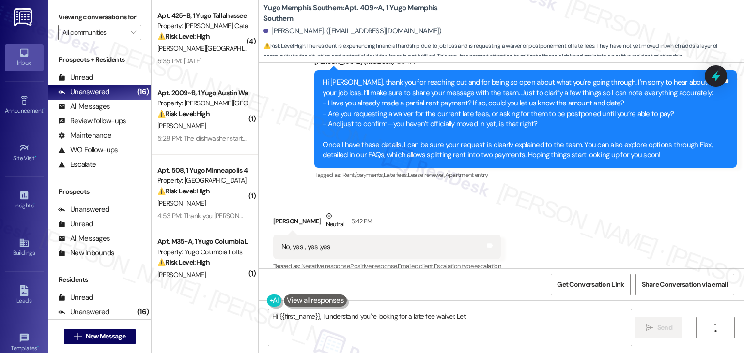
scroll to position [684, 0]
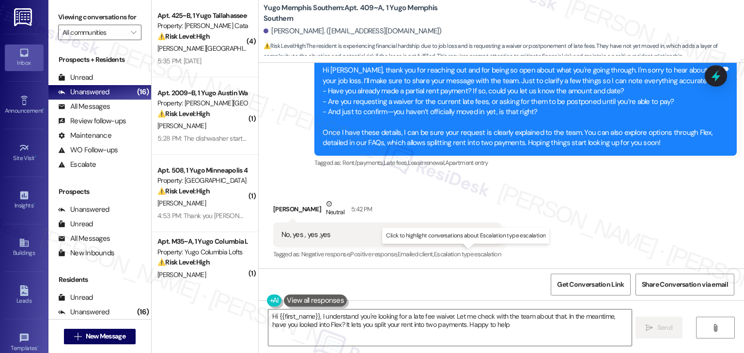
type textarea "Hi {{first_name}}, I understand you're looking for a late fee waiver. Let me ch…"
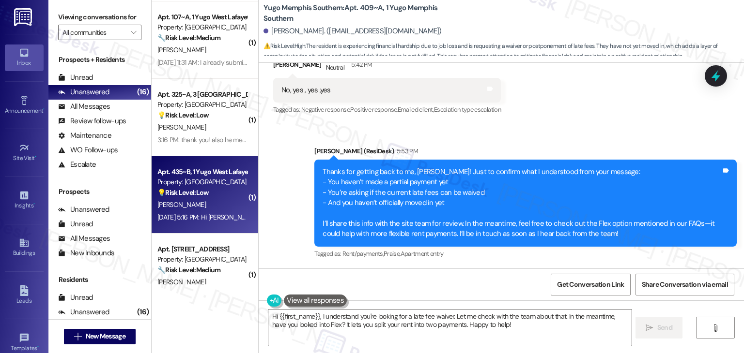
scroll to position [984, 0]
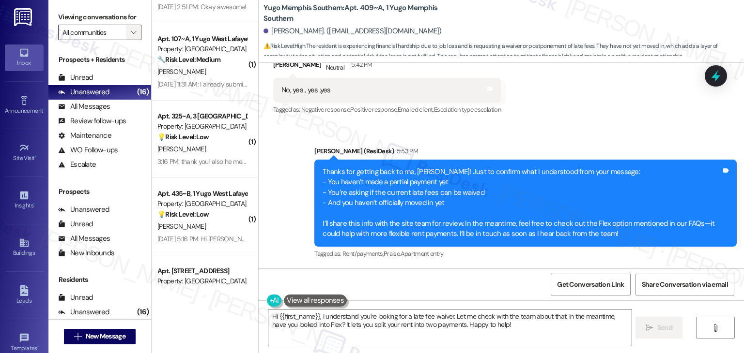
click at [131, 35] on icon "" at bounding box center [133, 33] width 5 height 8
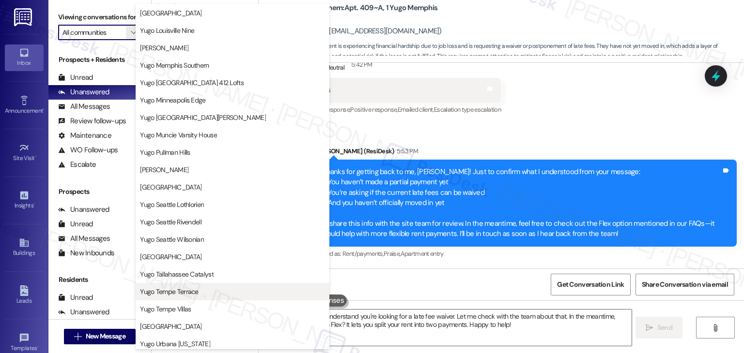
scroll to position [421, 0]
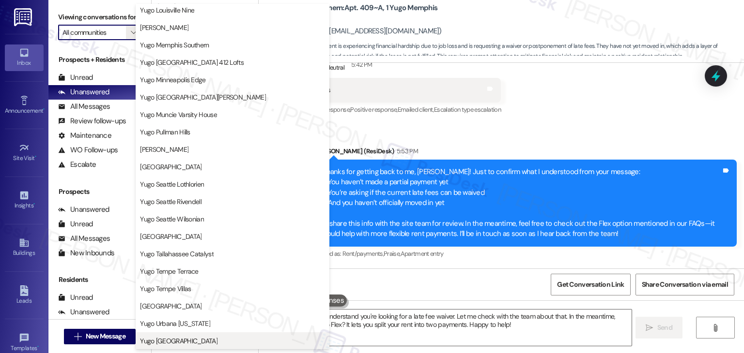
click at [207, 342] on span "Yugo [GEOGRAPHIC_DATA]" at bounding box center [178, 341] width 77 height 10
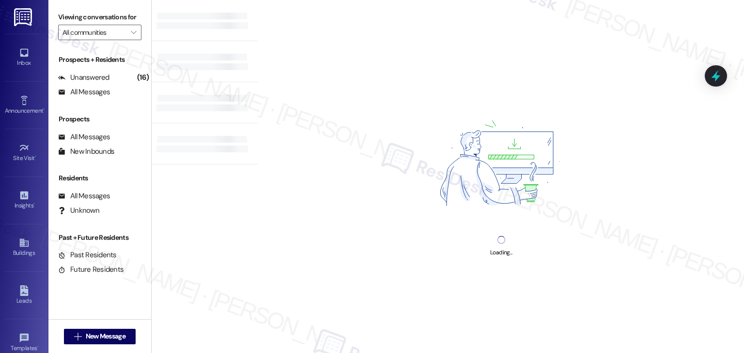
type input "Yugo [GEOGRAPHIC_DATA]"
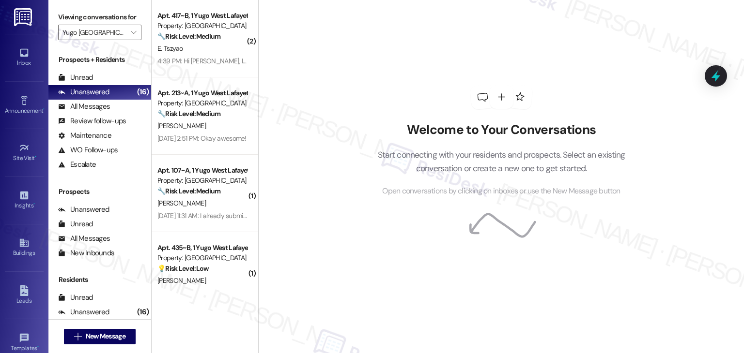
click at [276, 134] on div "Welcome to Your Conversations Start connecting with your residents and prospect…" at bounding box center [501, 176] width 486 height 353
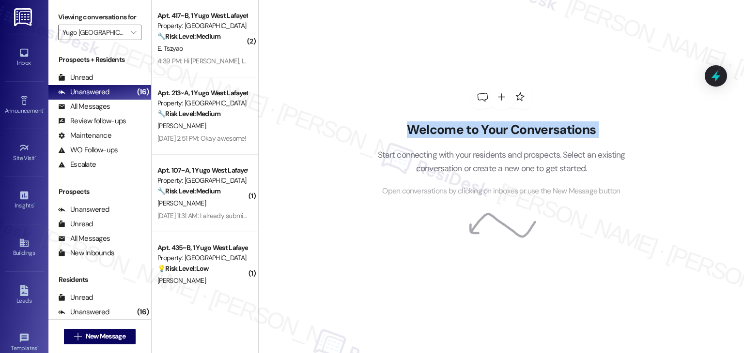
click at [276, 134] on div "Welcome to Your Conversations Start connecting with your residents and prospect…" at bounding box center [501, 176] width 486 height 353
click at [298, 144] on div "Welcome to Your Conversations Start connecting with your residents and prospect…" at bounding box center [501, 176] width 486 height 353
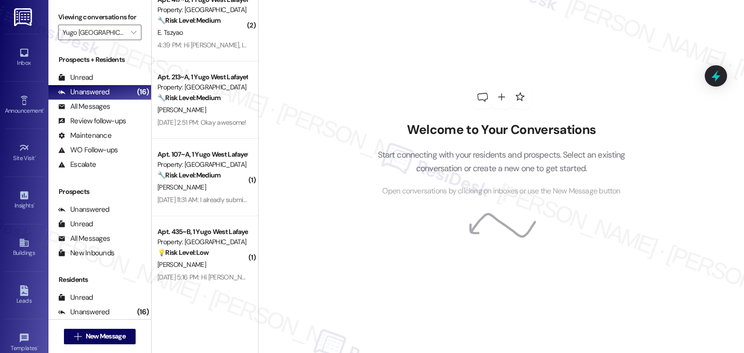
scroll to position [25, 0]
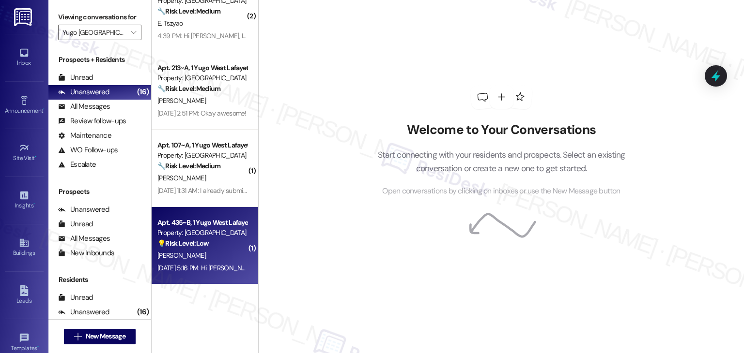
click at [203, 266] on div "[DATE] 5:16 PM: Hi [PERSON_NAME], is there a way I can park at [GEOGRAPHIC_DATA…" at bounding box center [316, 268] width 319 height 9
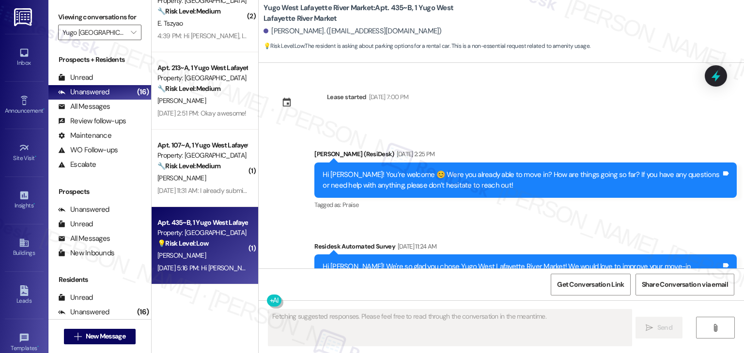
scroll to position [2196, 0]
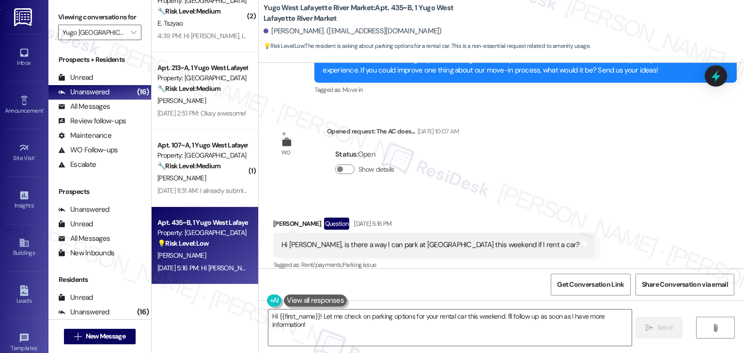
click at [574, 196] on div "Received via SMS Sai Shashank Mukkera Question Sep 04, 2025 at 5:16 PM Hi Sarah…" at bounding box center [501, 238] width 485 height 84
click at [575, 196] on div "Received via SMS Sai Shashank Mukkera Question Sep 04, 2025 at 5:16 PM Hi Sarah…" at bounding box center [501, 238] width 485 height 84
click at [576, 196] on div "Received via SMS Sai Shashank Mukkera Question Sep 04, 2025 at 5:16 PM Hi Sarah…" at bounding box center [501, 238] width 485 height 84
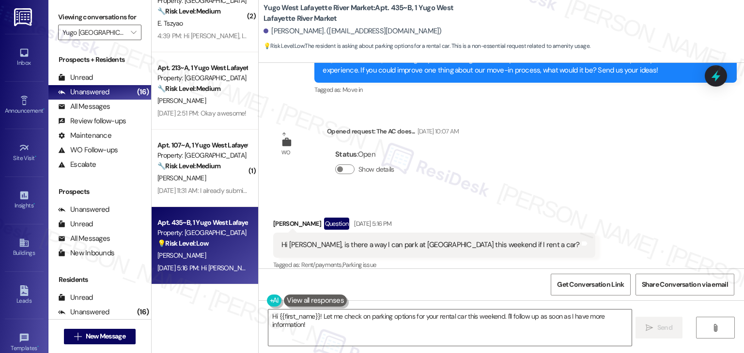
click at [576, 196] on div "Received via SMS Sai Shashank Mukkera Question Sep 04, 2025 at 5:16 PM Hi Sarah…" at bounding box center [501, 238] width 485 height 84
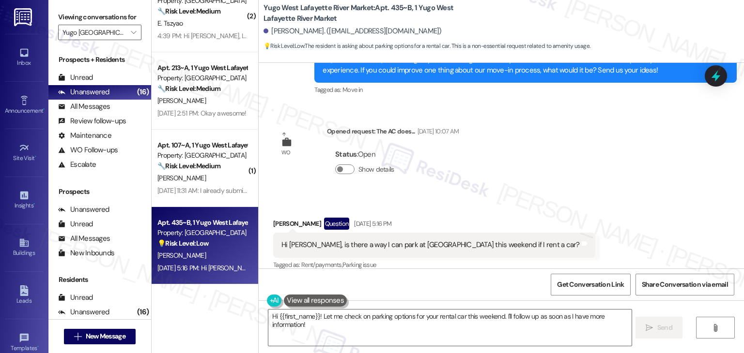
click at [576, 196] on div "Received via SMS Sai Shashank Mukkera Question Sep 04, 2025 at 5:16 PM Hi Sarah…" at bounding box center [501, 238] width 485 height 84
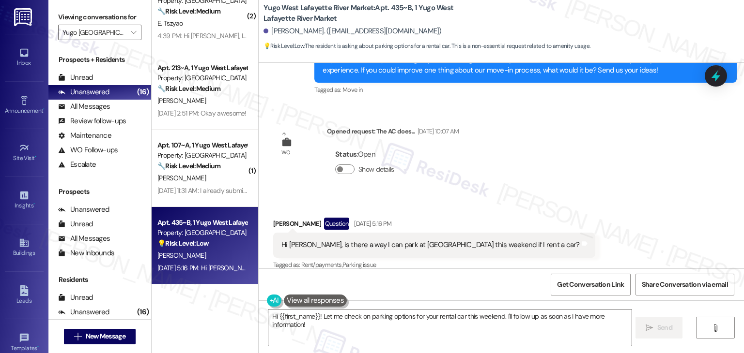
click at [576, 196] on div "Received via SMS Sai Shashank Mukkera Question Sep 04, 2025 at 5:16 PM Hi Sarah…" at bounding box center [501, 238] width 485 height 84
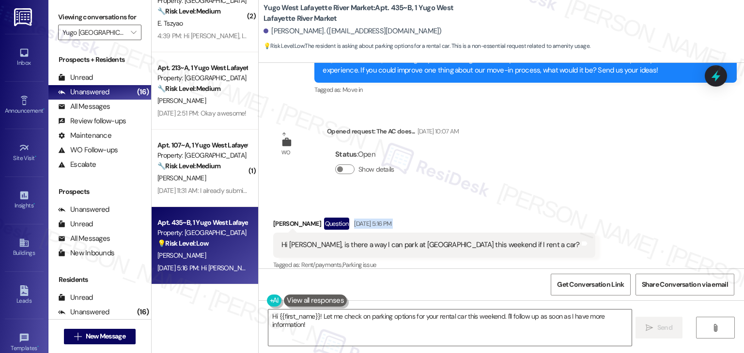
click at [576, 196] on div "Received via SMS Sai Shashank Mukkera Question Sep 04, 2025 at 5:16 PM Hi Sarah…" at bounding box center [501, 238] width 485 height 84
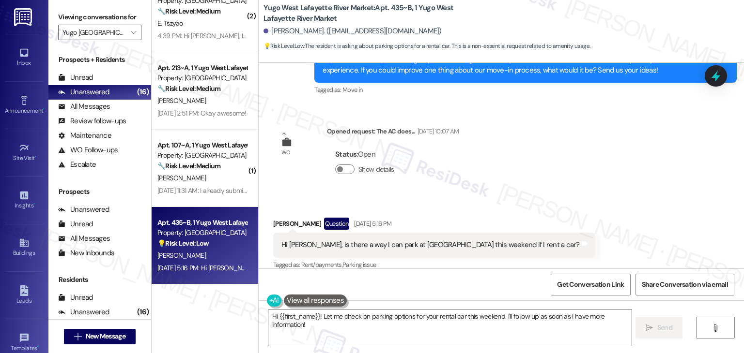
click at [576, 196] on div "Received via SMS Sai Shashank Mukkera Question Sep 04, 2025 at 5:16 PM Hi Sarah…" at bounding box center [501, 238] width 485 height 84
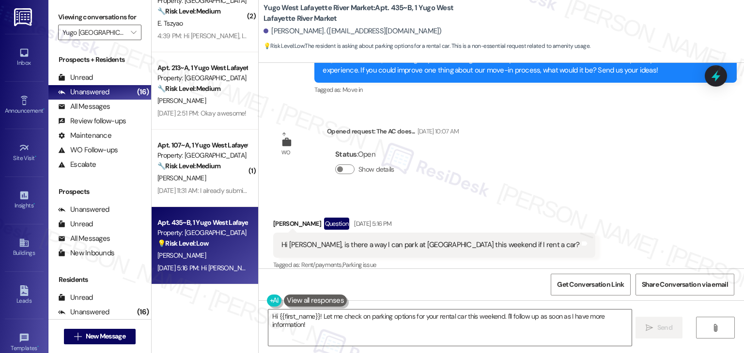
click at [576, 196] on div "Received via SMS Sai Shashank Mukkera Question Sep 04, 2025 at 5:16 PM Hi Sarah…" at bounding box center [501, 238] width 485 height 84
click at [530, 207] on div "Received via SMS Sai Shashank Mukkera Question Sep 04, 2025 at 5:16 PM Hi Sarah…" at bounding box center [501, 238] width 485 height 84
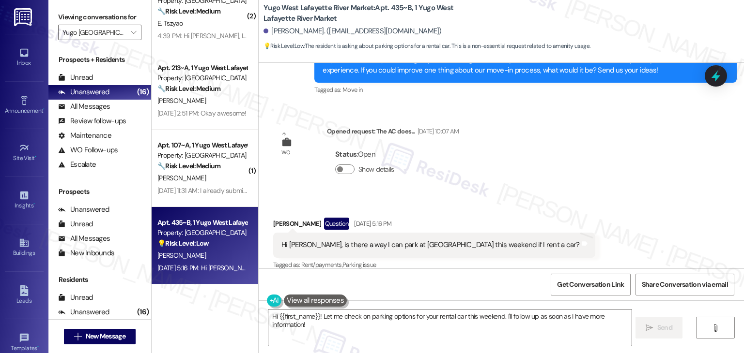
click at [530, 207] on div "Received via SMS Sai Shashank Mukkera Question Sep 04, 2025 at 5:16 PM Hi Sarah…" at bounding box center [501, 238] width 485 height 84
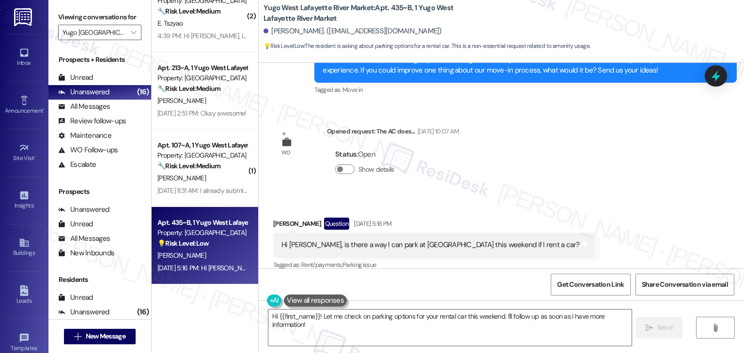
click at [530, 207] on div "Received via SMS Sai Shashank Mukkera Question Sep 04, 2025 at 5:16 PM Hi Sarah…" at bounding box center [501, 238] width 485 height 84
click at [536, 202] on div "Received via SMS Sai Shashank Mukkera Question Sep 04, 2025 at 5:16 PM Hi Sarah…" at bounding box center [501, 238] width 485 height 84
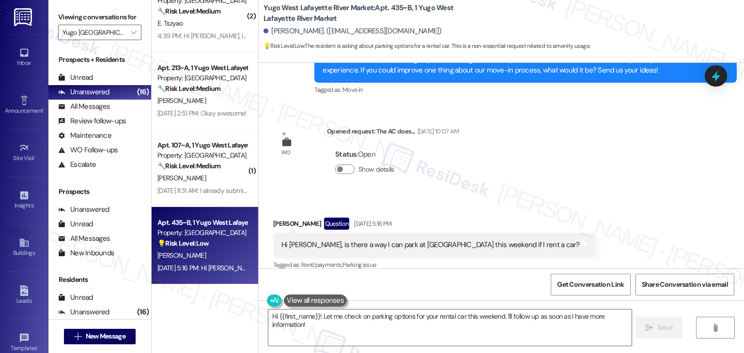
click at [536, 201] on div "Received via SMS Sai Shashank Mukkera Question Sep 04, 2025 at 5:16 PM Hi Sarah…" at bounding box center [501, 238] width 485 height 84
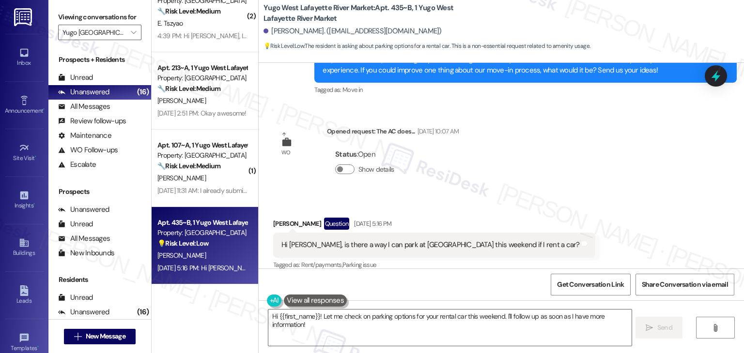
click at [537, 199] on div "Received via SMS Sai Shashank Mukkera Question Sep 04, 2025 at 5:16 PM Hi Sarah…" at bounding box center [501, 238] width 485 height 84
click at [539, 198] on div "Received via SMS Sai Shashank Mukkera Question Sep 04, 2025 at 5:16 PM Hi Sarah…" at bounding box center [501, 238] width 485 height 84
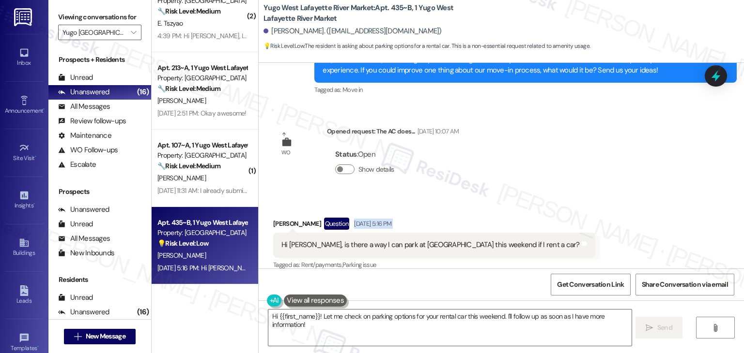
click at [539, 198] on div "Received via SMS Sai Shashank Mukkera Question Sep 04, 2025 at 5:16 PM Hi Sarah…" at bounding box center [501, 238] width 485 height 84
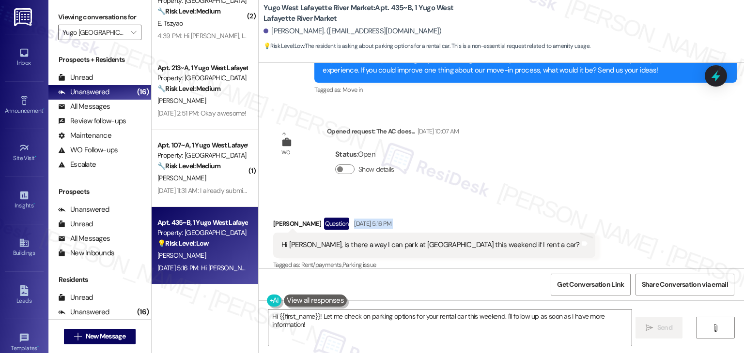
click at [539, 198] on div "Received via SMS Sai Shashank Mukkera Question Sep 04, 2025 at 5:16 PM Hi Sarah…" at bounding box center [501, 238] width 485 height 84
click at [539, 199] on div "Received via SMS Sai Shashank Mukkera Question Sep 04, 2025 at 5:16 PM Hi Sarah…" at bounding box center [501, 238] width 485 height 84
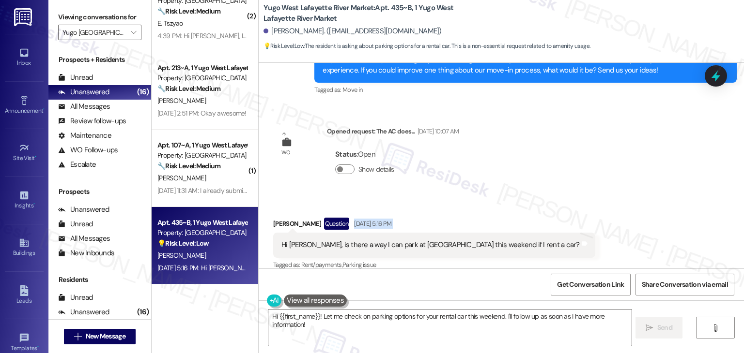
click at [539, 199] on div "Received via SMS Sai Shashank Mukkera Question Sep 04, 2025 at 5:16 PM Hi Sarah…" at bounding box center [501, 238] width 485 height 84
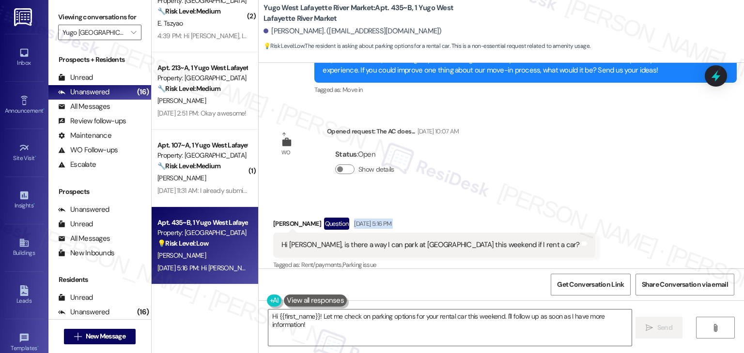
click at [539, 199] on div "Received via SMS Sai Shashank Mukkera Question Sep 04, 2025 at 5:16 PM Hi Sarah…" at bounding box center [501, 238] width 485 height 84
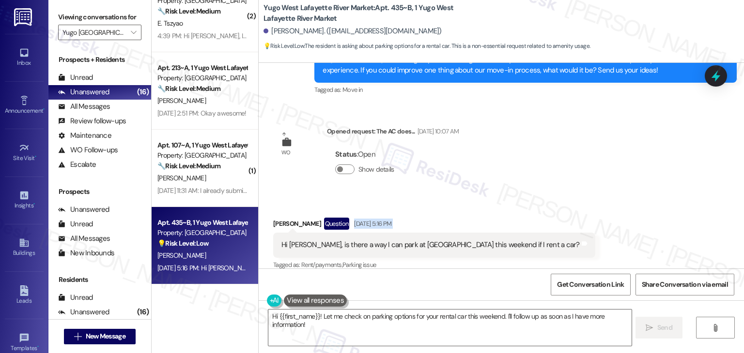
click at [539, 199] on div "Received via SMS Sai Shashank Mukkera Question Sep 04, 2025 at 5:16 PM Hi Sarah…" at bounding box center [501, 238] width 485 height 84
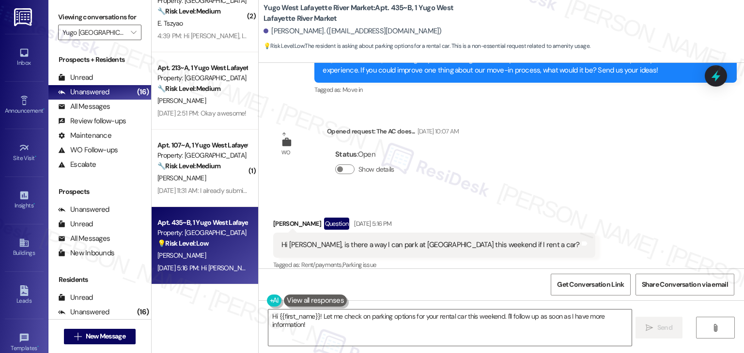
click at [539, 199] on div "Received via SMS Sai Shashank Mukkera Question Sep 04, 2025 at 5:16 PM Hi Sarah…" at bounding box center [501, 238] width 485 height 84
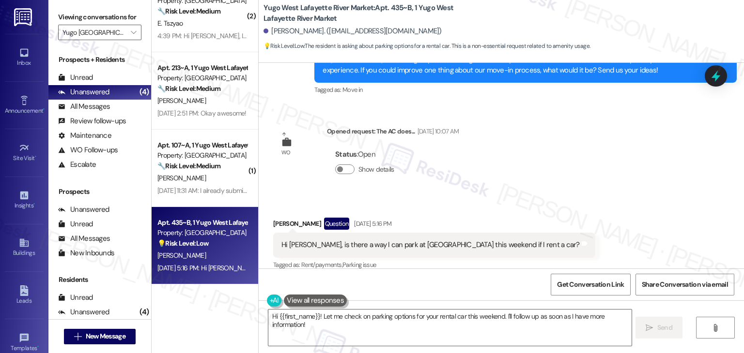
click at [539, 199] on div "Received via SMS Sai Shashank Mukkera Question Sep 04, 2025 at 5:16 PM Hi Sarah…" at bounding box center [501, 238] width 485 height 84
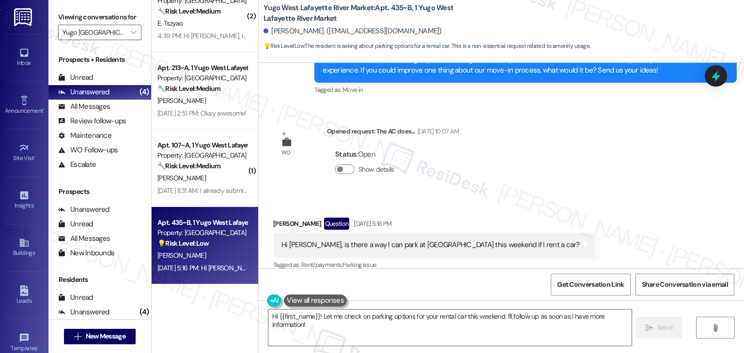
click at [538, 196] on div "Received via SMS Sai Shashank Mukkera Question Sep 04, 2025 at 5:16 PM Hi Sarah…" at bounding box center [501, 238] width 485 height 84
click at [538, 197] on div "Received via SMS Sai Shashank Mukkera Question Sep 04, 2025 at 5:16 PM Hi Sarah…" at bounding box center [501, 238] width 485 height 84
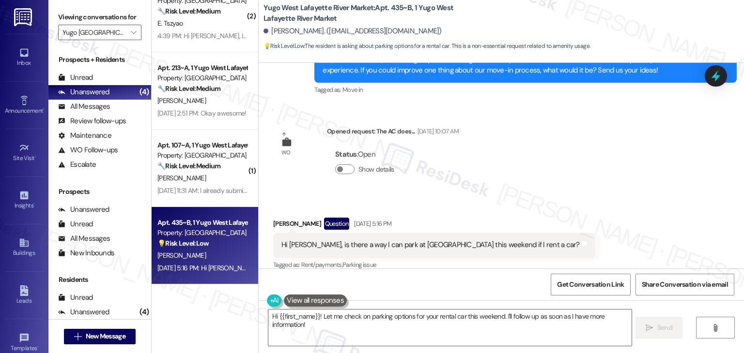
click at [538, 197] on div "Received via SMS Sai Shashank Mukkera Question Sep 04, 2025 at 5:16 PM Hi Sarah…" at bounding box center [501, 238] width 485 height 84
click at [591, 225] on div "Received via SMS Sai Shashank Mukkera Question Sep 04, 2025 at 5:16 PM Hi Sarah…" at bounding box center [501, 238] width 485 height 84
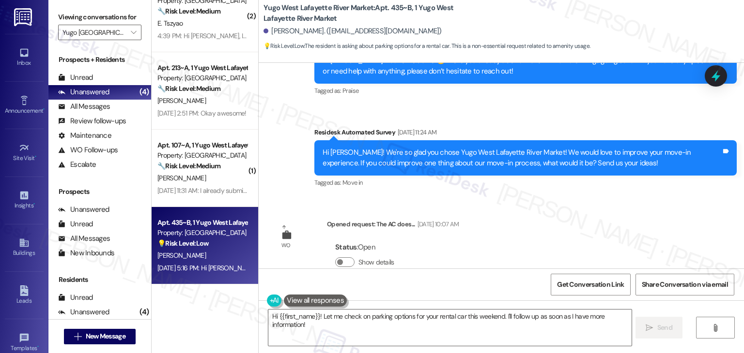
scroll to position [2092, 0]
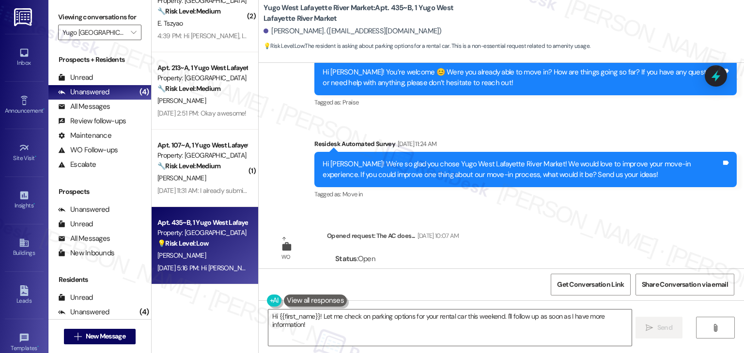
click at [556, 220] on div "Sent via SMS Sarah (ResiDesk) Jul 18, 2025 at 4:19 PM Hi Sai Shashank! We’re so…" at bounding box center [501, 166] width 485 height 206
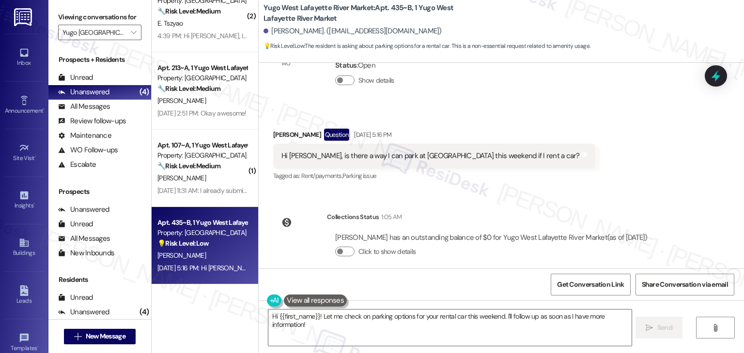
click at [573, 186] on div "Sent via SMS Sarah (ResiDesk) Jul 18, 2025 at 4:19 PM Hi Sai Shashank! We’re so…" at bounding box center [501, 166] width 485 height 206
click at [424, 151] on div "Hi Sarah, is there a way I can park at Yugo this weekend if I rent a car?" at bounding box center [430, 156] width 298 height 10
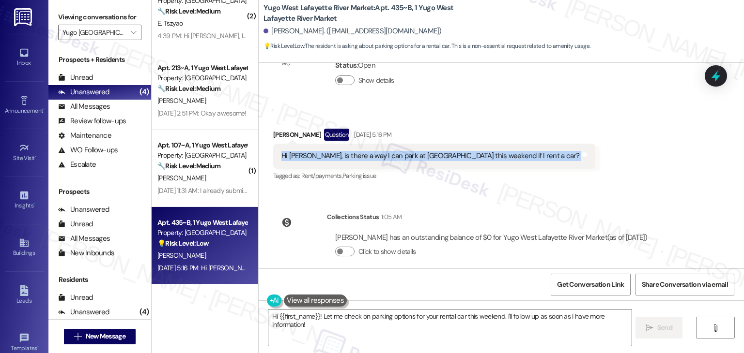
click at [424, 151] on div "Hi Sarah, is there a way I can park at Yugo this weekend if I rent a car?" at bounding box center [430, 156] width 298 height 10
copy div "Hi Sarah, is there a way I can park at Yugo this weekend if I rent a car? Tags …"
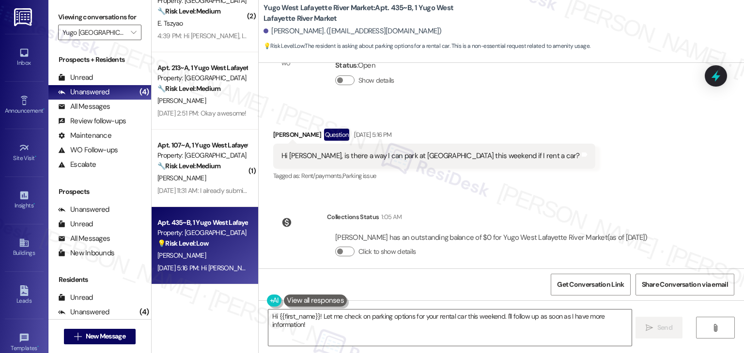
click at [574, 161] on div "Received via SMS Sai Shashank Mukkera Question Sep 04, 2025 at 5:16 PM Hi Sarah…" at bounding box center [501, 149] width 485 height 84
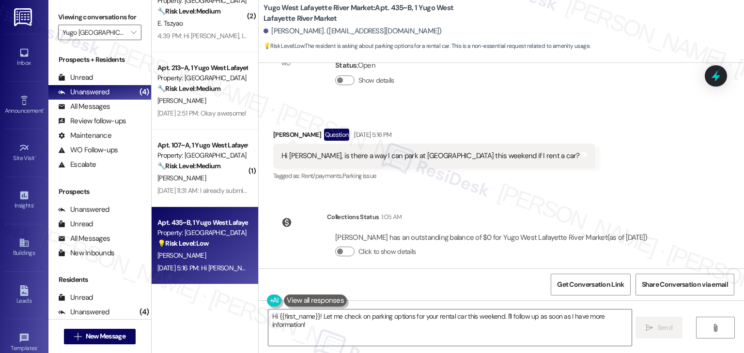
click at [574, 161] on div "Received via SMS Sai Shashank Mukkera Question Sep 04, 2025 at 5:16 PM Hi Sarah…" at bounding box center [501, 149] width 485 height 84
click at [385, 151] on div "Hi Sarah, is there a way I can park at Yugo this weekend if I rent a car? Tags …" at bounding box center [434, 156] width 322 height 25
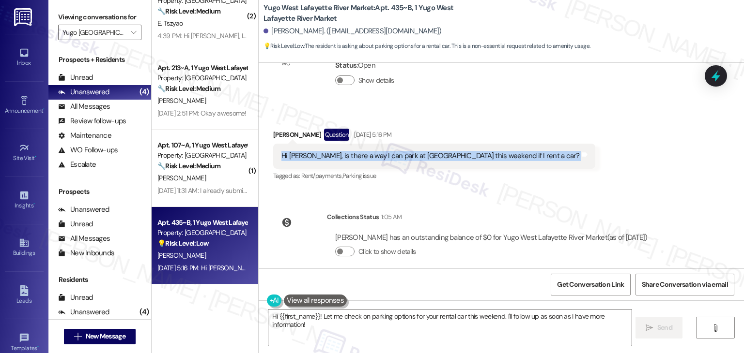
click at [385, 151] on div "Hi Sarah, is there a way I can park at Yugo this weekend if I rent a car? Tags …" at bounding box center [434, 156] width 322 height 25
copy div "Hi Sarah, is there a way I can park at Yugo this weekend if I rent a car? Tags …"
click at [554, 167] on div "Received via SMS Sai Shashank Mukkera Question Sep 04, 2025 at 5:16 PM Hi Sarah…" at bounding box center [501, 149] width 485 height 84
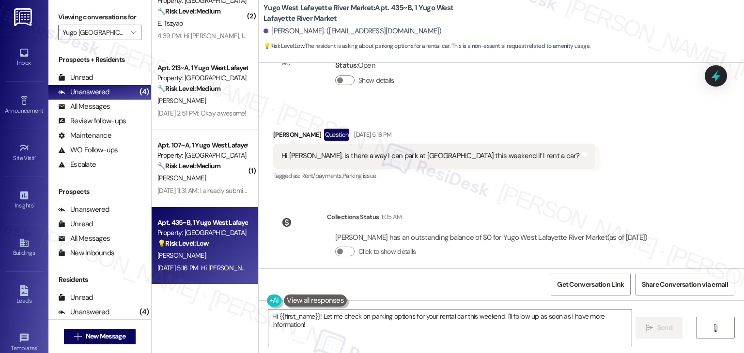
click at [556, 165] on div "Received via SMS Sai Shashank Mukkera Question Sep 04, 2025 at 5:16 PM Hi Sarah…" at bounding box center [501, 149] width 485 height 84
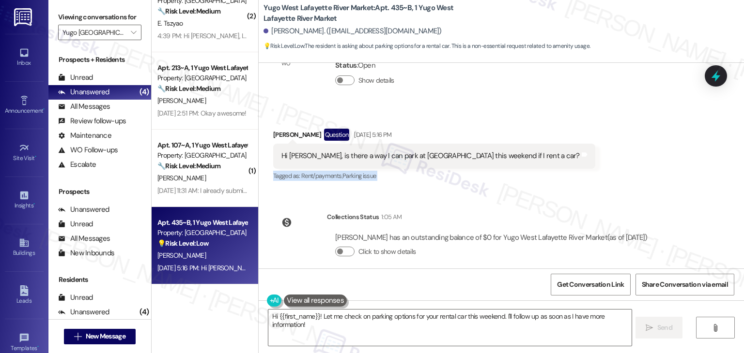
click at [556, 165] on div "Received via SMS Sai Shashank Mukkera Question Sep 04, 2025 at 5:16 PM Hi Sarah…" at bounding box center [501, 149] width 485 height 84
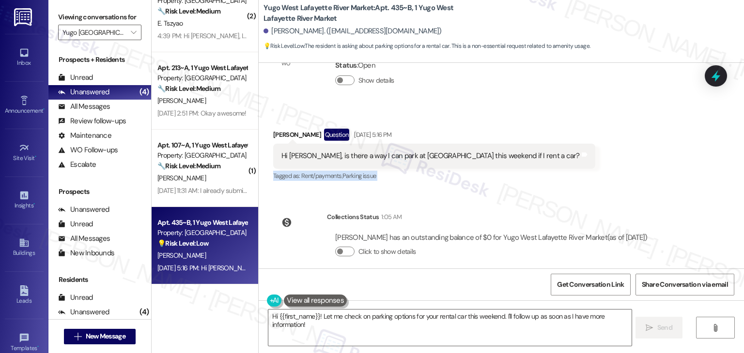
click at [556, 165] on div "Received via SMS Sai Shashank Mukkera Question Sep 04, 2025 at 5:16 PM Hi Sarah…" at bounding box center [501, 149] width 485 height 84
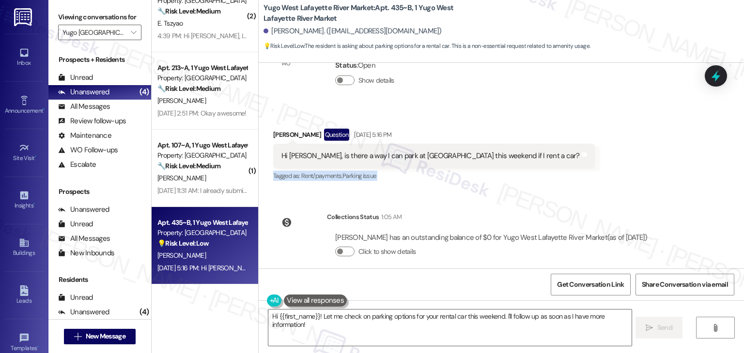
click at [556, 165] on div "Received via SMS Sai Shashank Mukkera Question Sep 04, 2025 at 5:16 PM Hi Sarah…" at bounding box center [501, 149] width 485 height 84
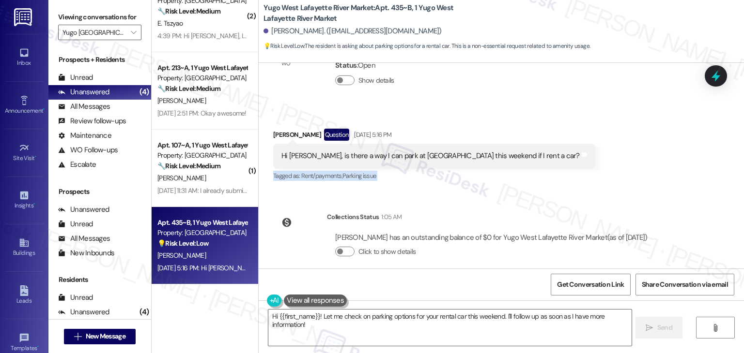
click at [556, 165] on div "Received via SMS Sai Shashank Mukkera Question Sep 04, 2025 at 5:16 PM Hi Sarah…" at bounding box center [501, 149] width 485 height 84
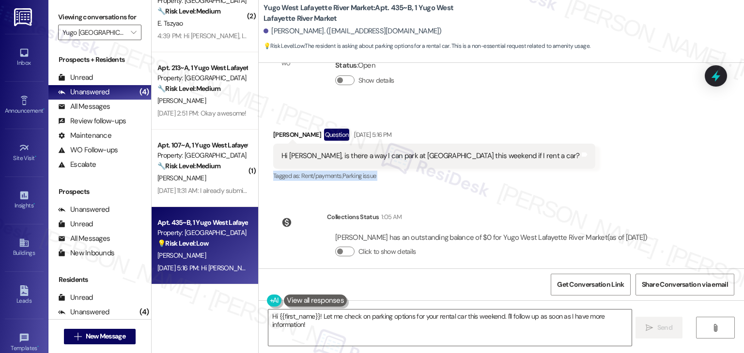
click at [556, 165] on div "Received via SMS Sai Shashank Mukkera Question Sep 04, 2025 at 5:16 PM Hi Sarah…" at bounding box center [501, 149] width 485 height 84
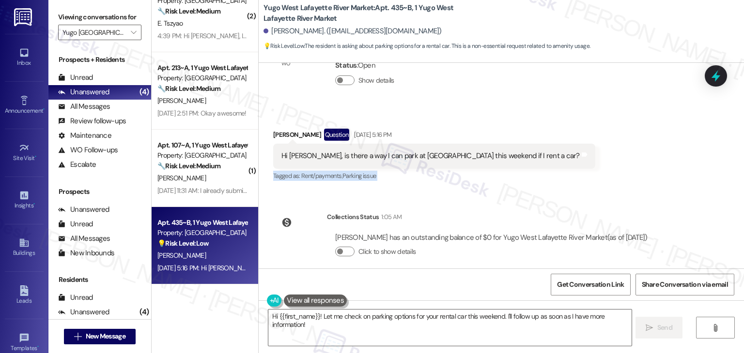
click at [556, 165] on div "Received via SMS Sai Shashank Mukkera Question Sep 04, 2025 at 5:16 PM Hi Sarah…" at bounding box center [501, 149] width 485 height 84
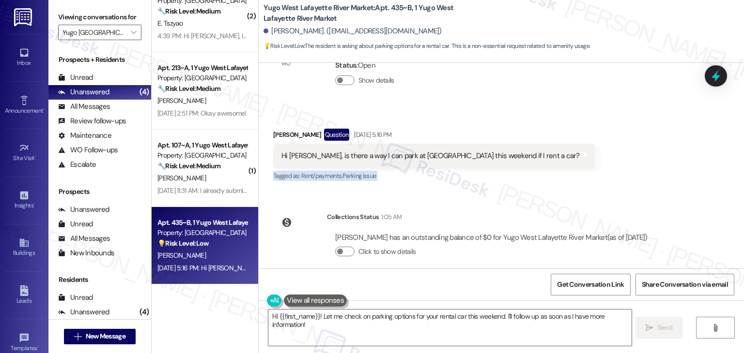
click at [556, 165] on div "Received via SMS Sai Shashank Mukkera Question Sep 04, 2025 at 5:16 PM Hi Sarah…" at bounding box center [501, 149] width 485 height 84
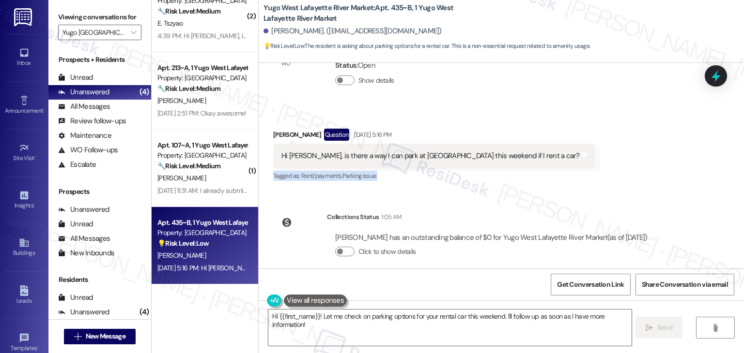
click at [556, 165] on div "Received via SMS Sai Shashank Mukkera Question Sep 04, 2025 at 5:16 PM Hi Sarah…" at bounding box center [501, 149] width 485 height 84
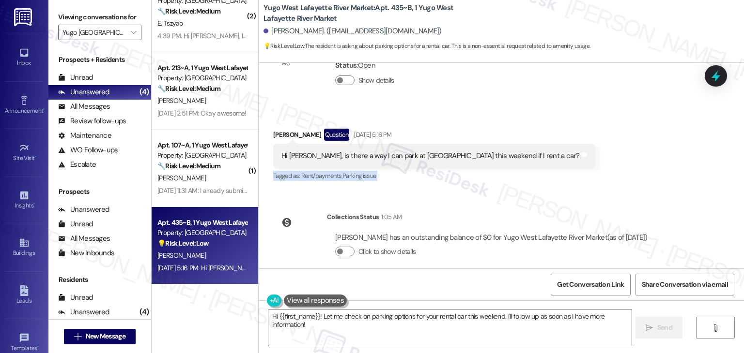
click at [556, 165] on div "Received via SMS Sai Shashank Mukkera Question Sep 04, 2025 at 5:16 PM Hi Sarah…" at bounding box center [501, 149] width 485 height 84
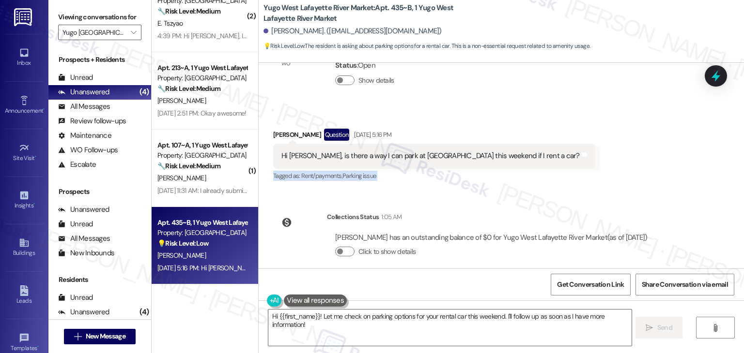
click at [556, 165] on div "Received via SMS Sai Shashank Mukkera Question Sep 04, 2025 at 5:16 PM Hi Sarah…" at bounding box center [501, 149] width 485 height 84
click at [571, 152] on div "Received via SMS Sai Shashank Mukkera Question Sep 04, 2025 at 5:16 PM Hi Sarah…" at bounding box center [501, 149] width 485 height 84
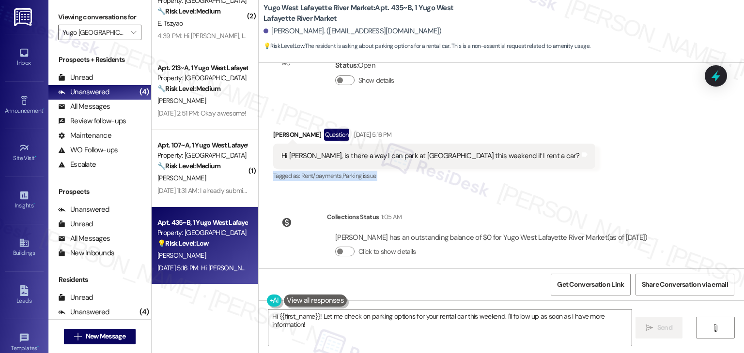
click at [571, 152] on div "Received via SMS Sai Shashank Mukkera Question Sep 04, 2025 at 5:16 PM Hi Sarah…" at bounding box center [501, 149] width 485 height 84
click at [612, 126] on div "Received via SMS Sai Shashank Mukkera Question Sep 04, 2025 at 5:16 PM Hi Sarah…" at bounding box center [501, 149] width 485 height 84
click at [427, 318] on textarea "Hi {{first_name}}! Let me check on parking options for your rental car this wee…" at bounding box center [449, 328] width 363 height 36
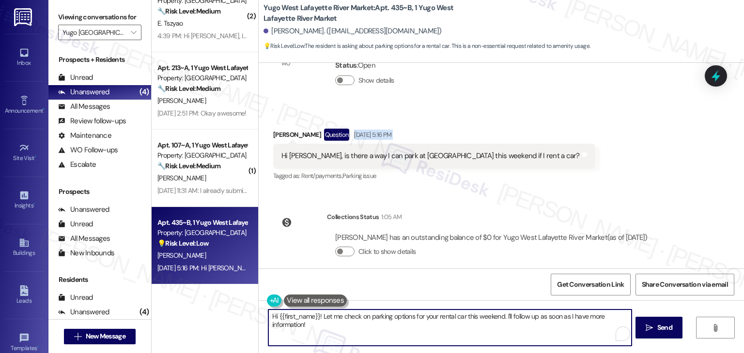
click at [427, 318] on textarea "Hi {{first_name}}! Let me check on parking options for your rental car this wee…" at bounding box center [449, 328] width 363 height 36
paste textarea "Sai! Thanks for checking in. For any parking-related questions, including short…"
type textarea "Hi Sai! Thanks for checking in. For any parking-related questions, including sh…"
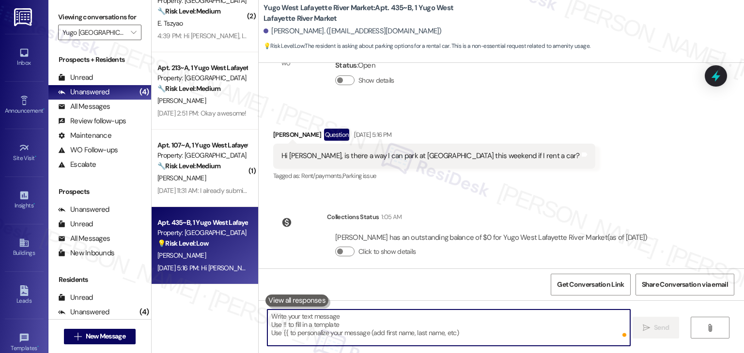
scroll to position [2196, 0]
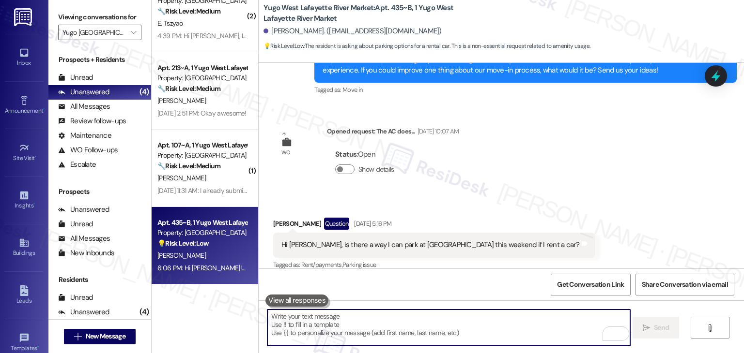
click at [581, 204] on div "Received via SMS Sai Shashank Mukkera Question Sep 04, 2025 at 5:16 PM Hi Sarah…" at bounding box center [501, 238] width 485 height 84
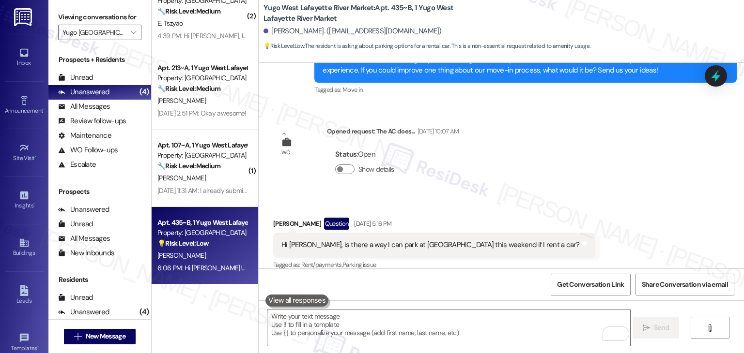
scroll to position [2373, 0]
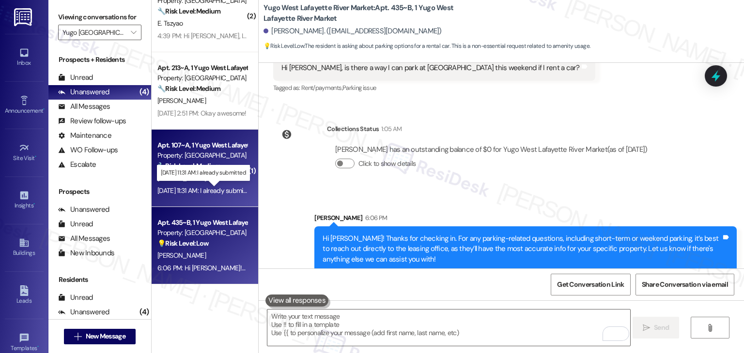
click at [222, 186] on div "Sep 05, 2025 at 11:31 AM: I already submitted Sep 05, 2025 at 11:31 AM: I alrea…" at bounding box center [205, 190] width 97 height 9
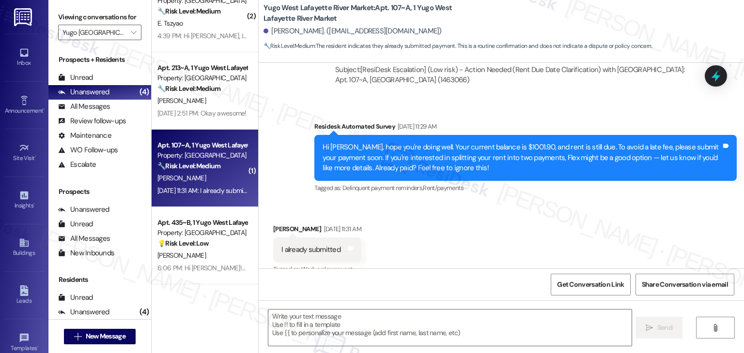
scroll to position [460, 0]
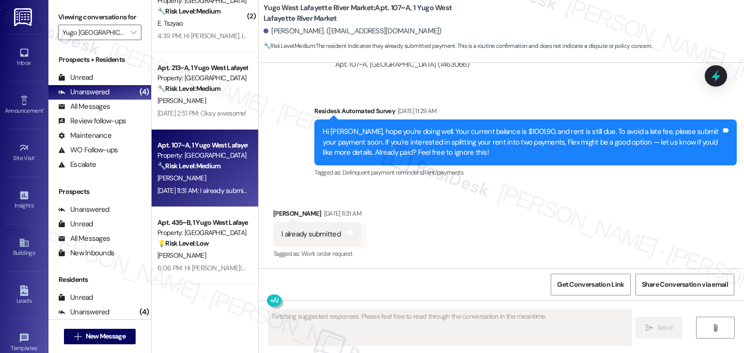
click at [436, 189] on div "Received via SMS Aryan Patel Sep 05, 2025 at 11:31 AM I already submitted Tags …" at bounding box center [501, 228] width 485 height 82
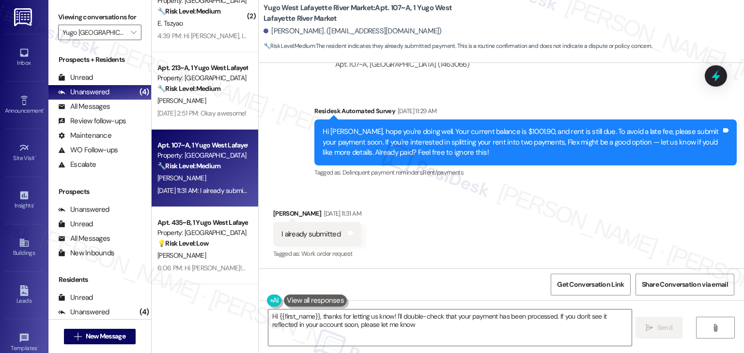
type textarea "Hi {{first_name}}, thanks for letting us know! I'll double-check that your paym…"
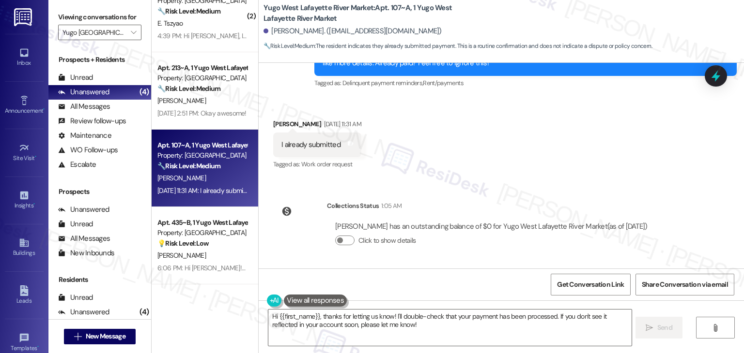
click at [590, 225] on div "Aryan Patel has an outstanding balance of $0 for Yugo West Lafayette River Mark…" at bounding box center [491, 227] width 312 height 10
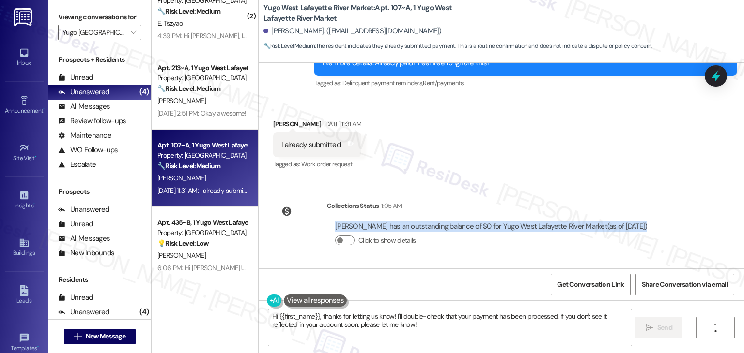
click at [590, 225] on div "Aryan Patel has an outstanding balance of $0 for Yugo West Lafayette River Mark…" at bounding box center [491, 227] width 312 height 10
copy div "Aryan Patel has an outstanding balance of $0 for Yugo West Lafayette River Mark…"
click at [391, 329] on textarea "Hi {{first_name}}, thanks for letting us know! I'll double-check that your paym…" at bounding box center [449, 328] width 363 height 36
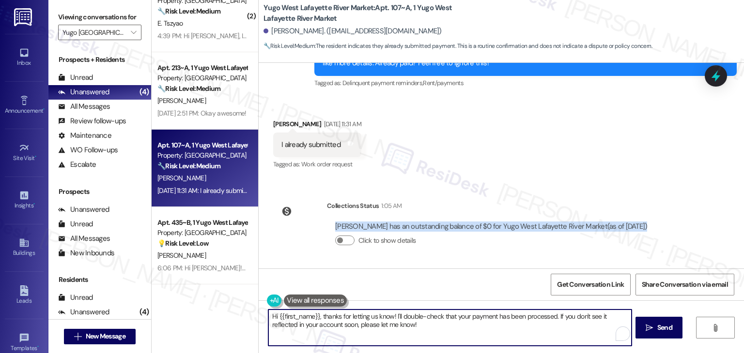
click at [391, 329] on textarea "Hi {{first_name}}, thanks for letting us know! I'll double-check that your paym…" at bounding box center [449, 328] width 363 height 36
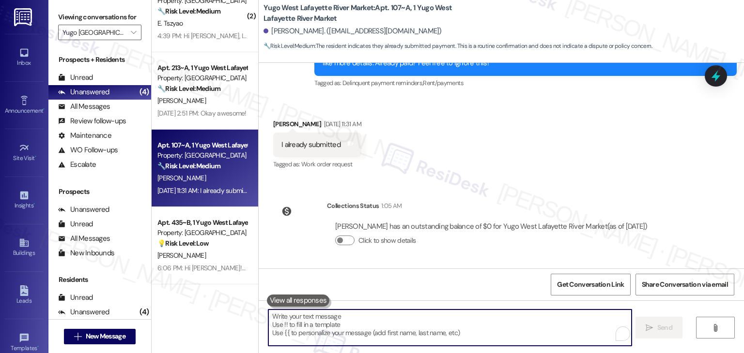
paste textarea "Thanks for the update, Aryan! I just checked, and your balance shows $0—your pa…"
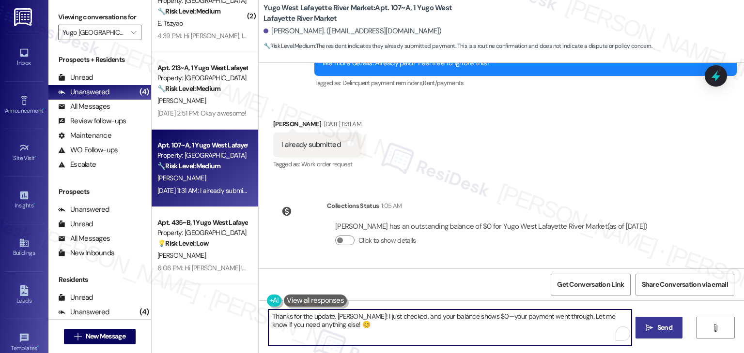
type textarea "Thanks for the update, Aryan! I just checked, and your balance shows $0—your pa…"
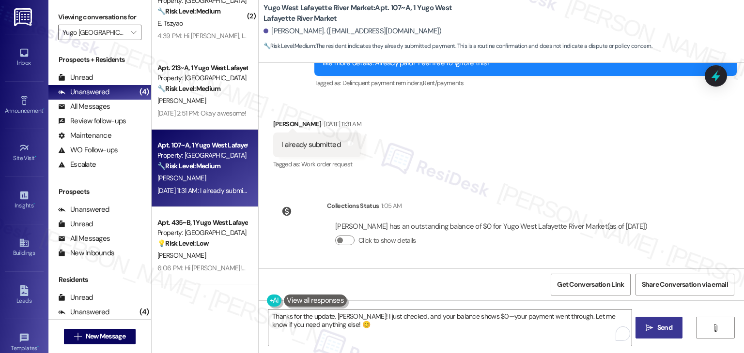
click at [659, 323] on span "Send" at bounding box center [664, 328] width 15 height 10
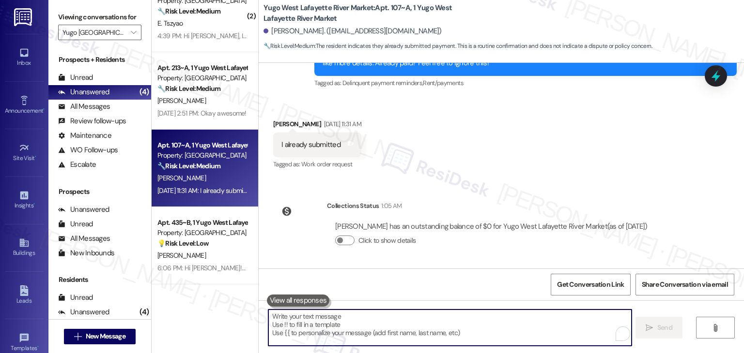
click at [498, 337] on textarea "To enrich screen reader interactions, please activate Accessibility in Grammarl…" at bounding box center [449, 328] width 363 height 36
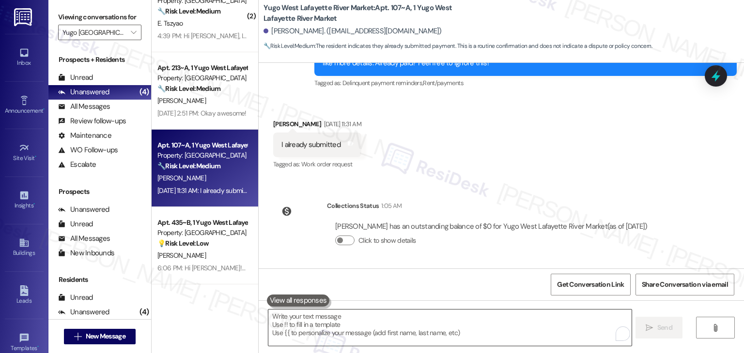
click at [520, 319] on textarea "To enrich screen reader interactions, please activate Accessibility in Grammarl…" at bounding box center [449, 328] width 363 height 36
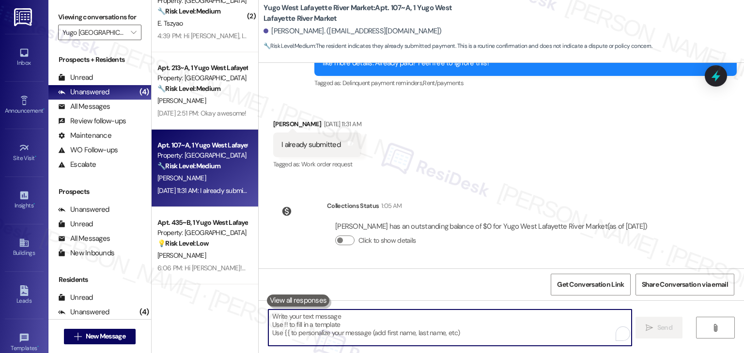
paste textarea "Thanks for the update, Aryan! I just checked, and your balance shows $0—your pa…"
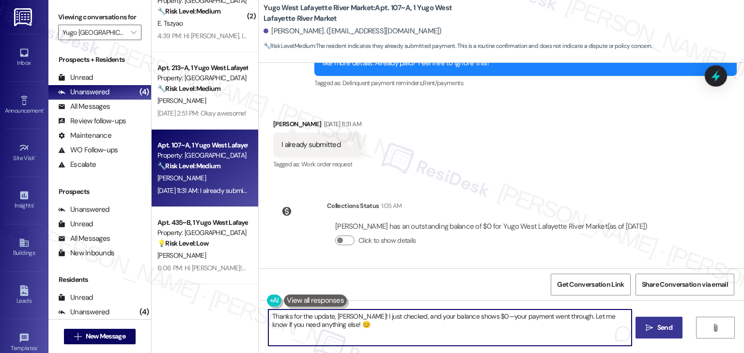
type textarea "Thanks for the update, Aryan! I just checked, and your balance shows $0—your pa…"
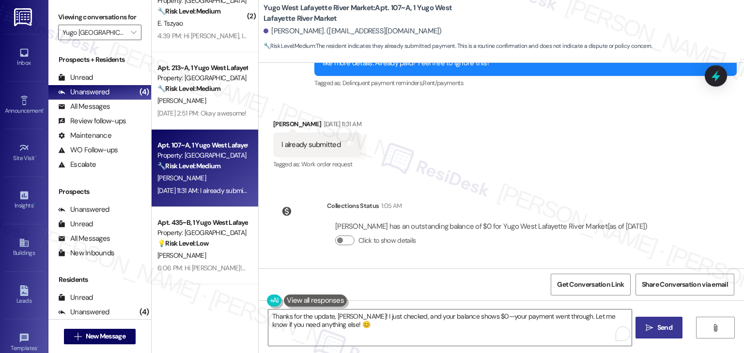
click at [656, 320] on button " Send" at bounding box center [658, 328] width 47 height 22
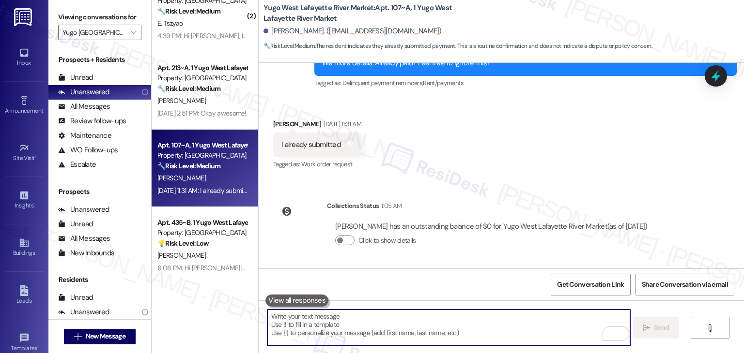
click at [363, 320] on textarea "To enrich screen reader interactions, please activate Accessibility in Grammarl…" at bounding box center [448, 328] width 363 height 36
paste textarea "Thanks for the update, Aryan! Your balance shows $0, your payment went through.…"
type textarea "Thanks for the update, Aryan! Your balance shows $0, your payment went through.…"
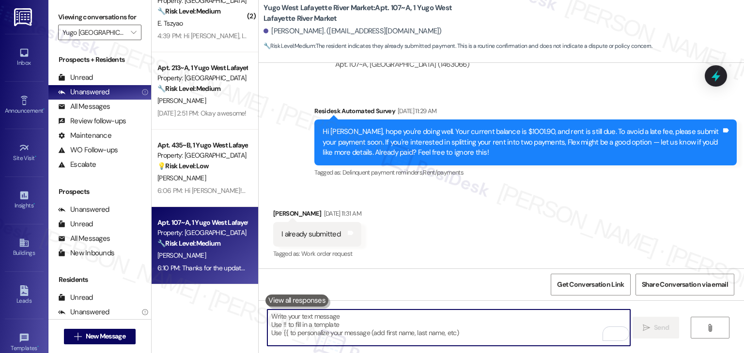
scroll to position [617, 0]
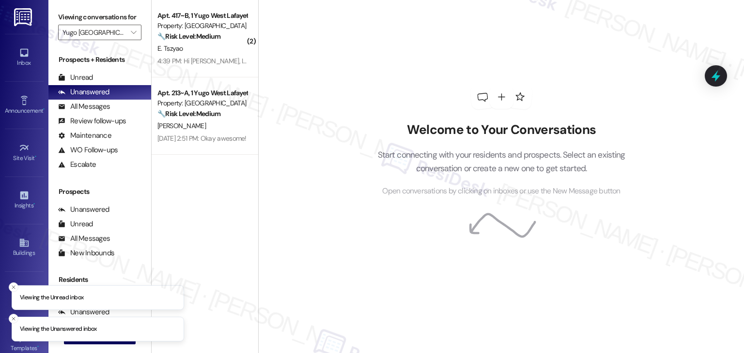
click at [379, 233] on div "Welcome to Your Conversations Start connecting with your residents and prospect…" at bounding box center [501, 141] width 290 height 283
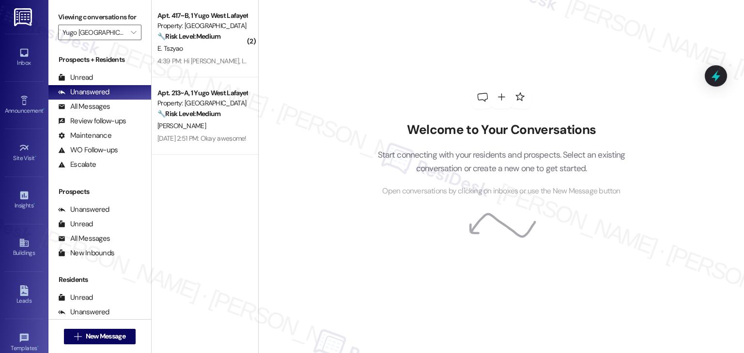
click at [378, 233] on div "Welcome to Your Conversations Start connecting with your residents and prospect…" at bounding box center [501, 141] width 290 height 283
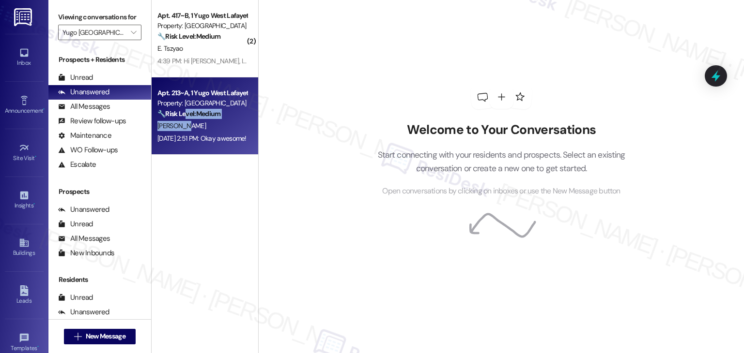
click at [178, 120] on div "Apt. 213~A, 1 Yugo West Lafayette River Market Property: [GEOGRAPHIC_DATA] Mark…" at bounding box center [205, 115] width 107 height 77
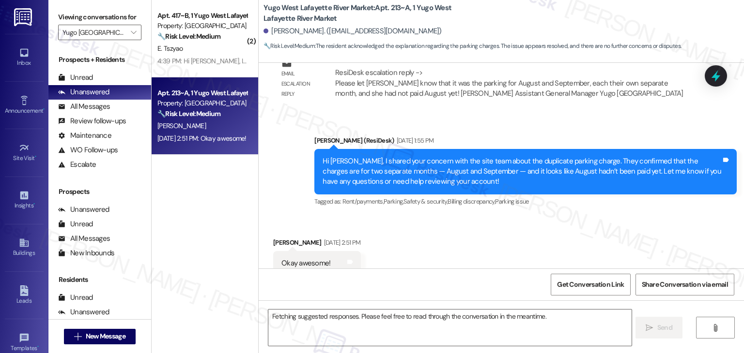
scroll to position [795, 0]
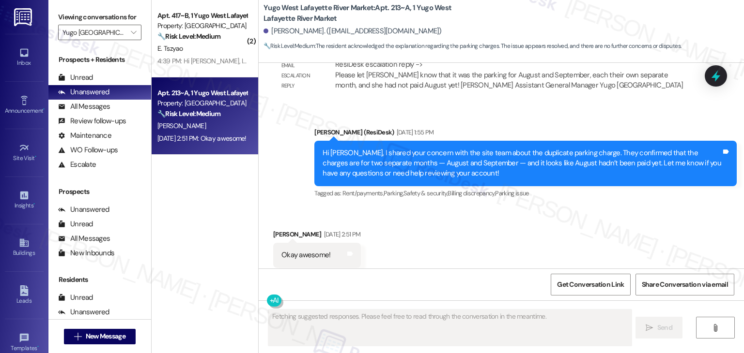
click at [424, 223] on div "Received via SMS Keegan Gracey Sep 05, 2025 at 2:51 PM Okay awesome! Tags and n…" at bounding box center [501, 249] width 485 height 82
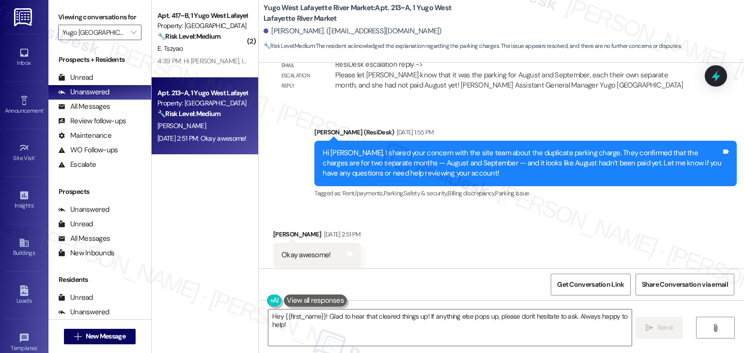
click at [422, 215] on div "Received via SMS Keegan Gracey Sep 05, 2025 at 2:51 PM Okay awesome! Tags and n…" at bounding box center [501, 249] width 485 height 82
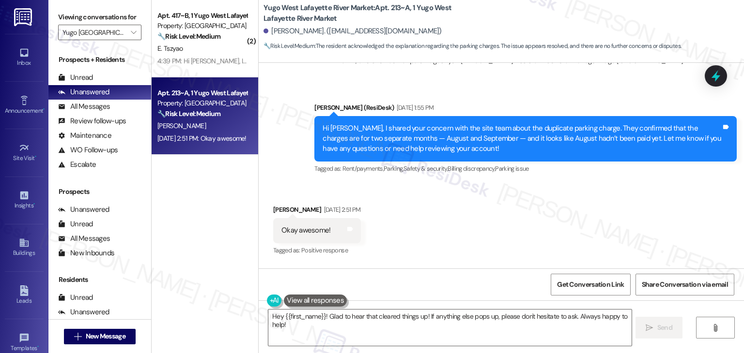
scroll to position [885, 0]
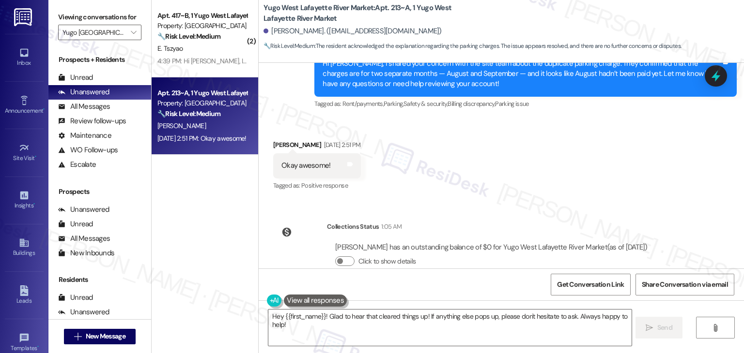
click at [492, 179] on div "Sent via SMS Sarah (ResiDesk) Jul 17, 2025 at 10:57 AM Hi Keegan! We’re so exci…" at bounding box center [501, 166] width 485 height 206
click at [470, 318] on textarea "Hey {{first_name}}! Glad to hear that cleared things up! If anything else pops …" at bounding box center [449, 328] width 363 height 36
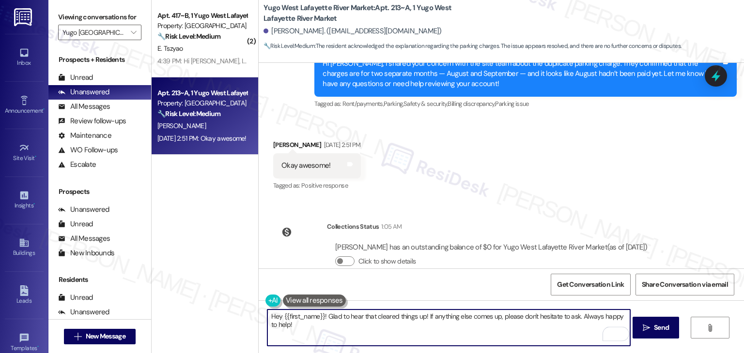
click at [567, 317] on textarea "Hey {{first_name}}! Glad to hear that cleared things up! If anything else comes…" at bounding box center [448, 328] width 363 height 36
type textarea "Hey {{first_name}}! Glad to hear that cleared things up! If anything else comes…"
click at [553, 171] on div "Received via SMS Keegan Gracey Sep 05, 2025 at 2:51 PM Okay awesome! Tags and n…" at bounding box center [501, 159] width 485 height 82
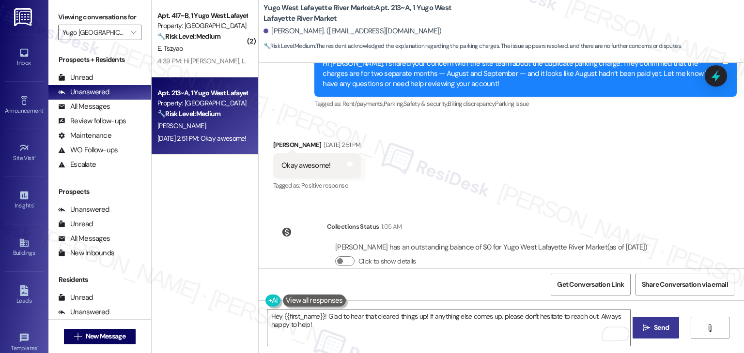
click at [657, 325] on span "Send" at bounding box center [661, 328] width 15 height 10
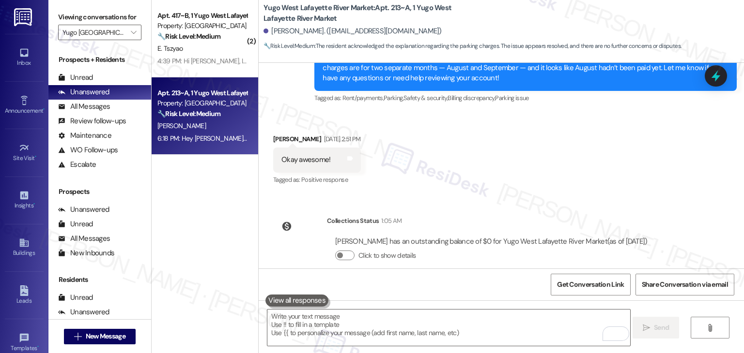
scroll to position [952, 0]
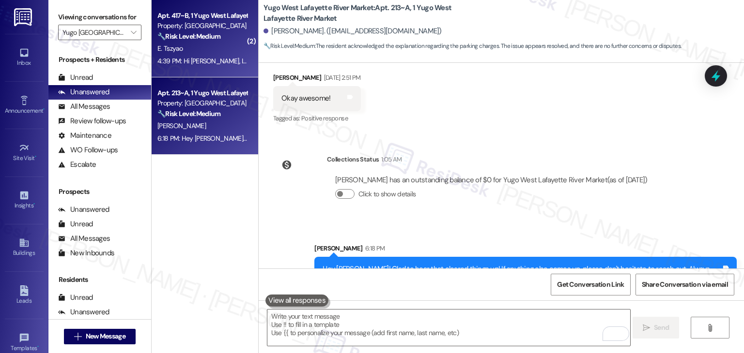
click at [179, 48] on div "E. Tszyao" at bounding box center [202, 49] width 92 height 12
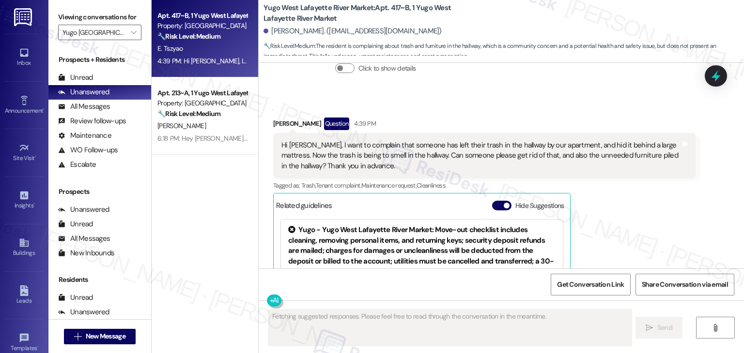
scroll to position [1873, 0]
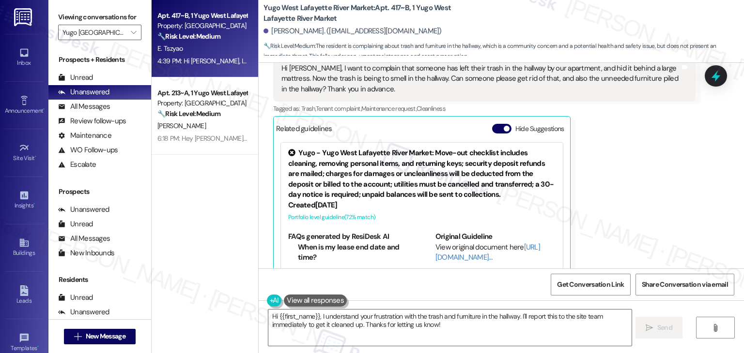
click at [606, 181] on div "Ekaterina Tszyao Question 4:39 PM Hi Sarah, I want to complain that someone has…" at bounding box center [484, 162] width 422 height 242
click at [496, 124] on button "Hide Suggestions" at bounding box center [501, 129] width 19 height 10
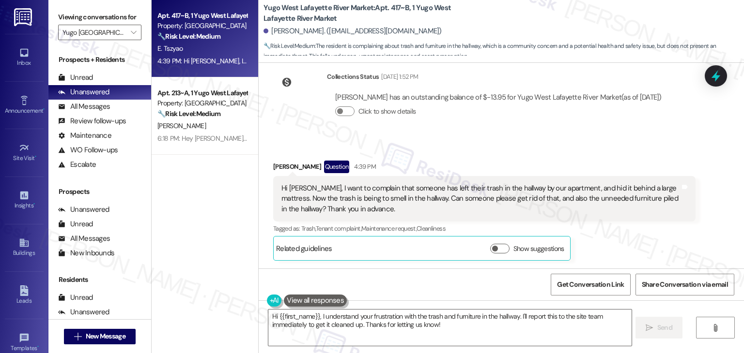
scroll to position [1731, 0]
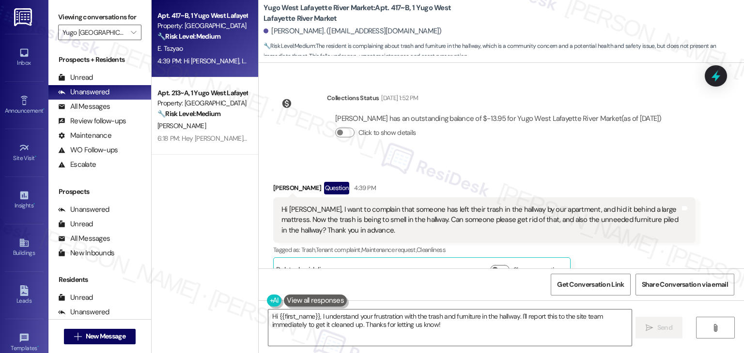
click at [554, 160] on div "Received via SMS Ekaterina Tszyao Question 4:39 PM Hi Sarah, I want to complain…" at bounding box center [501, 224] width 485 height 129
click at [476, 175] on div "Received via SMS Ekaterina Tszyao Question 4:39 PM Hi Sarah, I want to complain…" at bounding box center [484, 232] width 437 height 115
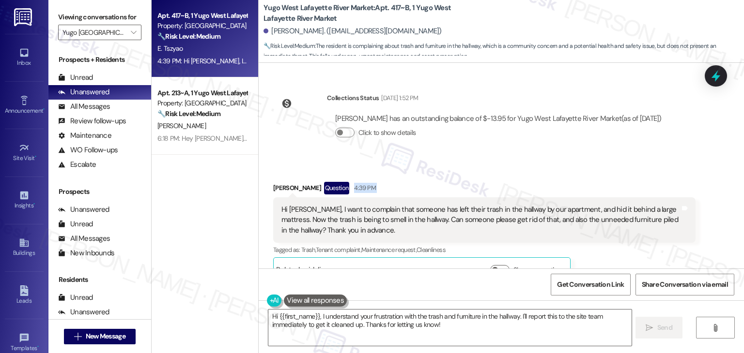
click at [476, 175] on div "Received via SMS Ekaterina Tszyao Question 4:39 PM Hi Sarah, I want to complain…" at bounding box center [484, 232] width 437 height 115
click at [489, 135] on div "Collections Status Sep 05, 2025 at 1:52 PM Ekaterina Tszyao has an outstanding …" at bounding box center [471, 123] width 411 height 75
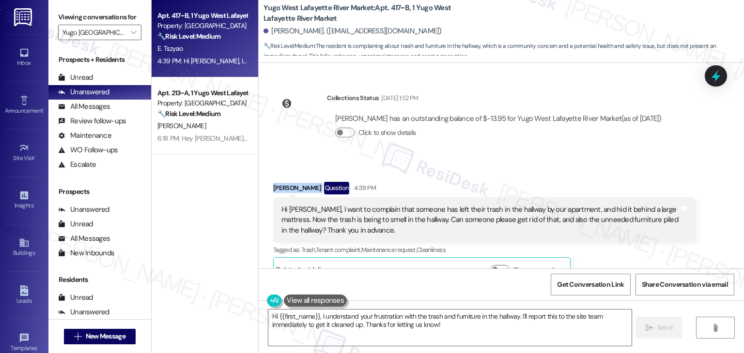
click at [489, 135] on div "Collections Status Sep 05, 2025 at 1:52 PM Ekaterina Tszyao has an outstanding …" at bounding box center [471, 123] width 411 height 75
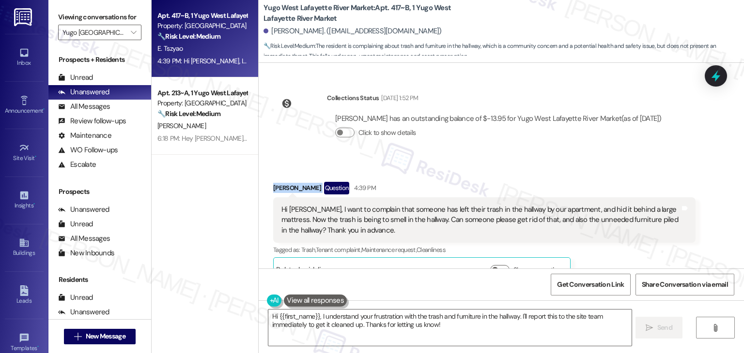
click at [489, 135] on div "Collections Status Sep 05, 2025 at 1:52 PM Ekaterina Tszyao has an outstanding …" at bounding box center [471, 123] width 411 height 75
click at [492, 160] on div "Received via SMS Ekaterina Tszyao Question 4:39 PM Hi Sarah, I want to complain…" at bounding box center [501, 224] width 485 height 129
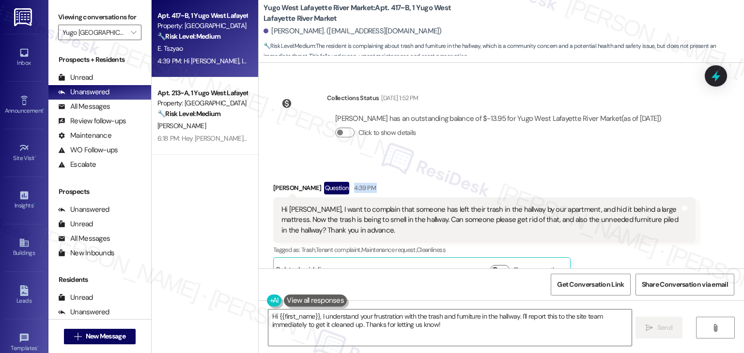
click at [492, 160] on div "Received via SMS Ekaterina Tszyao Question 4:39 PM Hi Sarah, I want to complain…" at bounding box center [501, 224] width 485 height 129
click at [445, 205] on div "Hi Sarah, I want to complain that someone has left their trash in the hallway b…" at bounding box center [480, 220] width 398 height 31
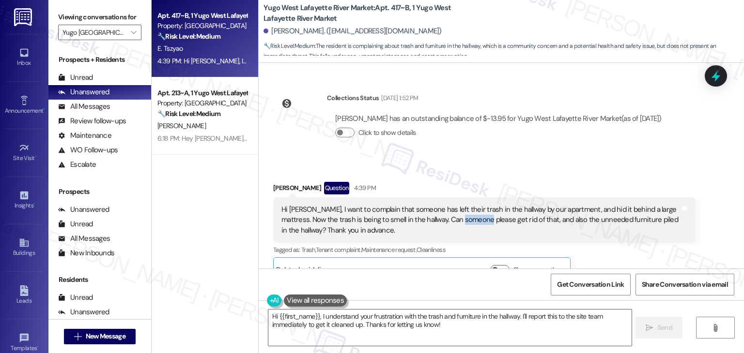
click at [445, 205] on div "Hi Sarah, I want to complain that someone has left their trash in the hallway b…" at bounding box center [480, 220] width 398 height 31
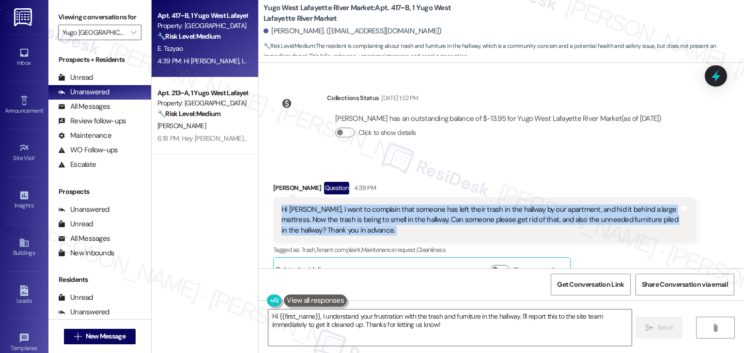
click at [445, 205] on div "Hi Sarah, I want to complain that someone has left their trash in the hallway b…" at bounding box center [480, 220] width 398 height 31
copy div "Hi Sarah, I want to complain that someone has left their trash in the hallway b…"
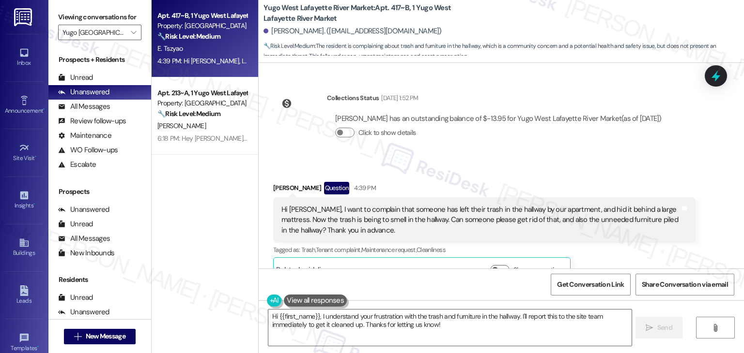
click at [275, 182] on div "Ekaterina Tszyao Question 4:39 PM" at bounding box center [484, 189] width 422 height 15
copy div "Ekaterina"
click at [414, 325] on textarea "Hi {{first_name}}, I understand your frustration with the trash and furniture i…" at bounding box center [449, 328] width 363 height 36
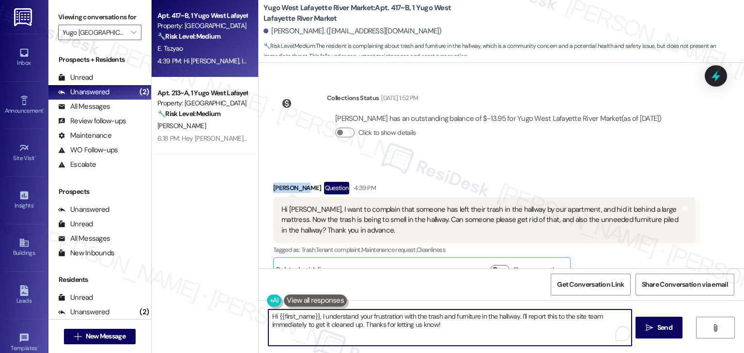
click at [414, 325] on textarea "Hi {{first_name}}, I understand your frustration with the trash and furniture i…" at bounding box center [449, 328] width 363 height 36
paste textarea "Ekaterina, thank you for letting us know. I’m sorry you’re dealing with that. I…"
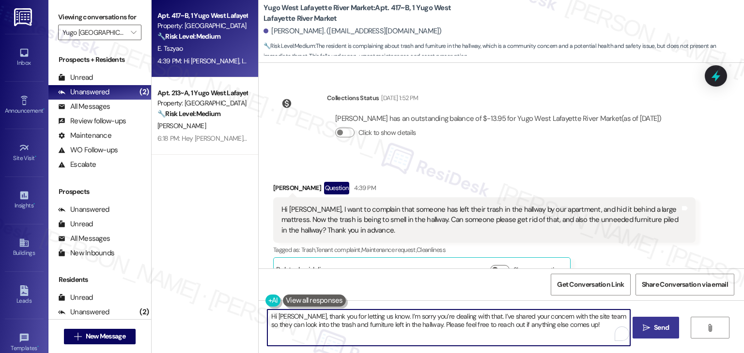
type textarea "Hi Ekaterina, thank you for letting us know. I’m sorry you’re dealing with that…"
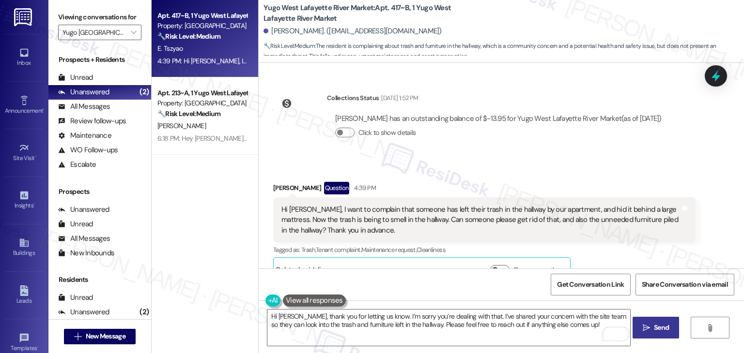
click at [657, 328] on span "Send" at bounding box center [661, 328] width 15 height 10
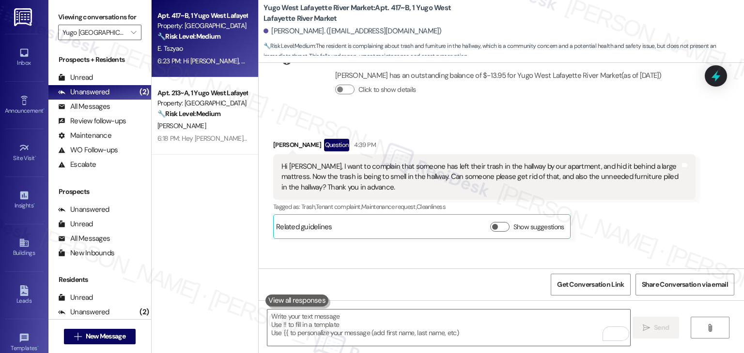
scroll to position [1809, 0]
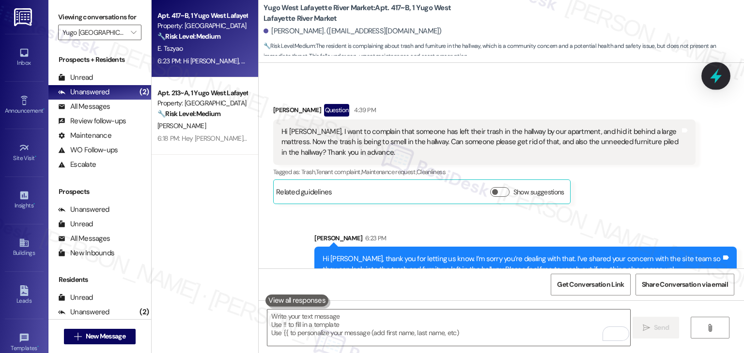
click at [717, 79] on icon at bounding box center [716, 76] width 12 height 15
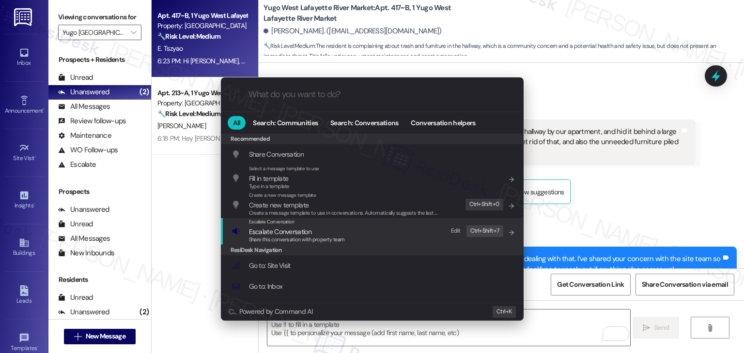
click at [302, 235] on span "Escalate Conversation" at bounding box center [280, 232] width 62 height 9
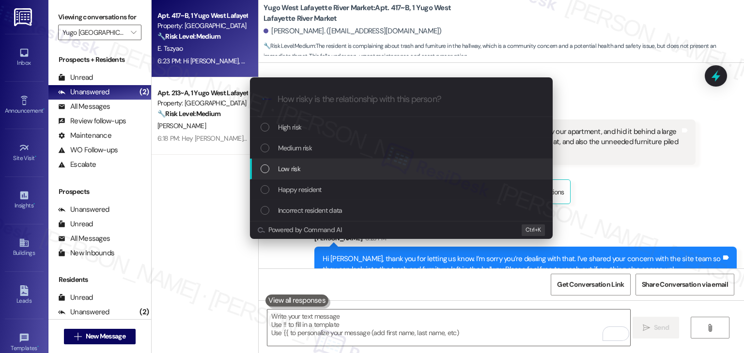
click at [265, 169] on div "List of options" at bounding box center [264, 169] width 9 height 9
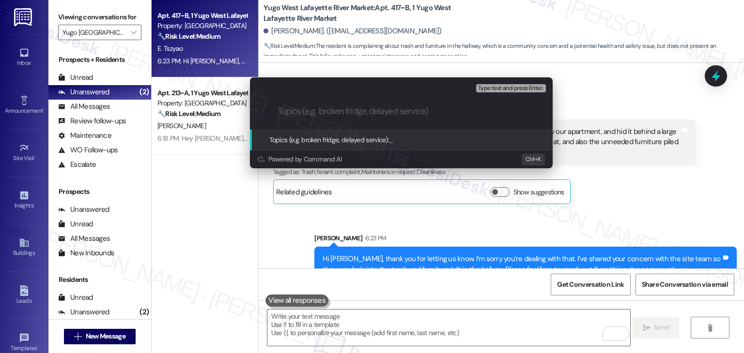
paste input "Hallway Trash & Furniture Complaint"
type input "Hallway Trash & Furniture Complaint"
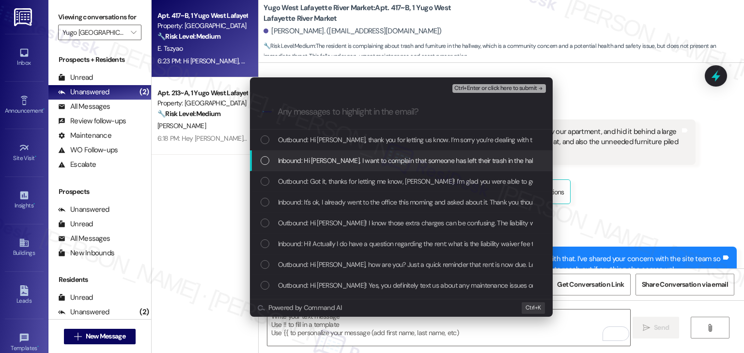
click at [265, 159] on div "List of options" at bounding box center [264, 160] width 9 height 9
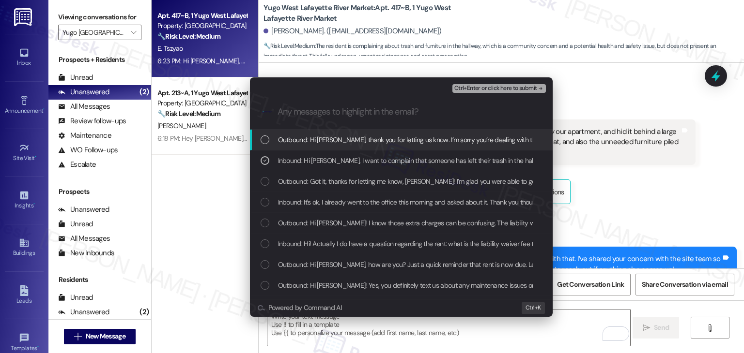
click at [488, 91] on span "Ctrl+Enter or click here to submit" at bounding box center [495, 88] width 83 height 7
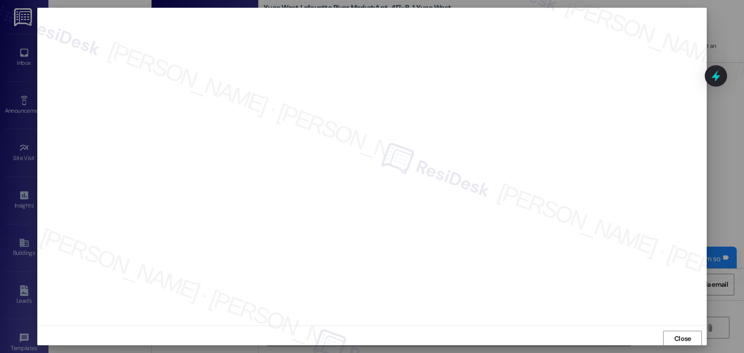
scroll to position [0, 0]
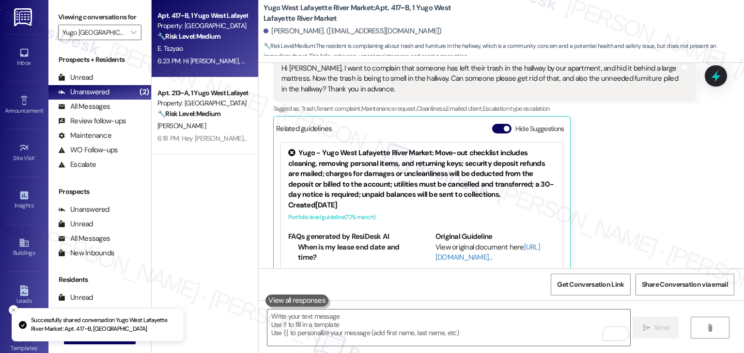
drag, startPoint x: 635, startPoint y: 188, endPoint x: 637, endPoint y: 183, distance: 5.5
click at [635, 188] on div "Ekaterina Tszyao Question 4:39 PM Hi Sarah, I want to complain that someone has…" at bounding box center [484, 162] width 422 height 242
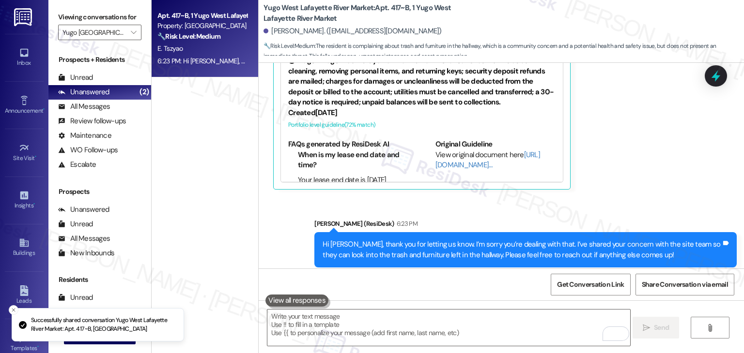
click at [199, 183] on div "Apt. 417~B, 1 Yugo West Lafayette River Market Property: Yugo West Lafayette Ri…" at bounding box center [205, 142] width 107 height 285
click at [131, 34] on icon "" at bounding box center [133, 33] width 5 height 8
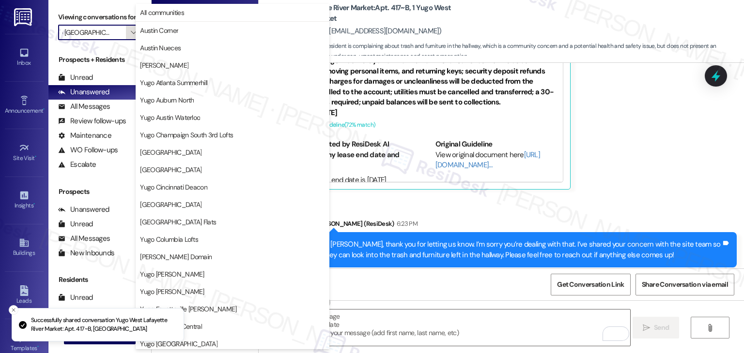
scroll to position [421, 0]
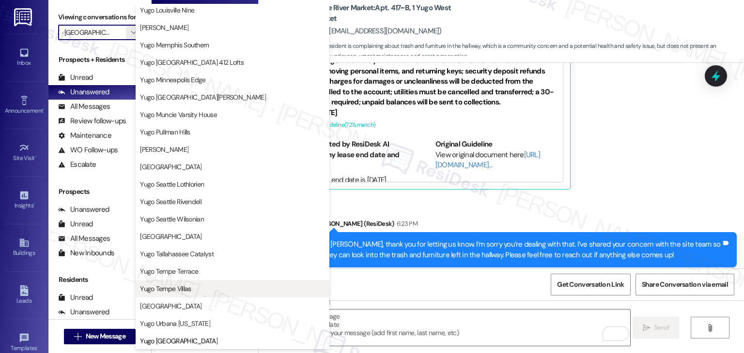
click at [186, 290] on span "Yugo Tempe Villas" at bounding box center [165, 289] width 51 height 10
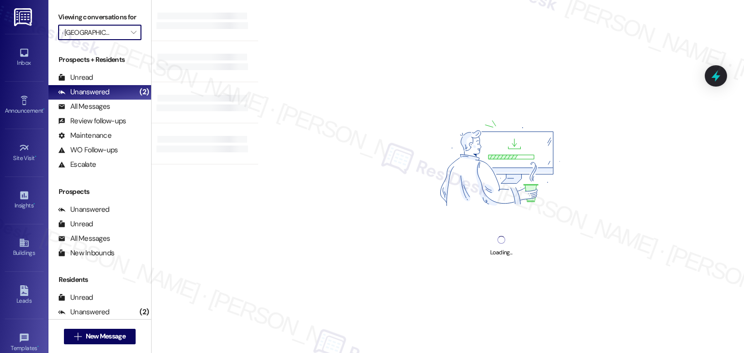
type input "Yugo Tempe Villas"
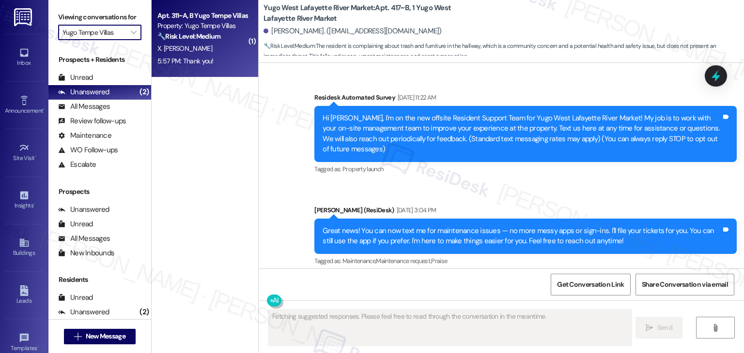
type textarea "Fetching suggested responses. Please feel free to read through the conversation…"
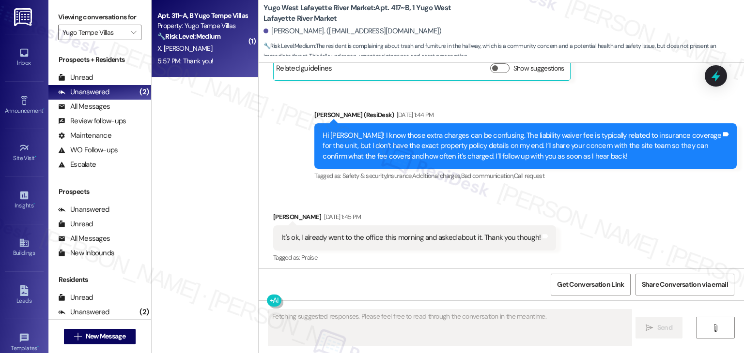
click at [219, 53] on div "X. Velazquez Hernandez" at bounding box center [202, 49] width 92 height 12
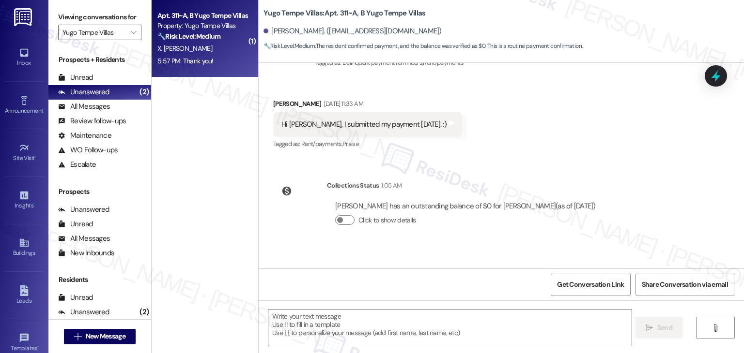
scroll to position [325, 0]
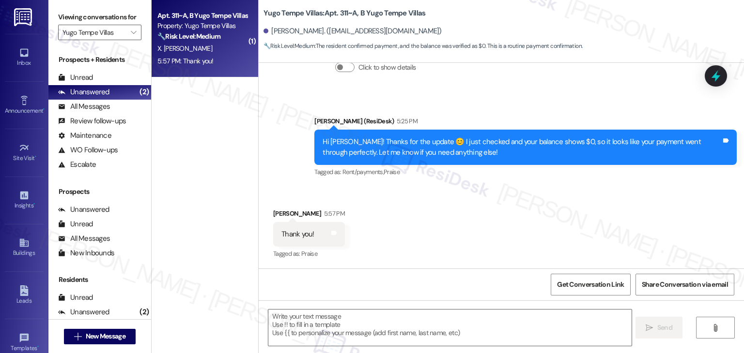
type textarea "Fetching suggested responses. Please feel free to read through the conversation…"
click at [480, 202] on div "Received via SMS Ximena Velazquez Hernandez 5:57 PM Thank you! Tags and notes T…" at bounding box center [501, 228] width 485 height 82
click at [334, 322] on textarea at bounding box center [449, 328] width 363 height 36
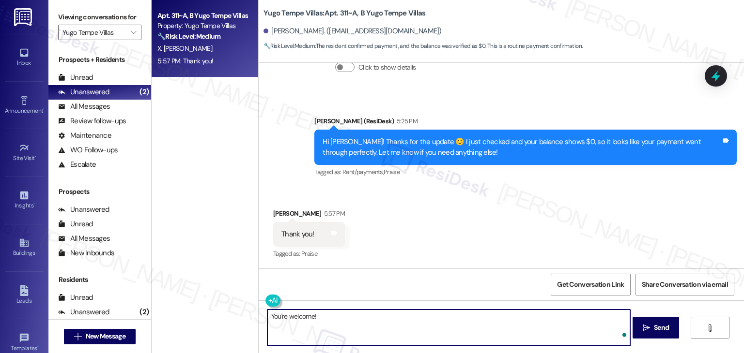
paste textarea "Should you have any questions or need help with anything else, please don't hes…"
type textarea "You're welcome! Should you have any questions or need help with anything else, …"
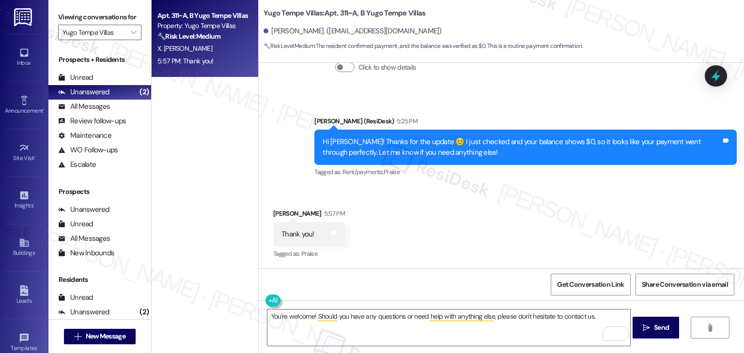
drag, startPoint x: 566, startPoint y: 232, endPoint x: 570, endPoint y: 244, distance: 12.6
click at [566, 232] on div "Received via SMS Ximena Velazquez Hernandez 5:57 PM Thank you! Tags and notes T…" at bounding box center [501, 228] width 485 height 82
click at [591, 316] on textarea "You're welcome! Should you have any questions or need help with anything else, …" at bounding box center [448, 328] width 363 height 36
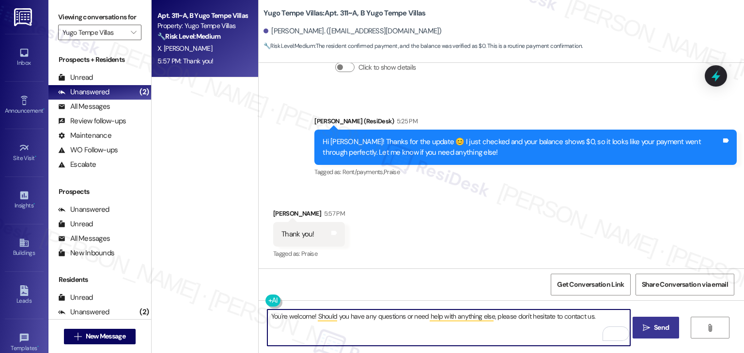
click at [652, 328] on span "Send" at bounding box center [661, 328] width 19 height 10
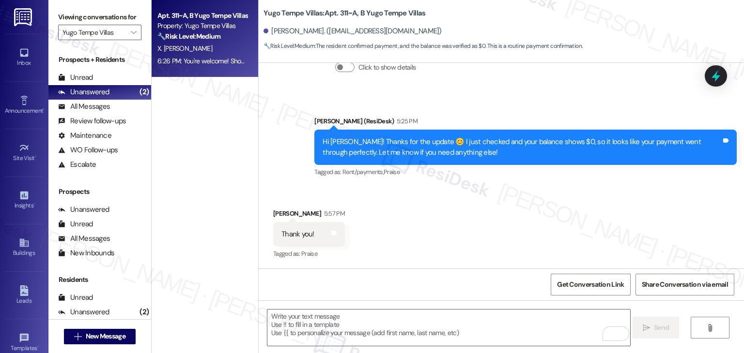
scroll to position [393, 0]
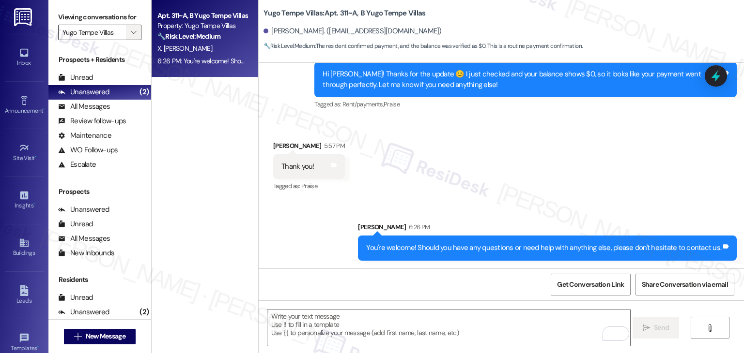
click at [131, 31] on icon "" at bounding box center [133, 33] width 5 height 8
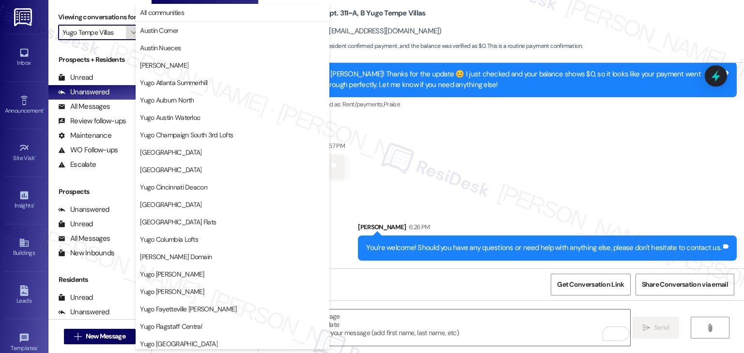
scroll to position [421, 0]
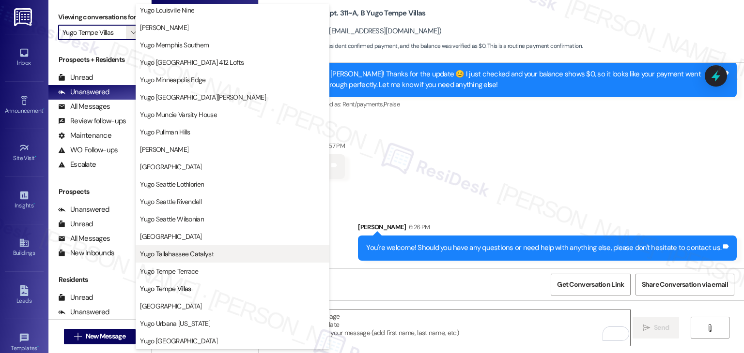
click at [189, 250] on span "Yugo Tallahassee Catalyst" at bounding box center [177, 254] width 74 height 10
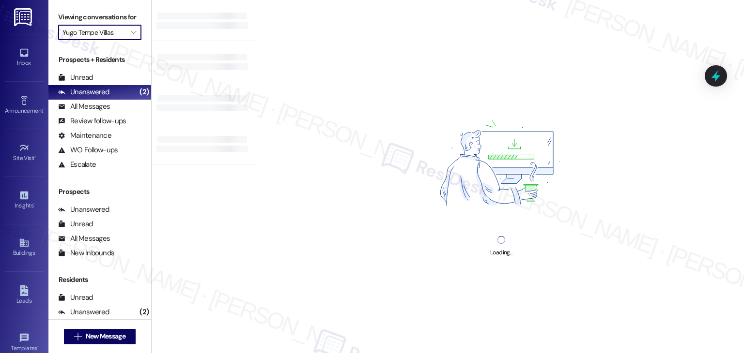
type input "Yugo Tallahassee Catalyst"
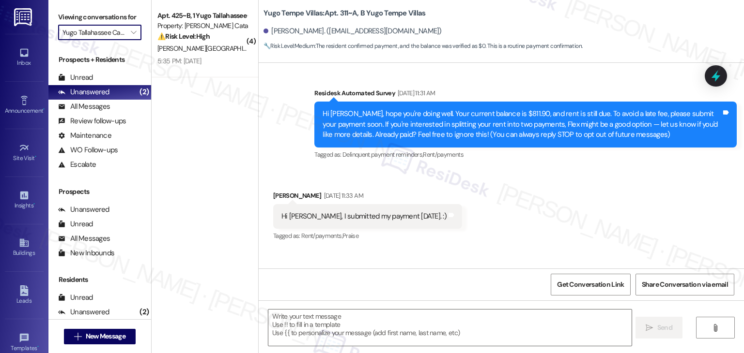
type textarea "Fetching suggested responses. Please feel free to read through the conversation…"
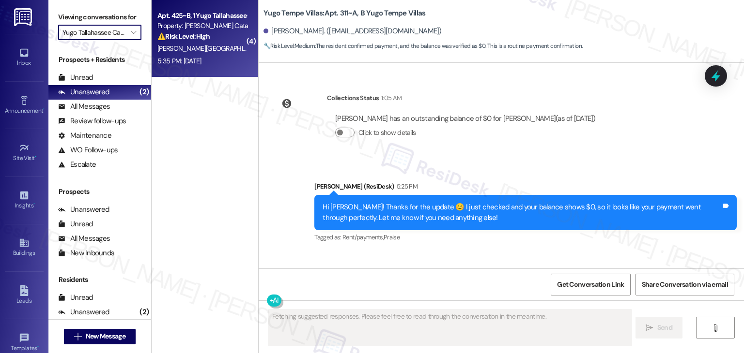
scroll to position [325, 0]
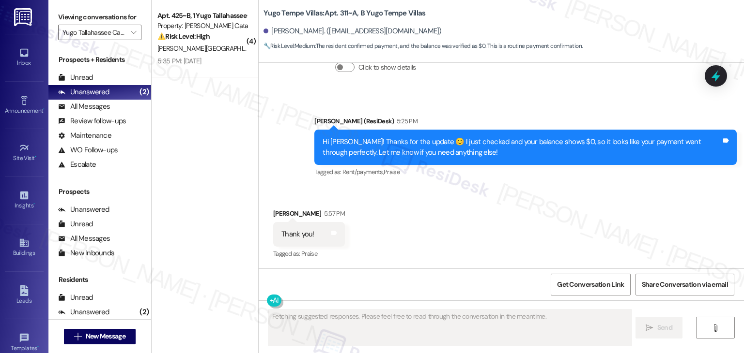
click at [199, 61] on div "5:35 PM: 2 days ago 5:35 PM: 2 days ago" at bounding box center [179, 61] width 44 height 9
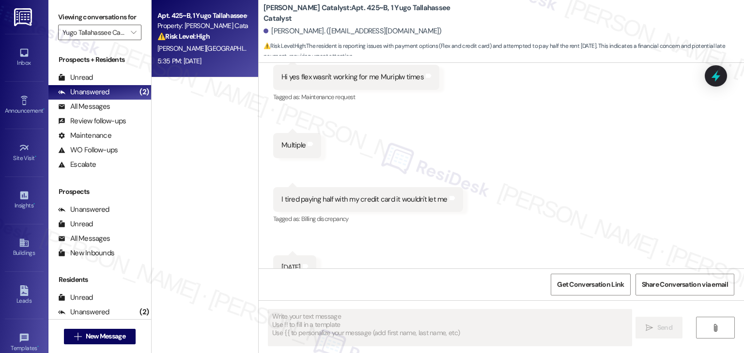
scroll to position [1262, 0]
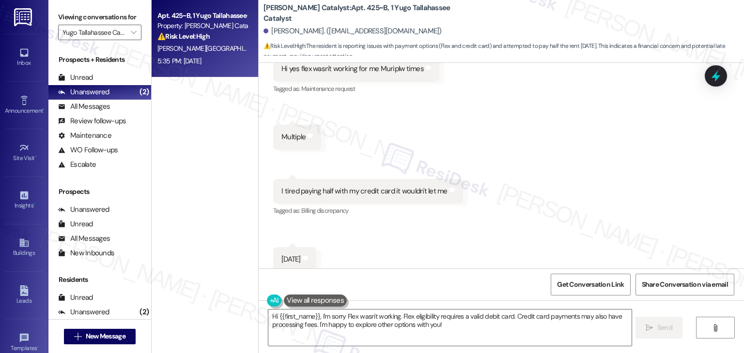
click at [412, 237] on div "Received via SMS Lorenzo Lugo 5:34 PM Hi yes flex wasn't working for me Muriplw…" at bounding box center [501, 151] width 485 height 258
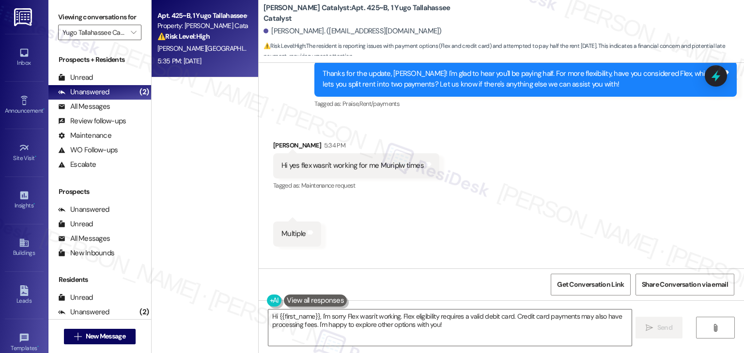
click at [543, 210] on div "Received via SMS Lorenzo Lugo 5:34 PM Hi yes flex wasn't working for me Muriplw…" at bounding box center [501, 248] width 485 height 258
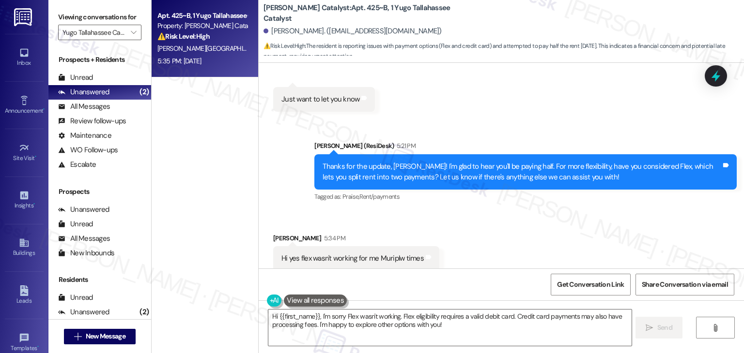
scroll to position [1068, 0]
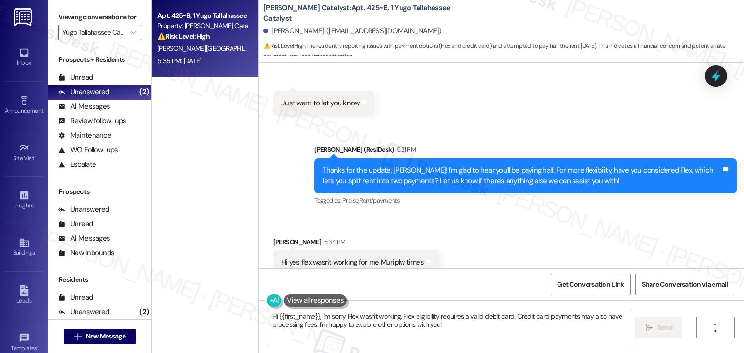
click at [479, 177] on div "Thanks for the update, Lorenzo! I'm glad to hear you'll be paying half. For mor…" at bounding box center [525, 175] width 422 height 35
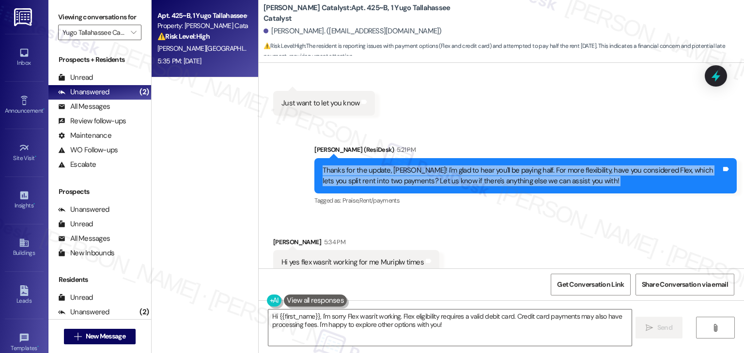
click at [479, 177] on div "Thanks for the update, Lorenzo! I'm glad to hear you'll be paying half. For mor…" at bounding box center [525, 175] width 422 height 35
copy div "Thanks for the update, Lorenzo! I'm glad to hear you'll be paying half. For mor…"
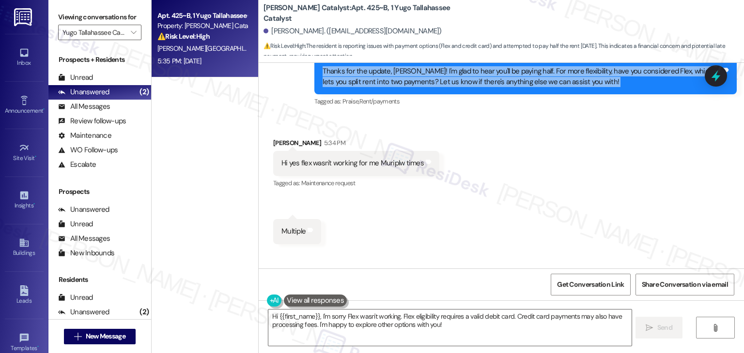
scroll to position [1165, 0]
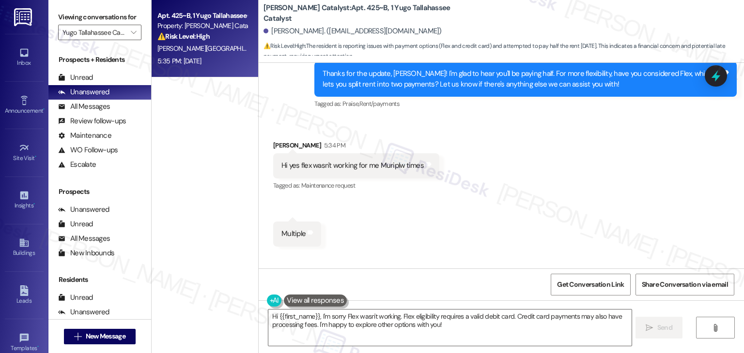
click at [582, 173] on div "Received via SMS Lorenzo Lugo 5:34 PM Hi yes flex wasn't working for me Muriplw…" at bounding box center [501, 248] width 485 height 258
click at [579, 173] on div "Received via SMS Lorenzo Lugo 5:34 PM Hi yes flex wasn't working for me Muriplw…" at bounding box center [501, 248] width 485 height 258
click at [357, 161] on div "Hi yes flex wasn't working for me Muriplw times" at bounding box center [352, 166] width 142 height 10
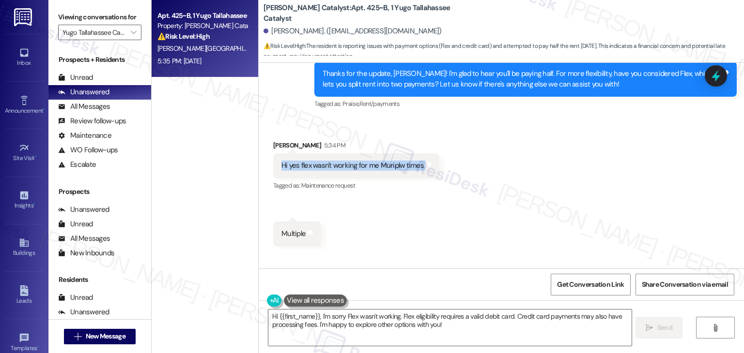
copy div "Hi yes flex wasn't working for me Muriplw times Tags and notes"
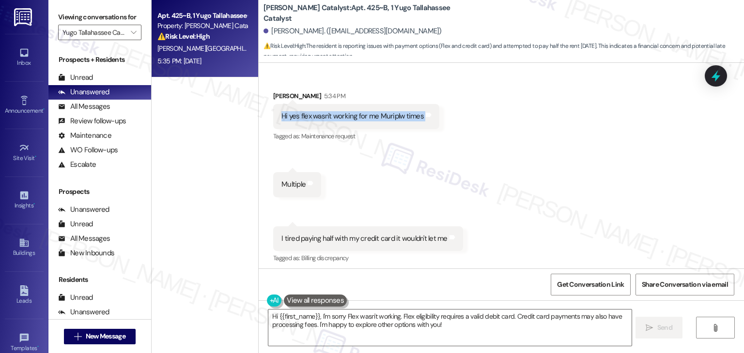
scroll to position [1262, 0]
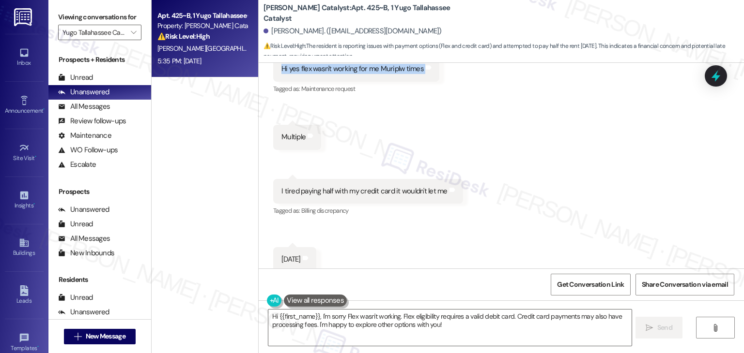
click at [347, 186] on div "I tired paying half with my credit card it wouldn't let me" at bounding box center [364, 191] width 166 height 10
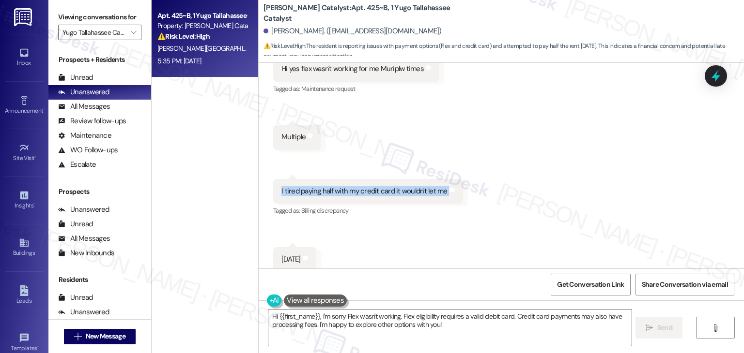
click at [347, 186] on div "I tired paying half with my credit card it wouldn't let me" at bounding box center [364, 191] width 166 height 10
copy div "I tired paying half with my credit card it wouldn't let me Tags and notes"
click at [289, 254] on div "2 days ago" at bounding box center [290, 259] width 19 height 10
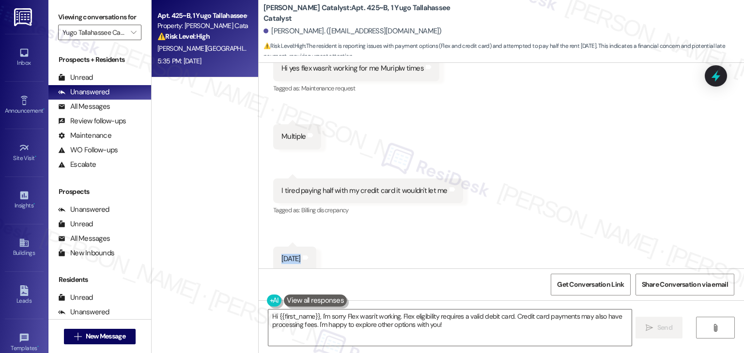
click at [289, 254] on div "2 days ago" at bounding box center [290, 259] width 19 height 10
copy div "2 days ago Tags and notes"
click at [622, 153] on div "Received via SMS Lorenzo Lugo 5:34 PM Hi yes flex wasn't working for me Muriplw…" at bounding box center [501, 150] width 485 height 258
click at [624, 145] on div "Received via SMS Lorenzo Lugo 5:34 PM Hi yes flex wasn't working for me Muriplw…" at bounding box center [501, 150] width 485 height 258
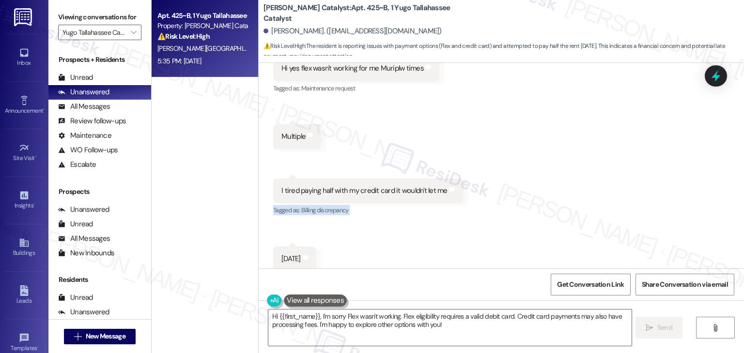
click at [624, 145] on div "Received via SMS Lorenzo Lugo 5:34 PM Hi yes flex wasn't working for me Muriplw…" at bounding box center [501, 150] width 485 height 258
click at [542, 236] on div "Received via SMS Lorenzo Lugo 5:34 PM Hi yes flex wasn't working for me Muriplw…" at bounding box center [501, 150] width 485 height 258
click at [397, 321] on textarea "Hi {{first_name}}, I'm sorry Flex wasn't working. Flex eligibility requires a v…" at bounding box center [449, 328] width 363 height 36
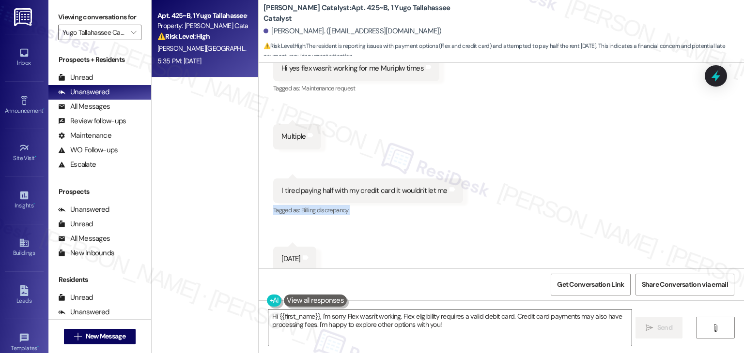
click at [397, 321] on textarea "Hi {{first_name}}, I'm sorry Flex wasn't working. Flex eligibility requires a v…" at bounding box center [449, 328] width 363 height 36
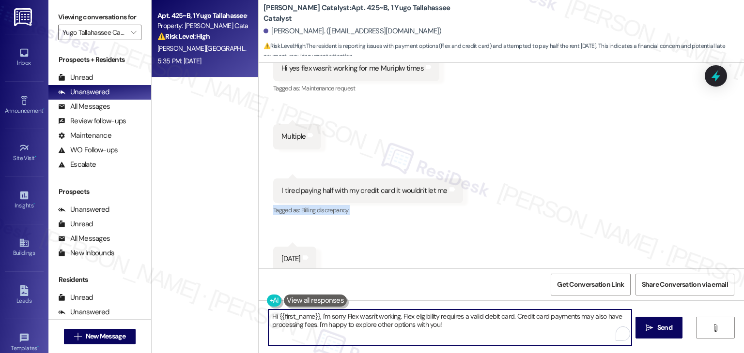
click at [397, 321] on textarea "Hi {{first_name}}, I'm sorry Flex wasn't working. Flex eligibility requires a v…" at bounding box center [449, 328] width 363 height 36
paste textarea "Thanks for the update, Lorenzo! I’m sorry to hear Flex hasn’t been working for …"
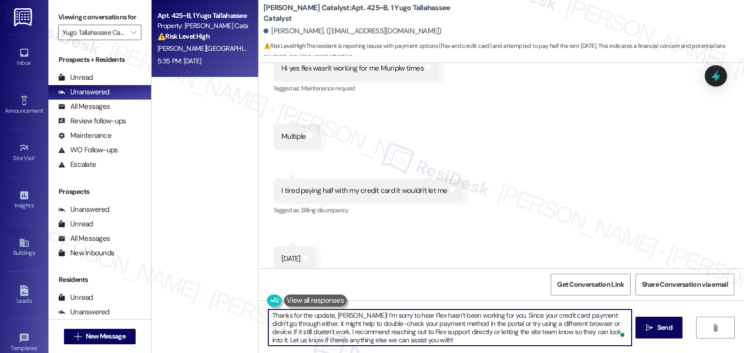
scroll to position [0, 0]
type textarea "Thanks for the update, Lorenzo! I’m sorry to hear Flex hasn’t been working for …"
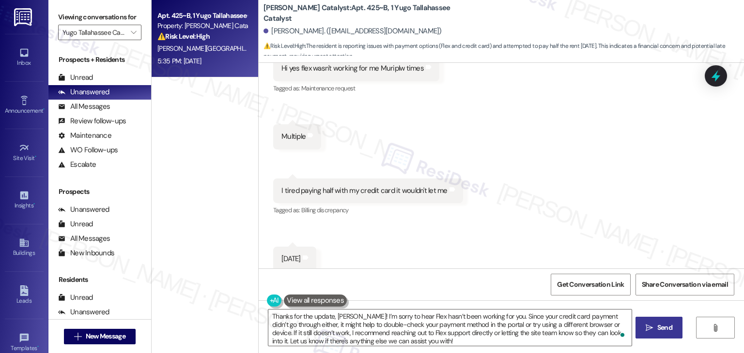
click at [662, 323] on span "Send" at bounding box center [664, 328] width 15 height 10
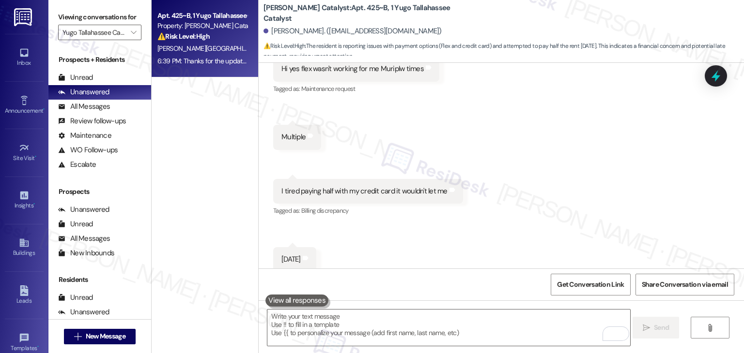
scroll to position [1361, 0]
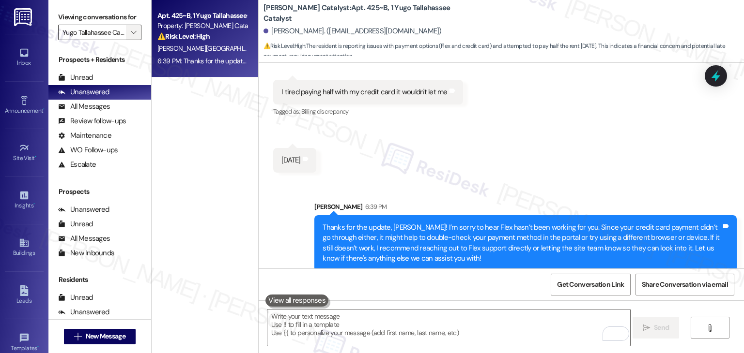
click at [131, 36] on icon "" at bounding box center [133, 33] width 5 height 8
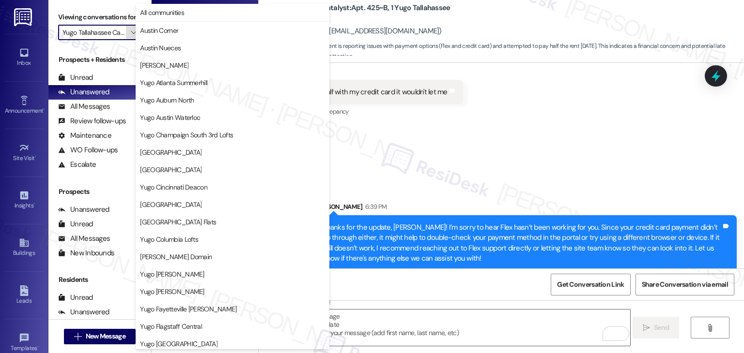
scroll to position [421, 0]
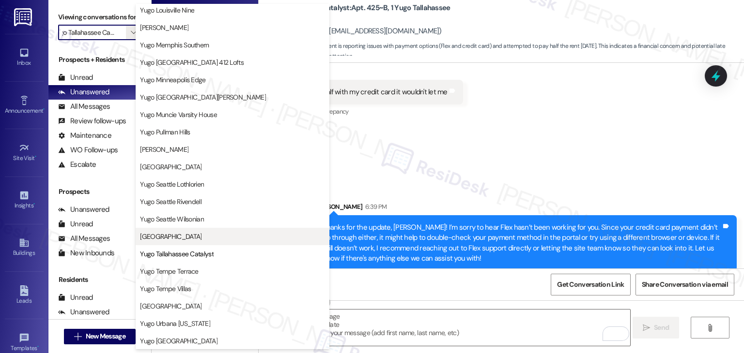
click at [189, 239] on span "Yugo Starkville Campus Common" at bounding box center [170, 237] width 61 height 10
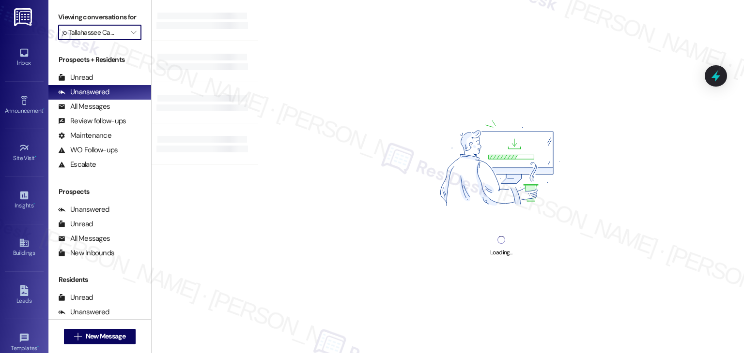
type input "Yugo Starkville Campus Common"
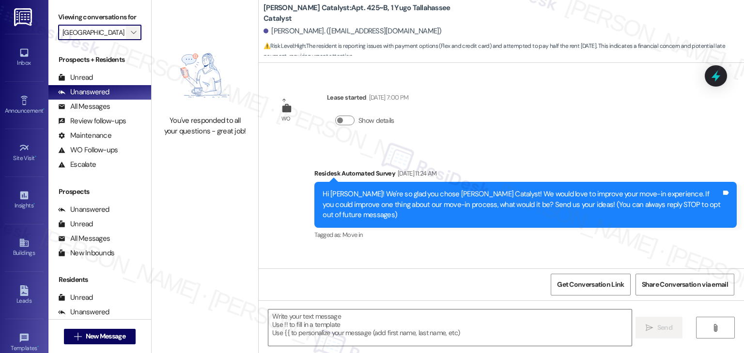
scroll to position [631, 0]
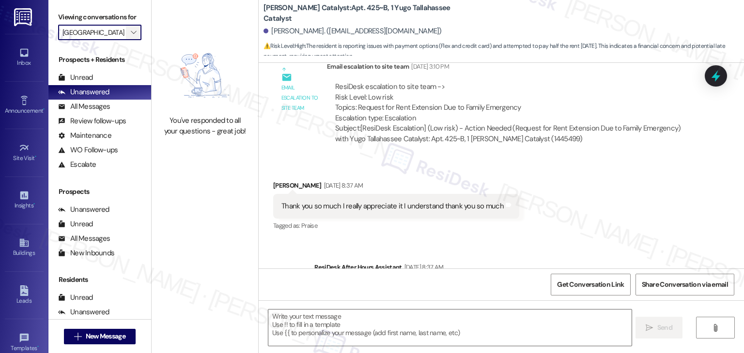
type textarea "Fetching suggested responses. Please feel free to read through the conversation…"
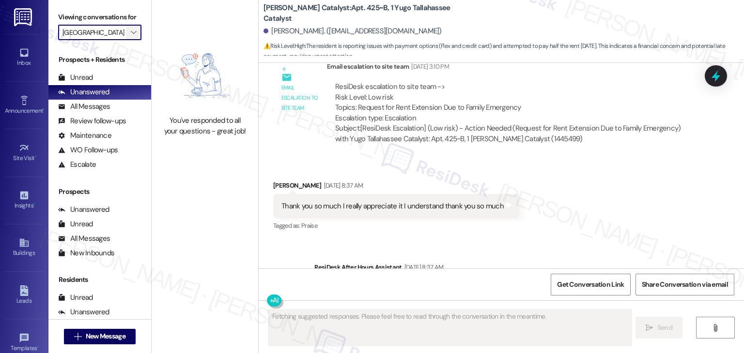
scroll to position [0, 0]
click at [131, 30] on icon "" at bounding box center [133, 33] width 5 height 8
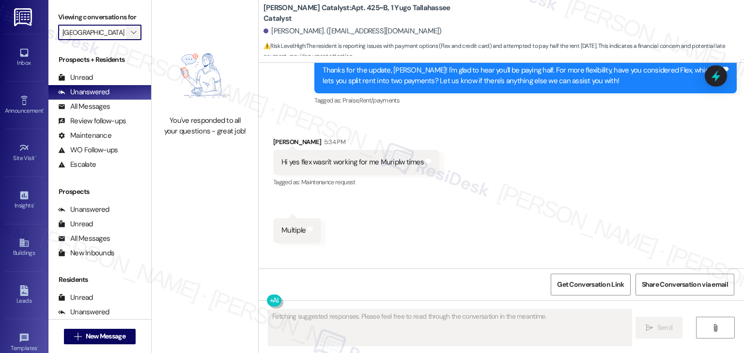
scroll to position [1262, 0]
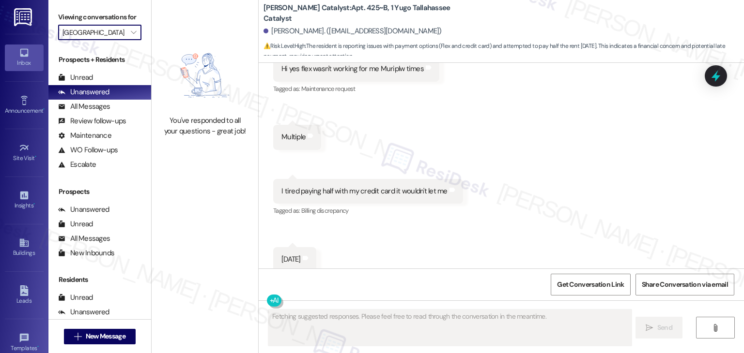
click at [34, 52] on link "Inbox" at bounding box center [24, 58] width 39 height 26
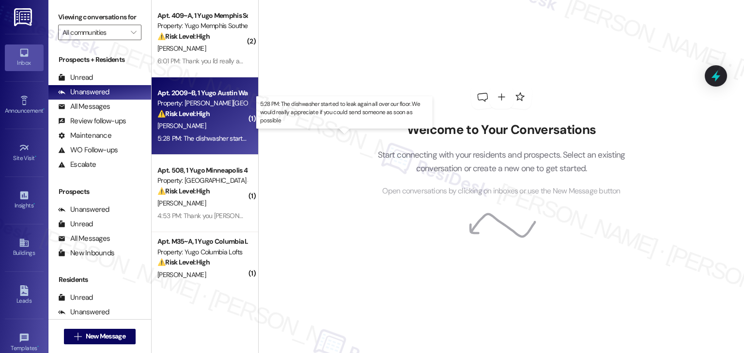
click at [221, 135] on div "5:28 PM: The dishwasher started to leak again all over our floor. We would real…" at bounding box center [351, 138] width 389 height 9
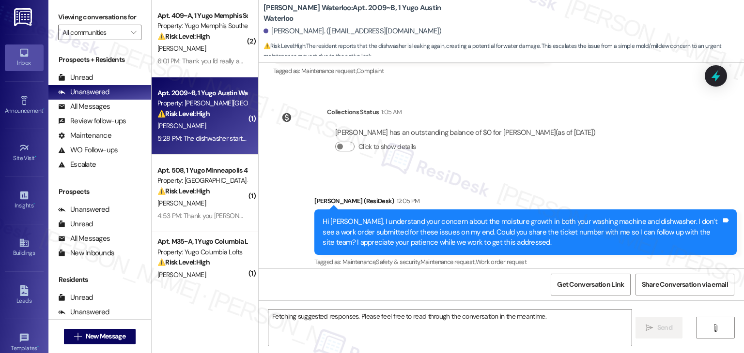
scroll to position [1851, 0]
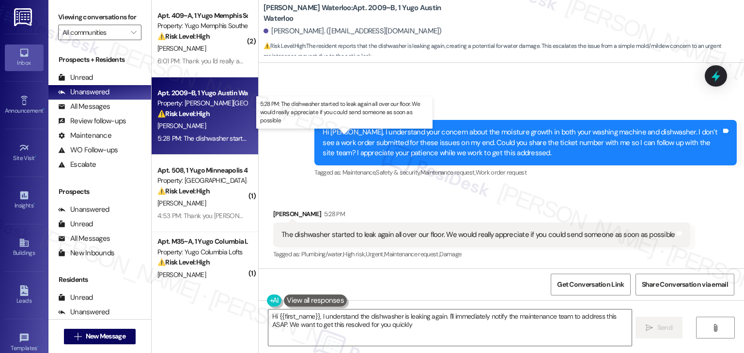
type textarea "Hi {{first_name}}, I understand the dishwasher is leaking again. I'll immediate…"
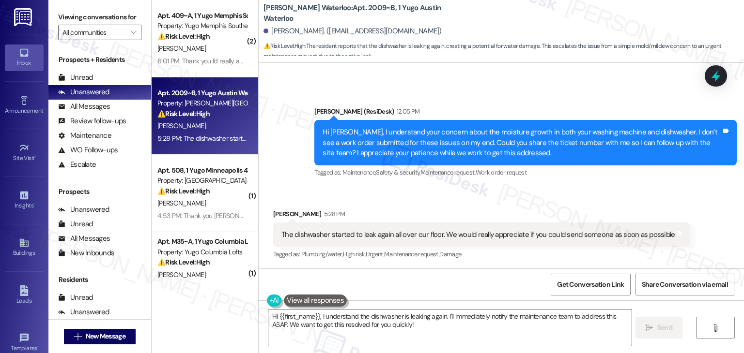
click at [453, 190] on div "Received via SMS Jillian Marcus 5:28 PM The dishwasher started to leak again al…" at bounding box center [501, 228] width 485 height 82
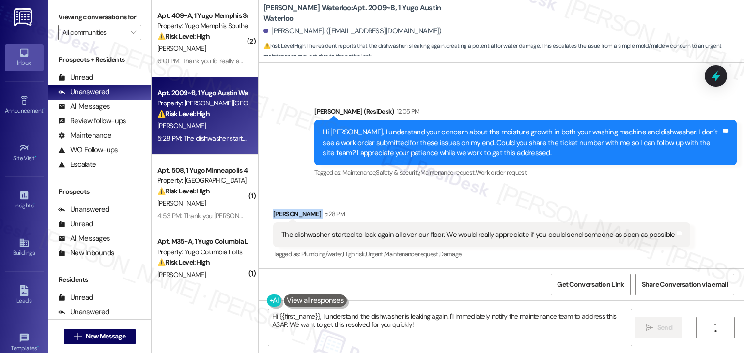
click at [453, 190] on div "Received via SMS Jillian Marcus 5:28 PM The dishwasher started to leak again al…" at bounding box center [501, 228] width 485 height 82
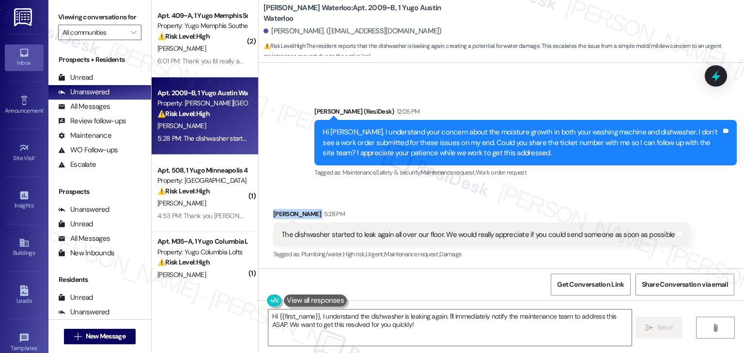
click at [453, 190] on div "Received via SMS Jillian Marcus 5:28 PM The dishwasher started to leak again al…" at bounding box center [501, 228] width 485 height 82
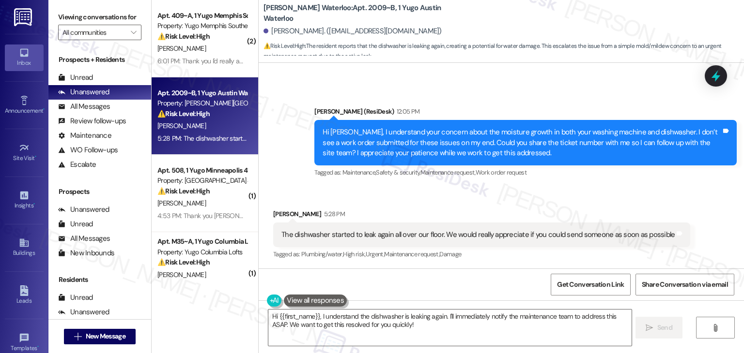
click at [453, 190] on div "Received via SMS Jillian Marcus 5:28 PM The dishwasher started to leak again al…" at bounding box center [501, 228] width 485 height 82
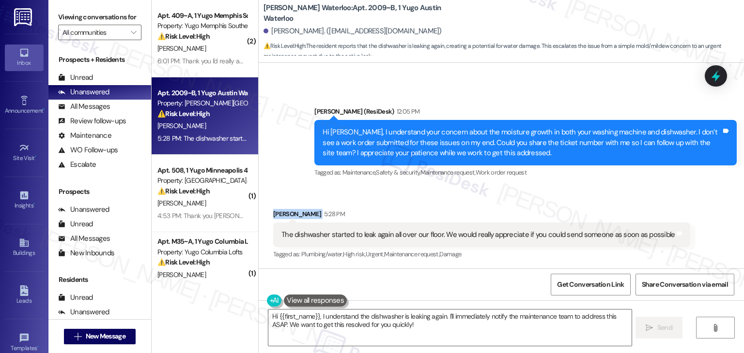
click at [453, 190] on div "Received via SMS Jillian Marcus 5:28 PM The dishwasher started to leak again al…" at bounding box center [501, 228] width 485 height 82
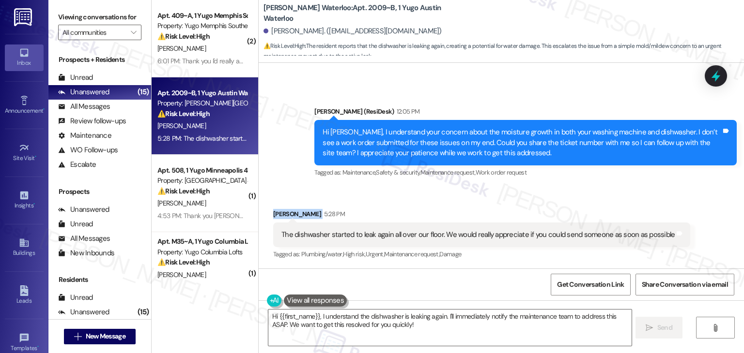
click at [474, 203] on div "Received via SMS Jillian Marcus 5:28 PM The dishwasher started to leak again al…" at bounding box center [481, 235] width 431 height 67
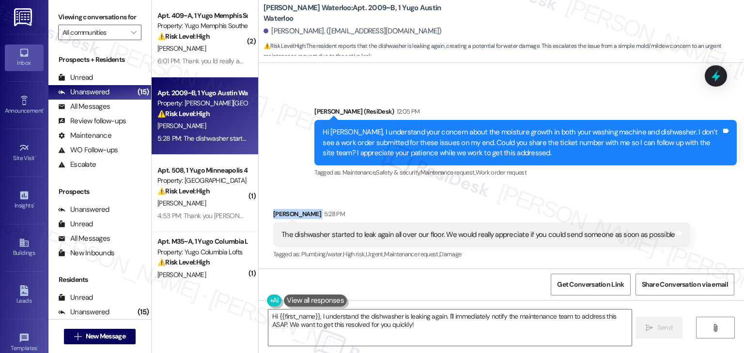
click at [474, 203] on div "Received via SMS Jillian Marcus 5:28 PM The dishwasher started to leak again al…" at bounding box center [481, 235] width 431 height 67
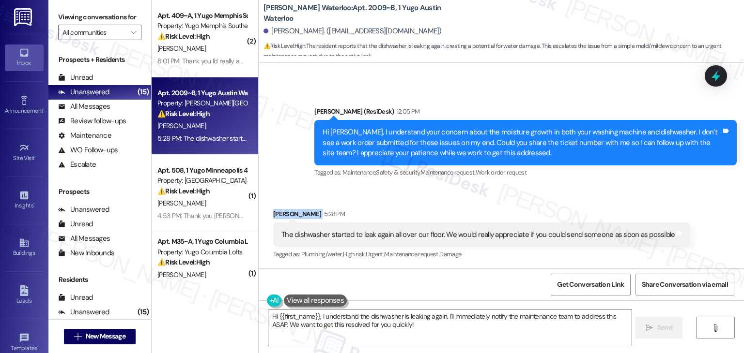
click at [590, 199] on div "Received via SMS Jillian Marcus 5:28 PM The dishwasher started to leak again al…" at bounding box center [501, 228] width 485 height 82
click at [713, 80] on icon at bounding box center [715, 76] width 16 height 16
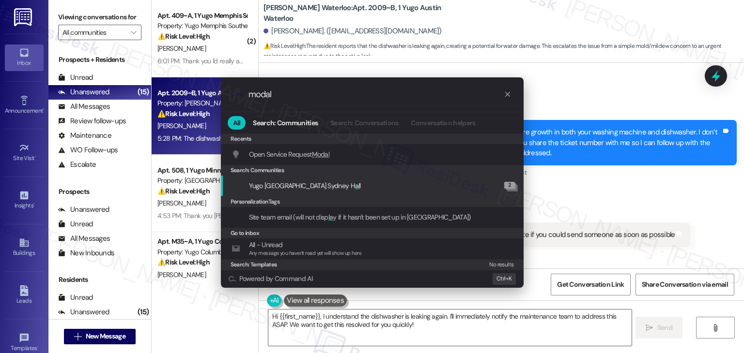
type input "modal"
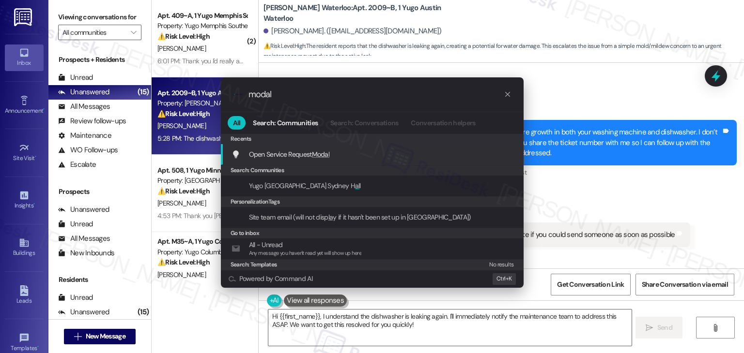
click at [329, 158] on span "Open Service Request Modal" at bounding box center [289, 154] width 81 height 11
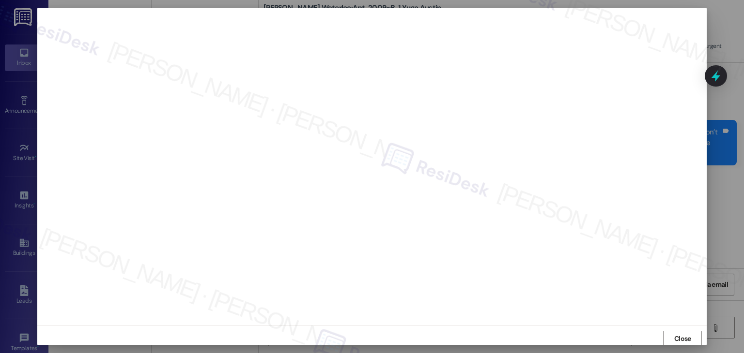
scroll to position [0, 0]
click at [676, 336] on span "Close" at bounding box center [682, 339] width 17 height 10
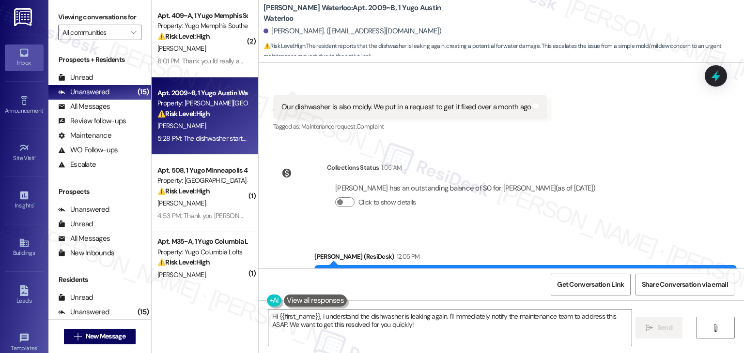
scroll to position [1851, 0]
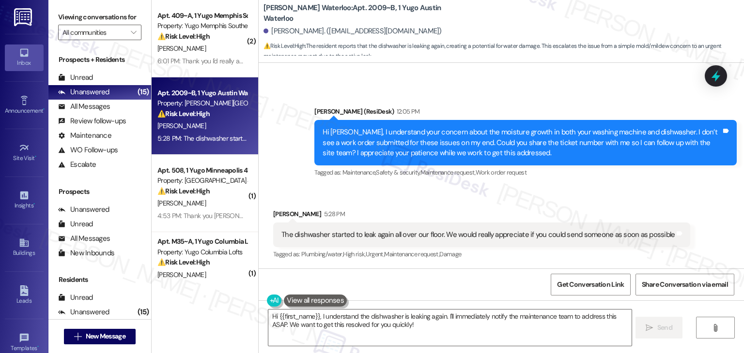
click at [705, 204] on div "Received via SMS Jillian Marcus 5:28 PM The dishwasher started to leak again al…" at bounding box center [501, 228] width 485 height 82
click at [459, 138] on div "Hi Jillian, I understand your concern about the moisture growth in both your wa…" at bounding box center [521, 142] width 398 height 31
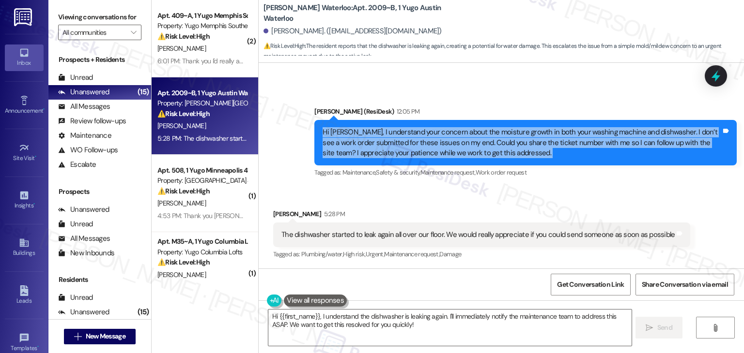
click at [459, 138] on div "Hi Jillian, I understand your concern about the moisture growth in both your wa…" at bounding box center [521, 142] width 398 height 31
copy div "Hi Jillian, I understand your concern about the moisture growth in both your wa…"
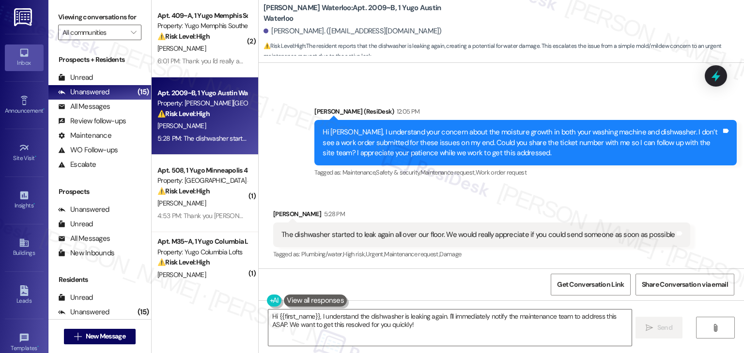
click at [391, 236] on div "The dishwasher started to leak again all over our floor. We would really apprec…" at bounding box center [477, 235] width 393 height 10
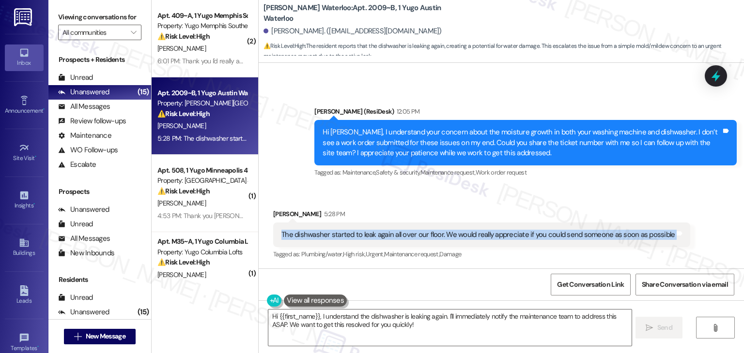
click at [391, 236] on div "The dishwasher started to leak again all over our floor. We would really apprec…" at bounding box center [477, 235] width 393 height 10
copy div "The dishwasher started to leak again all over our floor. We would really apprec…"
click at [373, 315] on textarea "Hi {{first_name}}, I understand the dishwasher is leaking again. I'll immediate…" at bounding box center [449, 328] width 363 height 36
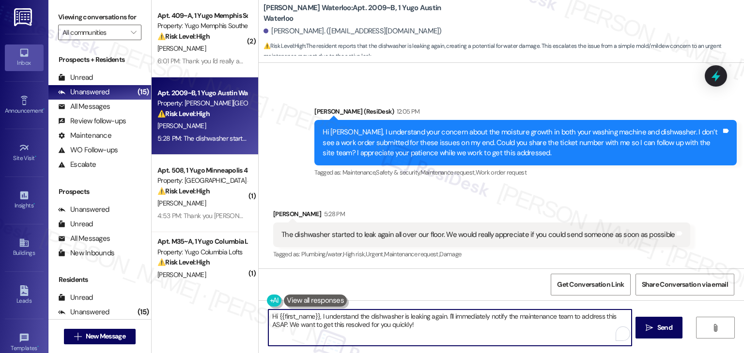
paste textarea "Jillian, I’m sorry to hear the dishwasher is leaking again. Could you confirm i…"
type textarea "Hi Jillian, I’m sorry to hear the dishwasher is leaking again. Could you confir…"
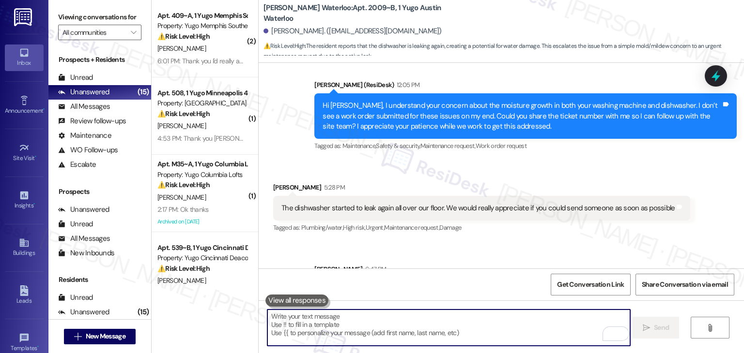
scroll to position [1940, 0]
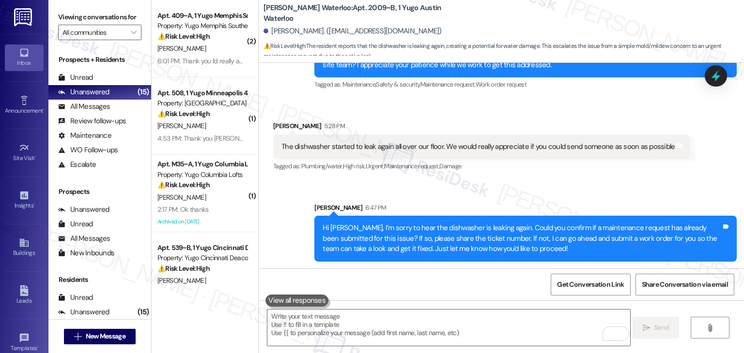
click at [598, 192] on div "Sent via SMS Sarah 6:47 PM Hi Jillian, I’m sorry to hear the dishwasher is leak…" at bounding box center [501, 225] width 485 height 88
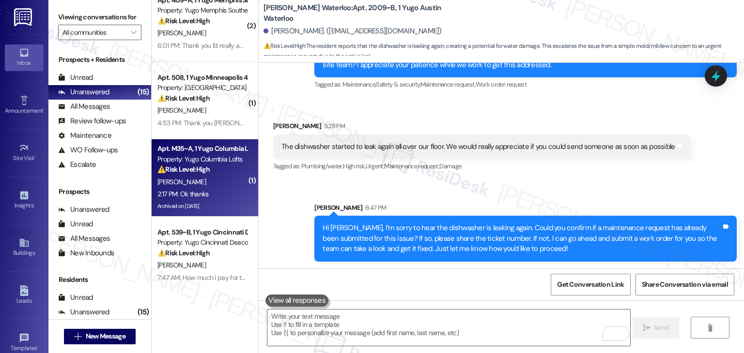
scroll to position [0, 0]
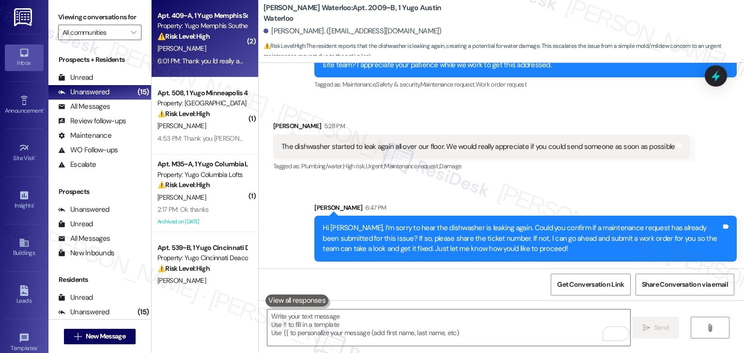
click at [213, 63] on div "6:01 PM: Thank you I'd really appreciate that 6:01 PM: Thank you I'd really app…" at bounding box center [218, 61] width 122 height 9
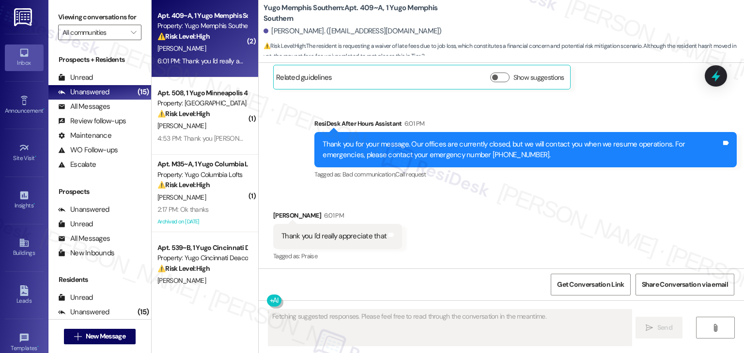
scroll to position [1248, 0]
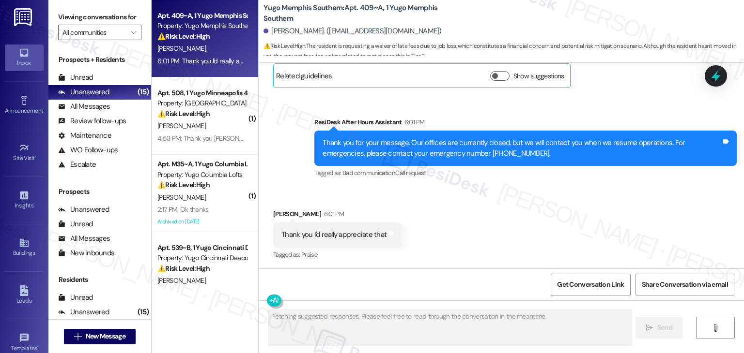
click at [497, 215] on div "Received via SMS Amber King 6:01 PM Thank you I'd really appreciate that Tags a…" at bounding box center [501, 228] width 485 height 82
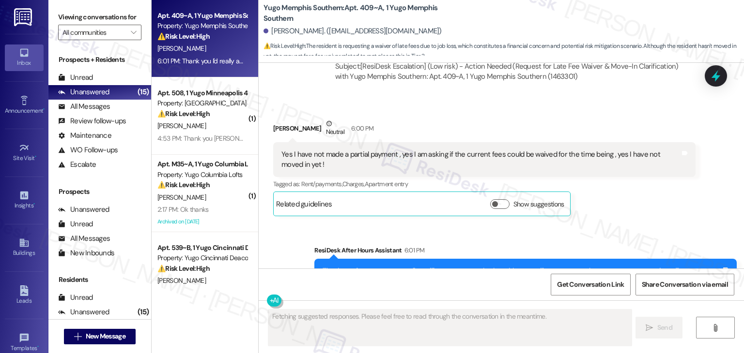
scroll to position [1103, 0]
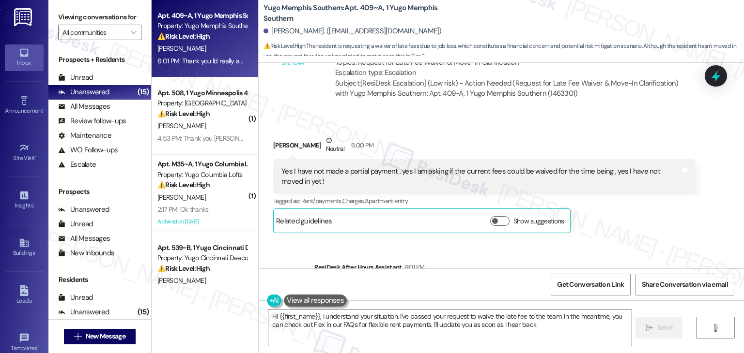
type textarea "Hi {{first_name}}, I understand your situation. I've passed your request to wai…"
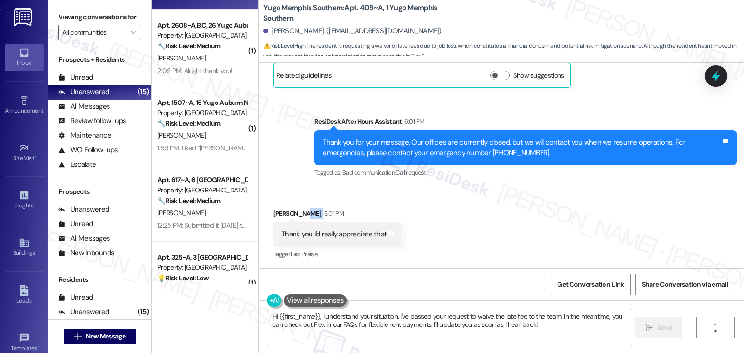
scroll to position [629, 0]
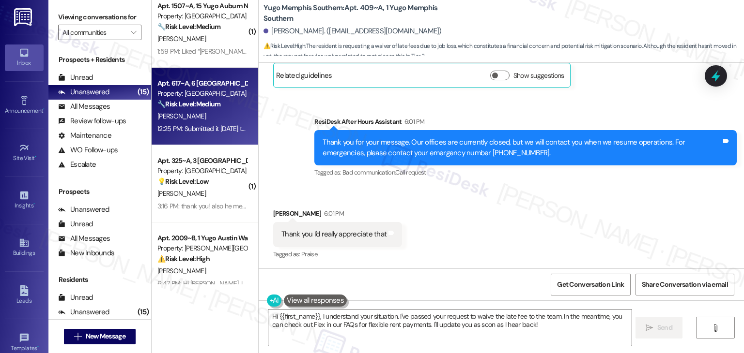
click at [226, 130] on div "12:25 PM: Submitted it two days ago thank you! 12:25 PM: Submitted it two days …" at bounding box center [212, 128] width 111 height 9
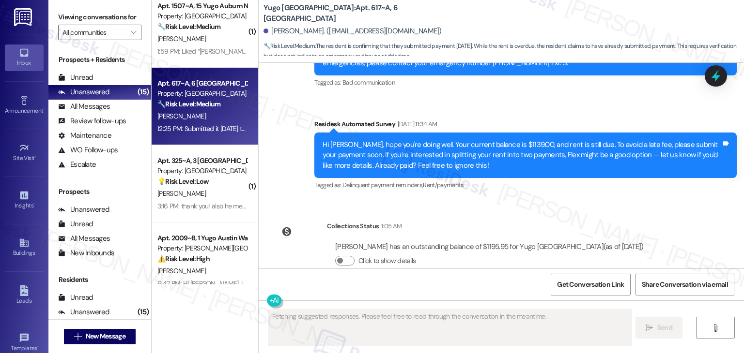
scroll to position [1779, 0]
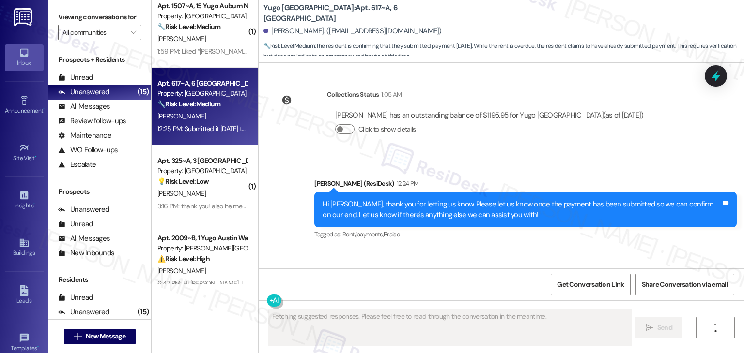
click at [529, 249] on div "Received via SMS Mike Rardin 12:25 PM Submitted it two days ago thank you! Tags…" at bounding box center [501, 290] width 485 height 82
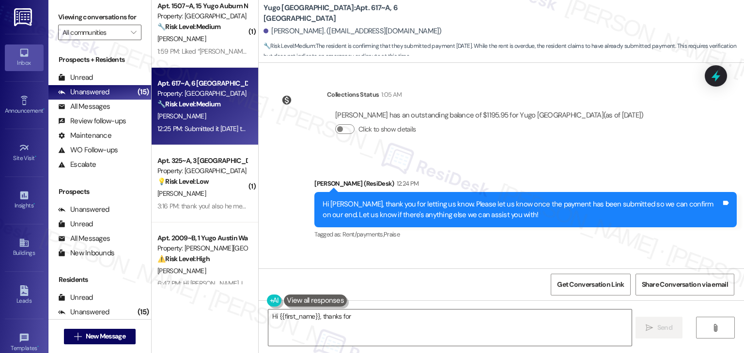
click at [529, 249] on div "Received via SMS Mike Rardin 12:25 PM Submitted it two days ago thank you! Tags…" at bounding box center [501, 290] width 485 height 82
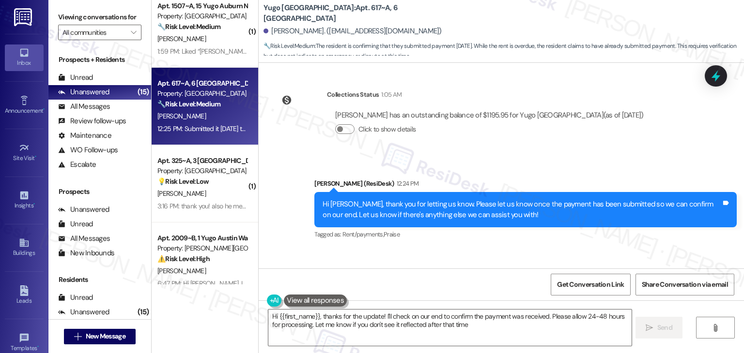
type textarea "Hi {{first_name}}, thanks for the update! I'll check on our end to confirm the …"
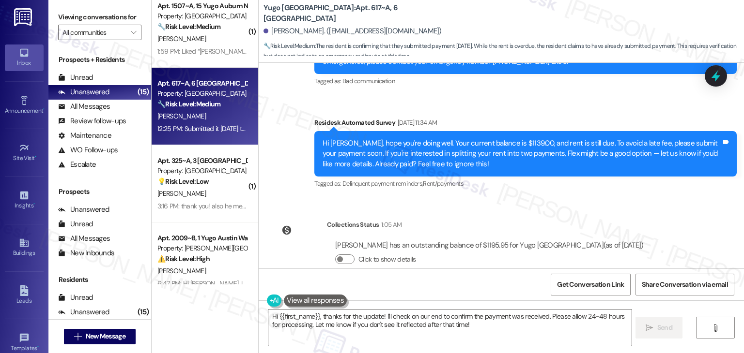
scroll to position [1634, 0]
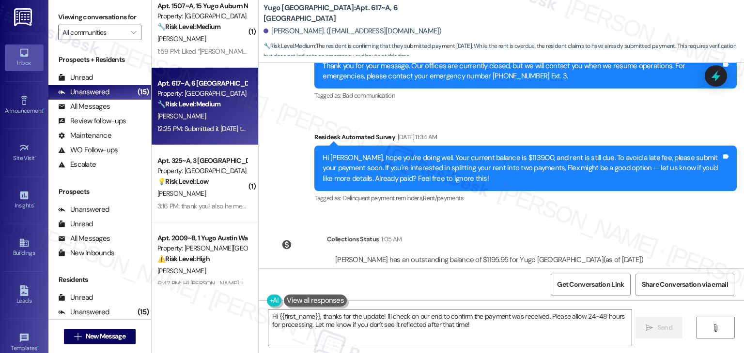
click at [547, 302] on div "Sent via SMS Sarah (ResiDesk) 12:24 PM Hi Mike, thank you for letting us know. …" at bounding box center [501, 348] width 485 height 92
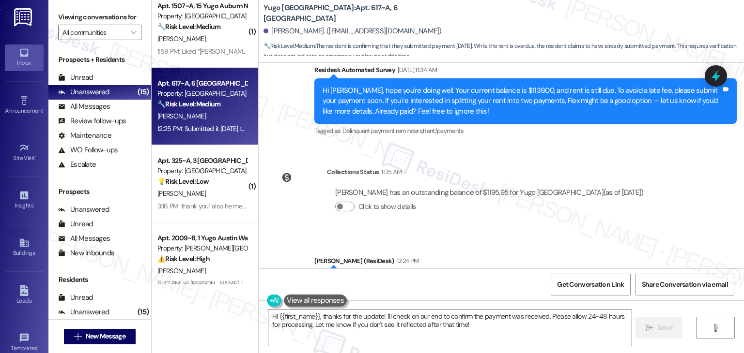
scroll to position [1779, 0]
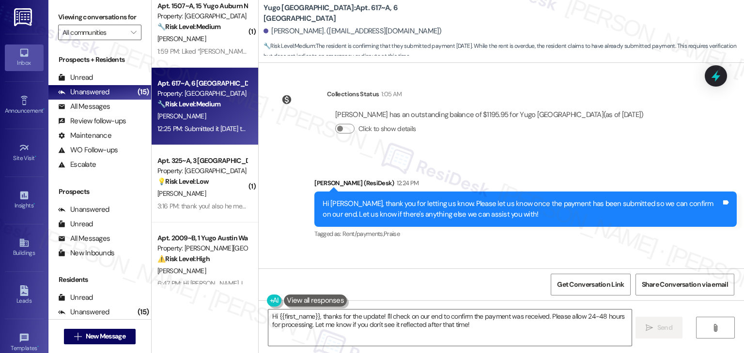
click at [482, 308] on div "Hi {{first_name}}, thanks for the update! I'll check on our end to confirm the …" at bounding box center [501, 337] width 485 height 73
click at [498, 324] on textarea "Hi {{first_name}}, thanks for the update! I'll check on our end to confirm the …" at bounding box center [449, 328] width 363 height 36
click at [655, 323] on span "Send" at bounding box center [661, 328] width 15 height 10
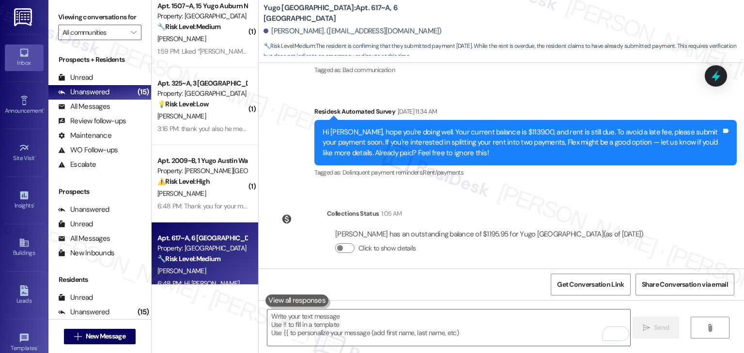
scroll to position [1857, 0]
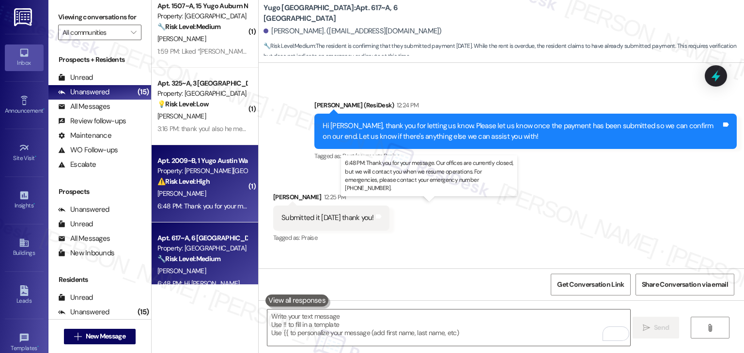
click at [196, 202] on div "6:48 PM: Thank you for your message. Our offices are currently closed, but we w…" at bounding box center [441, 206] width 568 height 9
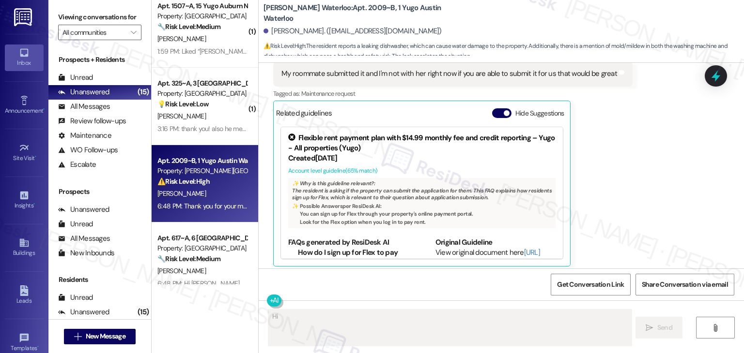
scroll to position [2158, 0]
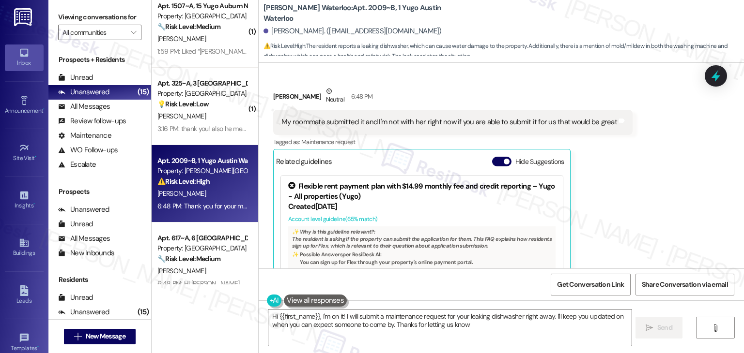
type textarea "Hi {{first_name}}, I'm on it! I will submit a maintenance request for your leak…"
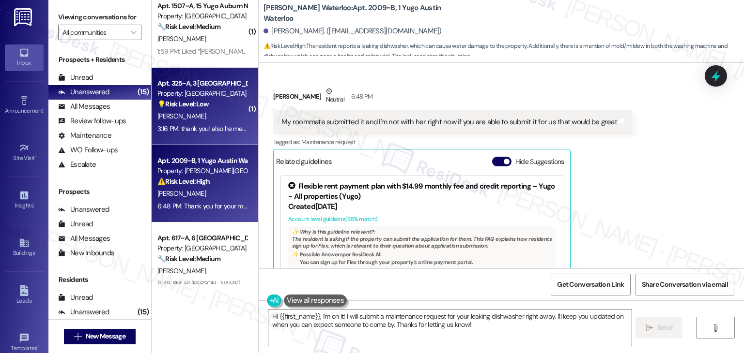
click at [214, 133] on div "3:16 PM: thank you! also he mentioned that if i wanted him to come back to pain…" at bounding box center [536, 128] width 759 height 9
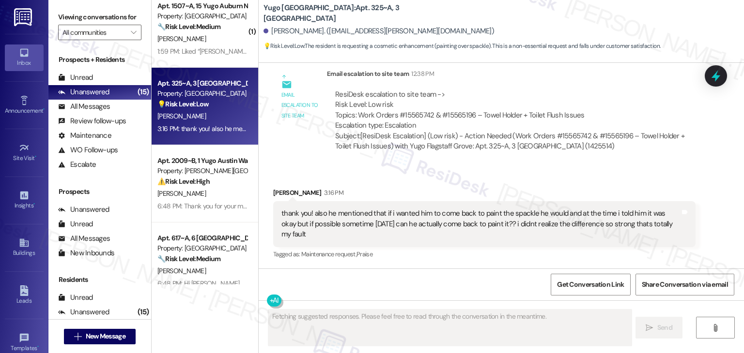
scroll to position [1298, 0]
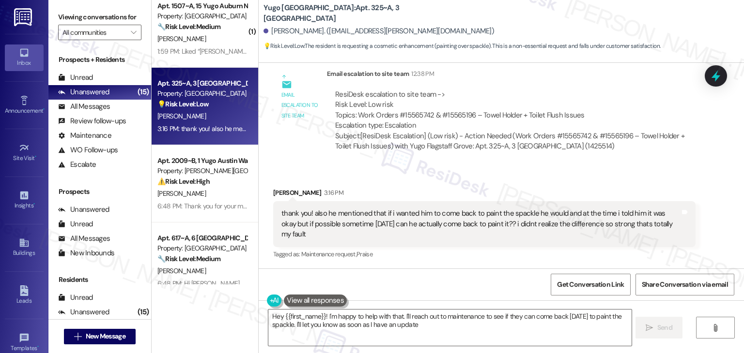
type textarea "Hey {{first_name}}! I'm happy to help with that. I'll reach out to maintenance …"
click at [452, 228] on div "thank you! also he mentioned that if i wanted him to come back to paint the spa…" at bounding box center [480, 224] width 398 height 31
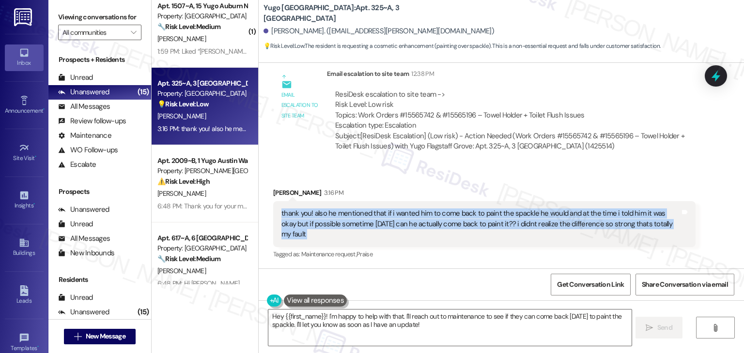
click at [452, 228] on div "thank you! also he mentioned that if i wanted him to come back to paint the spa…" at bounding box center [480, 224] width 398 height 31
copy div "thank you! also he mentioned that if i wanted him to come back to paint the spa…"
drag, startPoint x: 710, startPoint y: 80, endPoint x: 703, endPoint y: 93, distance: 15.4
click at [710, 79] on icon at bounding box center [715, 76] width 13 height 13
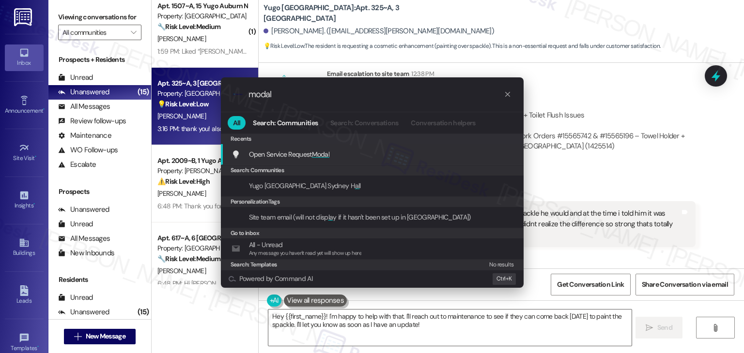
type input "modal"
click at [312, 153] on span "Open Service Request Modal" at bounding box center [289, 154] width 81 height 9
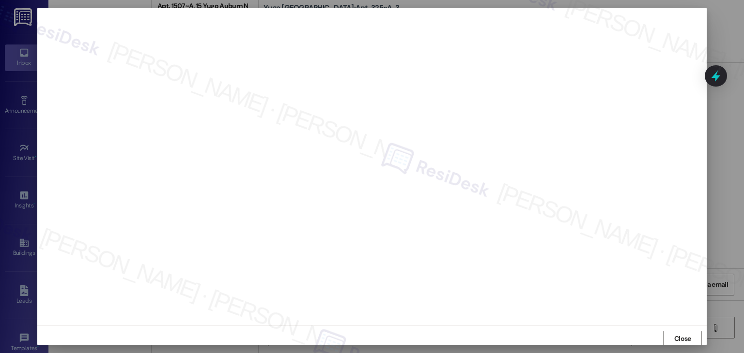
scroll to position [0, 0]
click at [674, 336] on span "Close" at bounding box center [682, 339] width 17 height 10
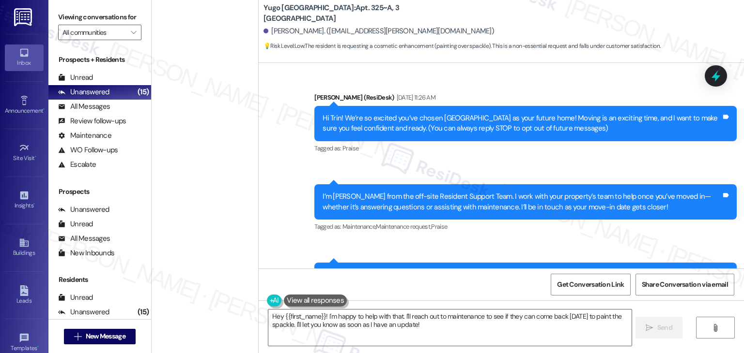
scroll to position [1298, 0]
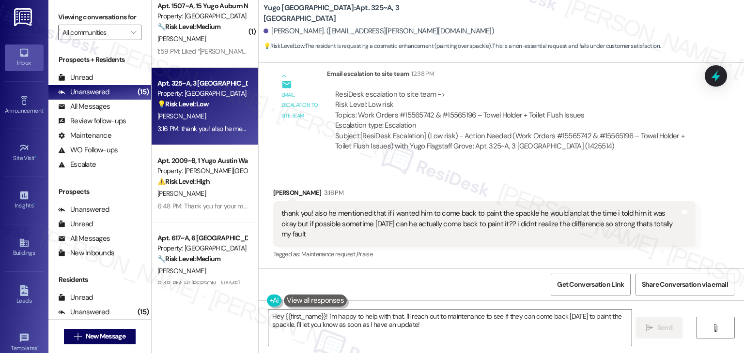
click at [393, 326] on textarea "Hey {{first_name}}! I'm happy to help with that. I'll reach out to maintenance …" at bounding box center [449, 328] width 363 height 36
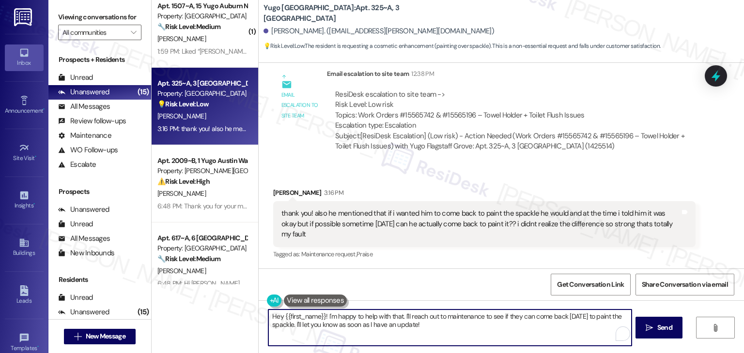
paste textarea "i Trin, no worries at all! I don’t have access to the maintenance team’s schedu…"
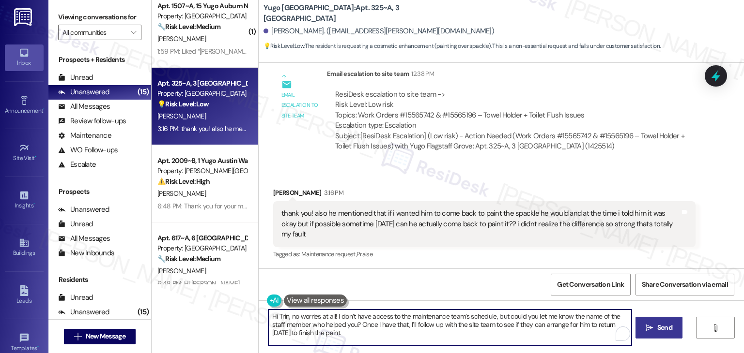
type textarea "Hi Trin, no worries at all! I don’t have access to the maintenance team’s sched…"
click at [651, 330] on icon "" at bounding box center [648, 328] width 7 height 8
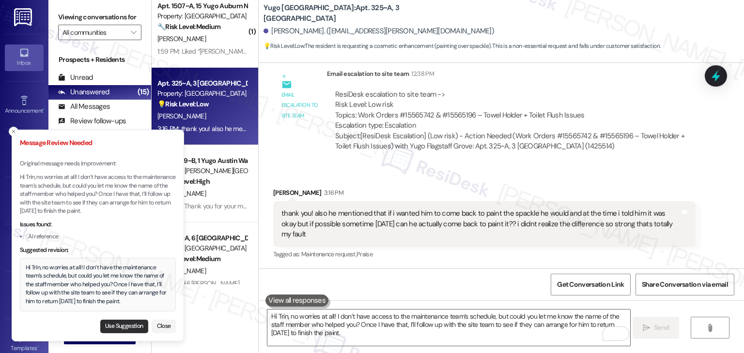
click at [116, 330] on button "Use Suggestion" at bounding box center [124, 327] width 48 height 14
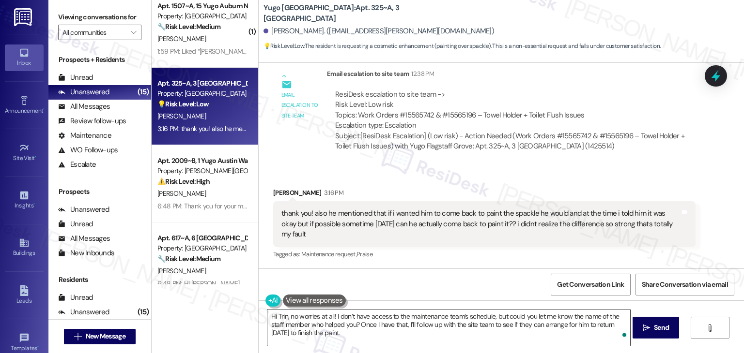
click at [482, 324] on textarea "Hi Trin, no worries at all! I don’t have the maintenance team’s schedule, but c…" at bounding box center [448, 328] width 363 height 36
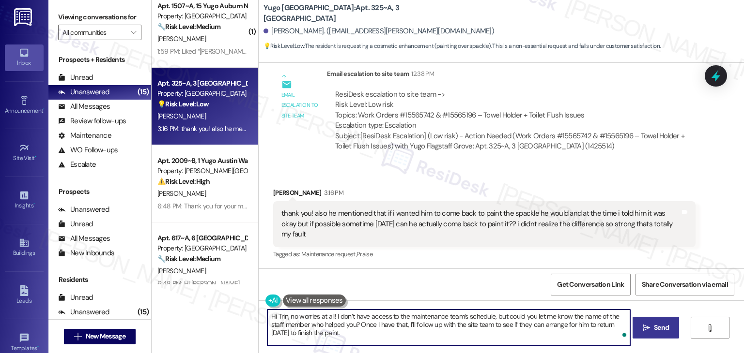
click at [658, 332] on span "Send" at bounding box center [661, 328] width 15 height 10
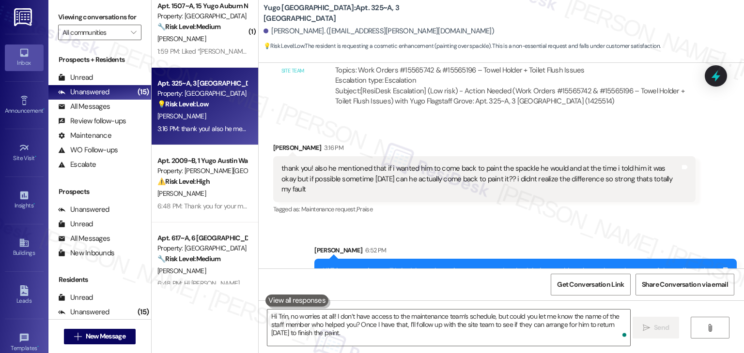
scroll to position [1376, 0]
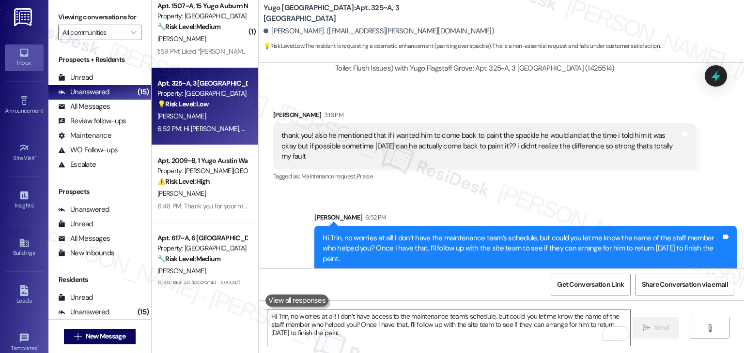
click at [526, 202] on div "Sent via SMS [PERSON_NAME] 6:52 PM Hi Trin, no worries at all! I don’t have the…" at bounding box center [501, 235] width 485 height 88
click at [527, 193] on div "Sent via SMS [PERSON_NAME] 6:52 PM Hi Trin, no worries at all! I don’t have the…" at bounding box center [501, 235] width 485 height 88
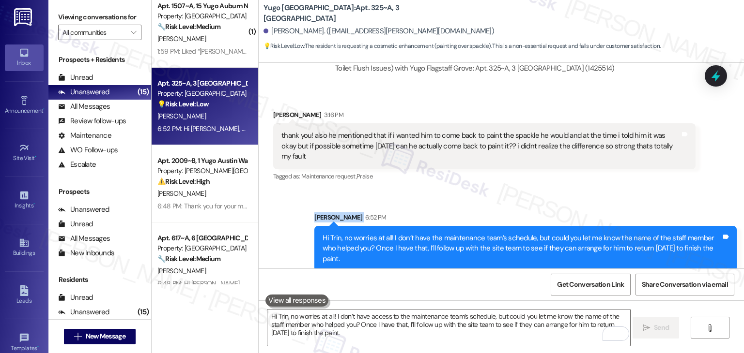
click at [527, 193] on div "Sent via SMS [PERSON_NAME] 6:52 PM Hi Trin, no worries at all! I don’t have the…" at bounding box center [501, 235] width 485 height 88
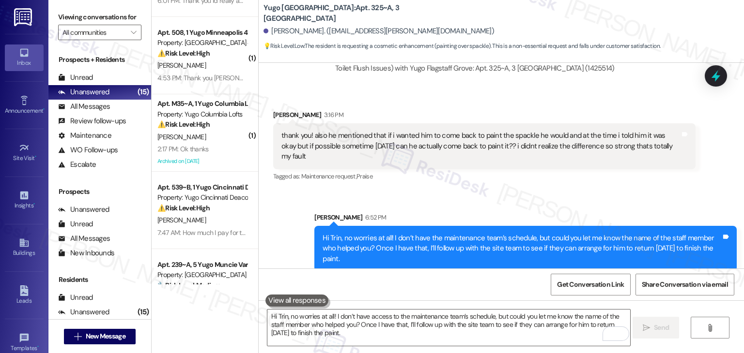
scroll to position [54, 0]
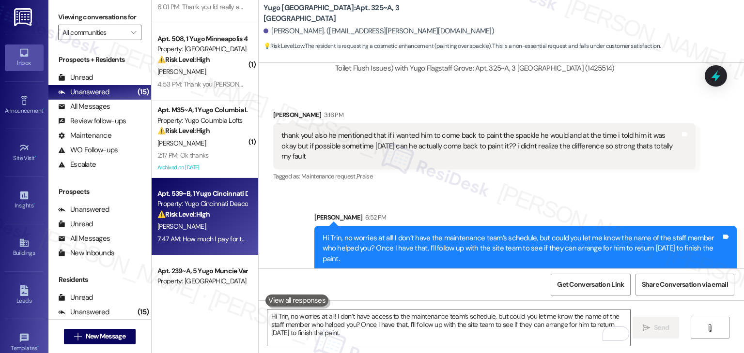
click at [234, 243] on div "7:47 AM: How much I pay for this **** *** moldy *** apt 7:47 AM: How much I pay…" at bounding box center [236, 239] width 158 height 9
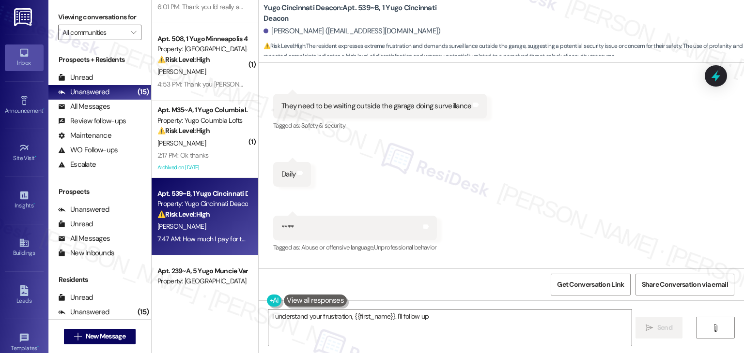
scroll to position [1829, 0]
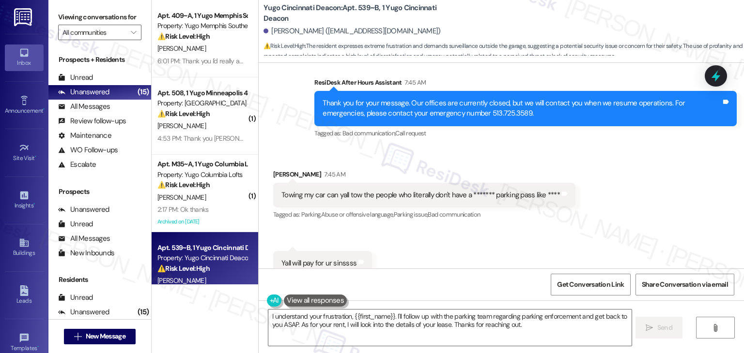
scroll to position [1345, 0]
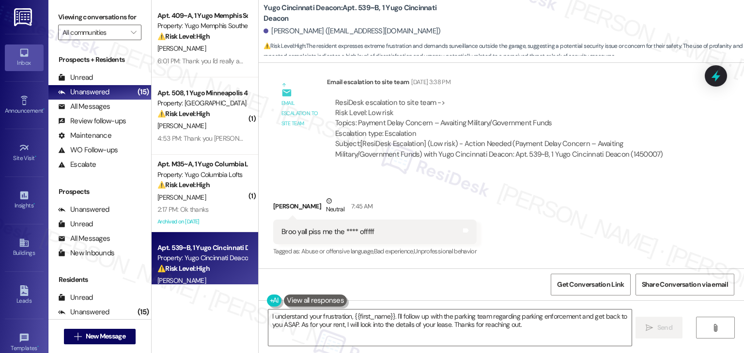
scroll to position [1199, 0]
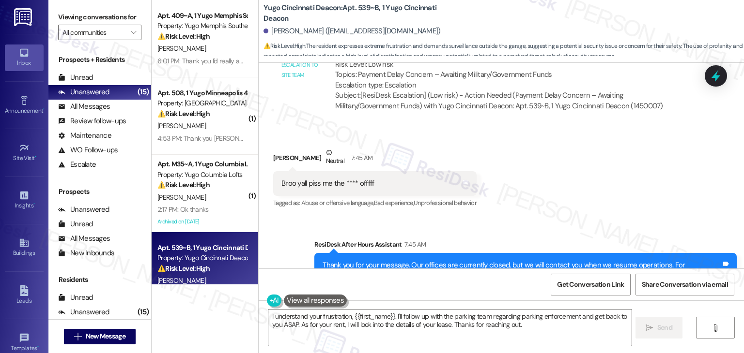
click at [307, 179] on div "Broo yall piss me the **** offfff" at bounding box center [327, 184] width 92 height 10
copy div "Broo yall piss me the **** offfff Tags and notes"
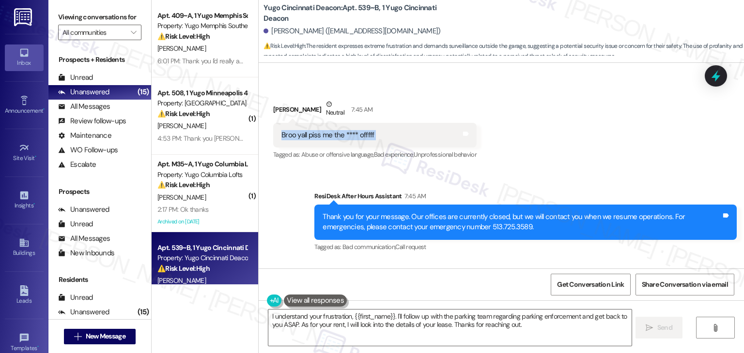
scroll to position [1345, 0]
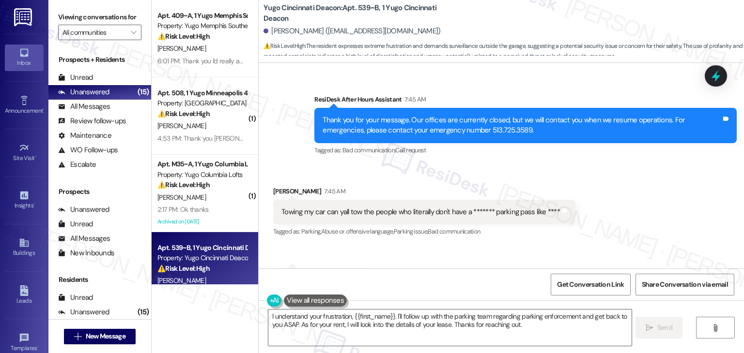
click at [456, 207] on div "Towing my car can yall tow the people who literally don't have a ******* parkin…" at bounding box center [420, 212] width 278 height 10
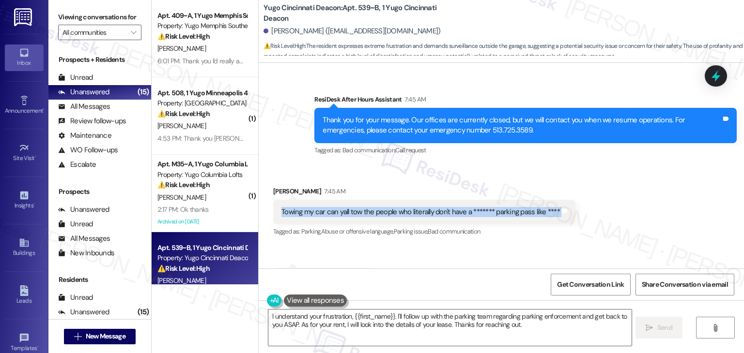
click at [456, 207] on div "Towing my car can yall tow the people who literally don't have a ******* parkin…" at bounding box center [420, 212] width 278 height 10
copy div "Towing my car can yall tow the people who literally don't have a ******* parkin…"
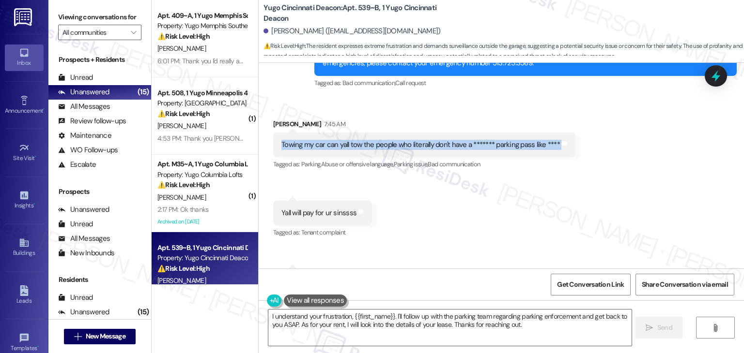
scroll to position [1441, 0]
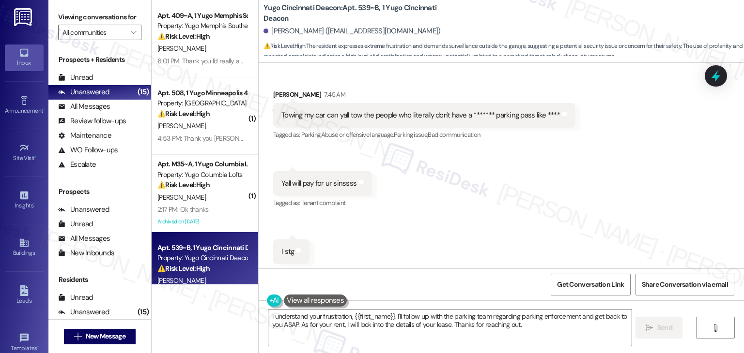
click at [316, 179] on div "Yall will pay for ur sinssss" at bounding box center [318, 184] width 75 height 10
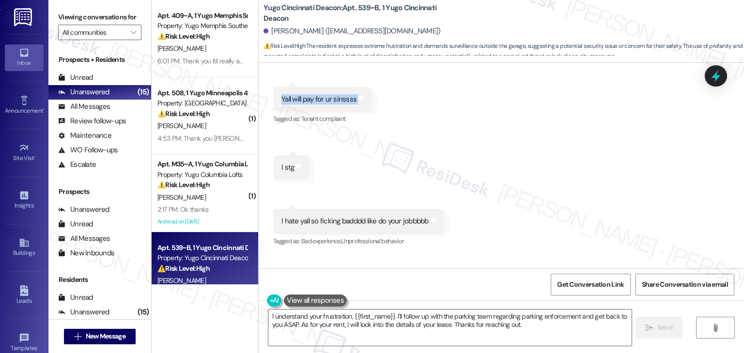
scroll to position [1538, 0]
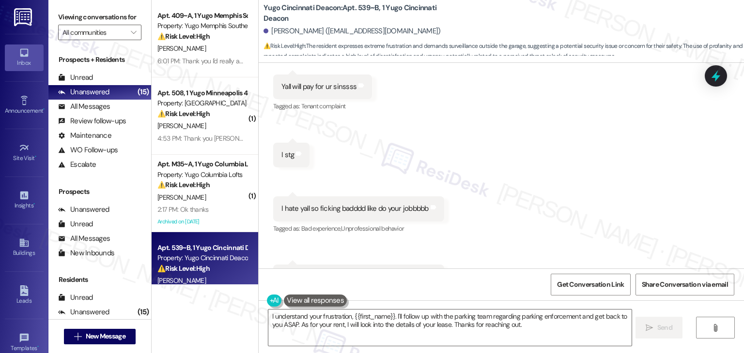
click at [360, 204] on div "I hate yall so ficking badddd like do your jobbbbb" at bounding box center [354, 209] width 147 height 10
copy div "I hate yall so ficking badddd like do your jobbbbb Tags and notes"
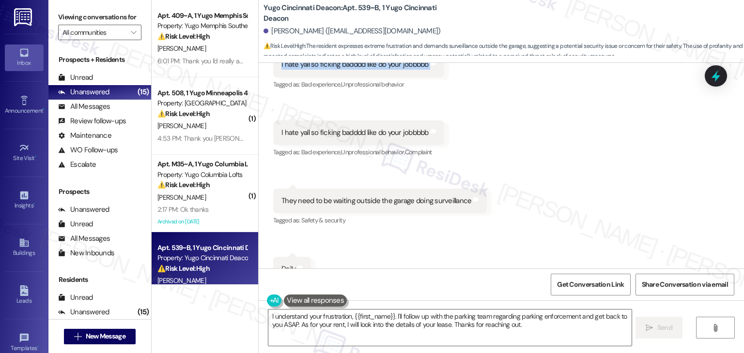
scroll to position [1683, 0]
click at [391, 195] on div "They need to be waiting outside the garage doing surveillance" at bounding box center [376, 200] width 190 height 10
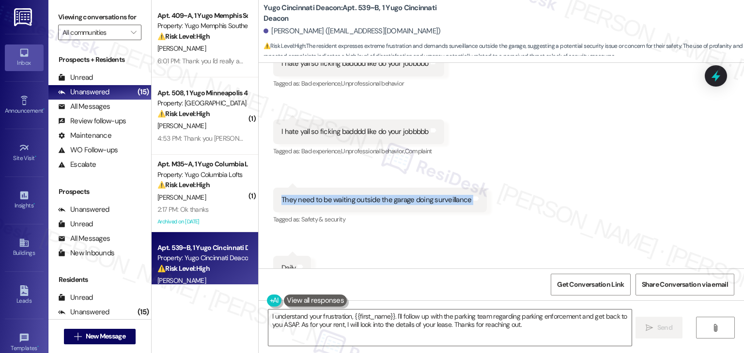
click at [391, 195] on div "They need to be waiting outside the garage doing surveillance" at bounding box center [376, 200] width 190 height 10
copy div "They need to be waiting outside the garage doing surveillance Tags and notes"
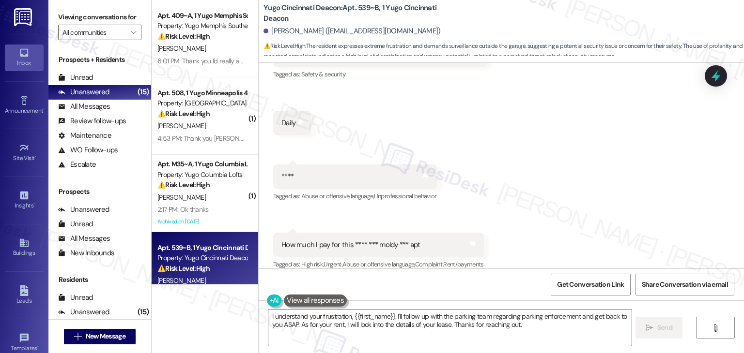
scroll to position [1829, 0]
click at [404, 322] on textarea "I understand your frustration, {{first_name}}. I'll follow up with the parking …" at bounding box center [449, 328] width 363 height 36
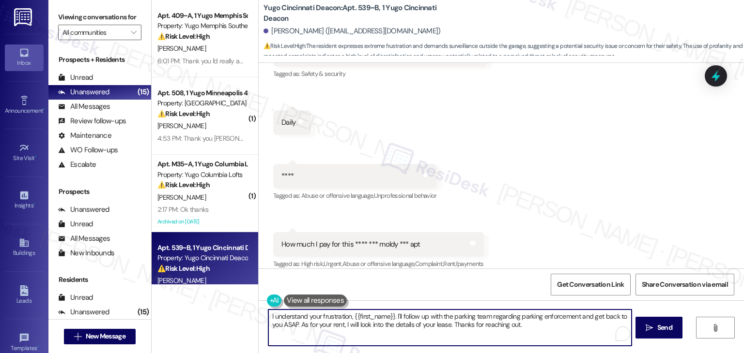
paste textarea "Hi [PERSON_NAME], I hear your frustration and I’m sorry you’re feeling this ups…"
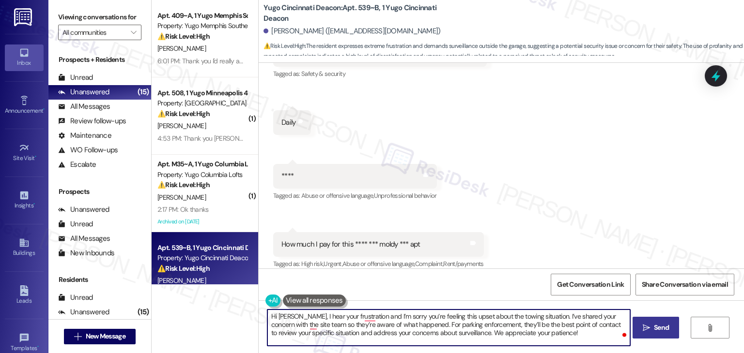
type textarea "Hi [PERSON_NAME], I hear your frustration and I’m sorry you’re feeling this ups…"
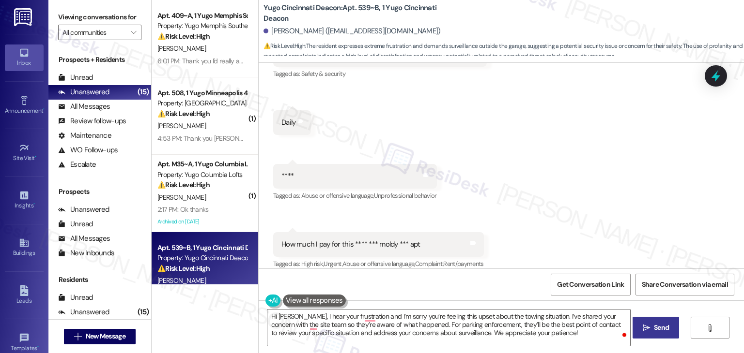
click at [662, 330] on span "Send" at bounding box center [661, 328] width 15 height 10
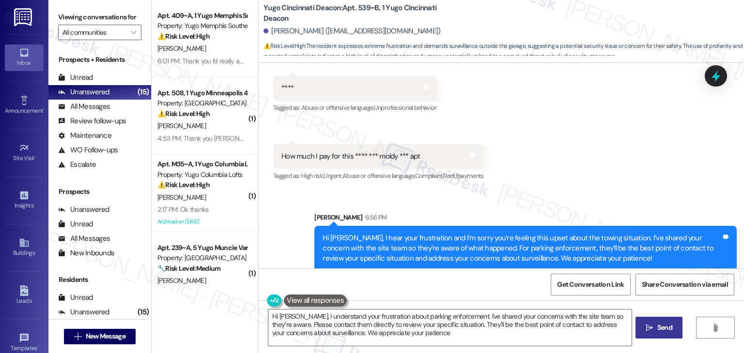
type textarea "Hi [PERSON_NAME], I understand your frustration about parking enforcement. I've…"
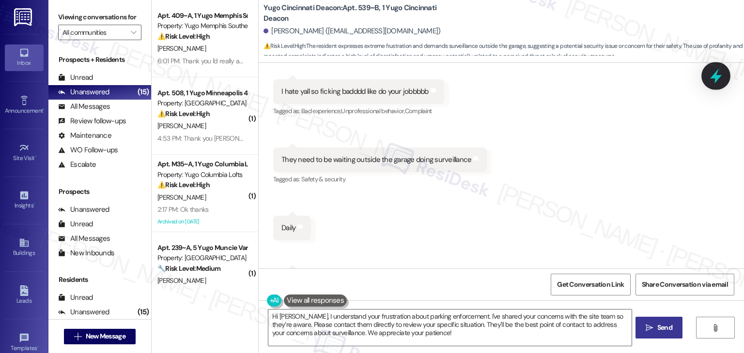
click at [717, 77] on icon at bounding box center [716, 76] width 12 height 15
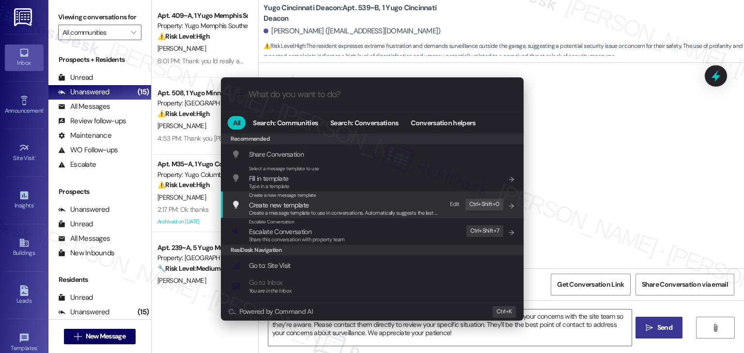
click at [297, 237] on span "Share this conversation with property team" at bounding box center [297, 239] width 96 height 7
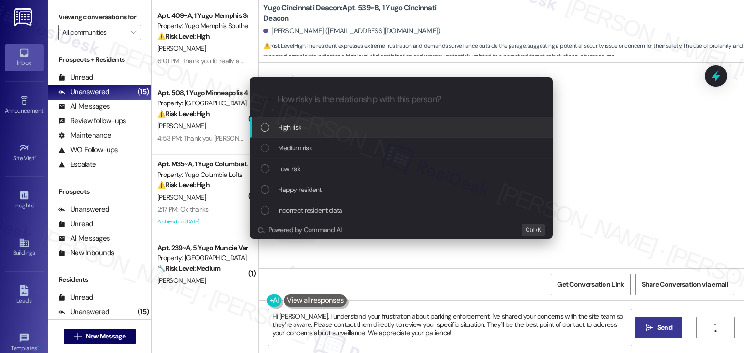
click at [266, 125] on div "List of options" at bounding box center [264, 127] width 9 height 9
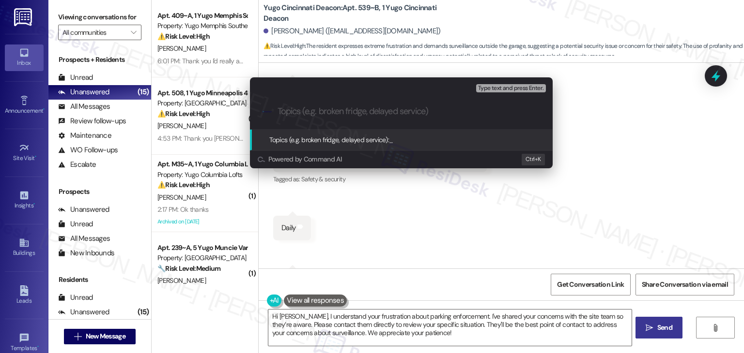
paste input "Urgent Parking & Towing Complaint"
drag, startPoint x: 302, startPoint y: 111, endPoint x: 263, endPoint y: 105, distance: 39.2
click at [263, 105] on div ".cls-1{fill:#0a055f;}.cls-2{fill:#0cc4c4;} resideskLogoBlueOrange Urgent Parkin…" at bounding box center [401, 111] width 303 height 34
type input "Parking & Towing Complaint"
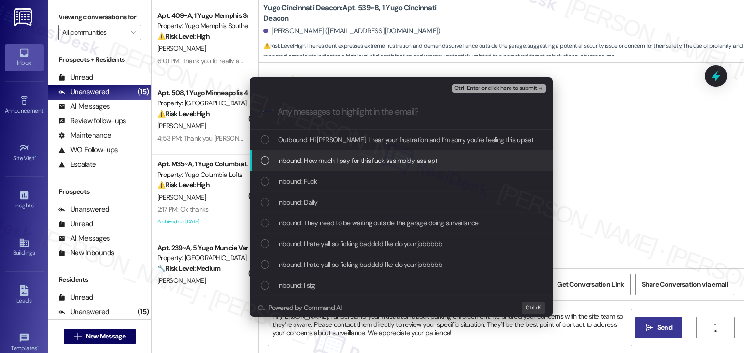
click at [266, 159] on div "List of options" at bounding box center [264, 160] width 9 height 9
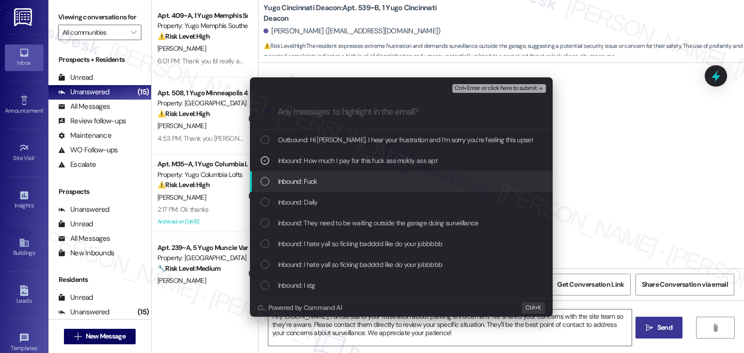
click at [266, 180] on div "List of options" at bounding box center [264, 181] width 9 height 9
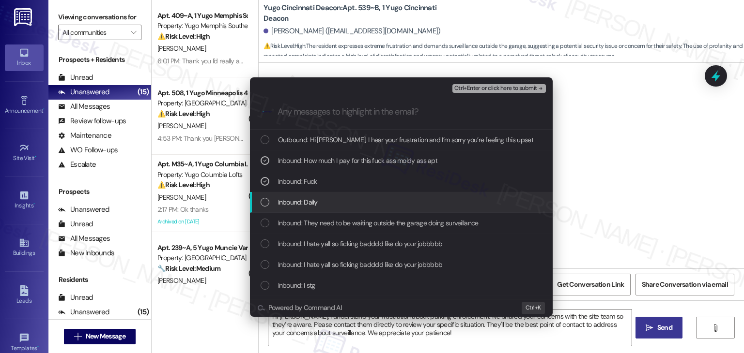
click at [269, 200] on div "Inbound: Daily" at bounding box center [401, 202] width 283 height 11
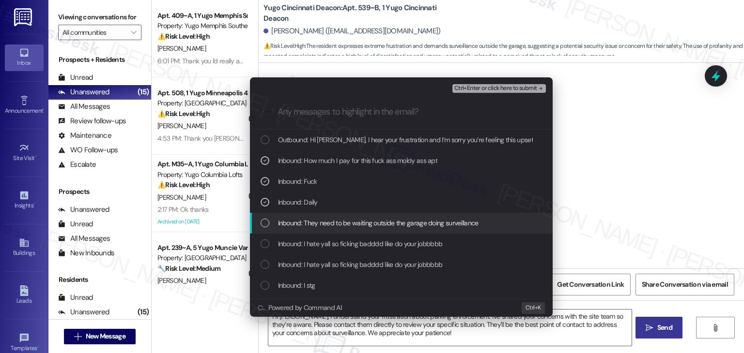
click at [269, 221] on div "Inbound: They need to be waiting outside the garage doing surveillance" at bounding box center [401, 223] width 283 height 11
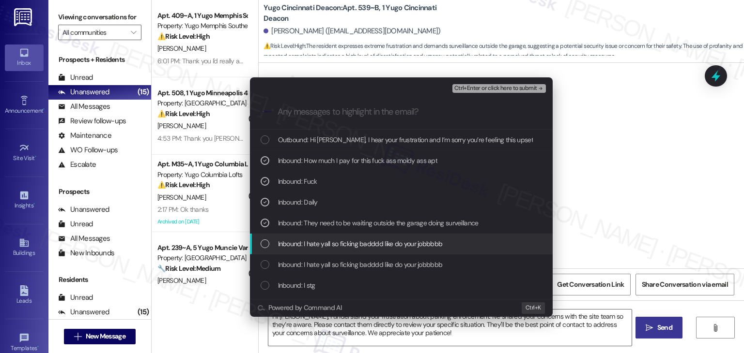
click at [267, 241] on div "List of options" at bounding box center [264, 244] width 9 height 9
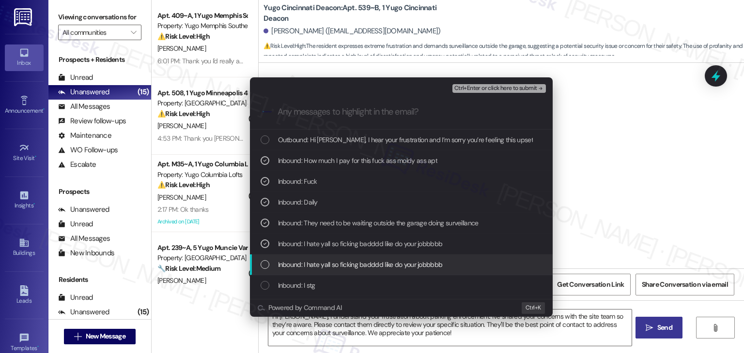
click at [266, 263] on div "List of options" at bounding box center [264, 264] width 9 height 9
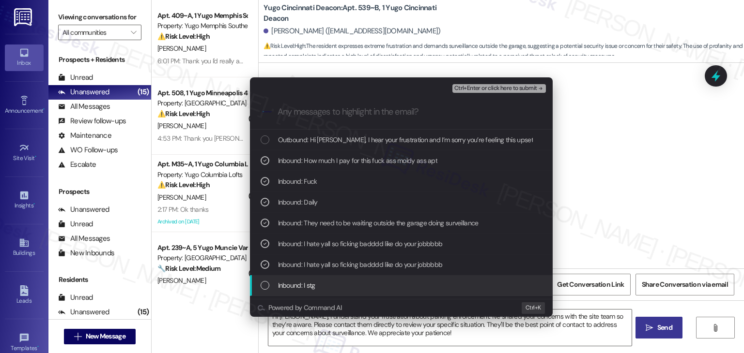
click at [268, 287] on div "List of options" at bounding box center [264, 285] width 9 height 9
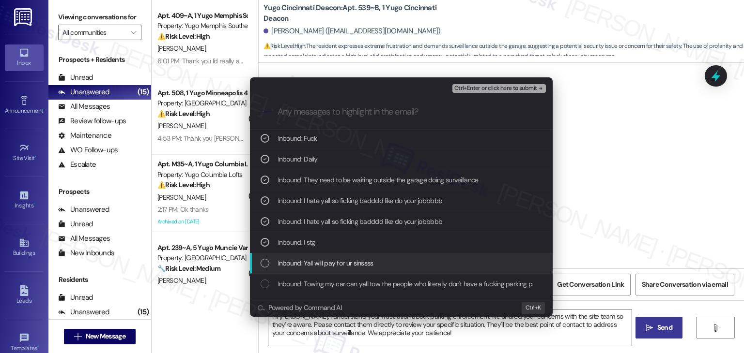
scroll to position [48, 0]
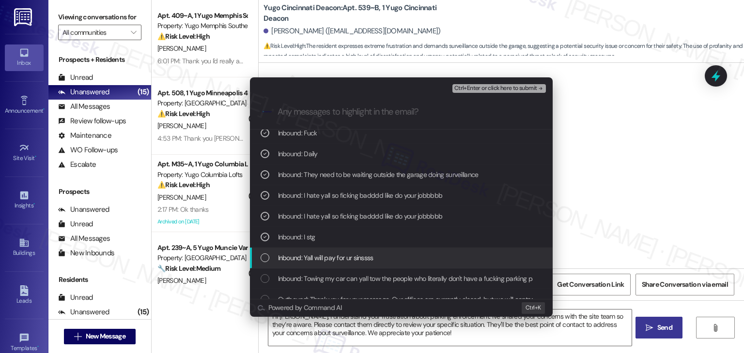
click at [265, 257] on div "List of options" at bounding box center [264, 258] width 9 height 9
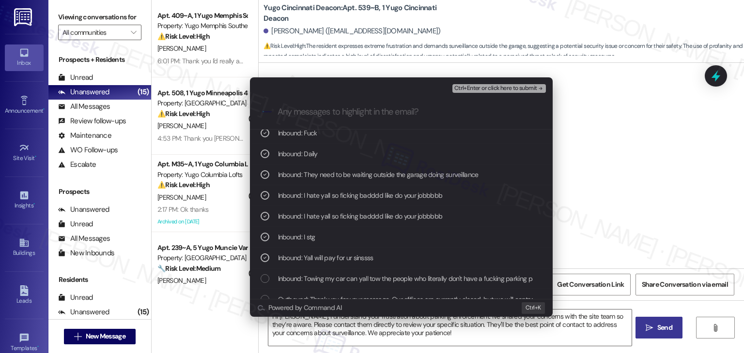
click at [267, 275] on div "List of options" at bounding box center [264, 279] width 9 height 9
click at [267, 316] on div "List of options" at bounding box center [264, 320] width 9 height 9
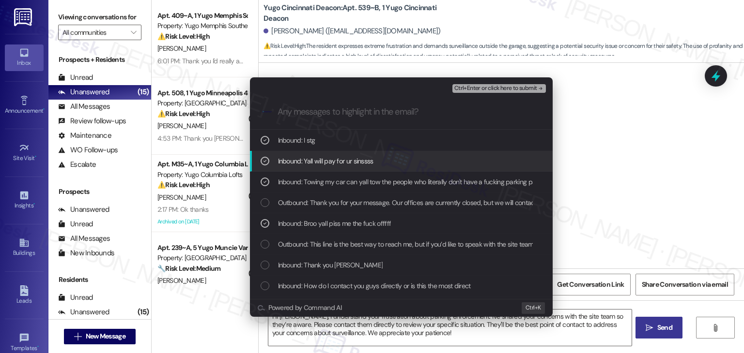
click at [502, 86] on span "Ctrl+Enter or click here to submit" at bounding box center [495, 88] width 83 height 7
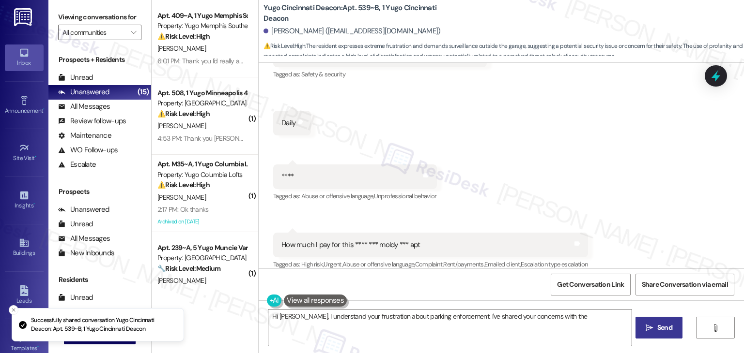
scroll to position [1932, 0]
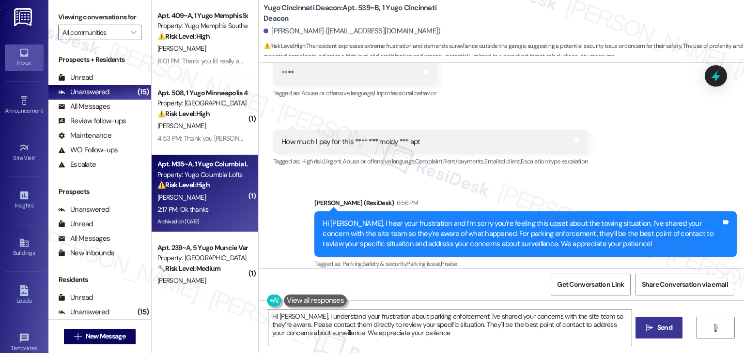
type textarea "Hi [PERSON_NAME], I understand your frustration about parking enforcement. I've…"
